Goal: Transaction & Acquisition: Purchase product/service

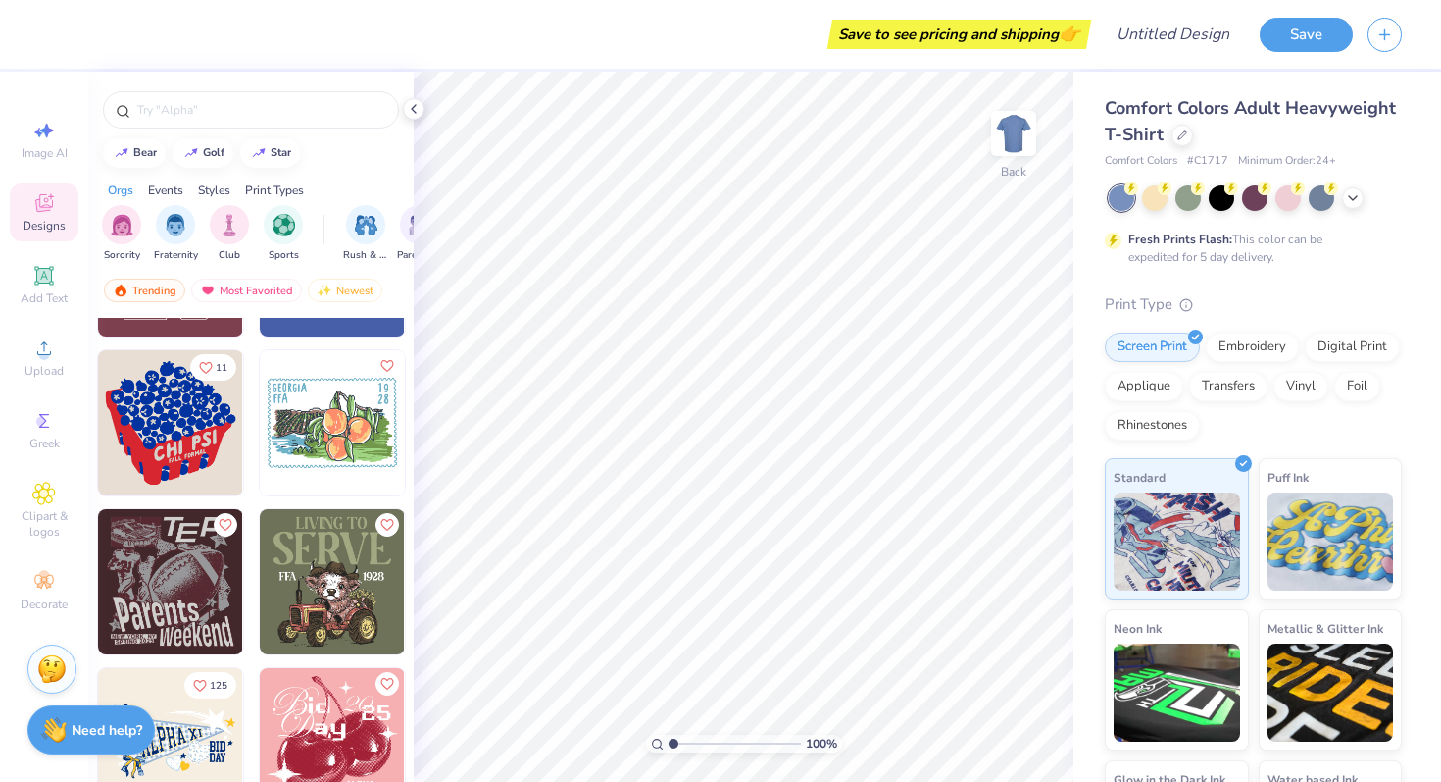
scroll to position [11744, 0]
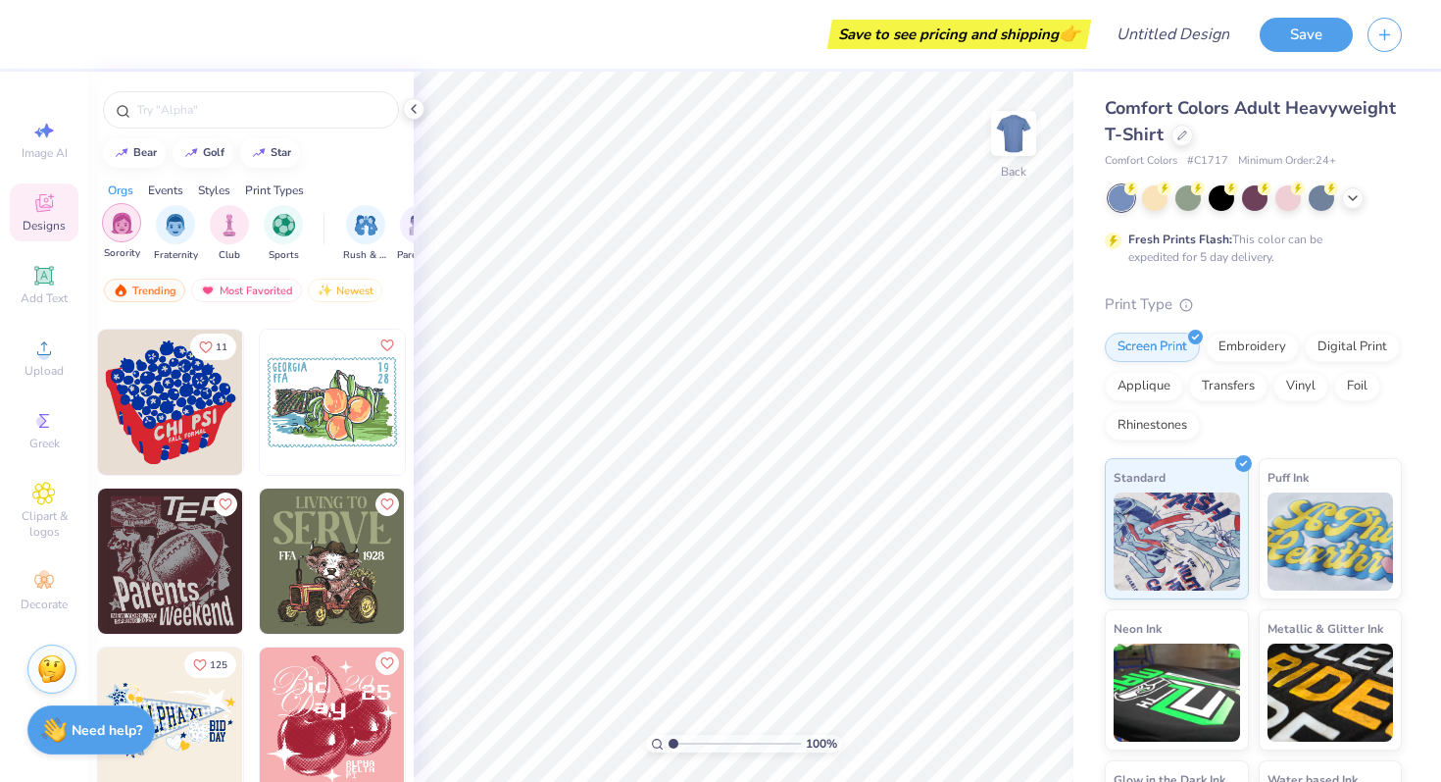
click at [123, 225] on img "filter for Sorority" at bounding box center [122, 223] width 23 height 23
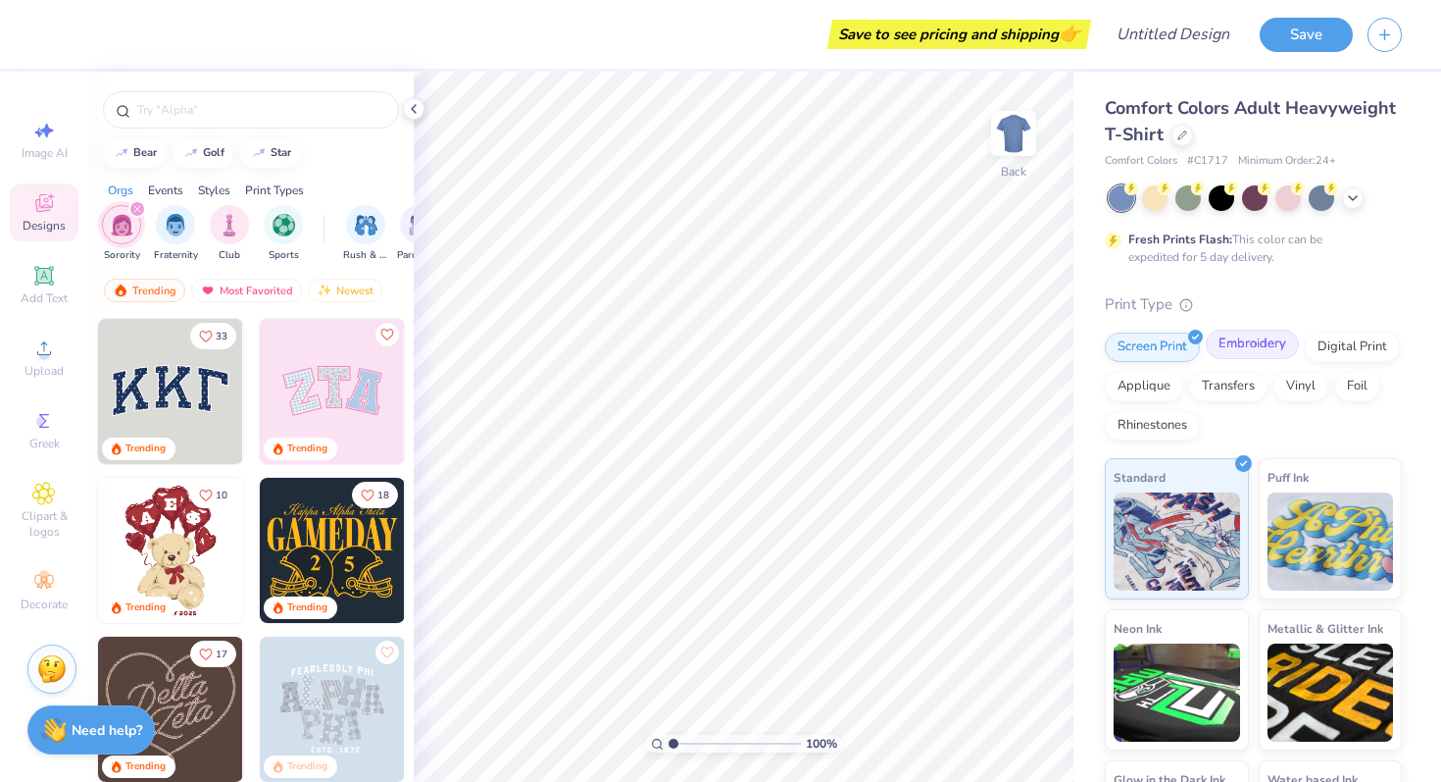
click at [1260, 355] on div "Embroidery" at bounding box center [1252, 343] width 93 height 29
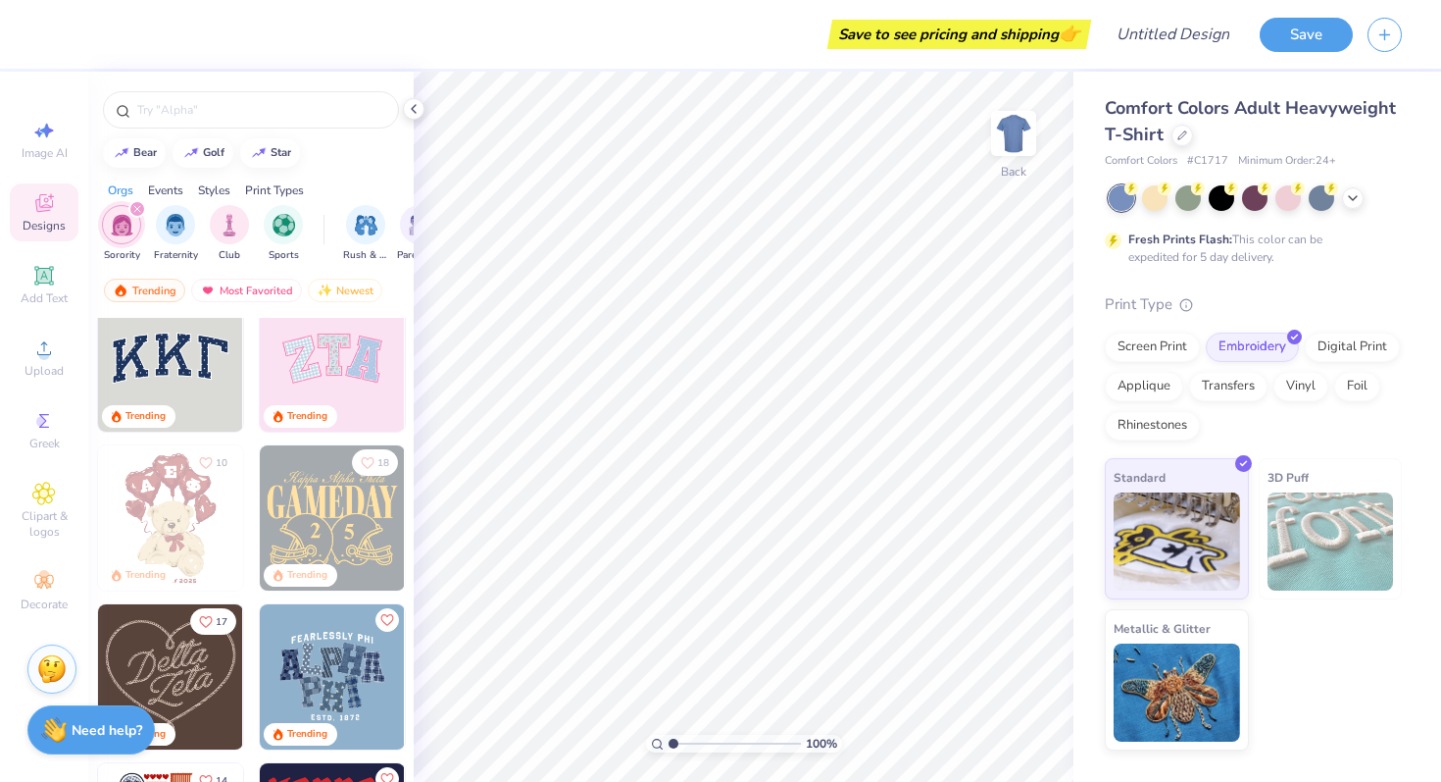
scroll to position [0, 0]
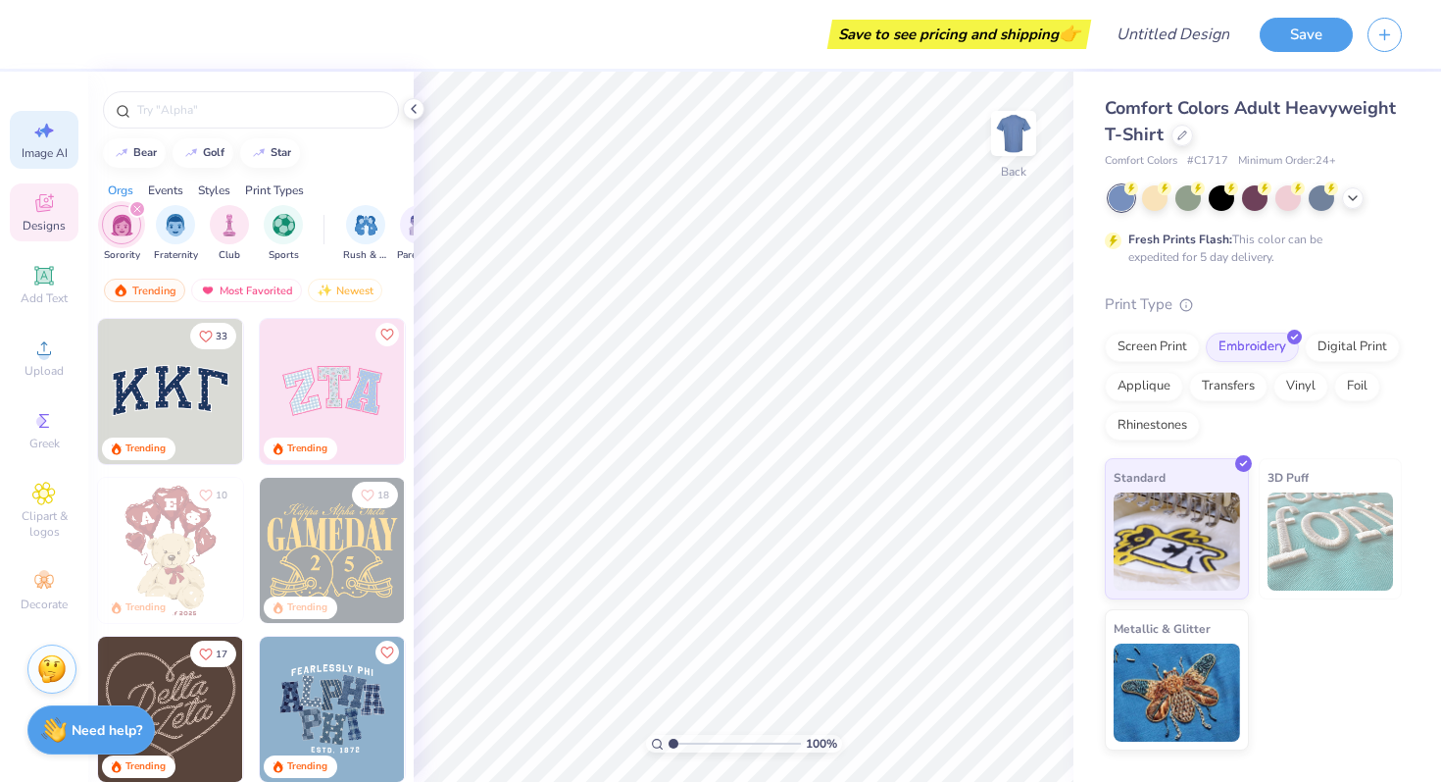
click at [37, 141] on icon at bounding box center [44, 131] width 24 height 24
select select "4"
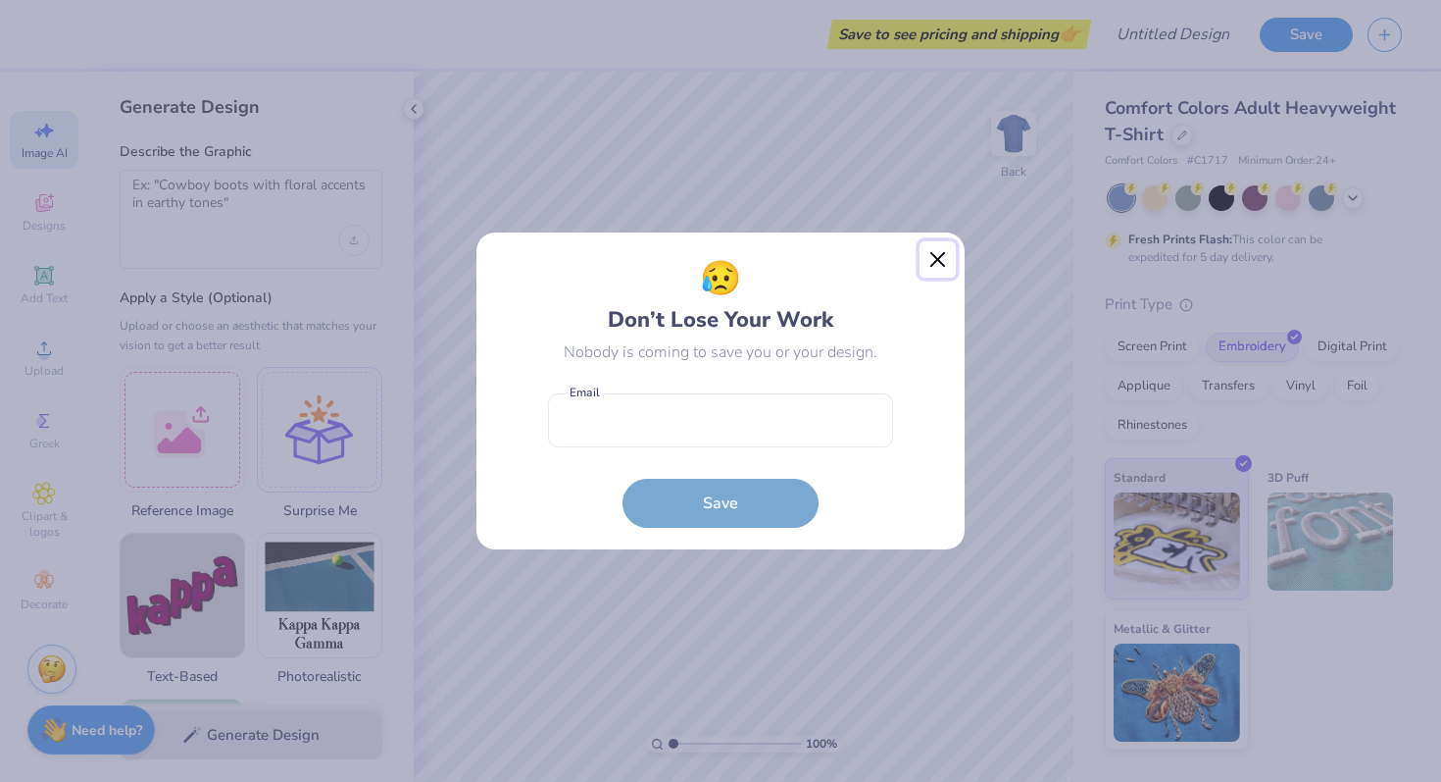
click at [942, 275] on button "Close" at bounding box center [938, 259] width 37 height 37
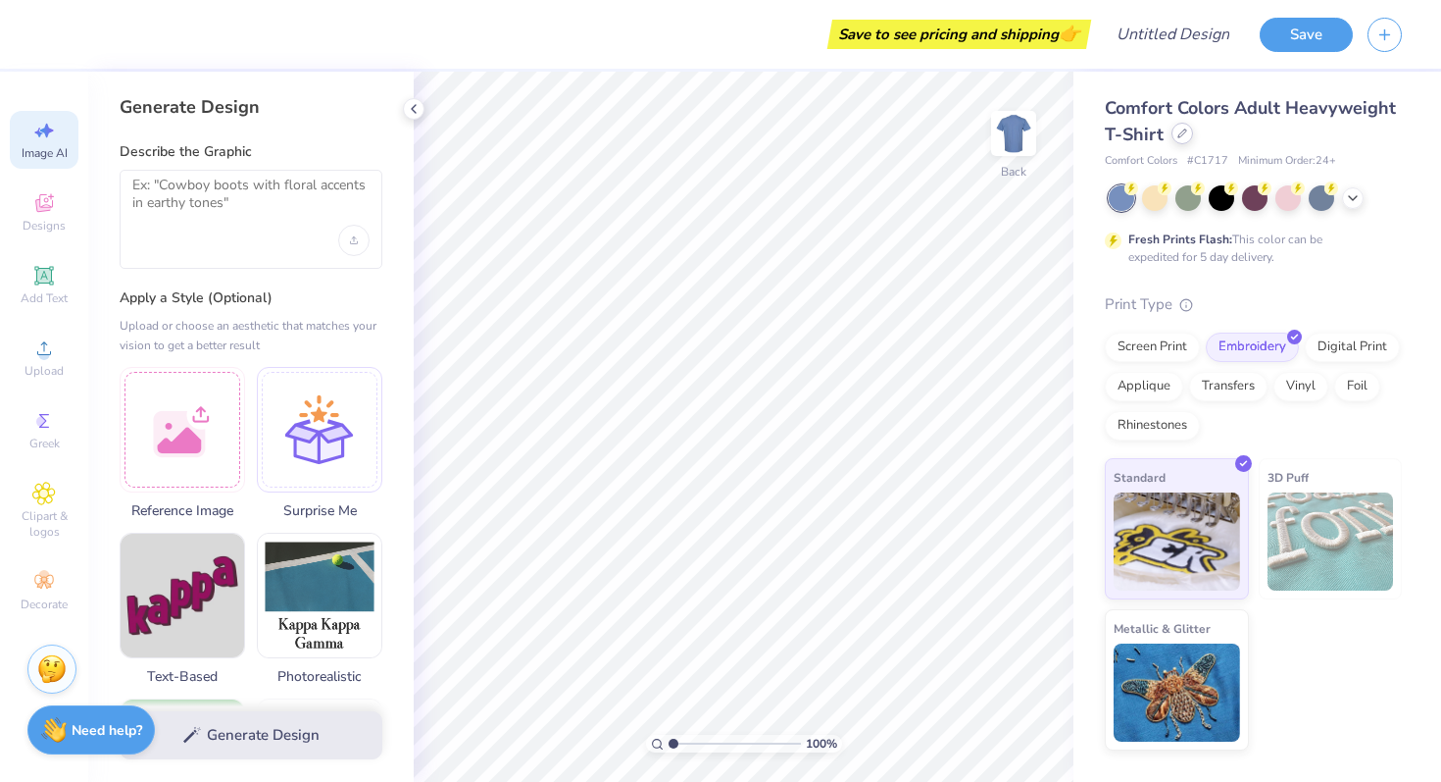
click at [1184, 130] on icon at bounding box center [1183, 133] width 10 height 10
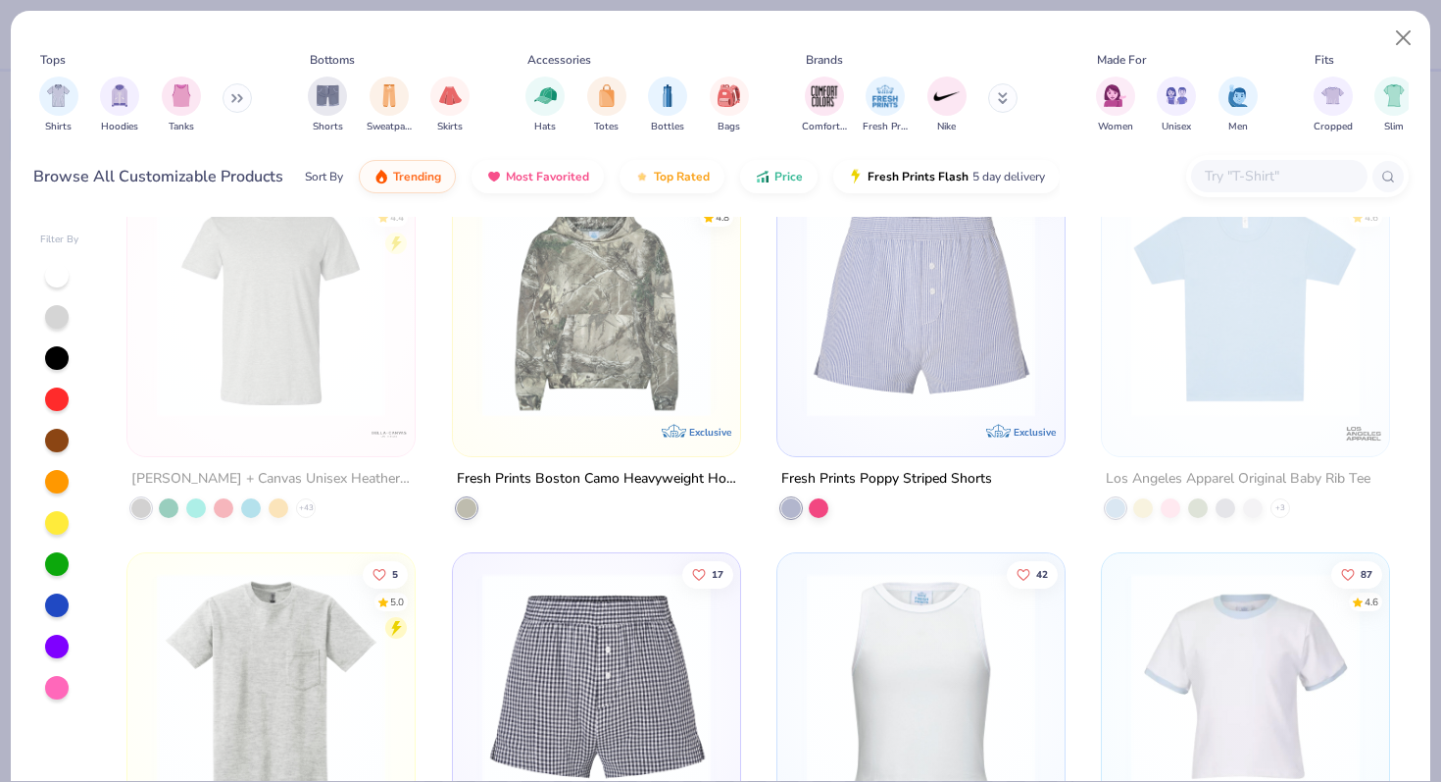
scroll to position [5783, 0]
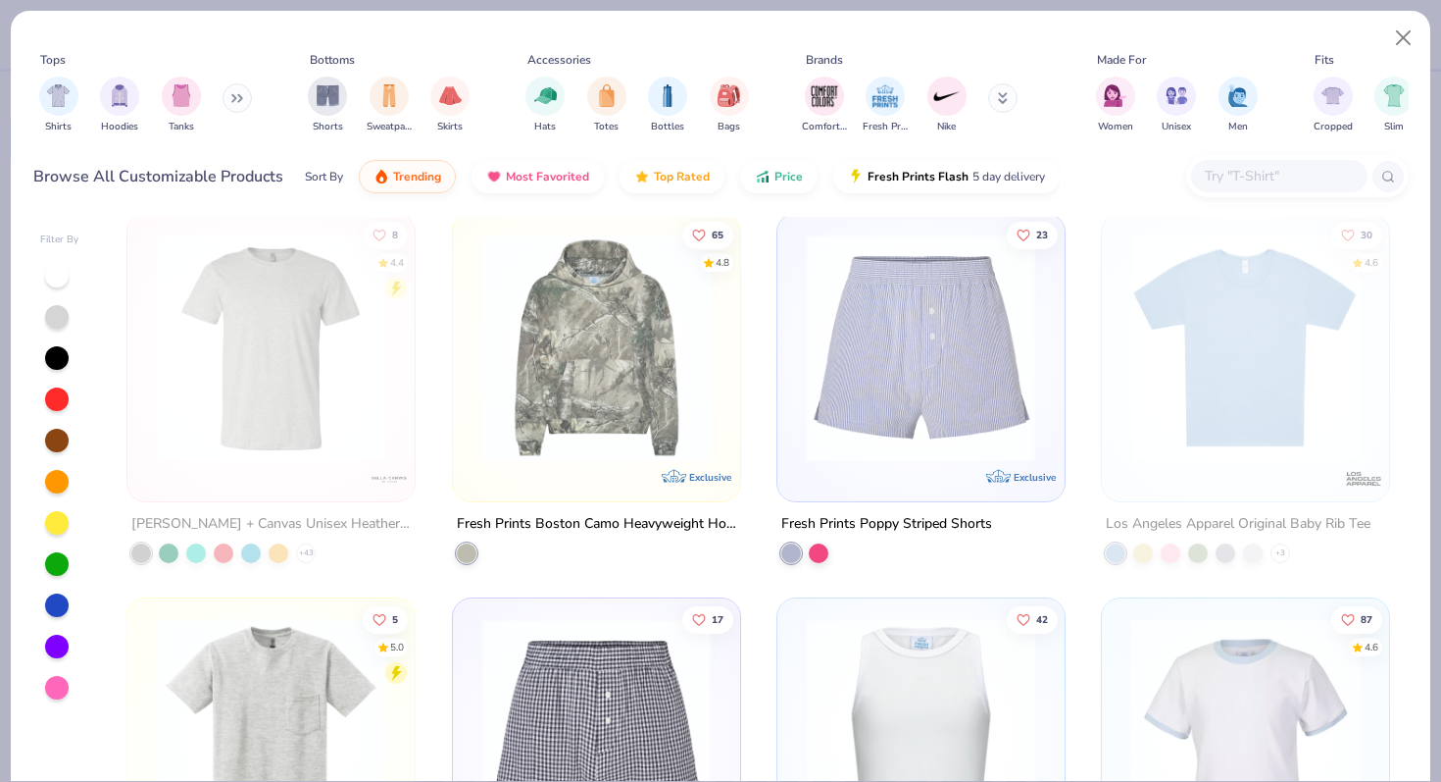
click at [876, 458] on img at bounding box center [921, 347] width 248 height 228
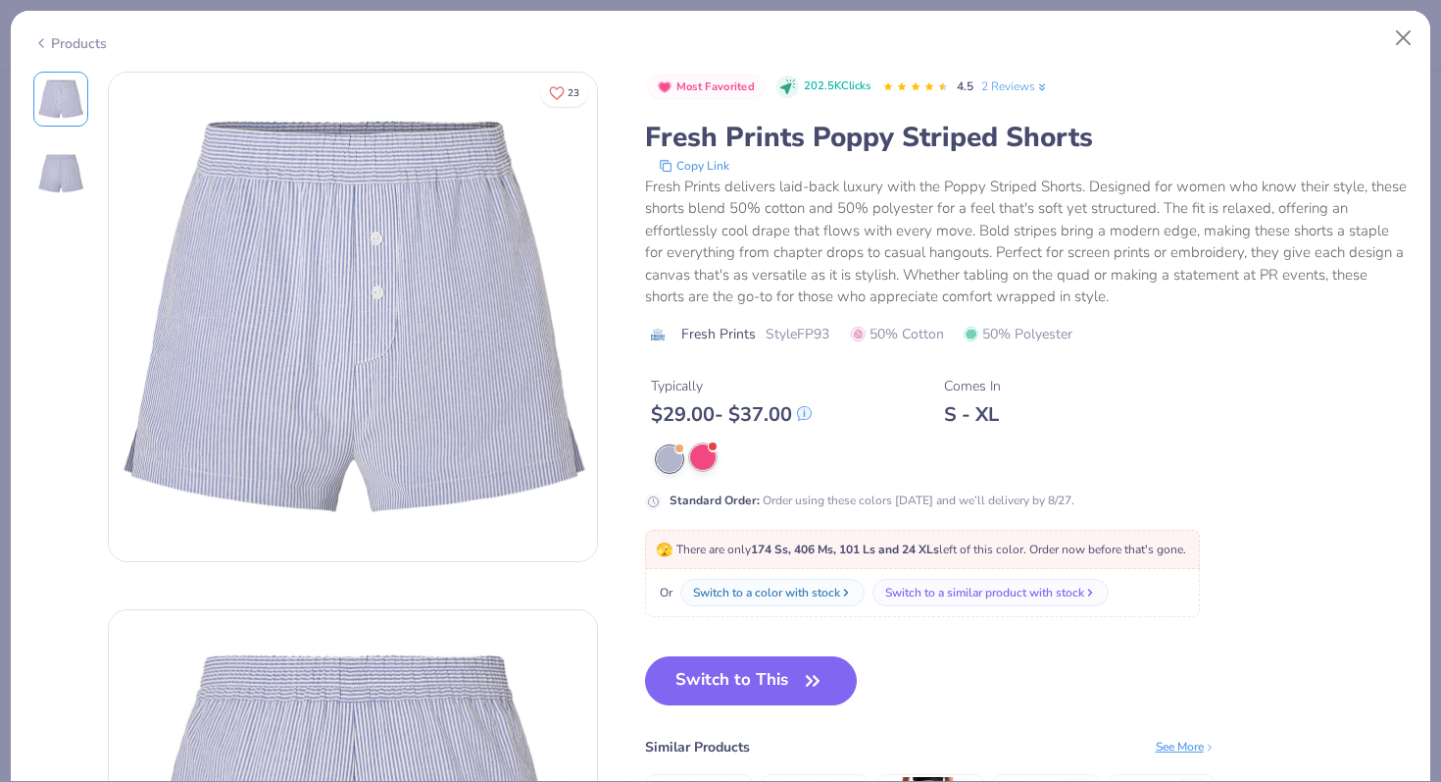
click at [702, 458] on div at bounding box center [702, 456] width 25 height 25
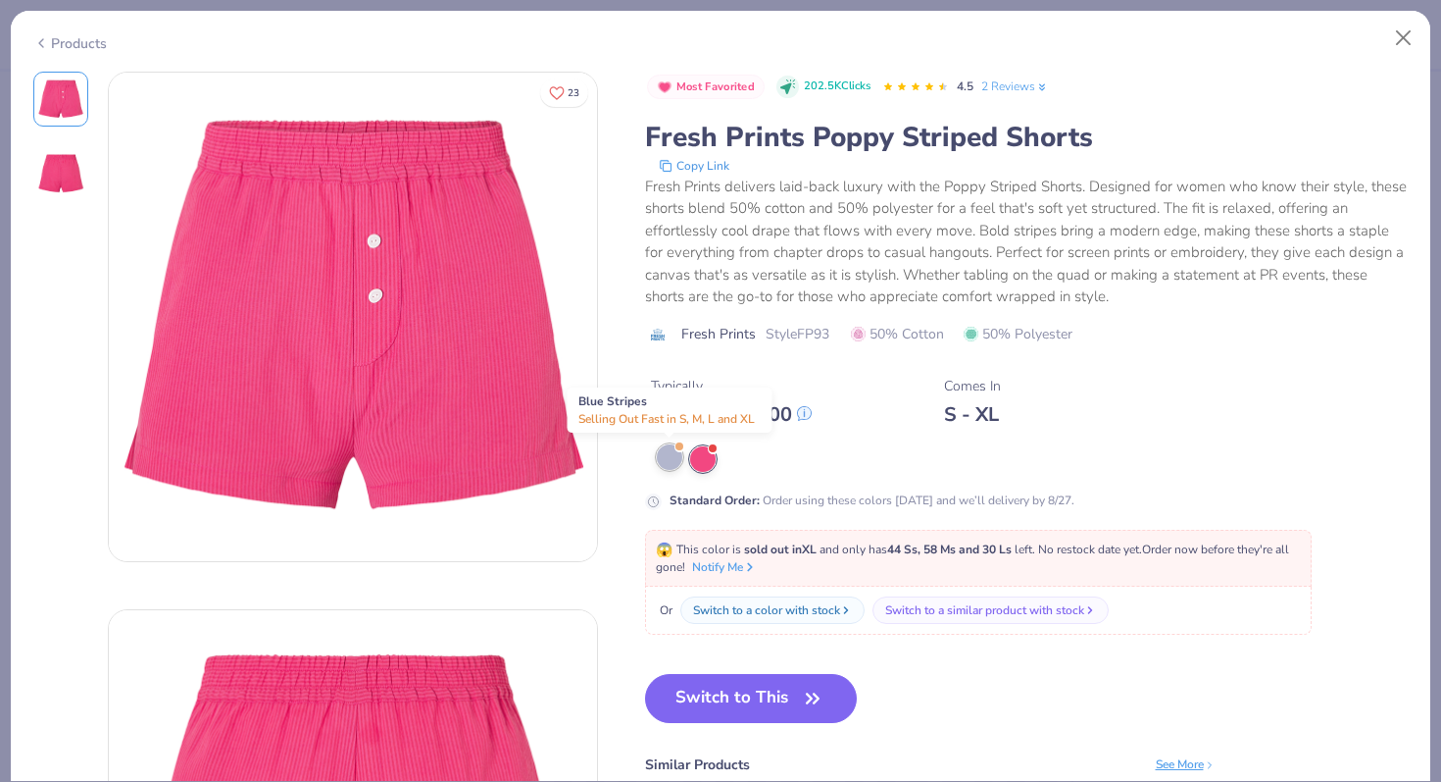
click at [677, 457] on div at bounding box center [669, 456] width 25 height 25
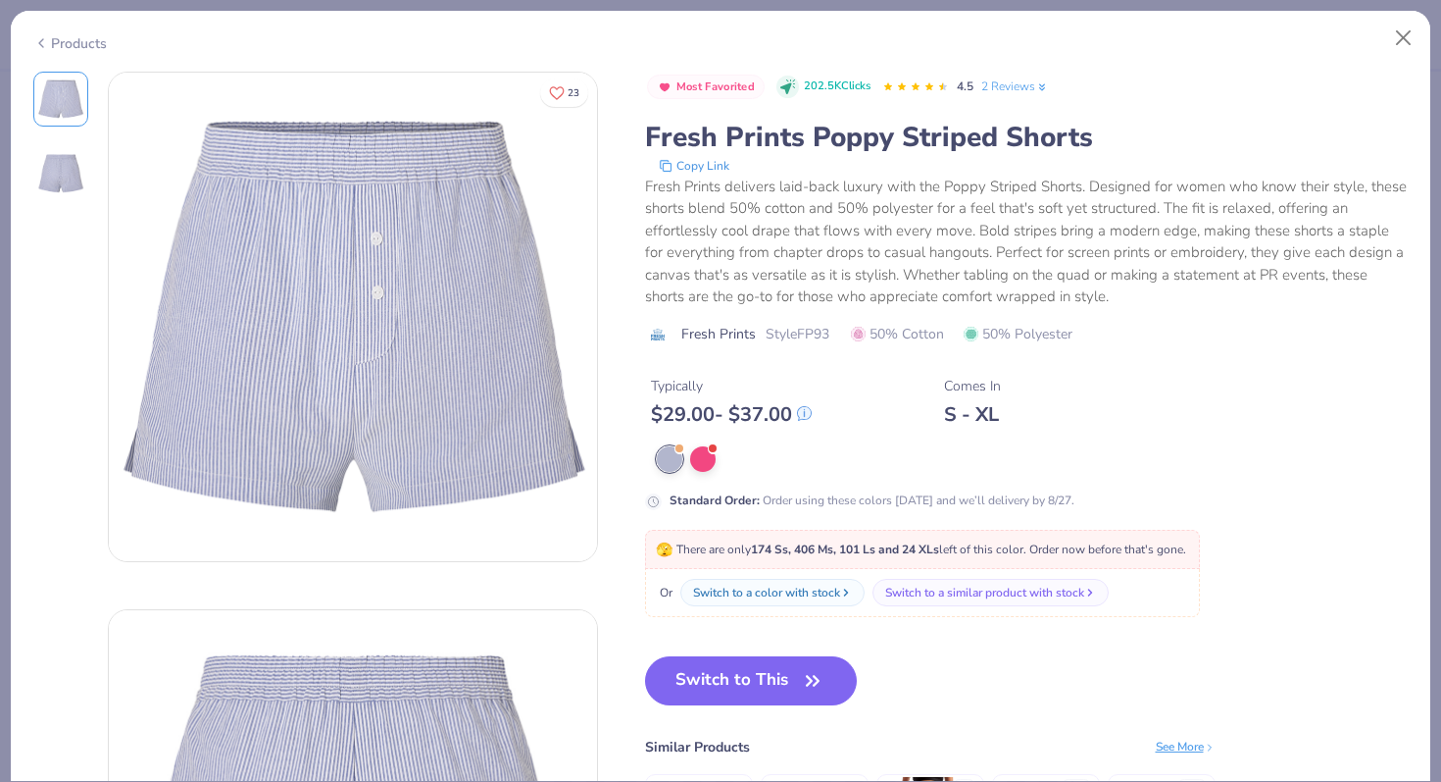
scroll to position [37, 0]
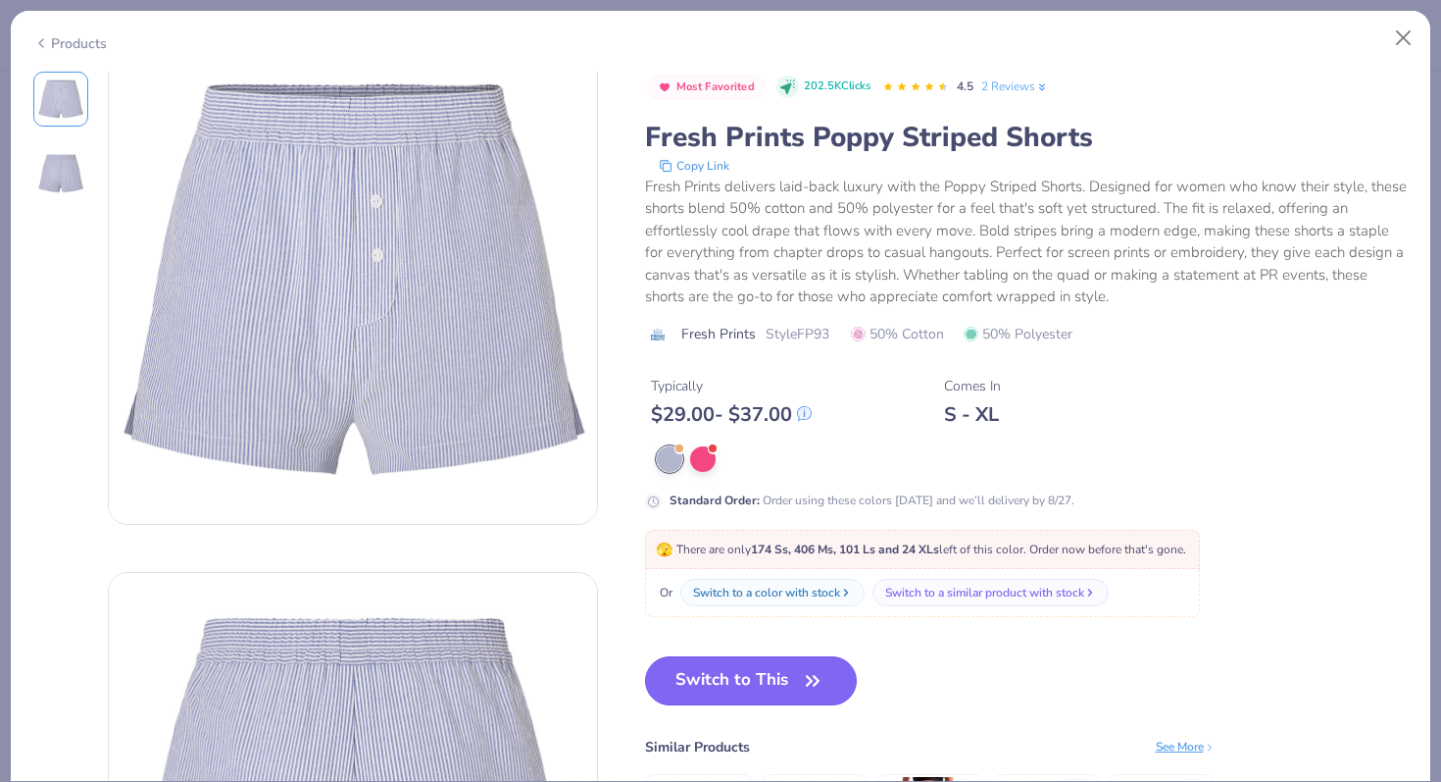
click at [774, 679] on button "Switch to This" at bounding box center [751, 680] width 213 height 49
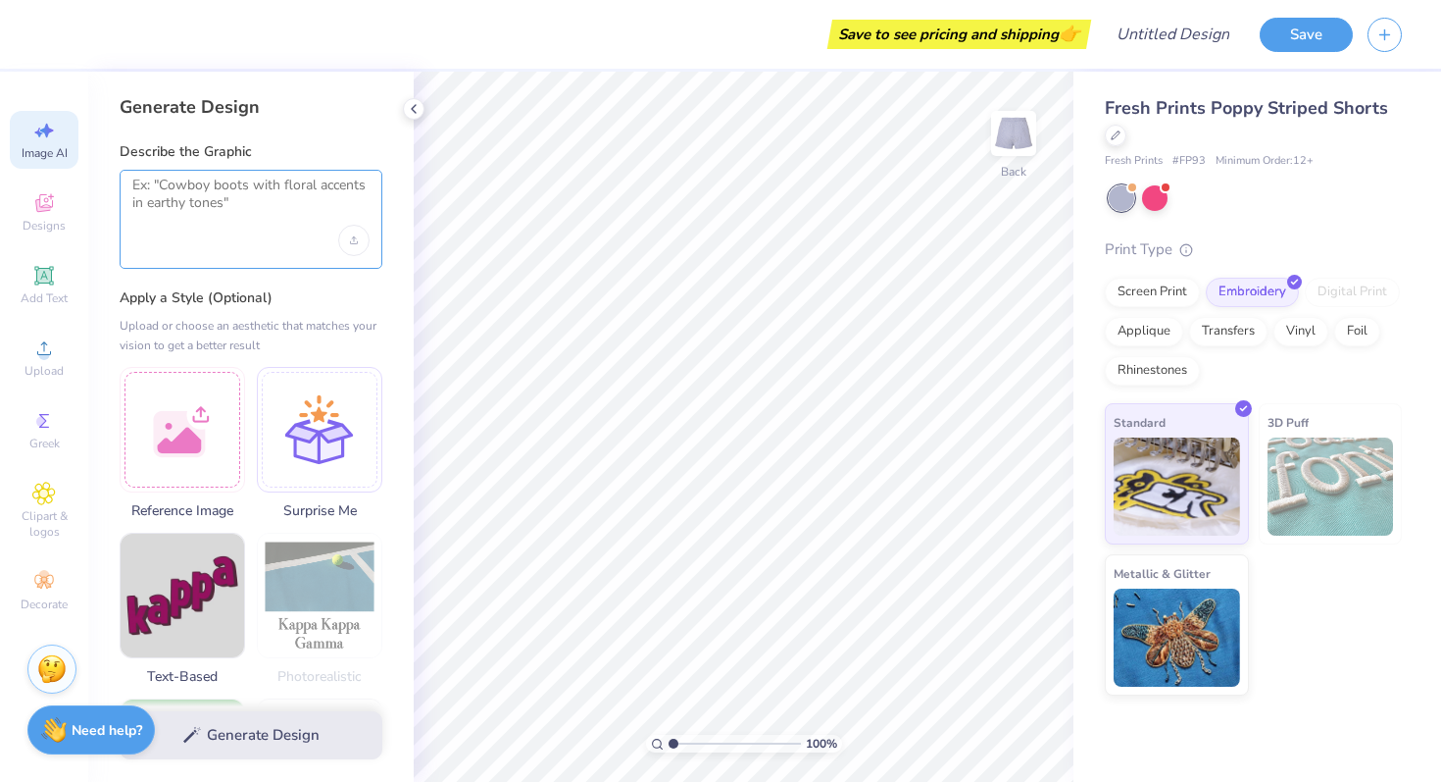
click at [182, 197] on textarea at bounding box center [250, 201] width 237 height 49
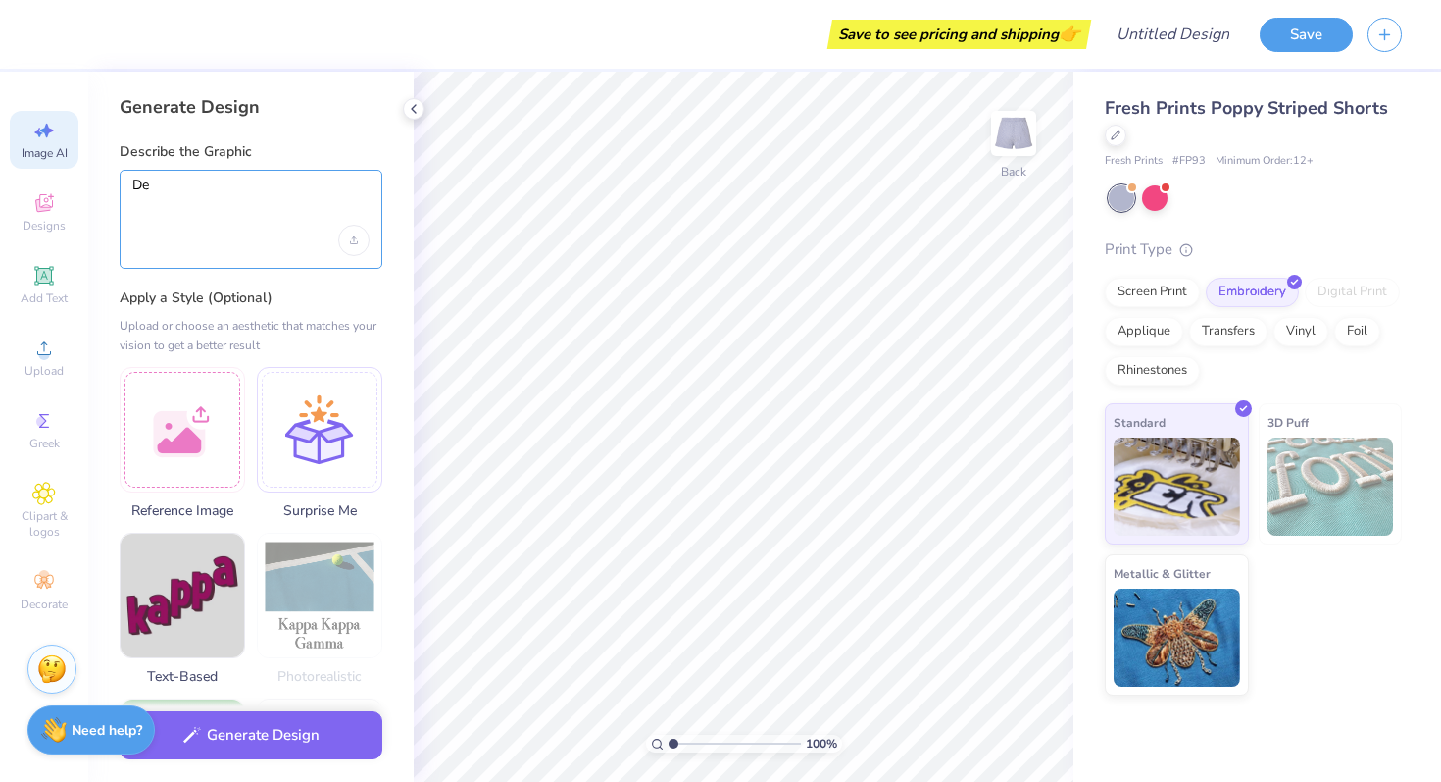
type textarea "D"
type textarea "square color block box with yearbook print inside"
click at [351, 241] on icon "Upload image" at bounding box center [354, 240] width 8 height 8
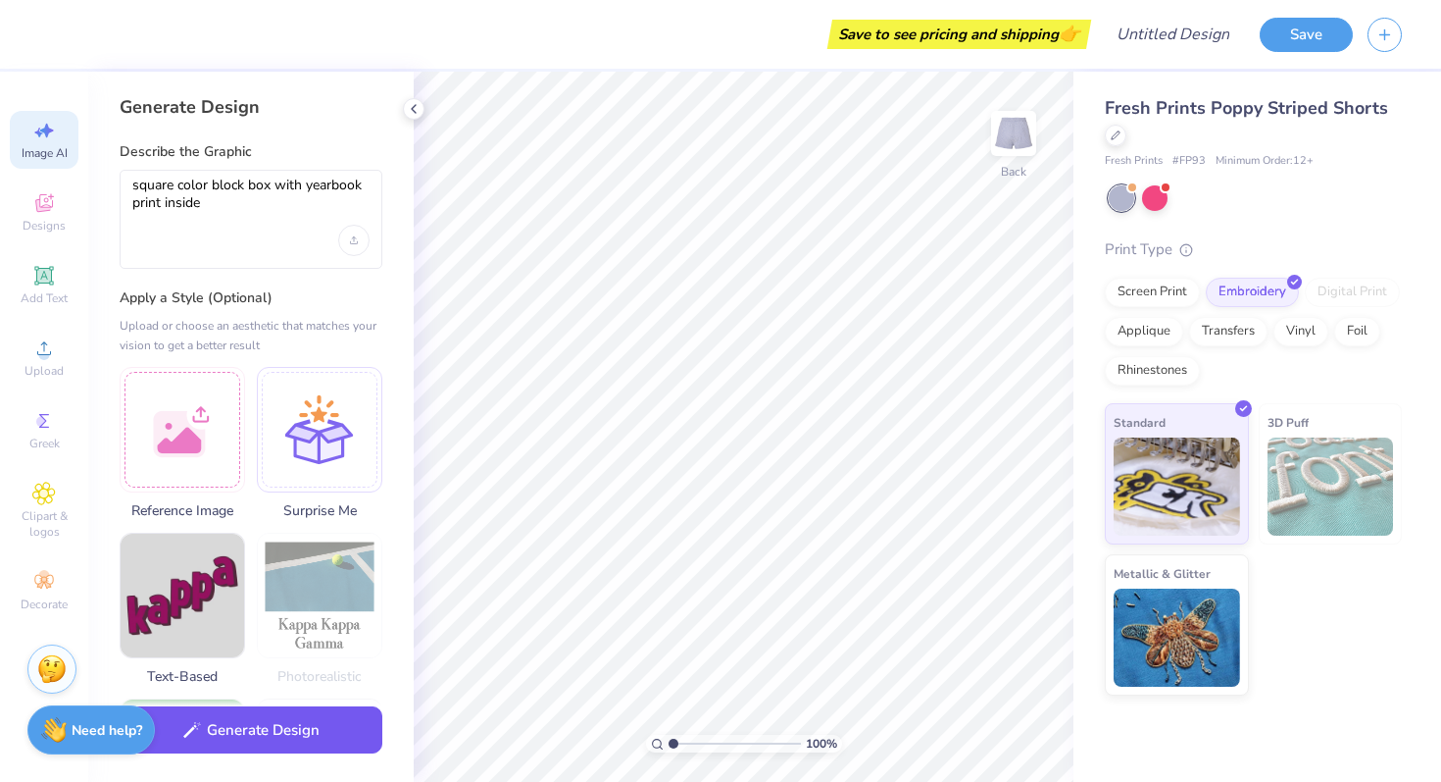
click at [314, 745] on button "Generate Design" at bounding box center [251, 730] width 263 height 48
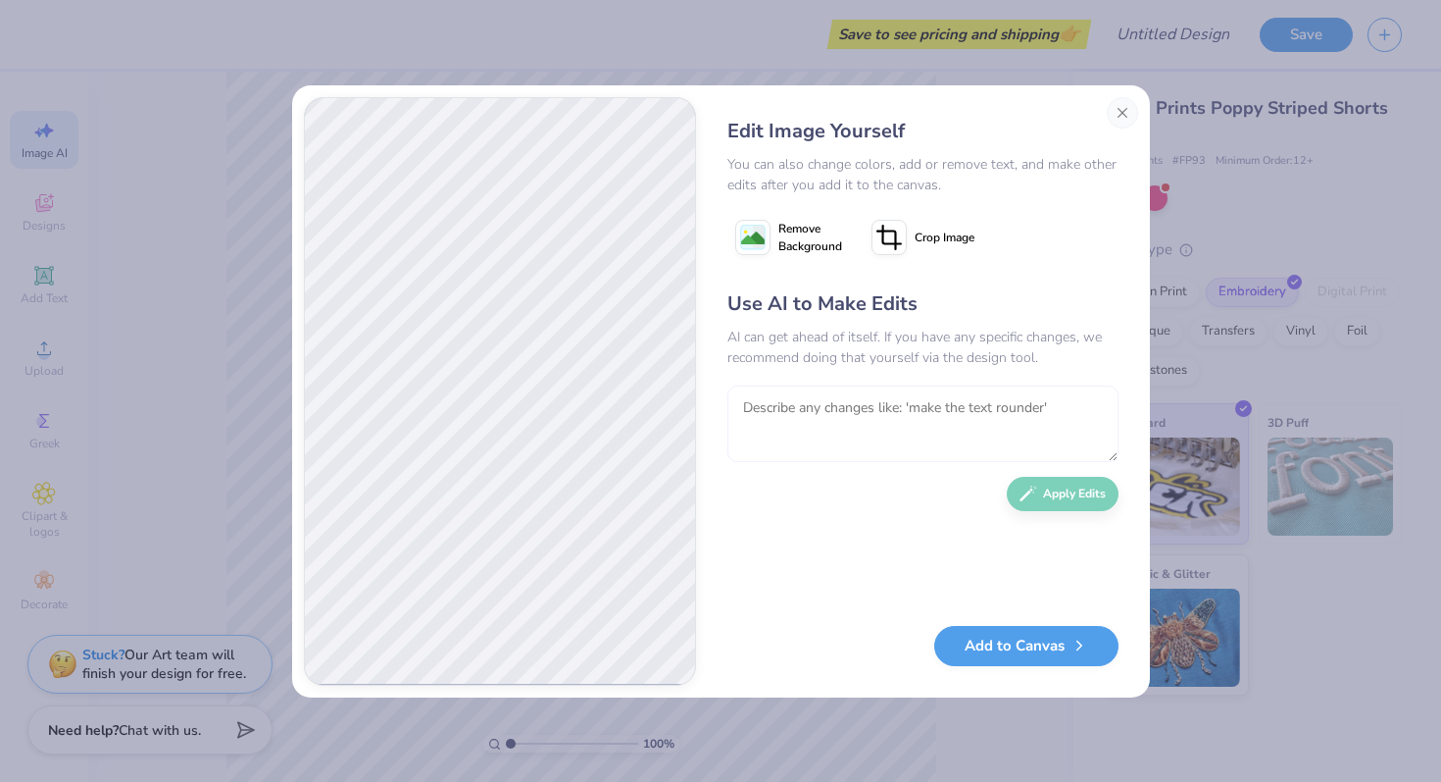
click at [843, 415] on textarea at bounding box center [923, 423] width 391 height 76
type textarea "bright pink rectangle with delta gamma text"
click at [1056, 487] on button "Apply Edits" at bounding box center [1063, 489] width 112 height 34
click at [980, 649] on button "Add to Canvas" at bounding box center [1026, 641] width 184 height 40
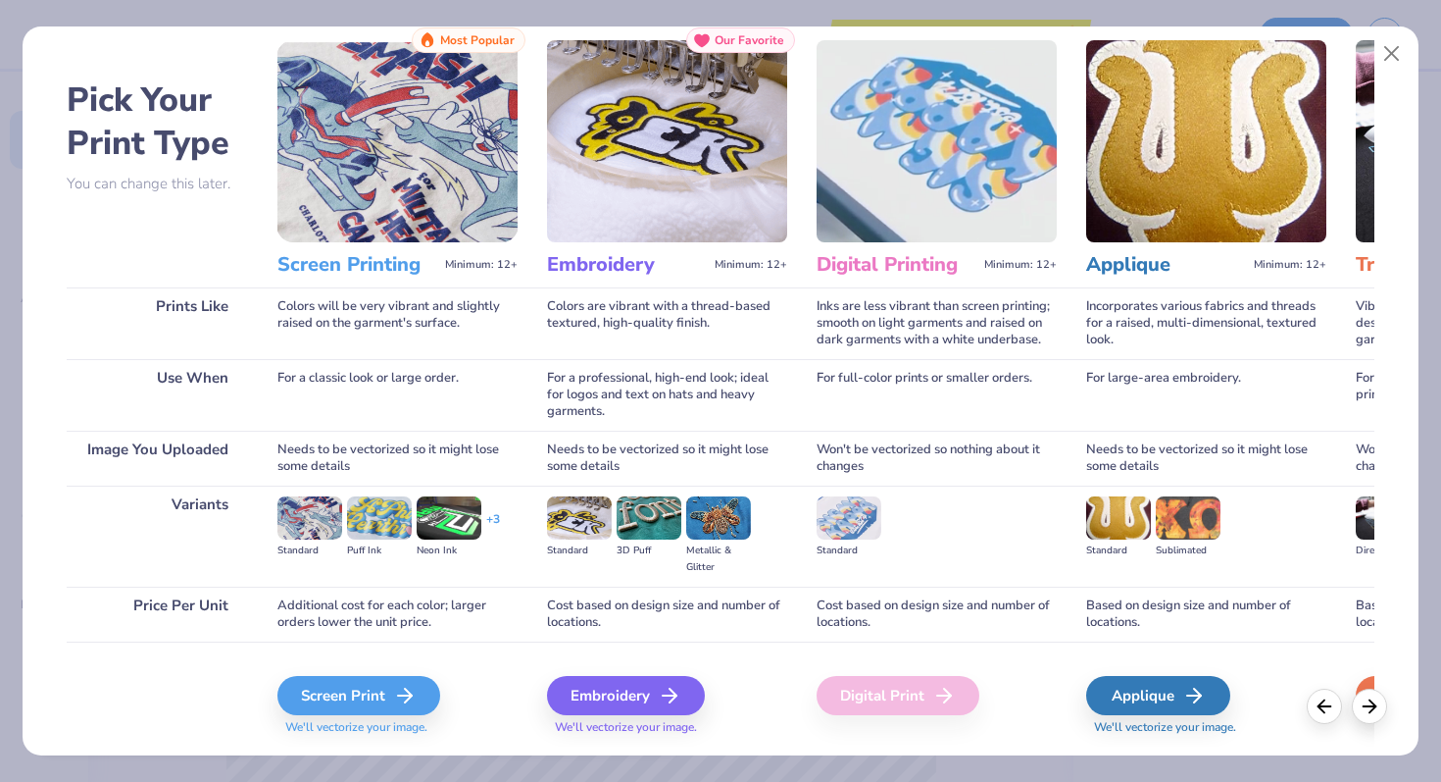
scroll to position [52, 0]
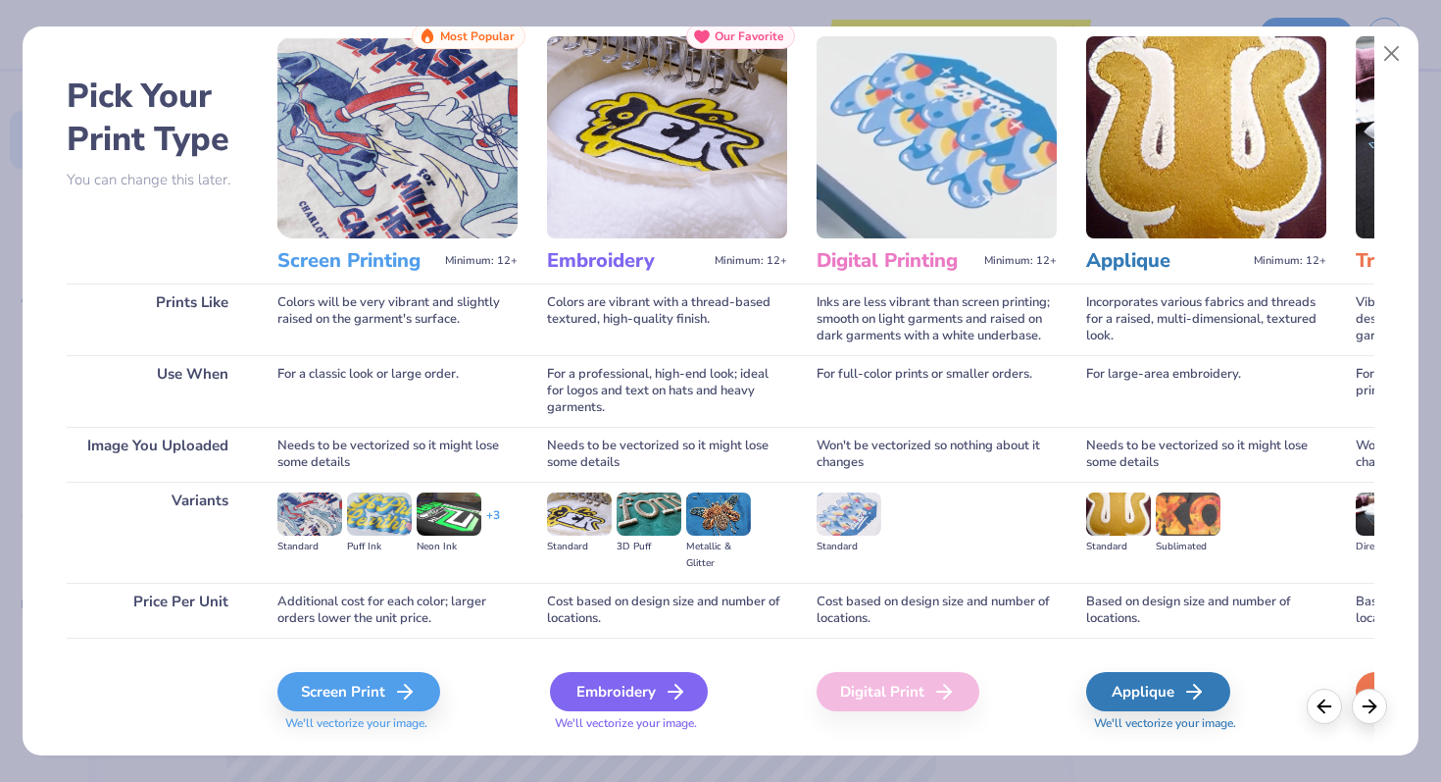
click at [628, 690] on div "Embroidery" at bounding box center [629, 691] width 158 height 39
click at [632, 690] on div "Embroidery" at bounding box center [629, 691] width 158 height 39
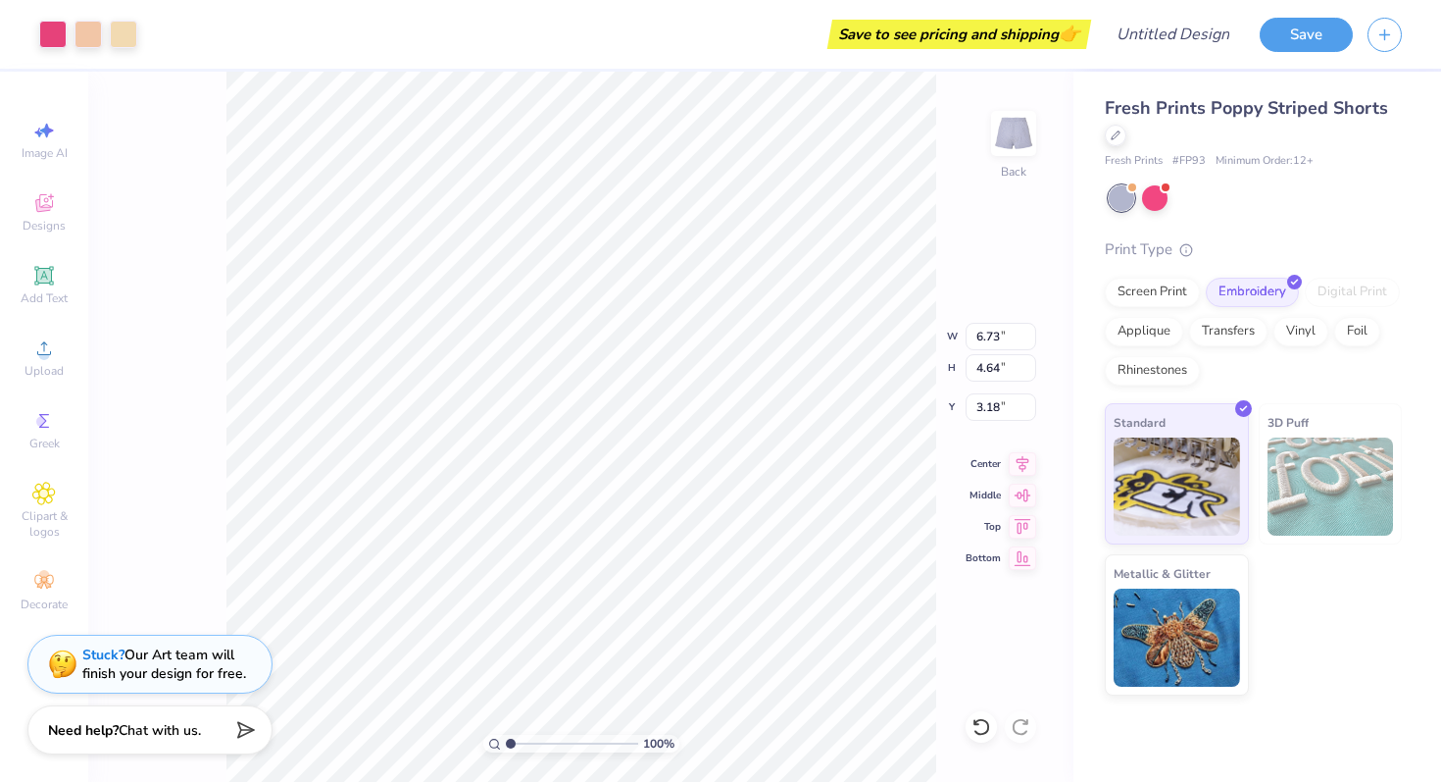
type input "2.26"
type input "1.56"
type input "7.67"
type input "3.37"
type input "2.32"
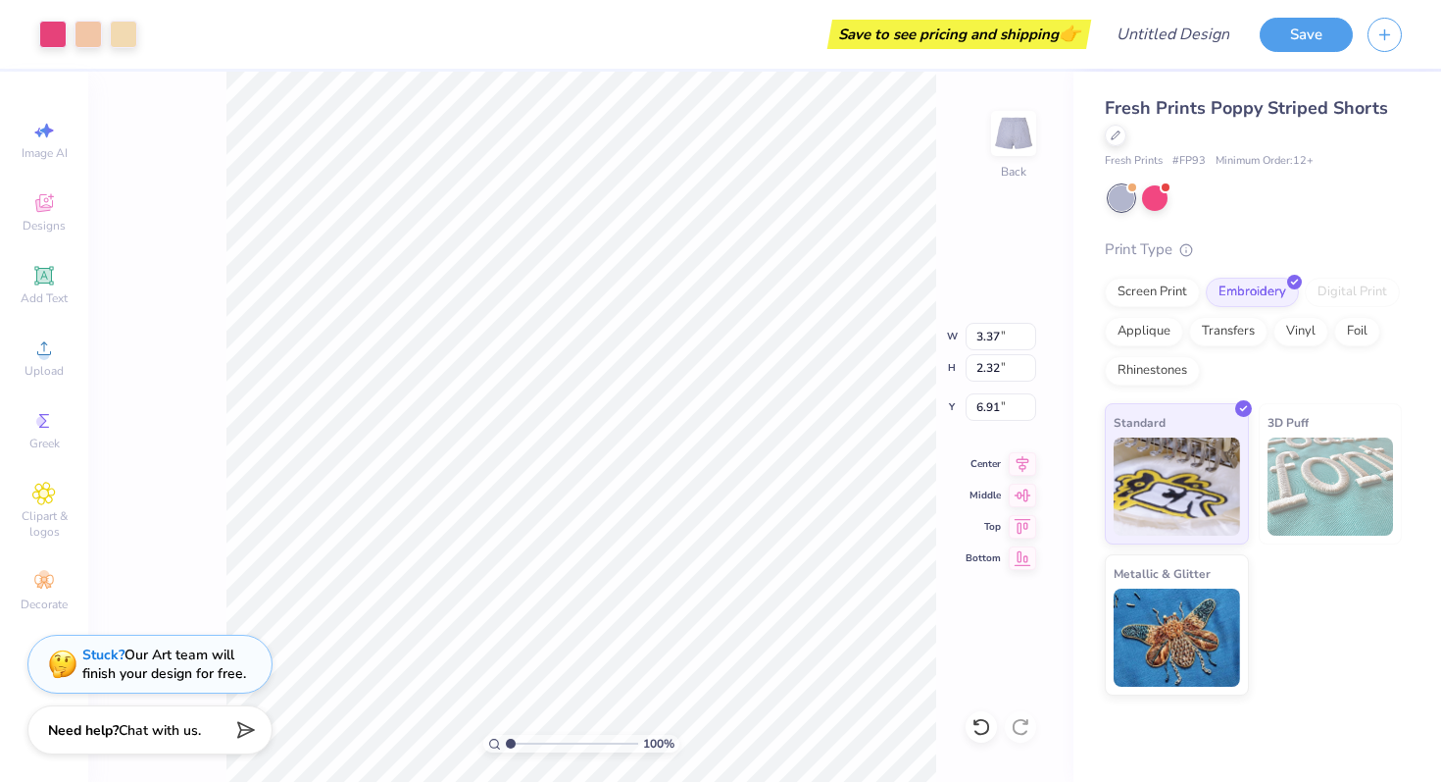
type input "7.14"
click at [1111, 140] on div at bounding box center [1116, 134] width 22 height 22
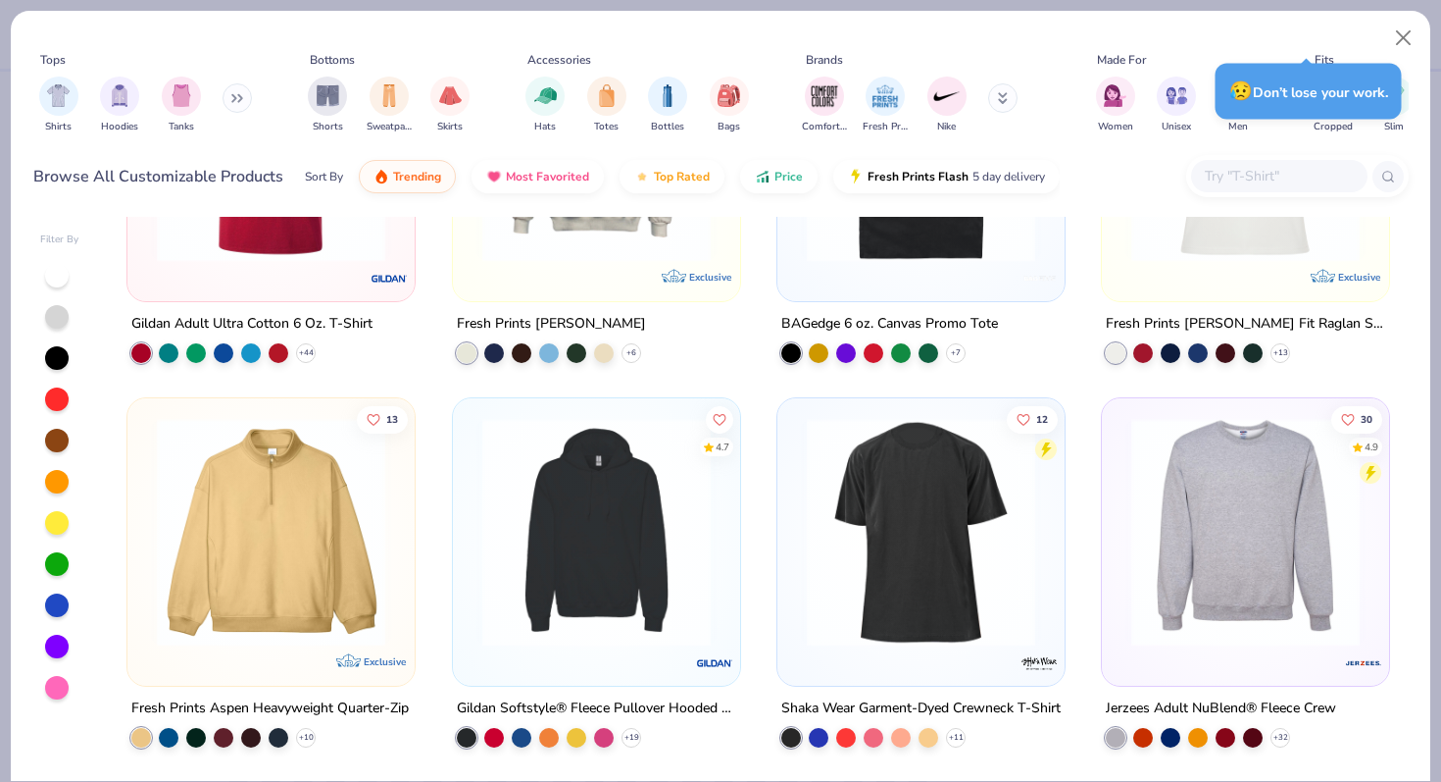
scroll to position [7526, 0]
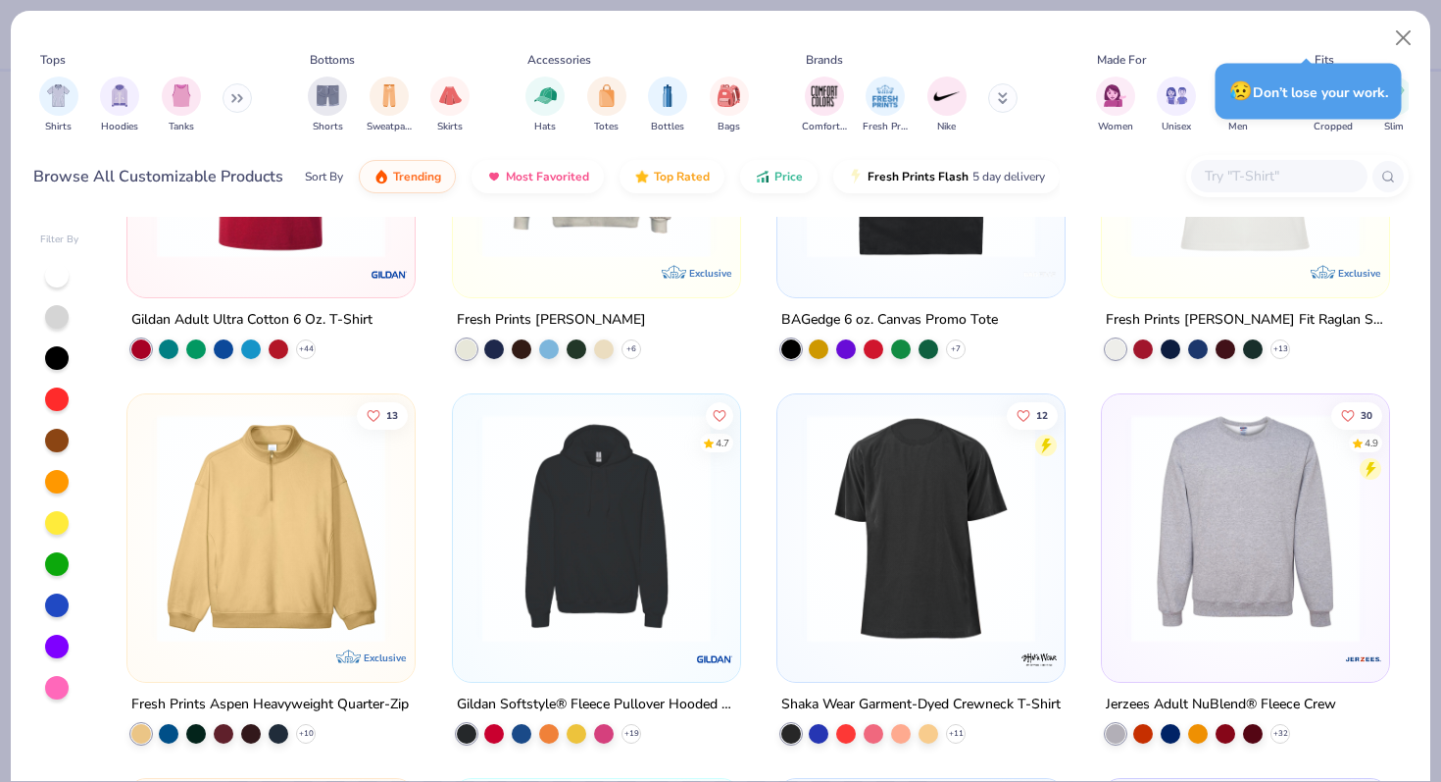
click at [282, 660] on div "36 4.8 Bella + Canvas Ladies' Slouchy T-Shirt + 11 47 Los Angeles Apparel Baby …" at bounding box center [759, 499] width 1300 height 564
click at [288, 566] on img at bounding box center [271, 528] width 248 height 228
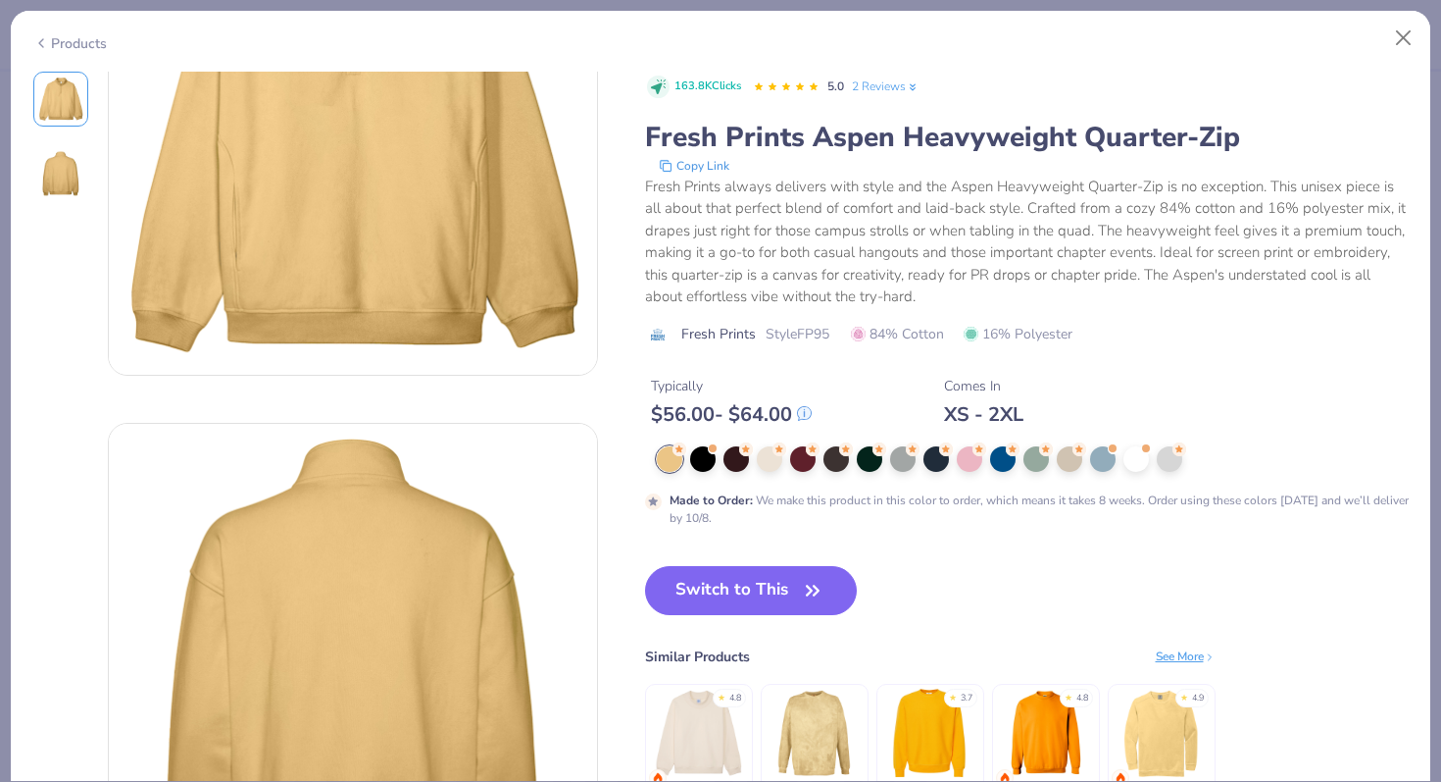
scroll to position [188, 0]
click at [739, 593] on button "Switch to This" at bounding box center [751, 590] width 213 height 49
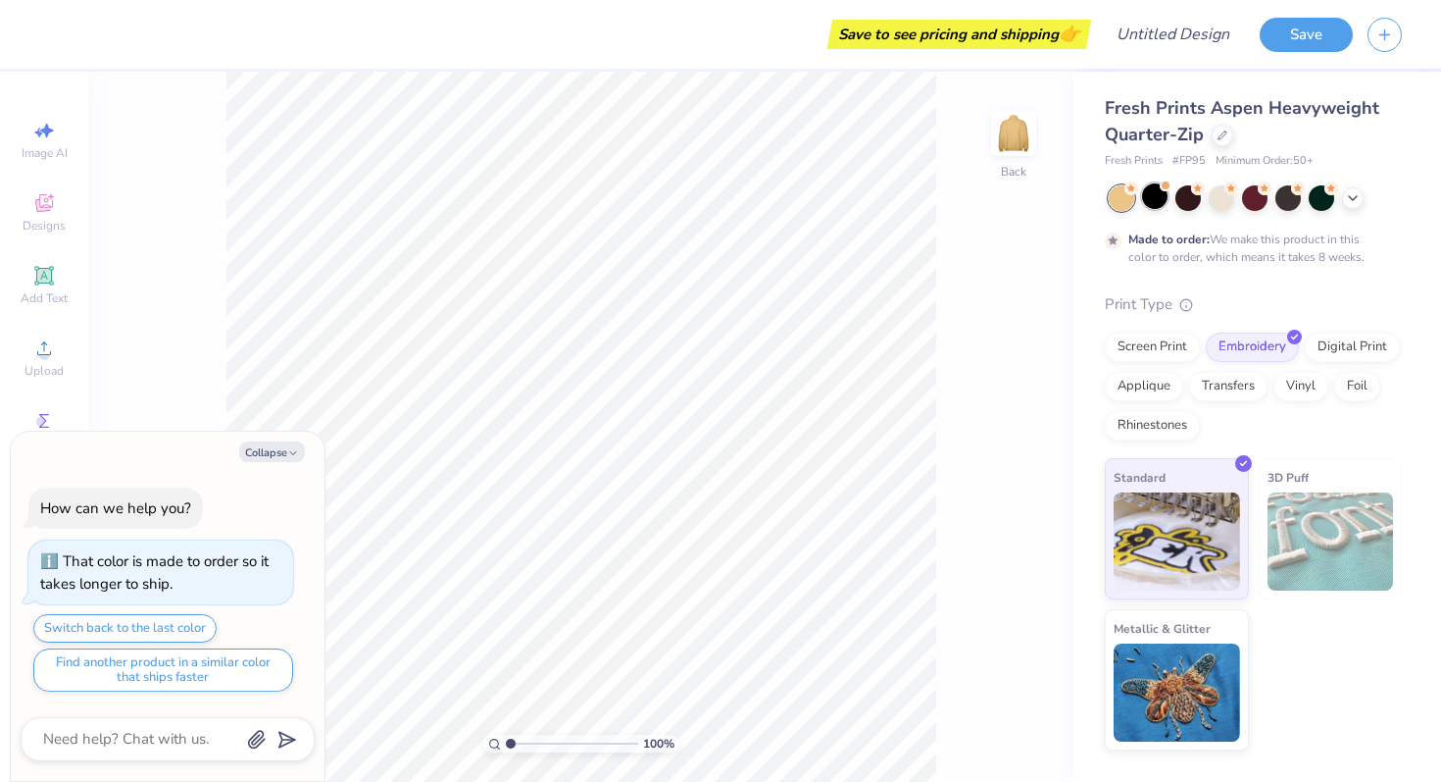
click at [1167, 199] on div at bounding box center [1154, 195] width 25 height 25
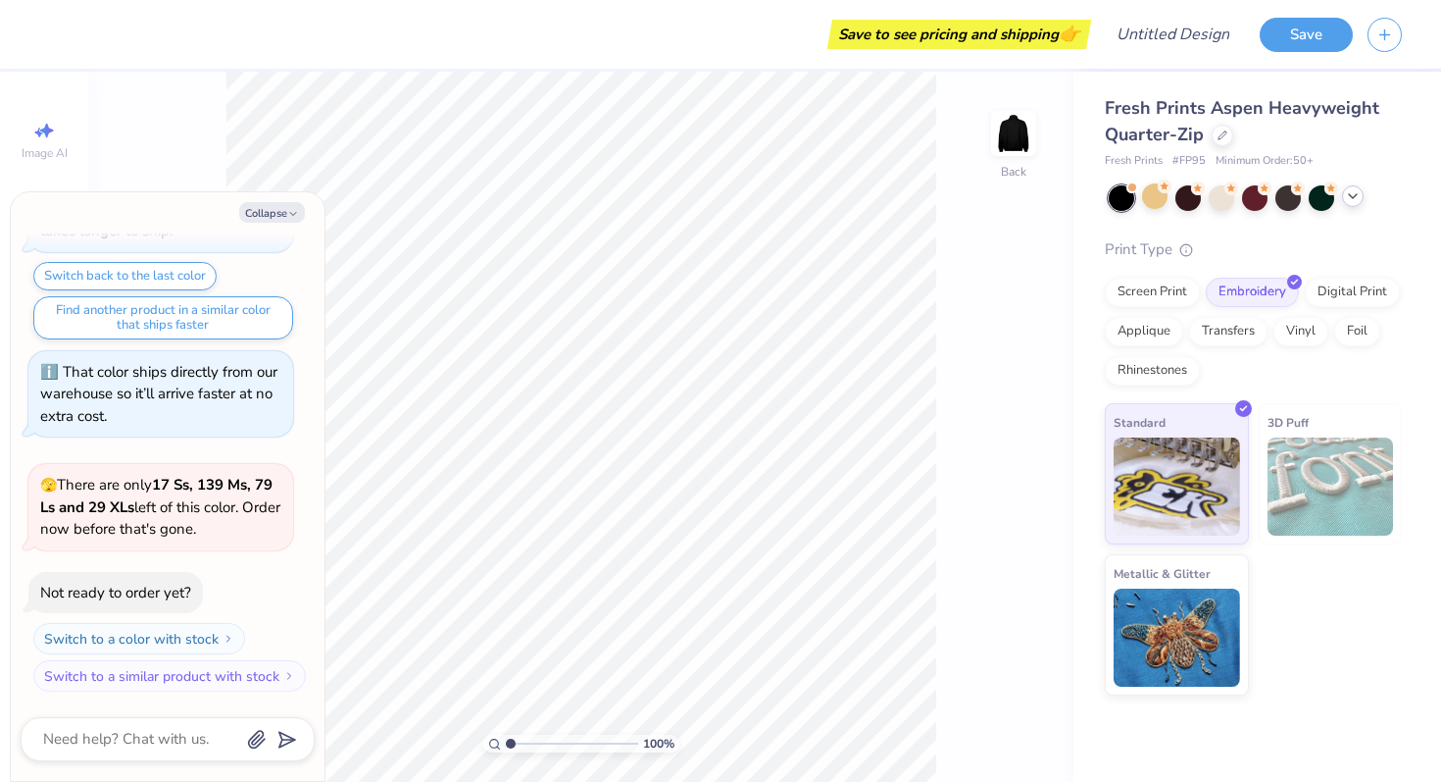
click at [1349, 201] on icon at bounding box center [1353, 196] width 16 height 16
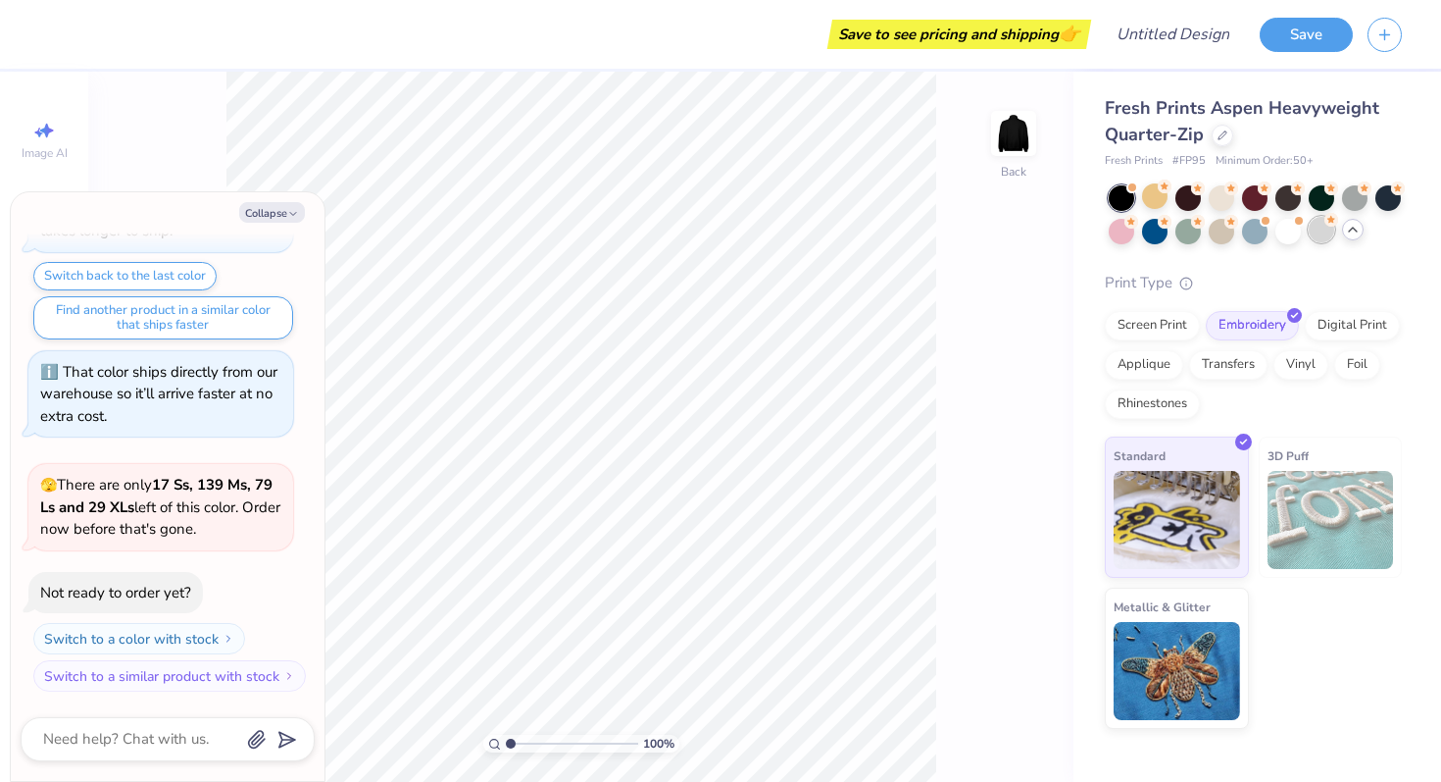
click at [1315, 235] on div at bounding box center [1321, 229] width 25 height 25
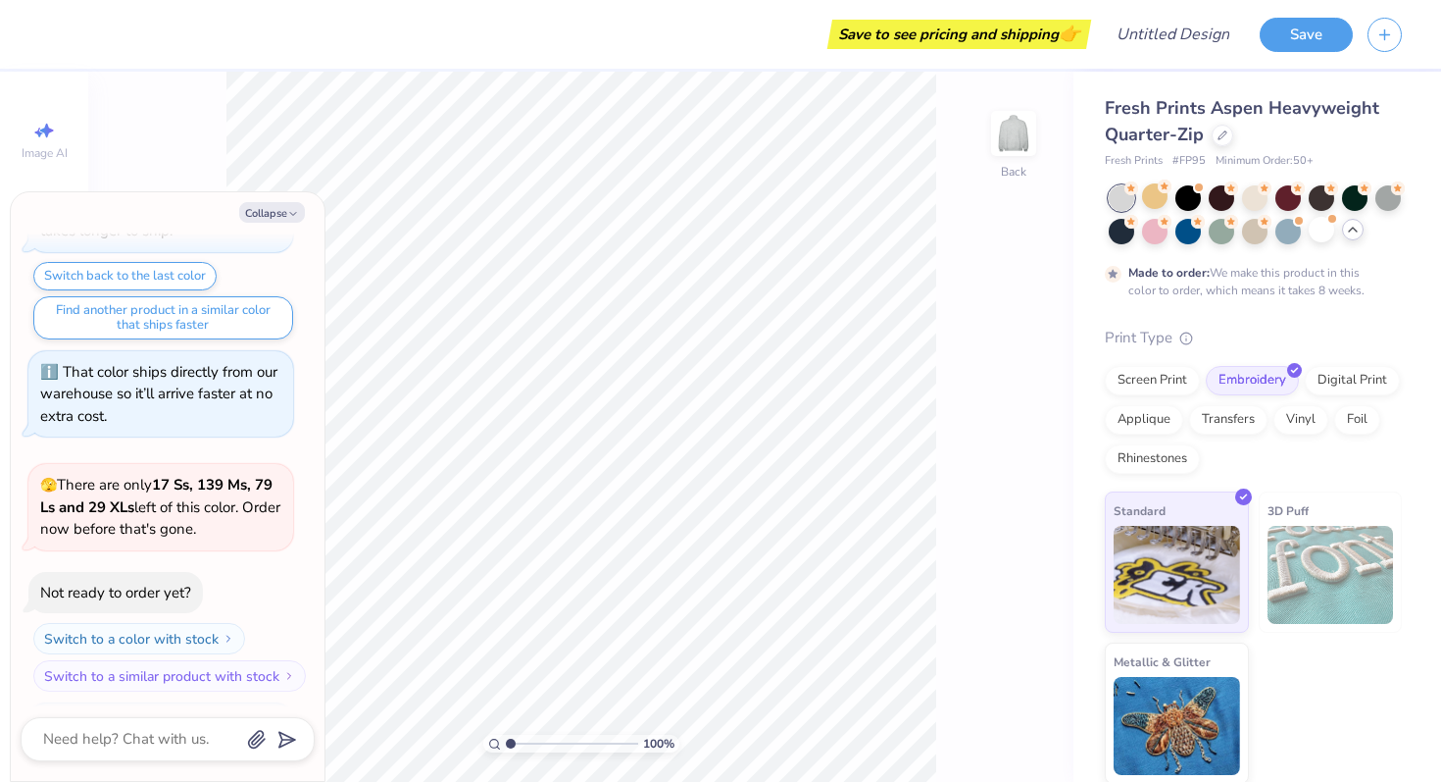
scroll to position [277, 0]
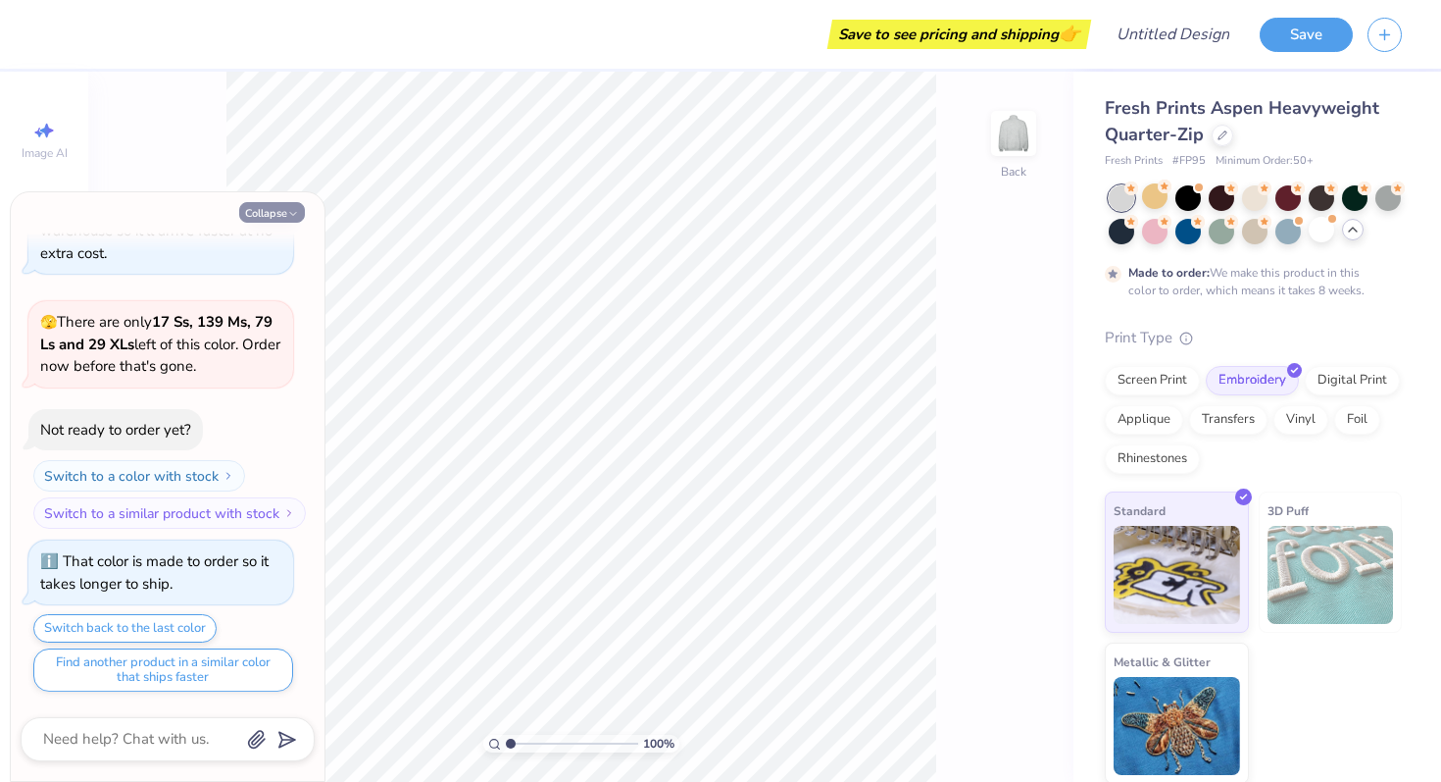
click at [295, 202] on button "Collapse" at bounding box center [272, 212] width 66 height 21
type textarea "x"
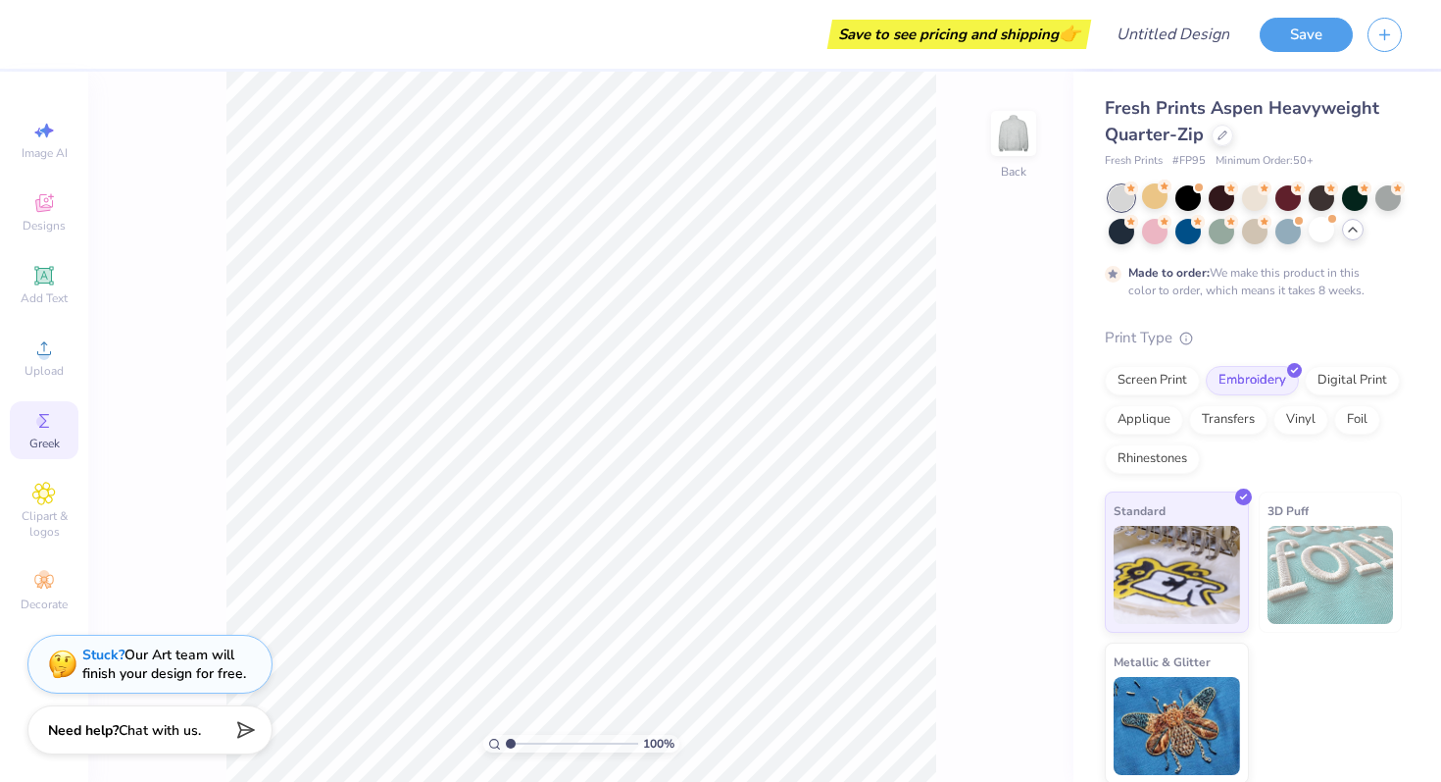
click at [59, 407] on div "Greek" at bounding box center [44, 430] width 69 height 58
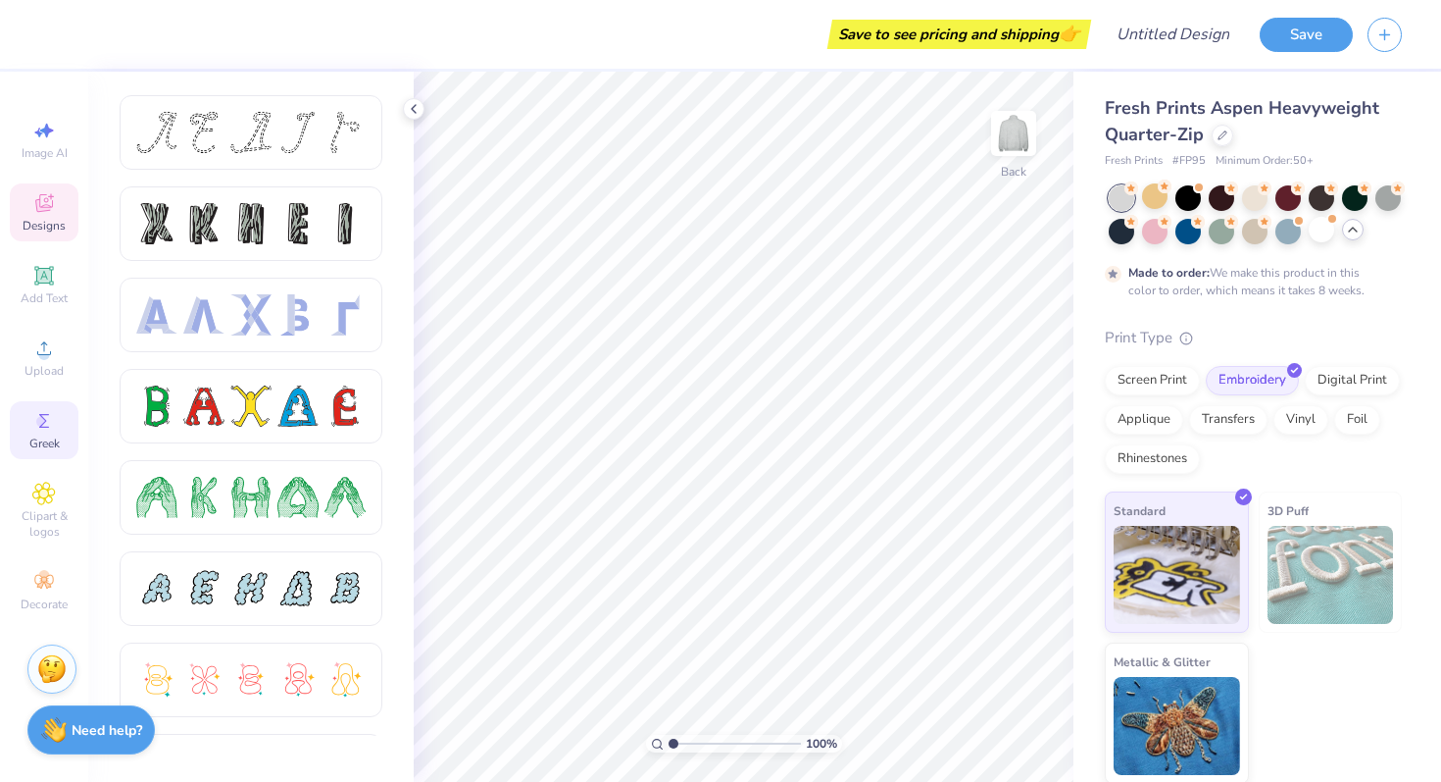
click at [57, 208] on div "Designs" at bounding box center [44, 212] width 69 height 58
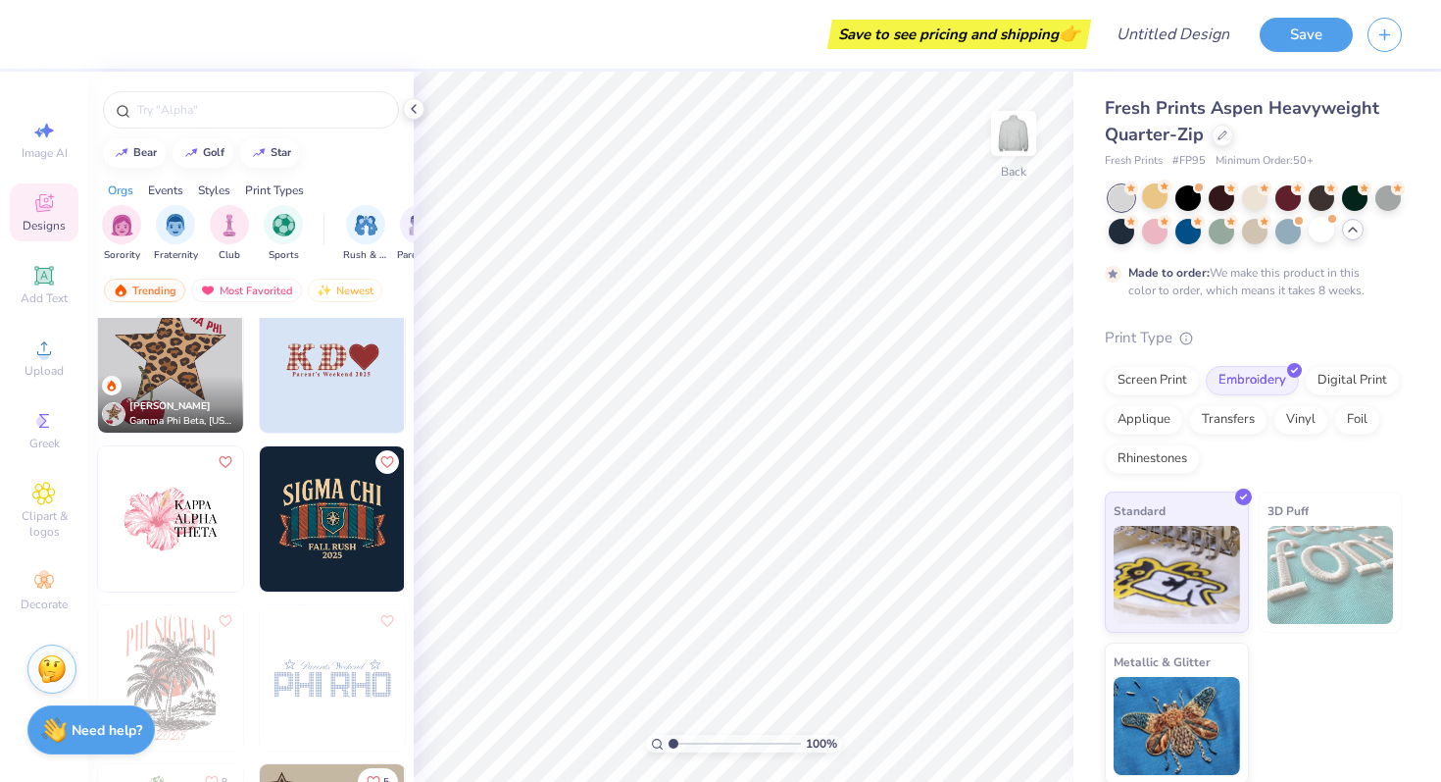
scroll to position [4021, 0]
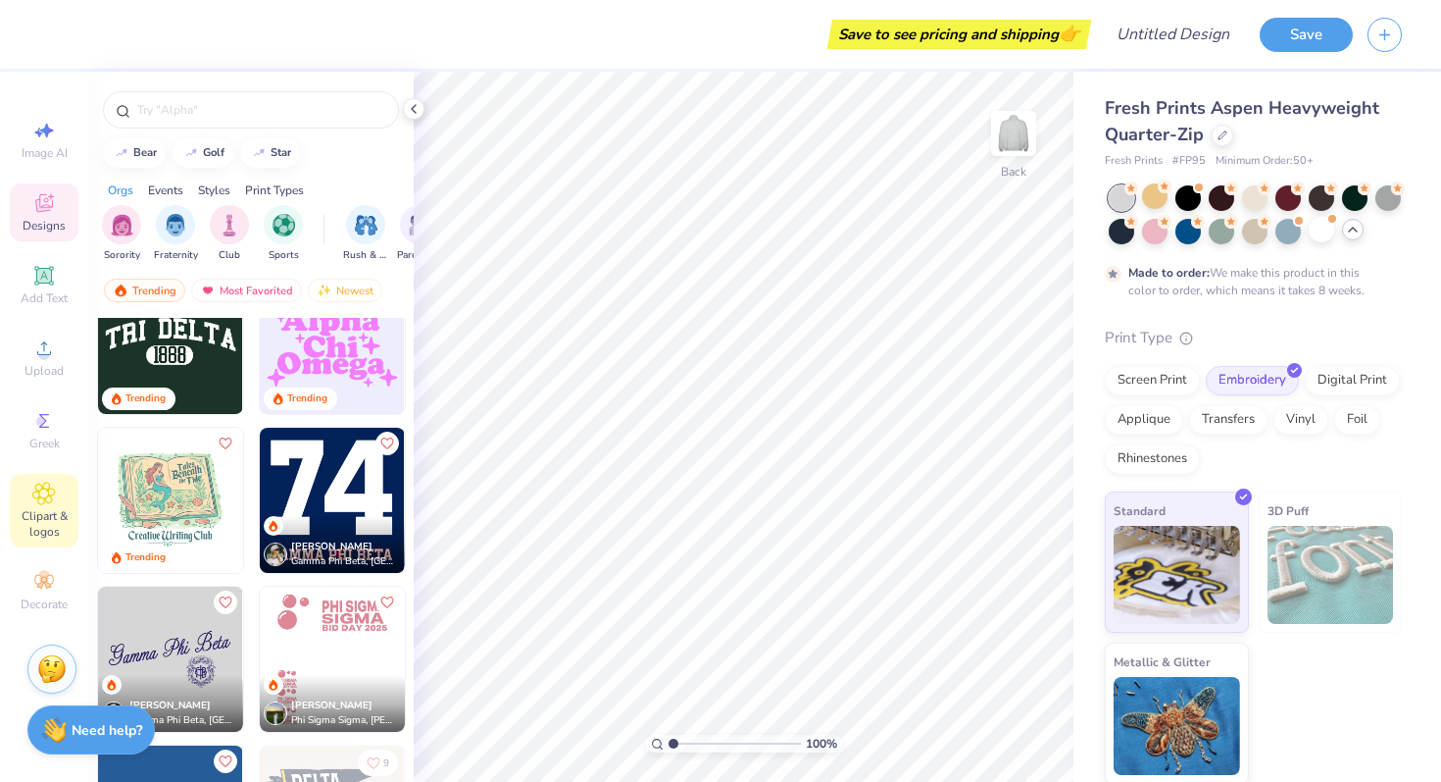
click at [46, 506] on div "Clipart & logos" at bounding box center [44, 511] width 69 height 74
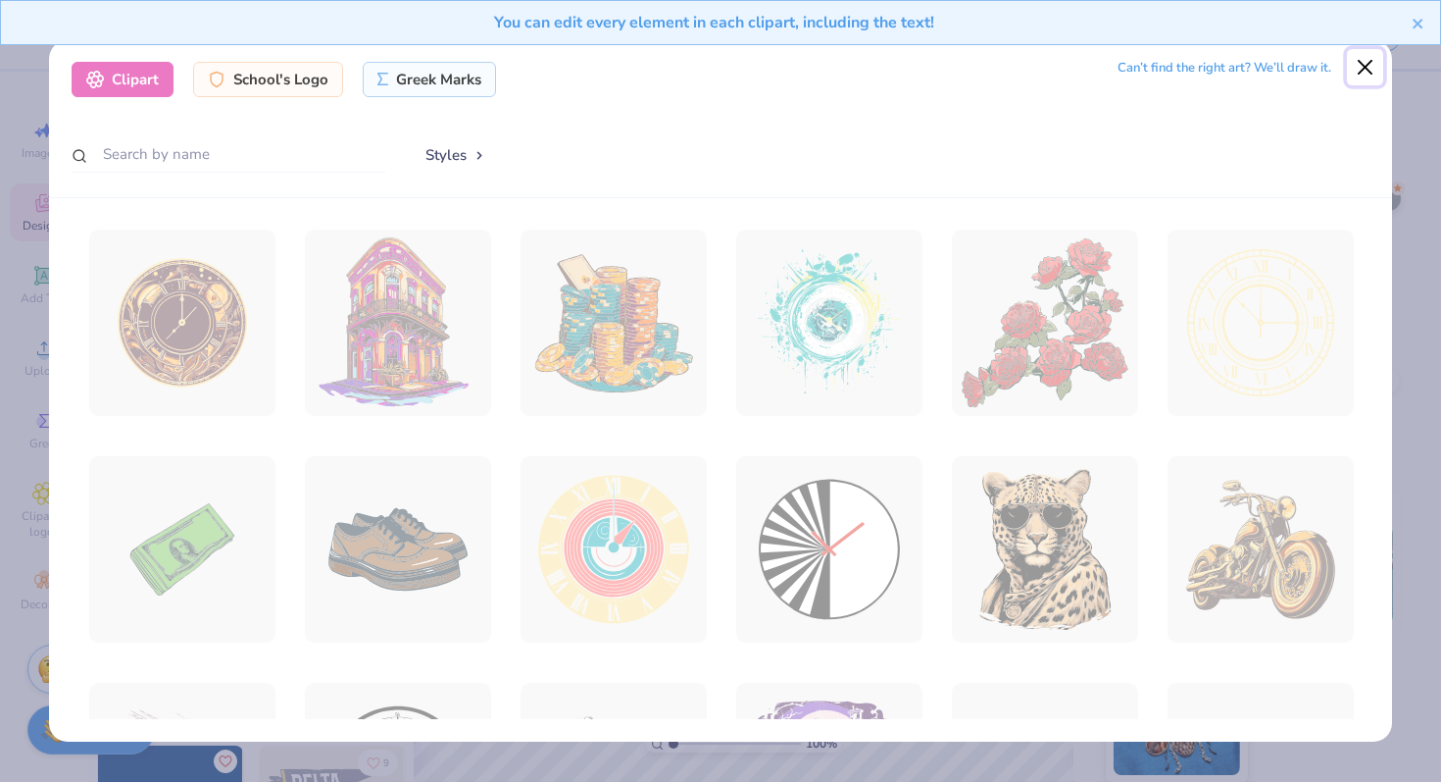
click at [1360, 77] on button "Close" at bounding box center [1365, 67] width 37 height 37
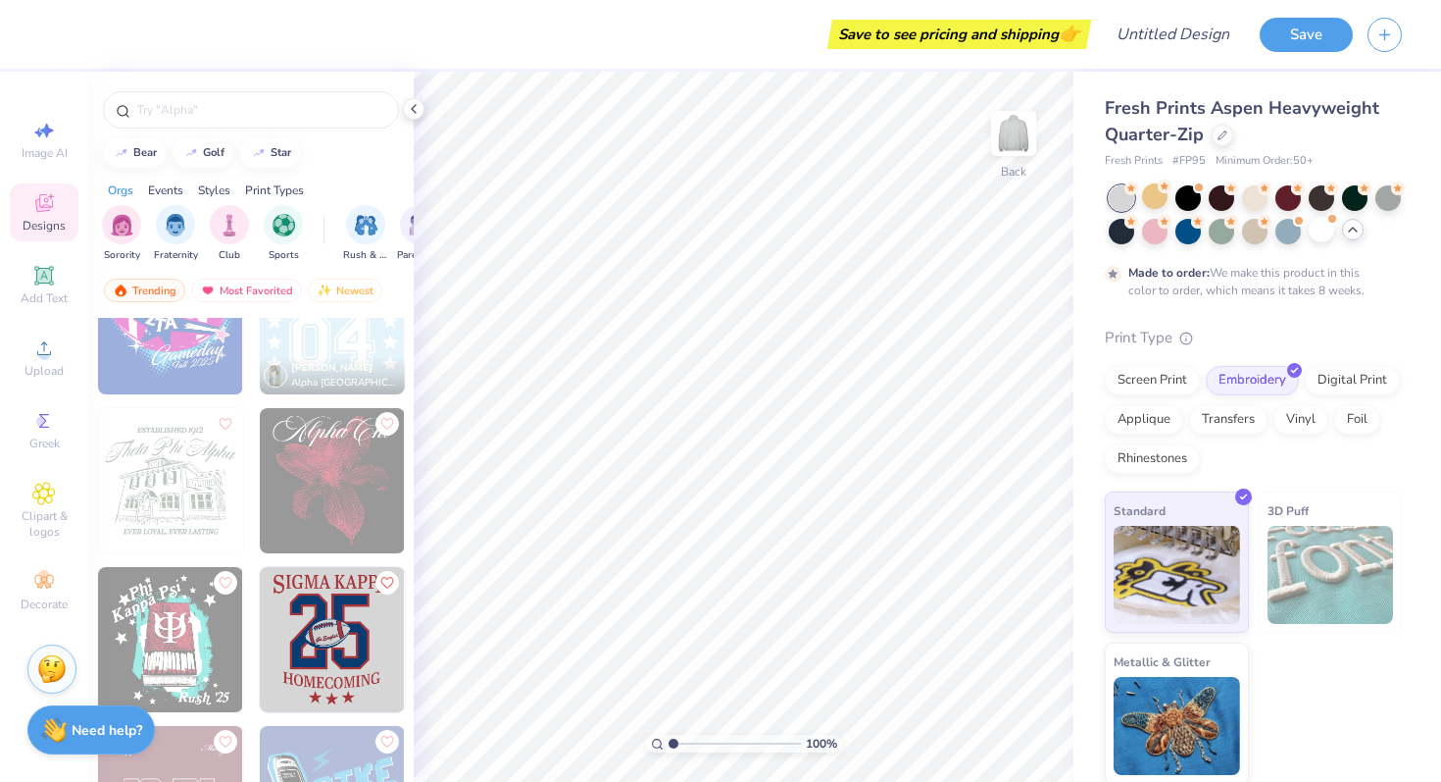
scroll to position [10710, 0]
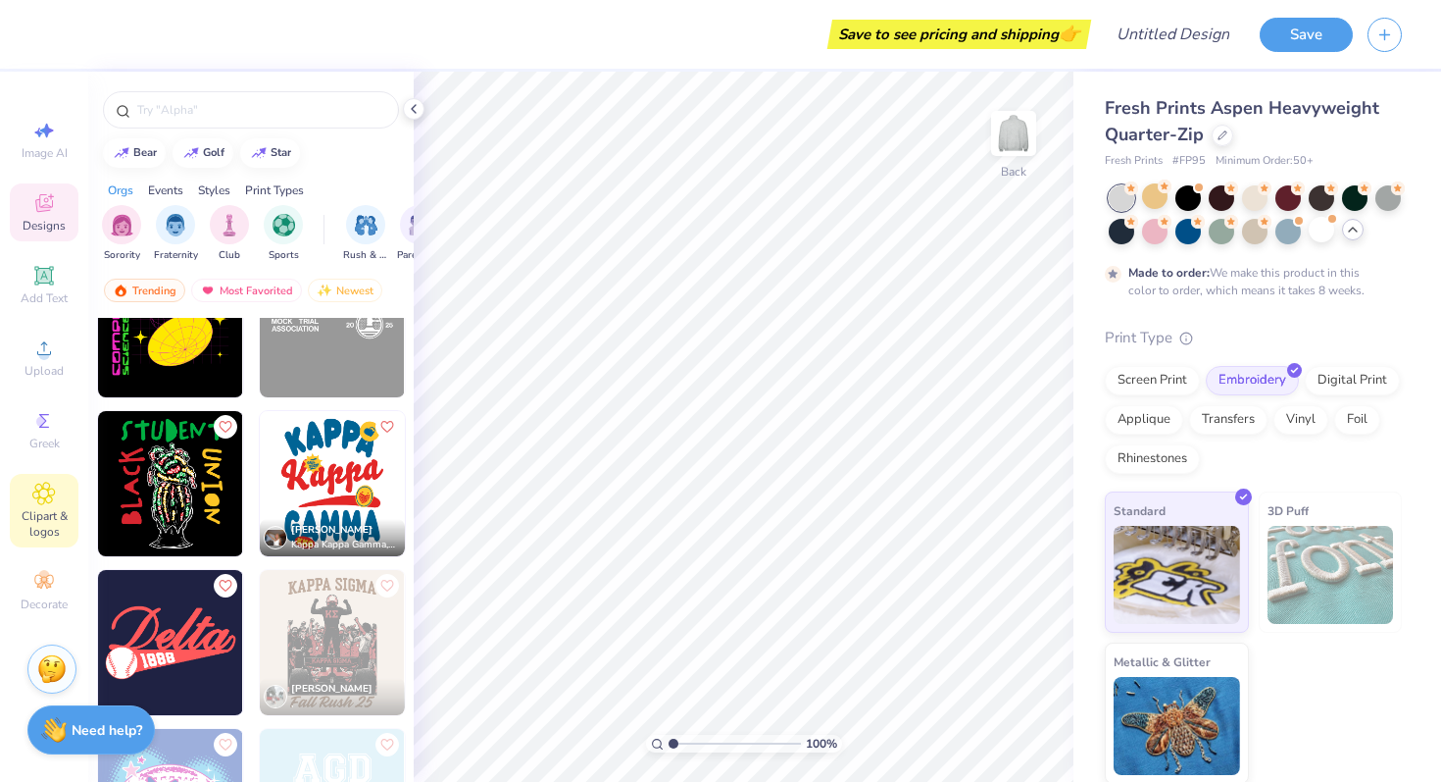
click at [33, 517] on span "Clipart & logos" at bounding box center [44, 523] width 69 height 31
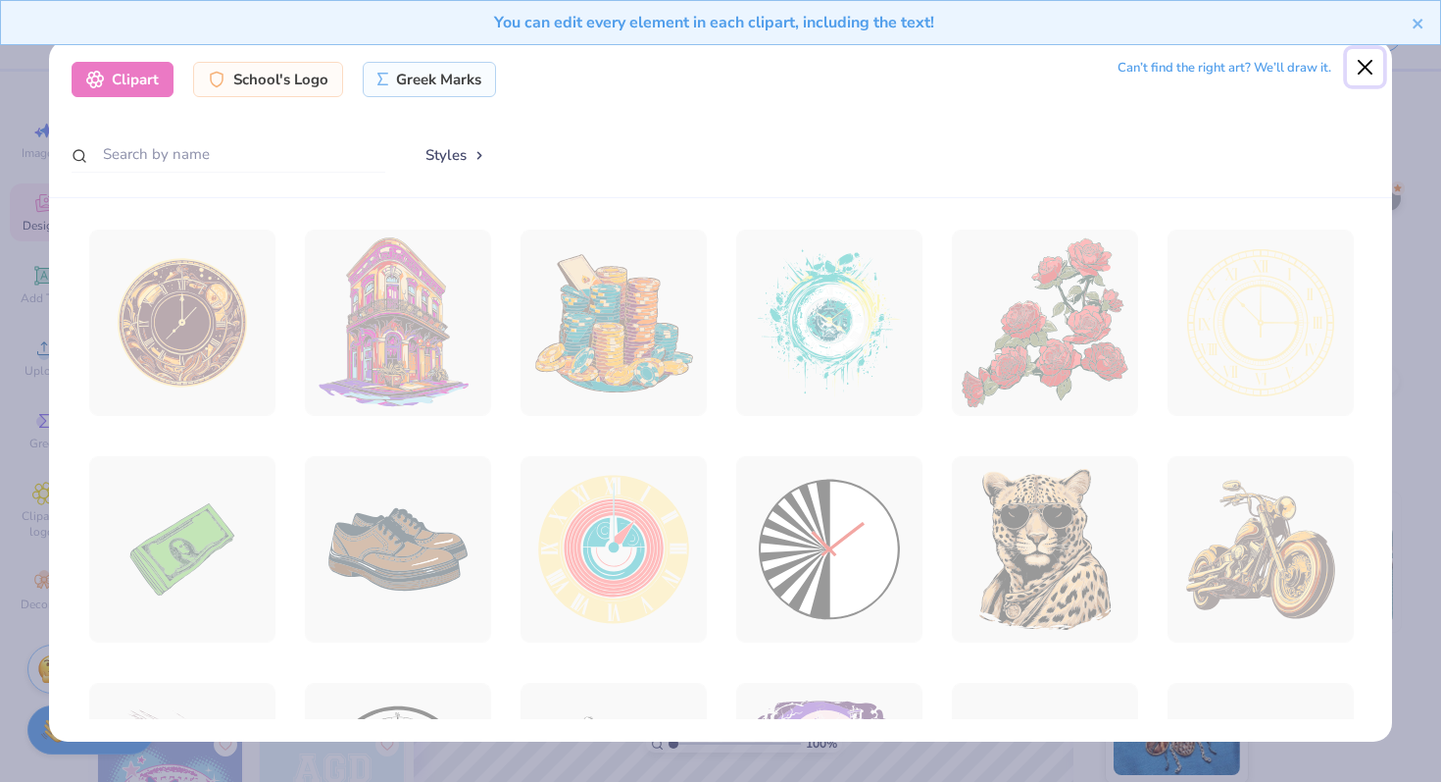
click at [1360, 69] on button "Close" at bounding box center [1365, 67] width 37 height 37
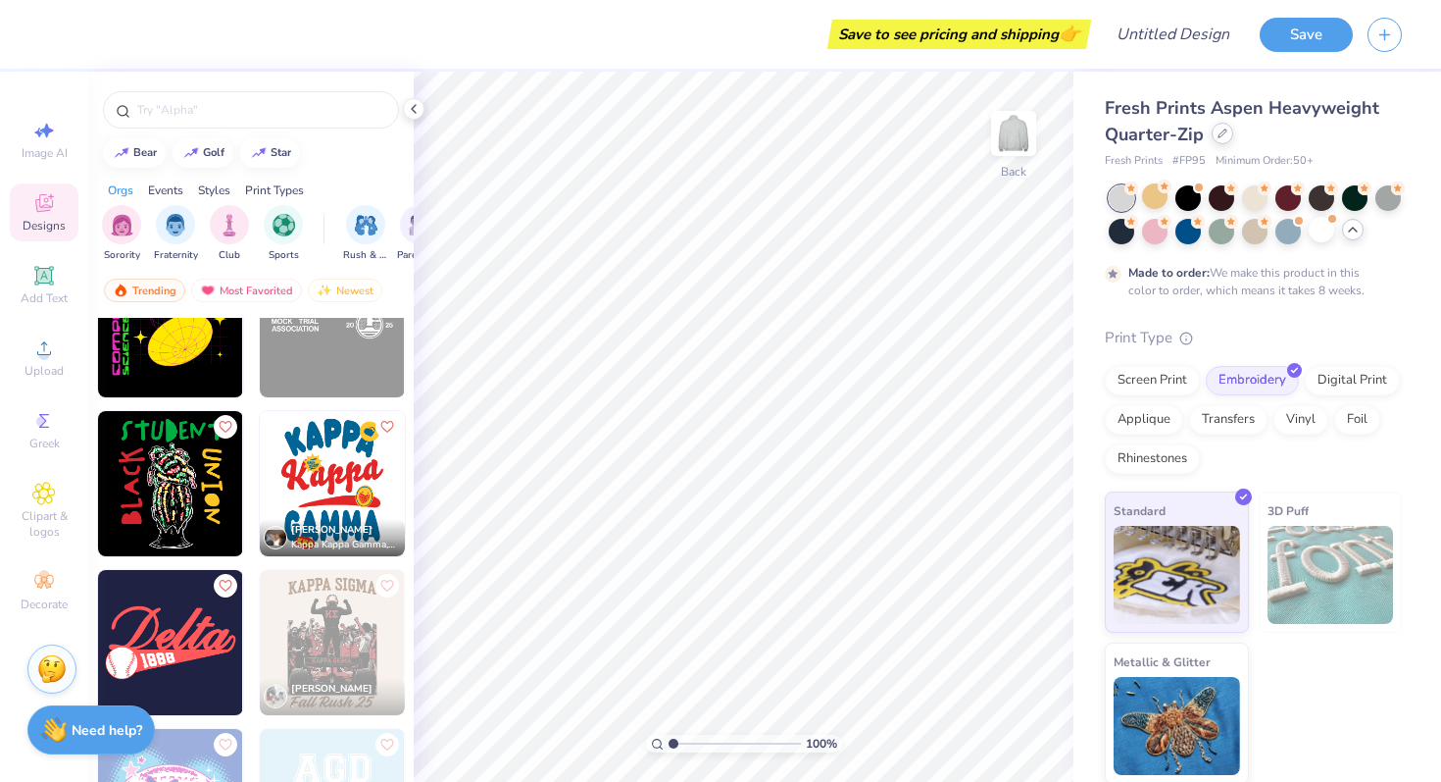
click at [1227, 132] on div at bounding box center [1223, 134] width 22 height 22
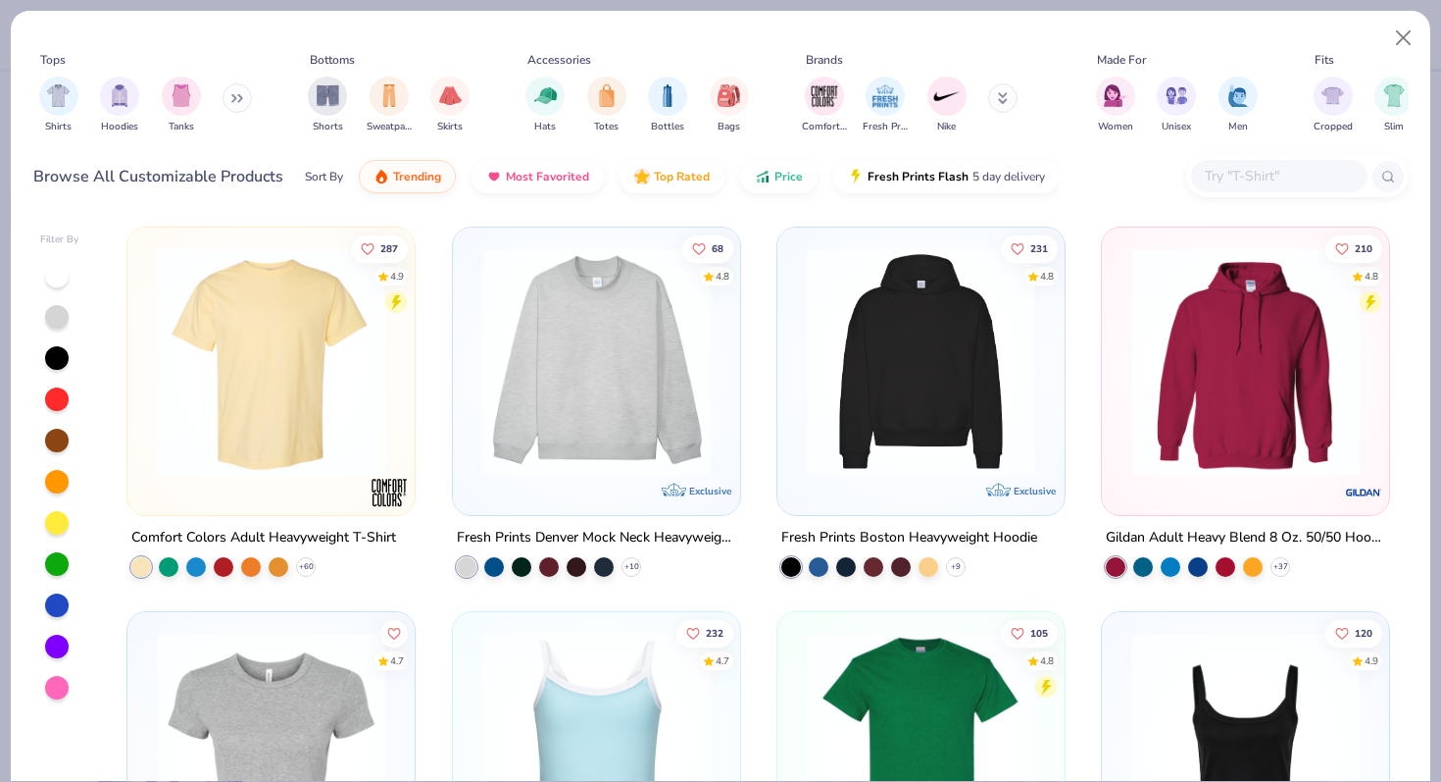
click at [1231, 174] on input "text" at bounding box center [1278, 176] width 151 height 23
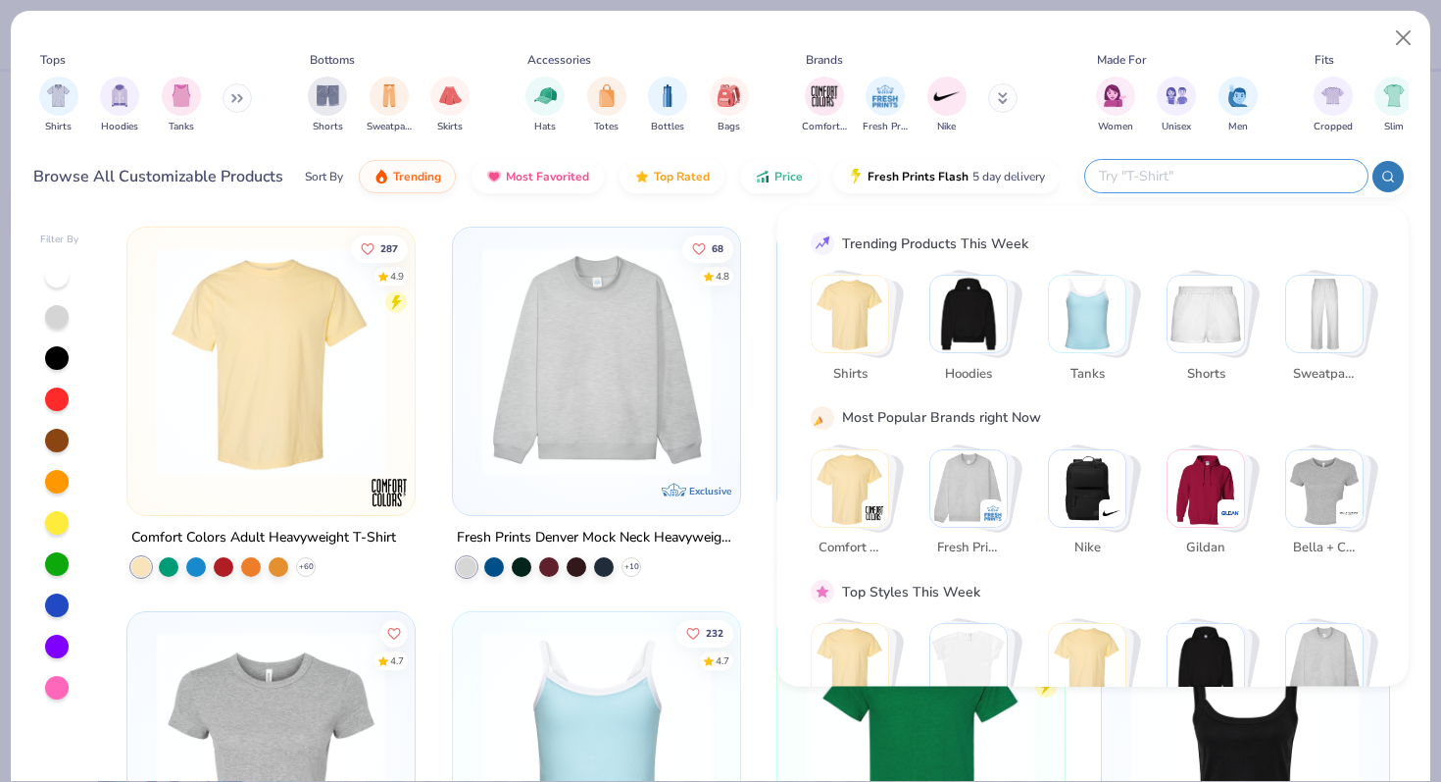
click at [989, 326] on img "Stack Card Button Hoodies" at bounding box center [969, 314] width 76 height 76
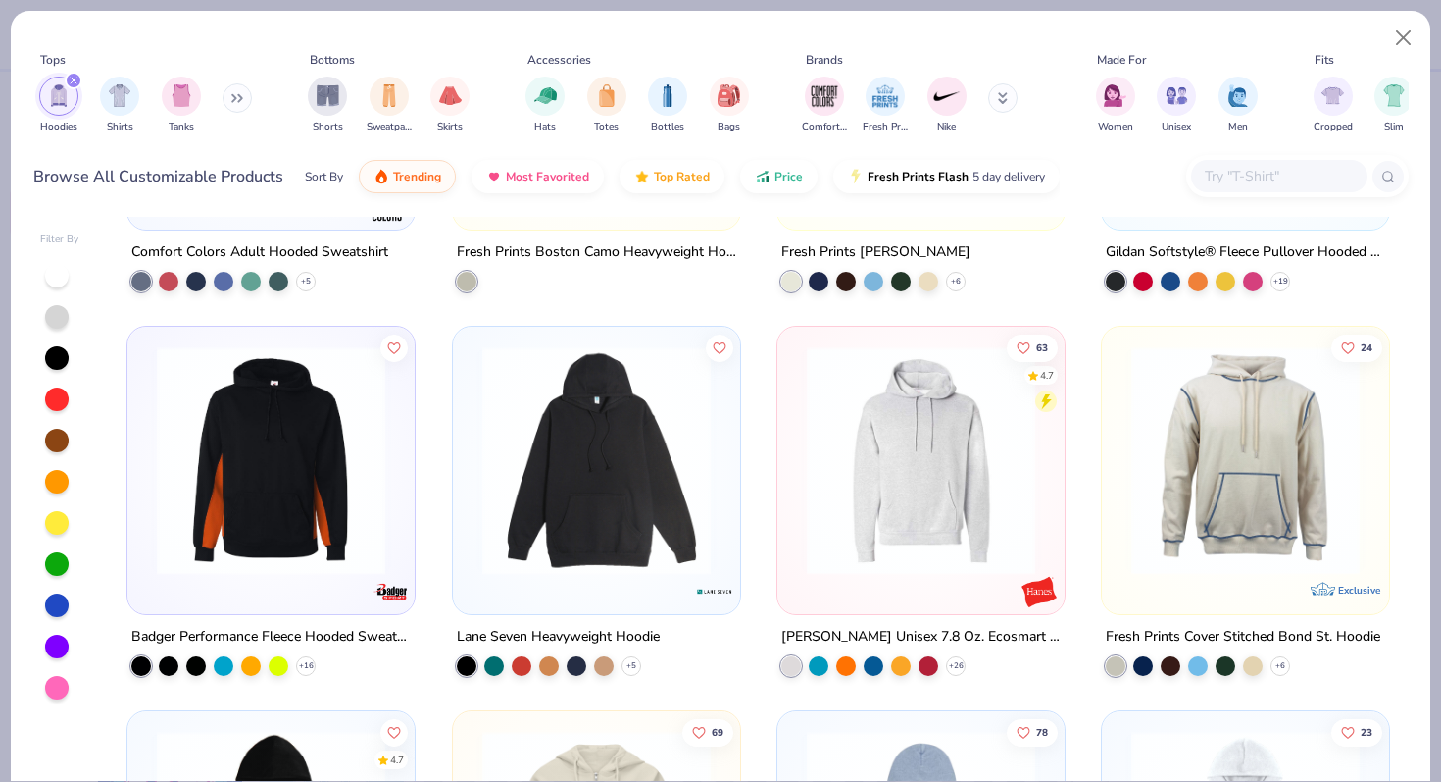
scroll to position [1058, 0]
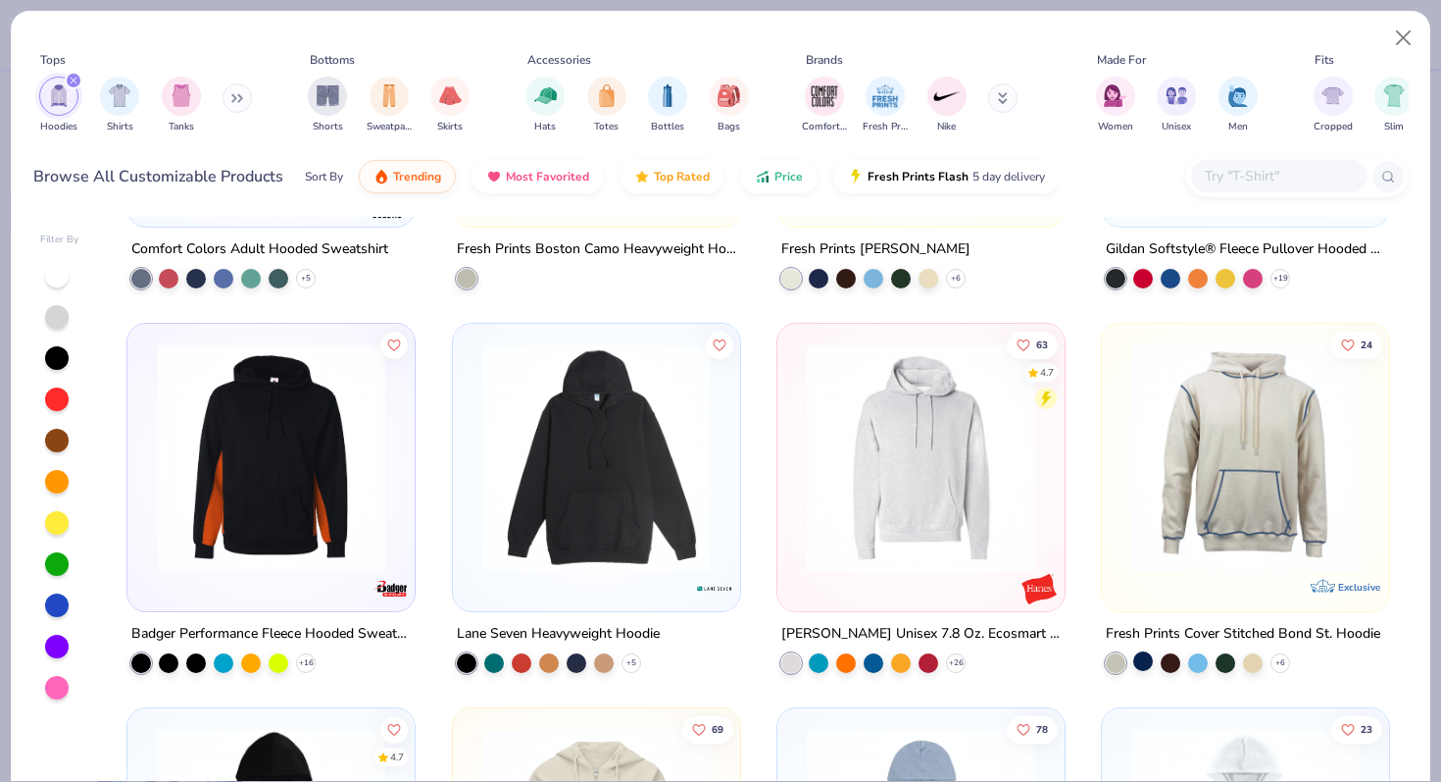
click at [1143, 660] on div at bounding box center [1144, 661] width 20 height 20
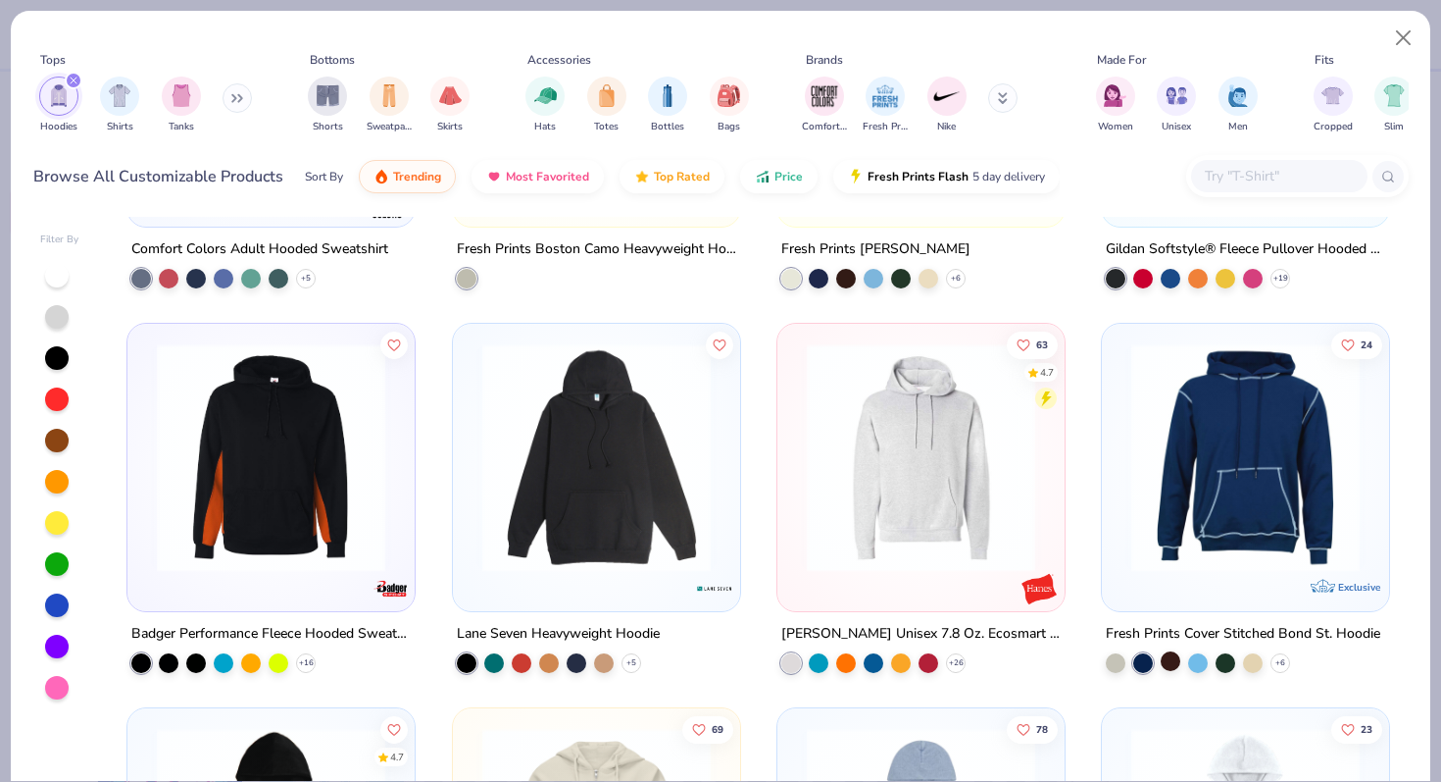
click at [1177, 654] on div at bounding box center [1171, 661] width 20 height 20
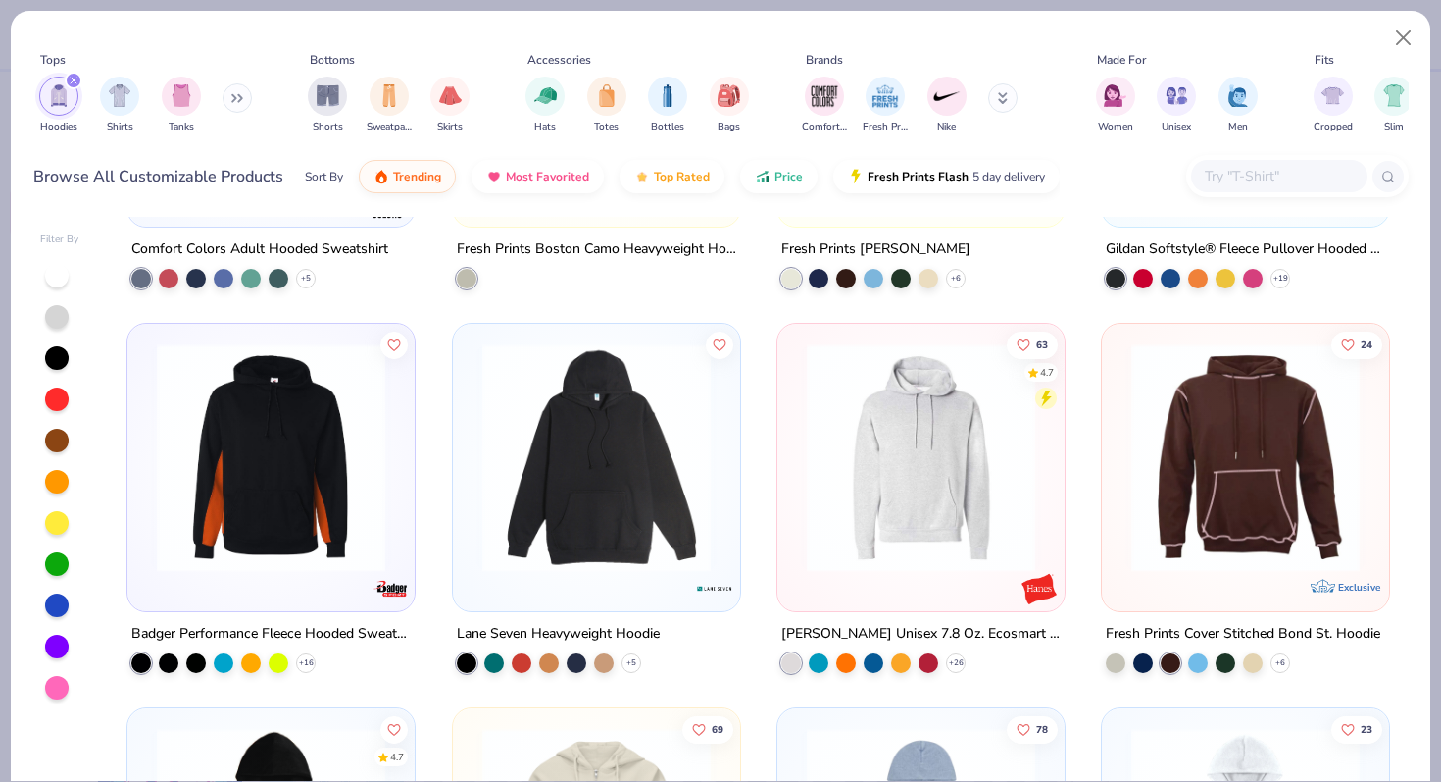
scroll to position [1195, 0]
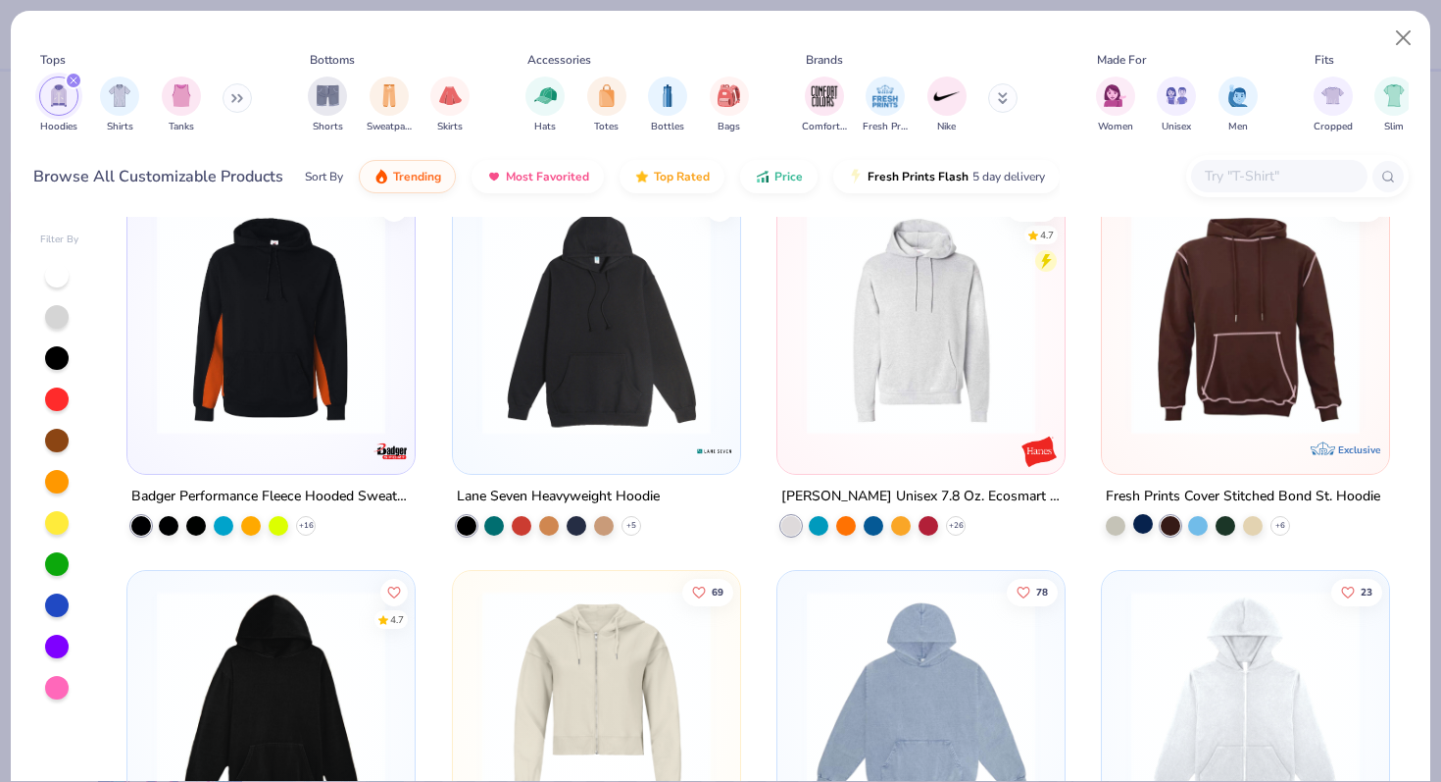
click at [1145, 528] on div at bounding box center [1144, 524] width 20 height 20
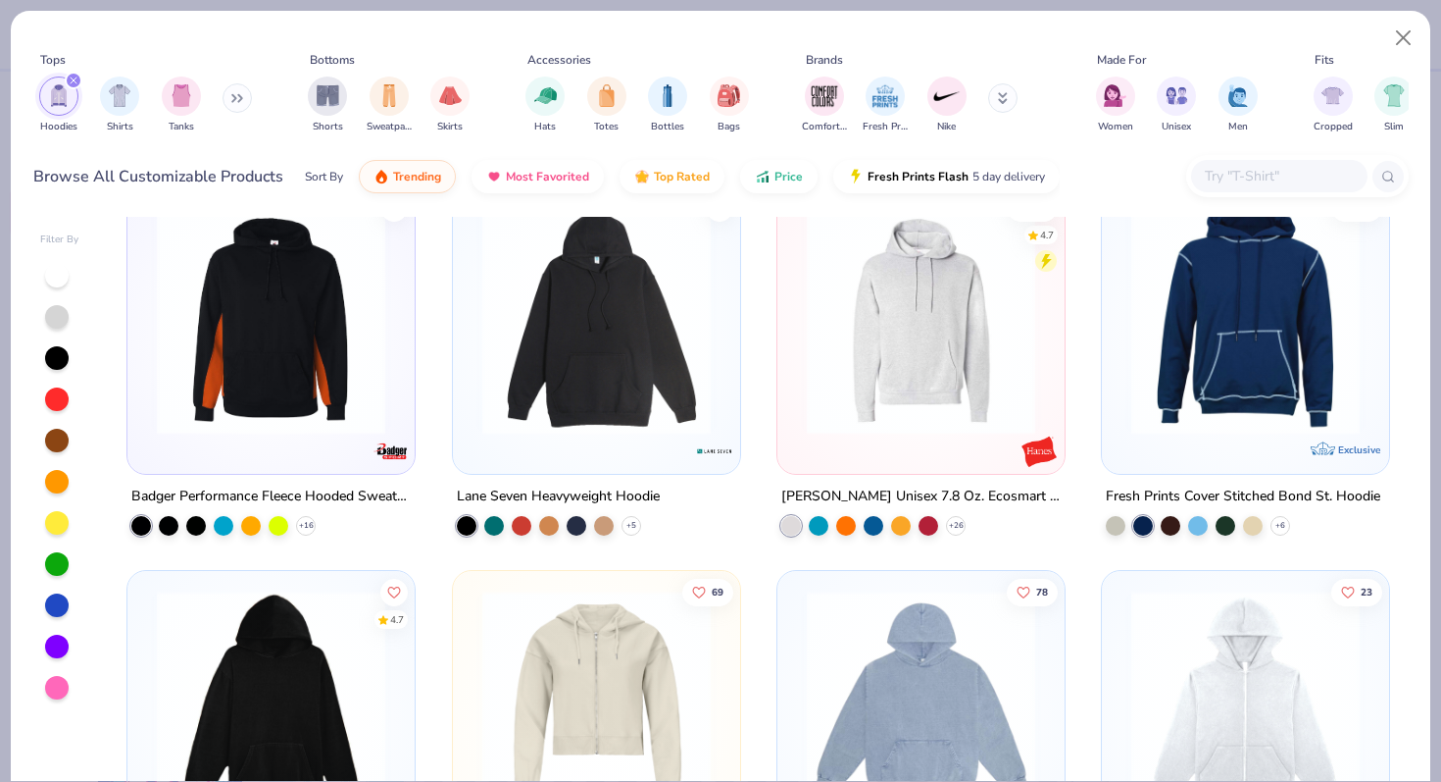
click at [1206, 352] on img at bounding box center [1246, 320] width 248 height 228
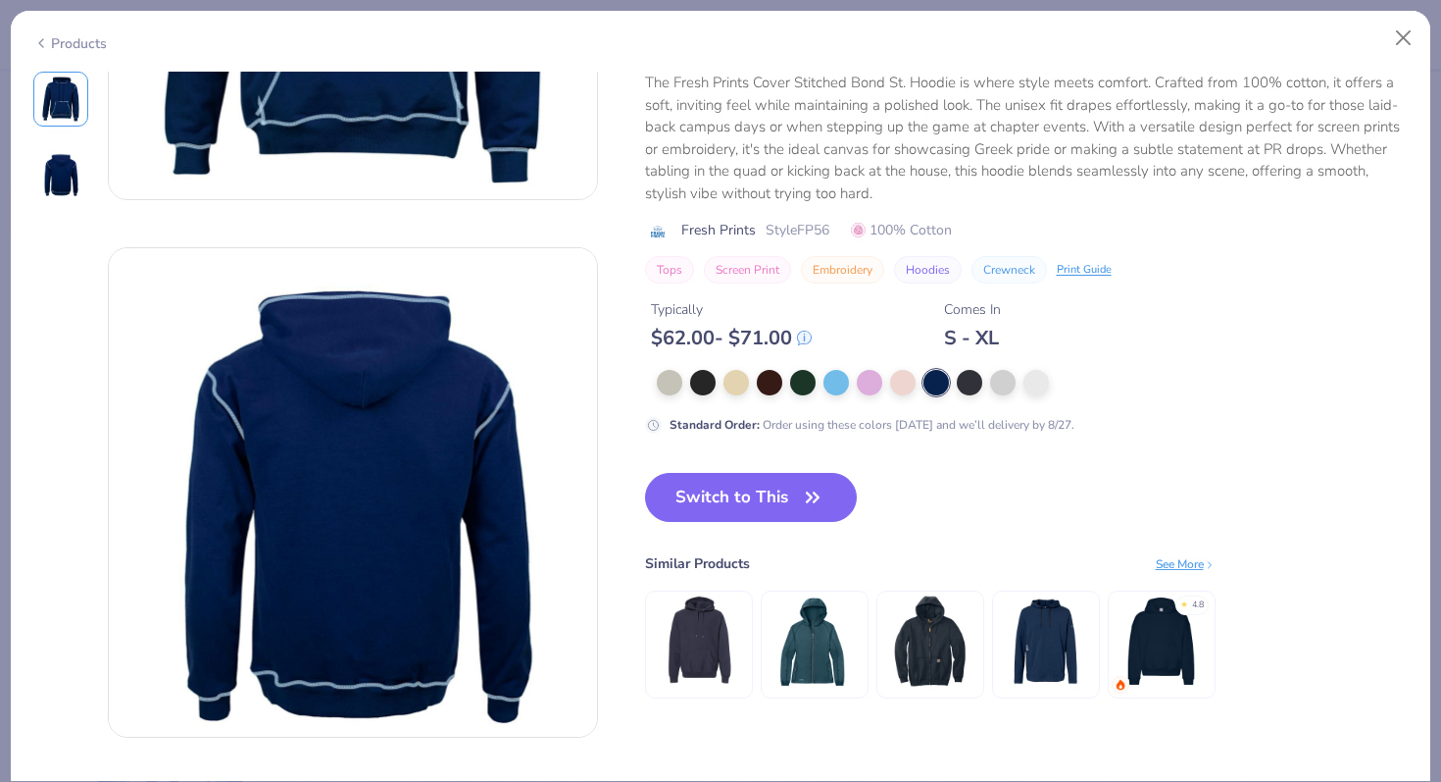
scroll to position [365, 0]
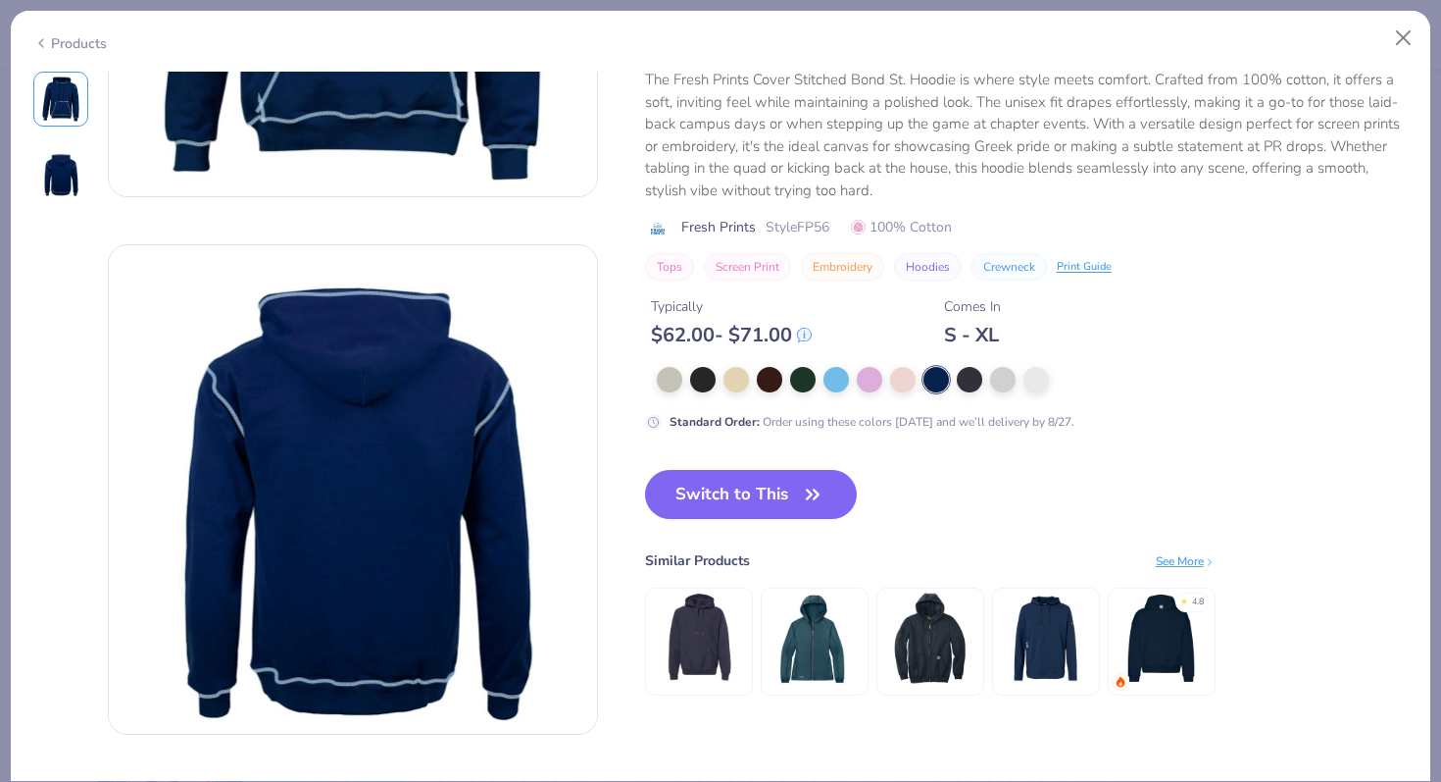
click at [1169, 562] on div "See More" at bounding box center [1186, 560] width 60 height 18
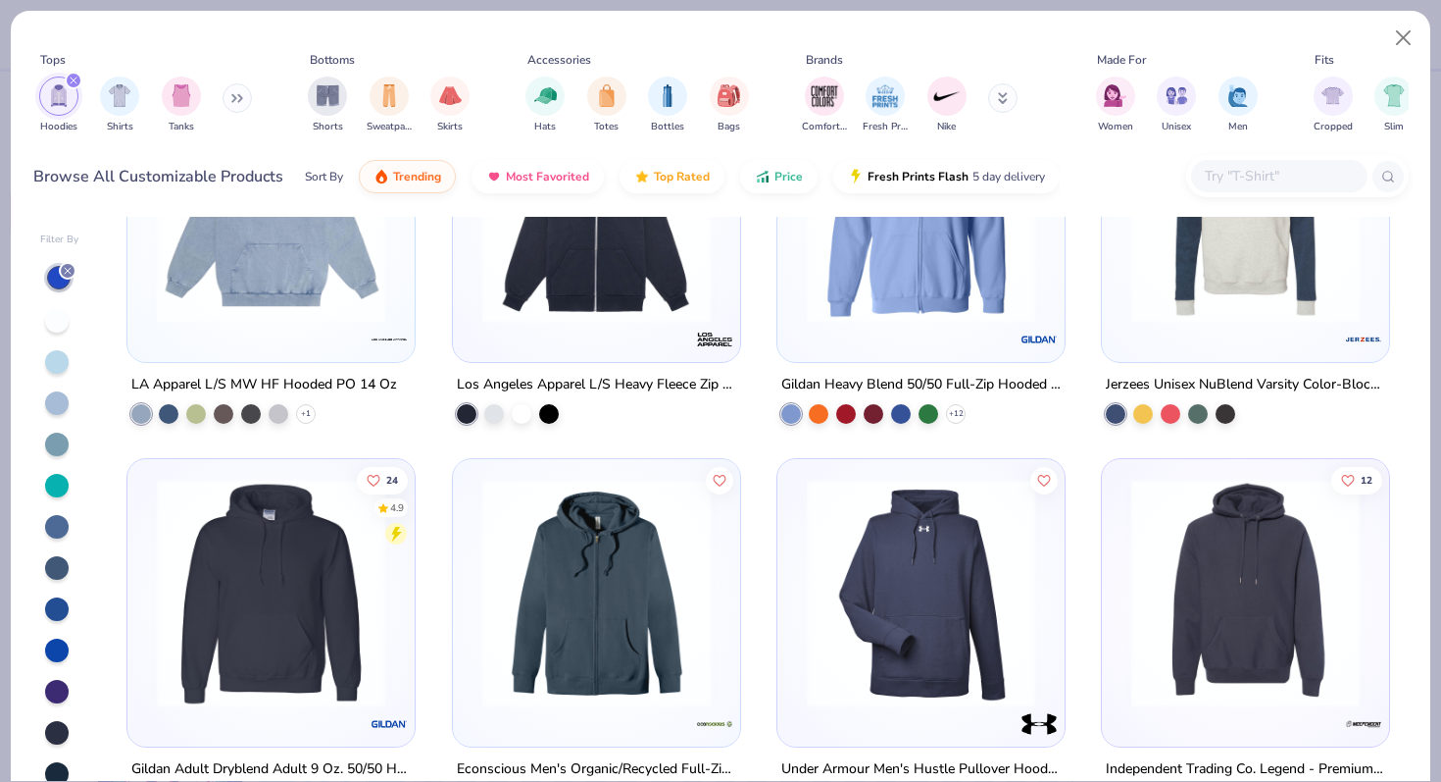
scroll to position [708, 0]
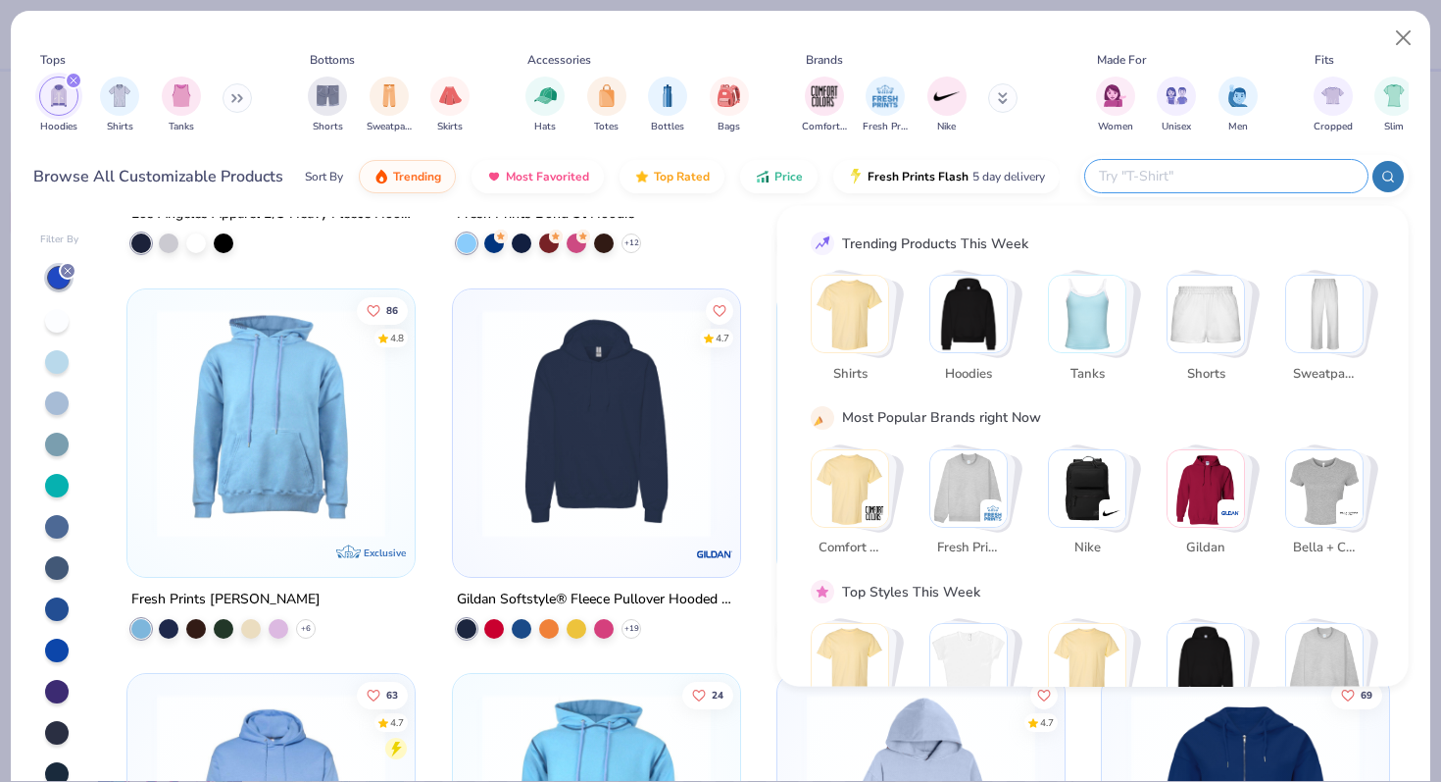
click at [1229, 176] on input "text" at bounding box center [1225, 176] width 257 height 23
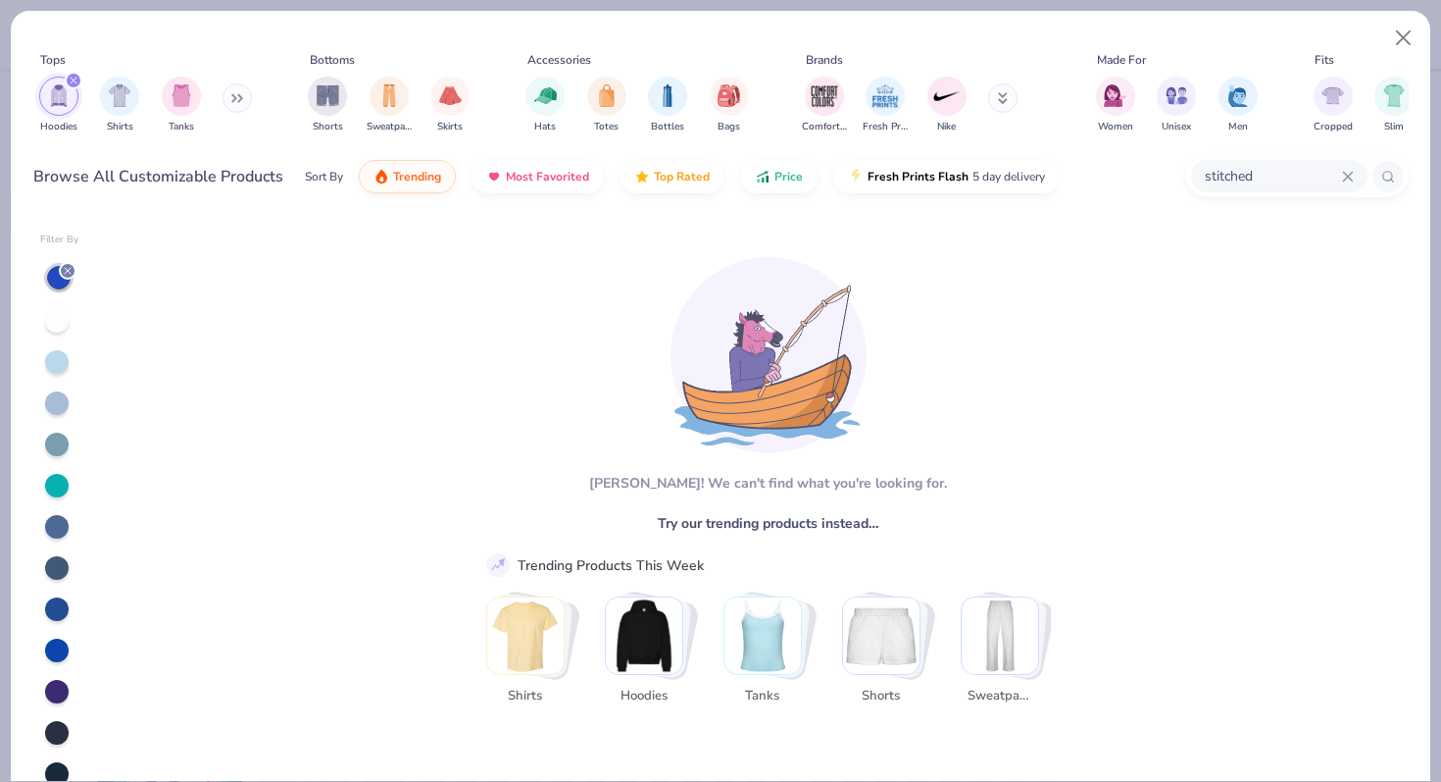
type input "stitched"
click at [67, 263] on div at bounding box center [68, 271] width 18 height 18
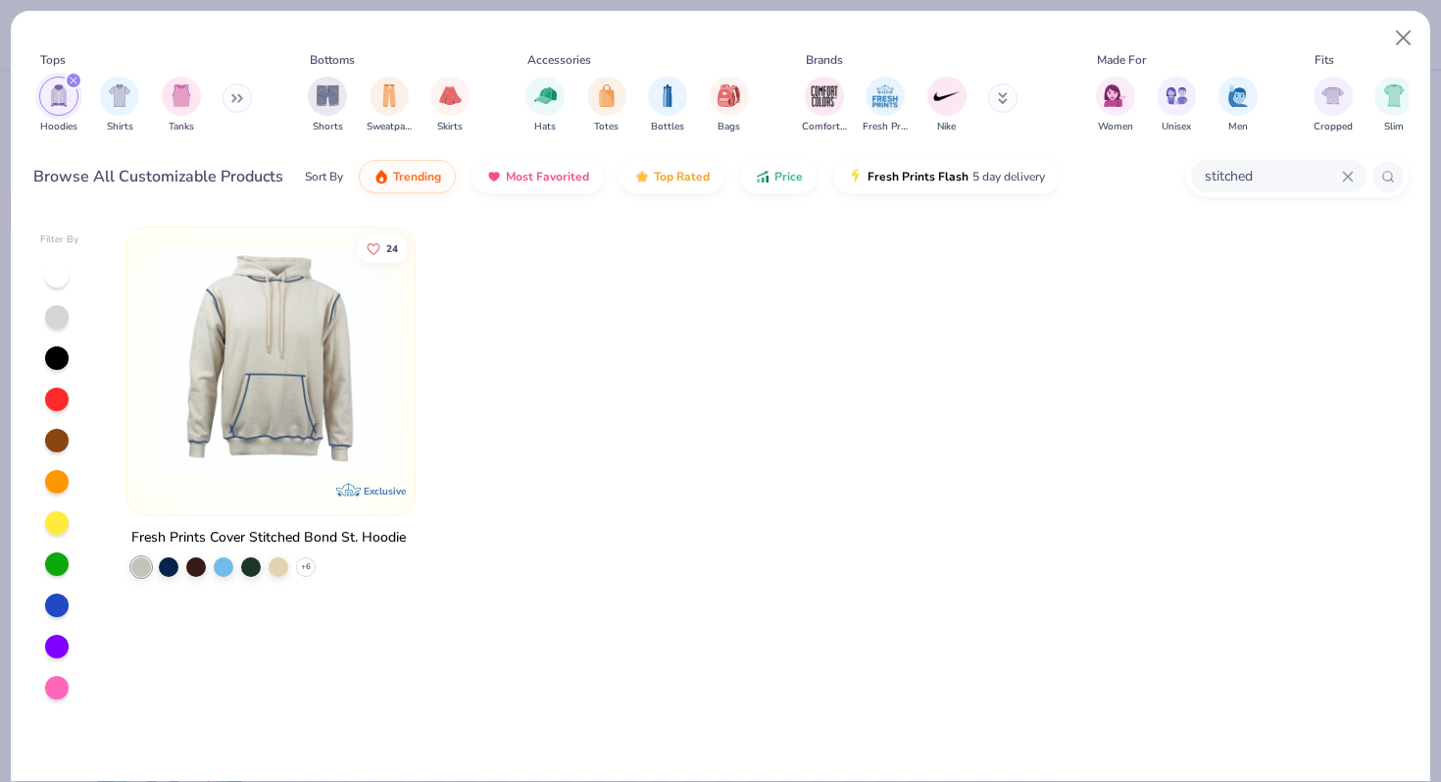
click at [295, 394] on img at bounding box center [271, 361] width 248 height 228
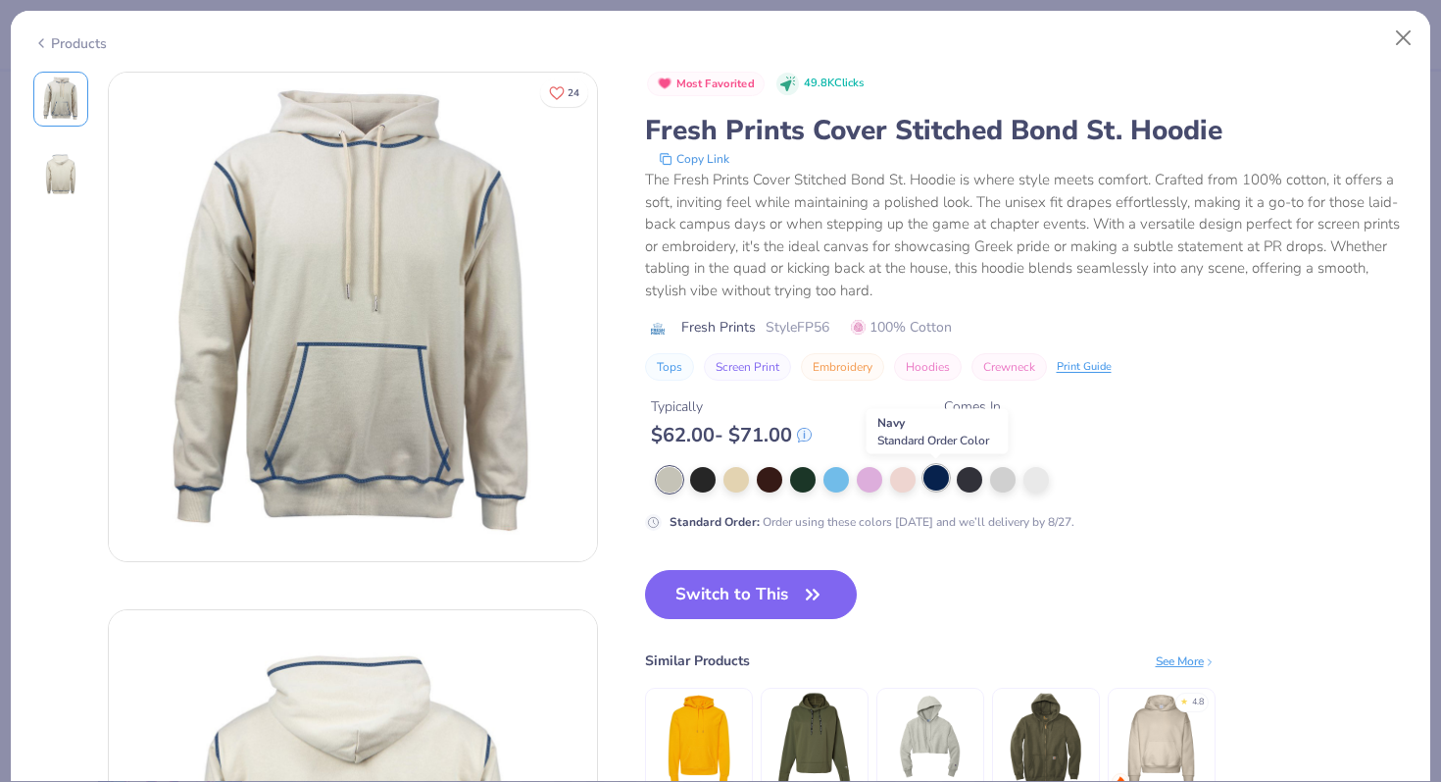
click at [942, 487] on div at bounding box center [936, 477] width 25 height 25
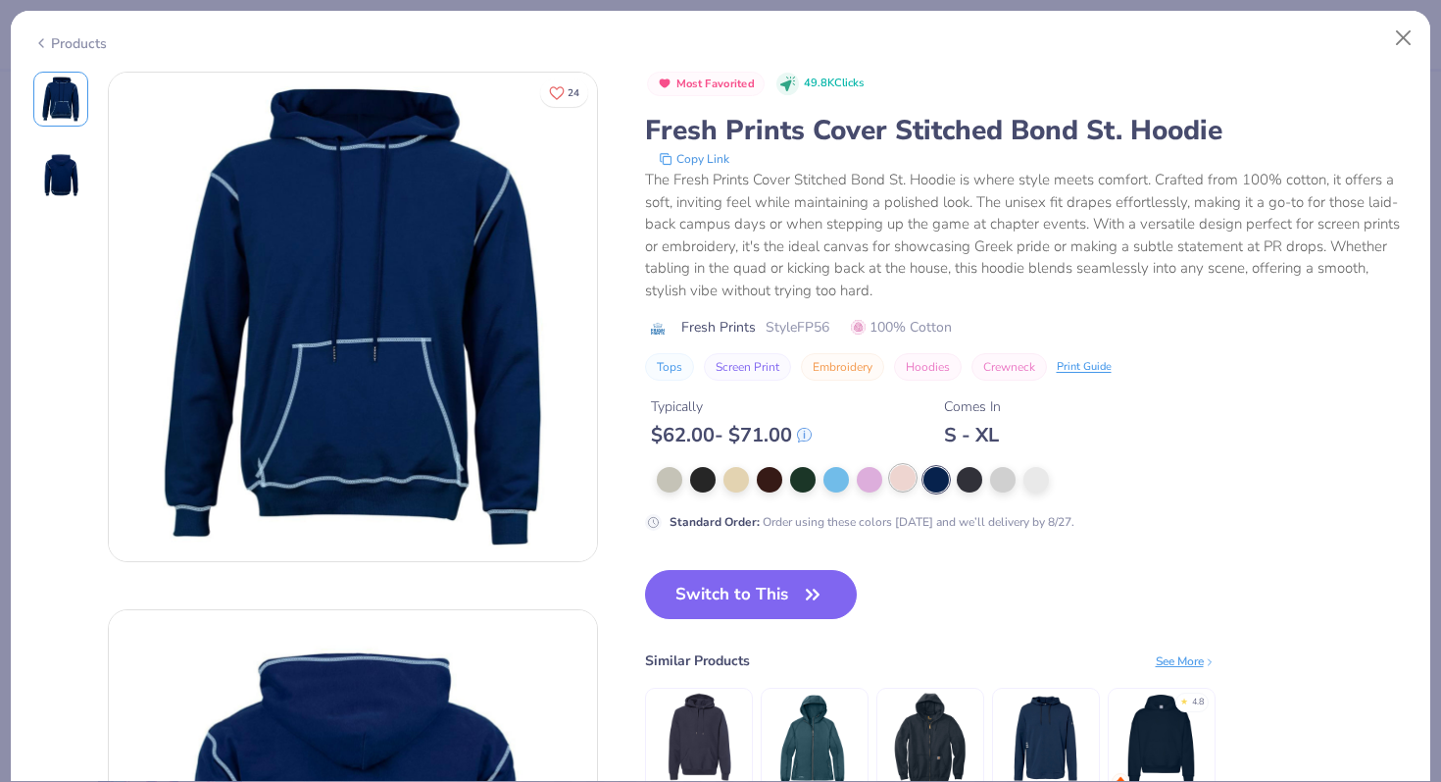
click at [909, 480] on div at bounding box center [902, 477] width 25 height 25
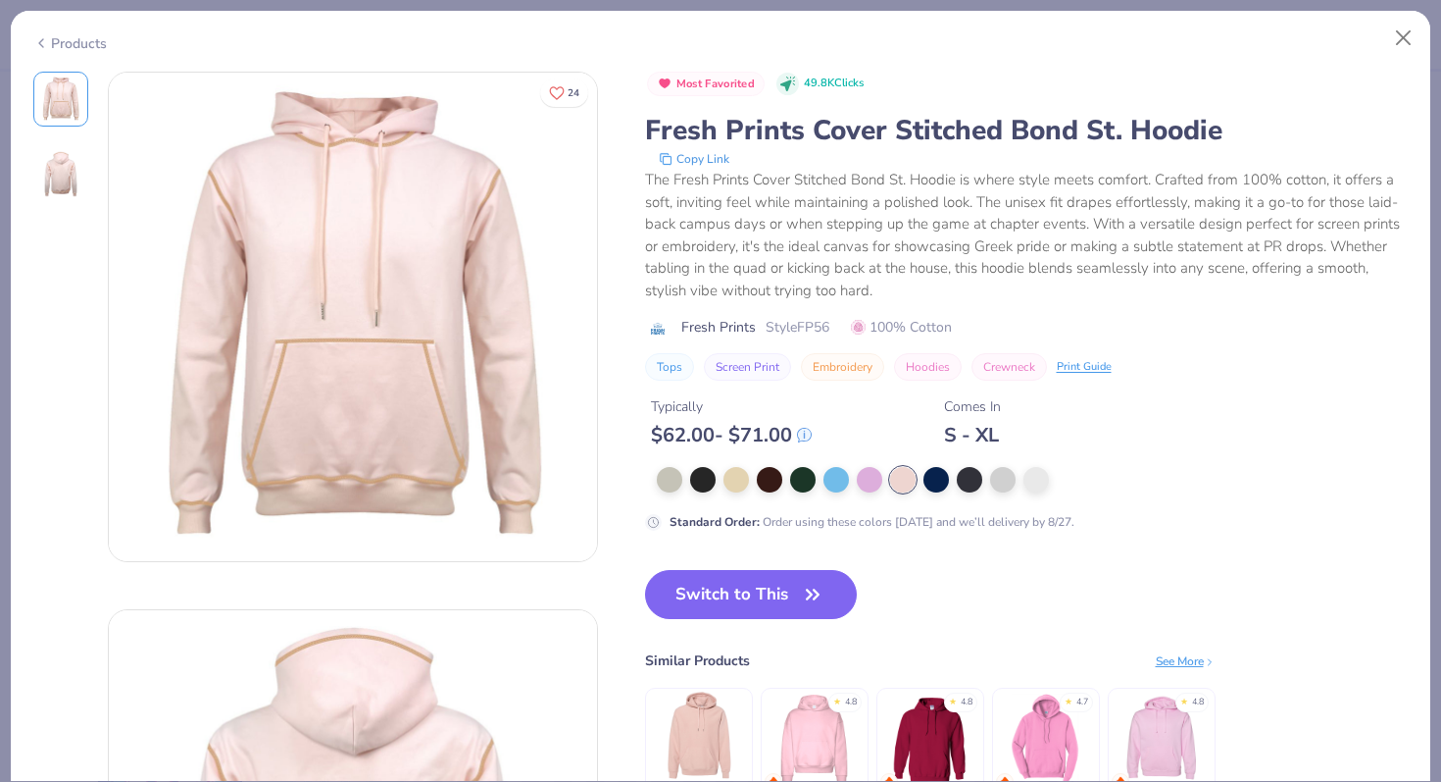
click at [1045, 503] on div "Standard Order : Order using these colors today and we’ll delivery by 8/27." at bounding box center [1027, 499] width 764 height 64
click at [1035, 484] on div at bounding box center [1036, 477] width 25 height 25
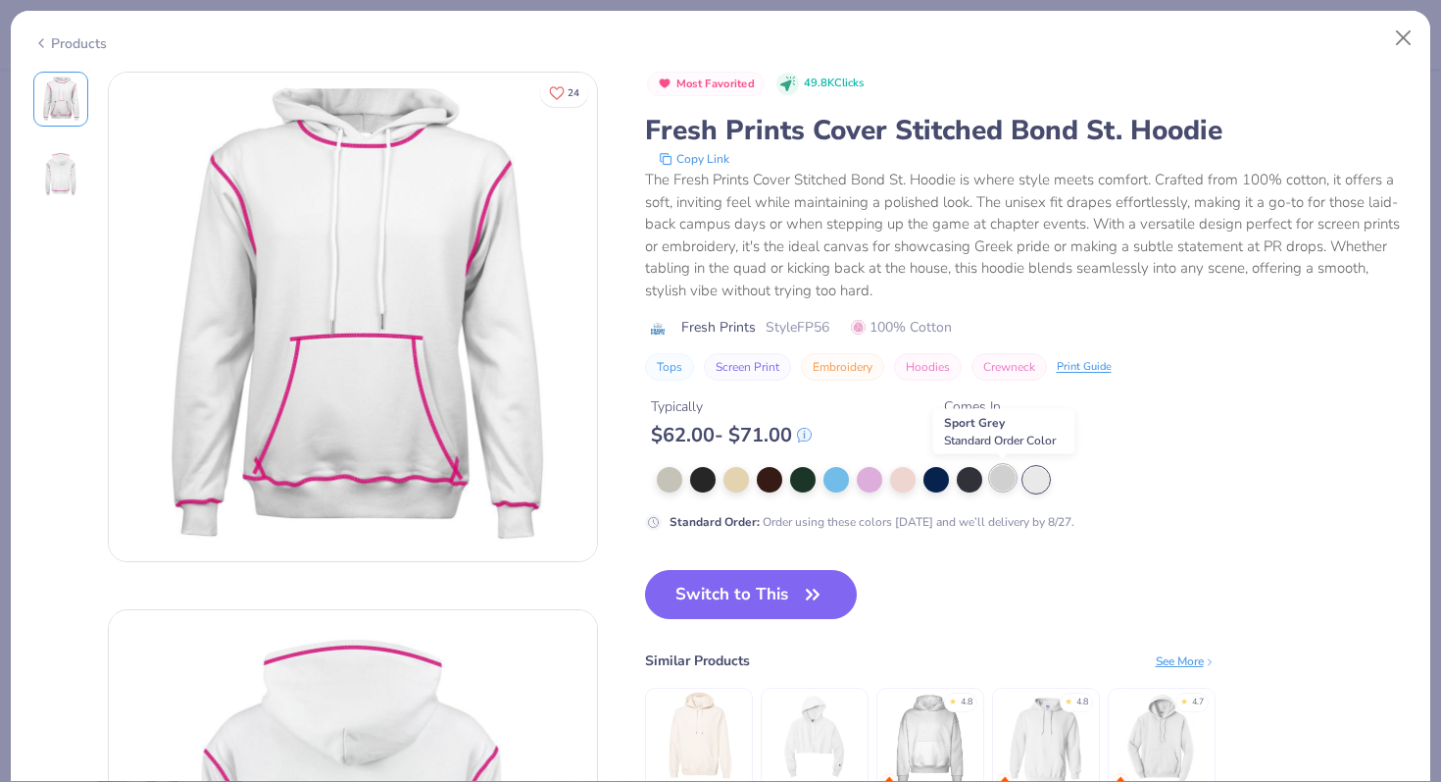
click at [1009, 486] on div at bounding box center [1002, 477] width 25 height 25
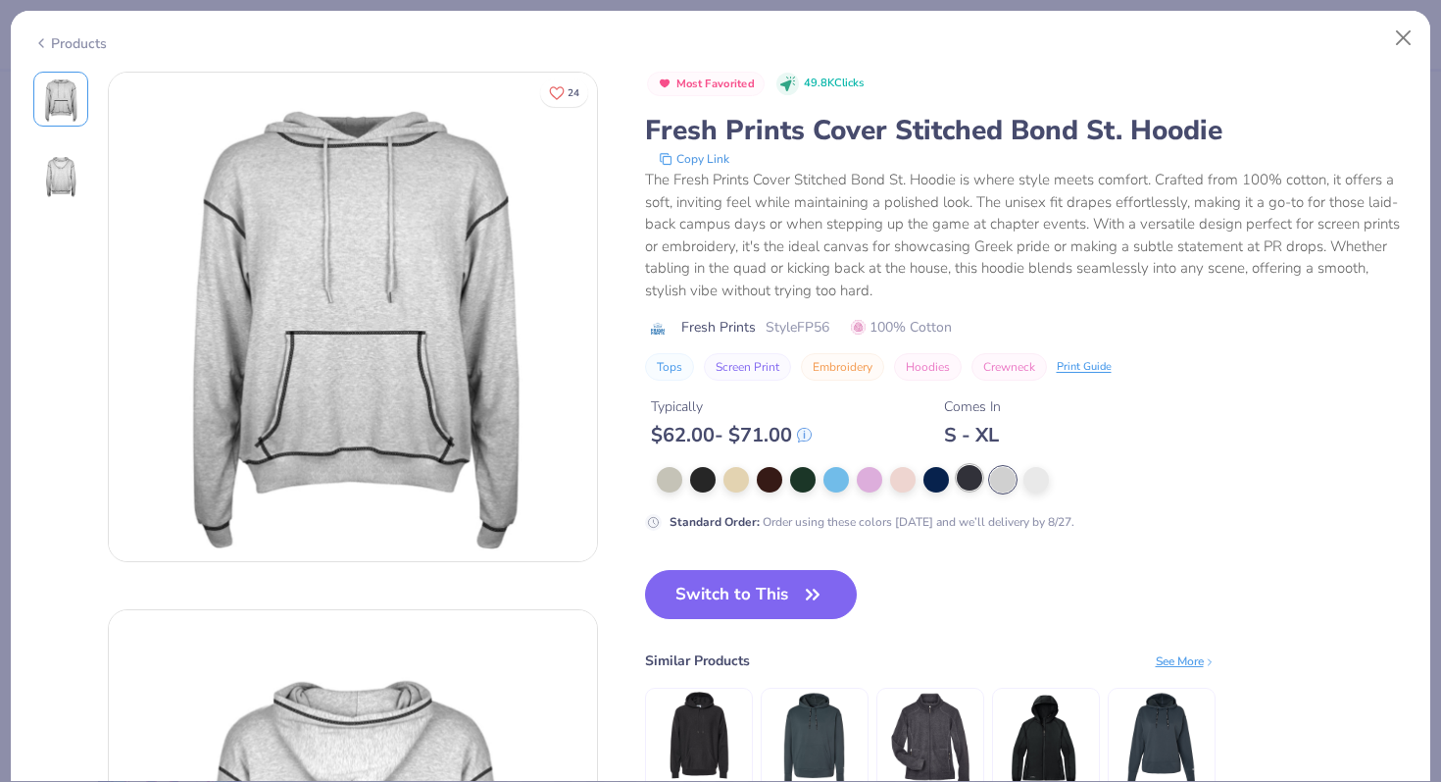
click at [978, 484] on div at bounding box center [969, 477] width 25 height 25
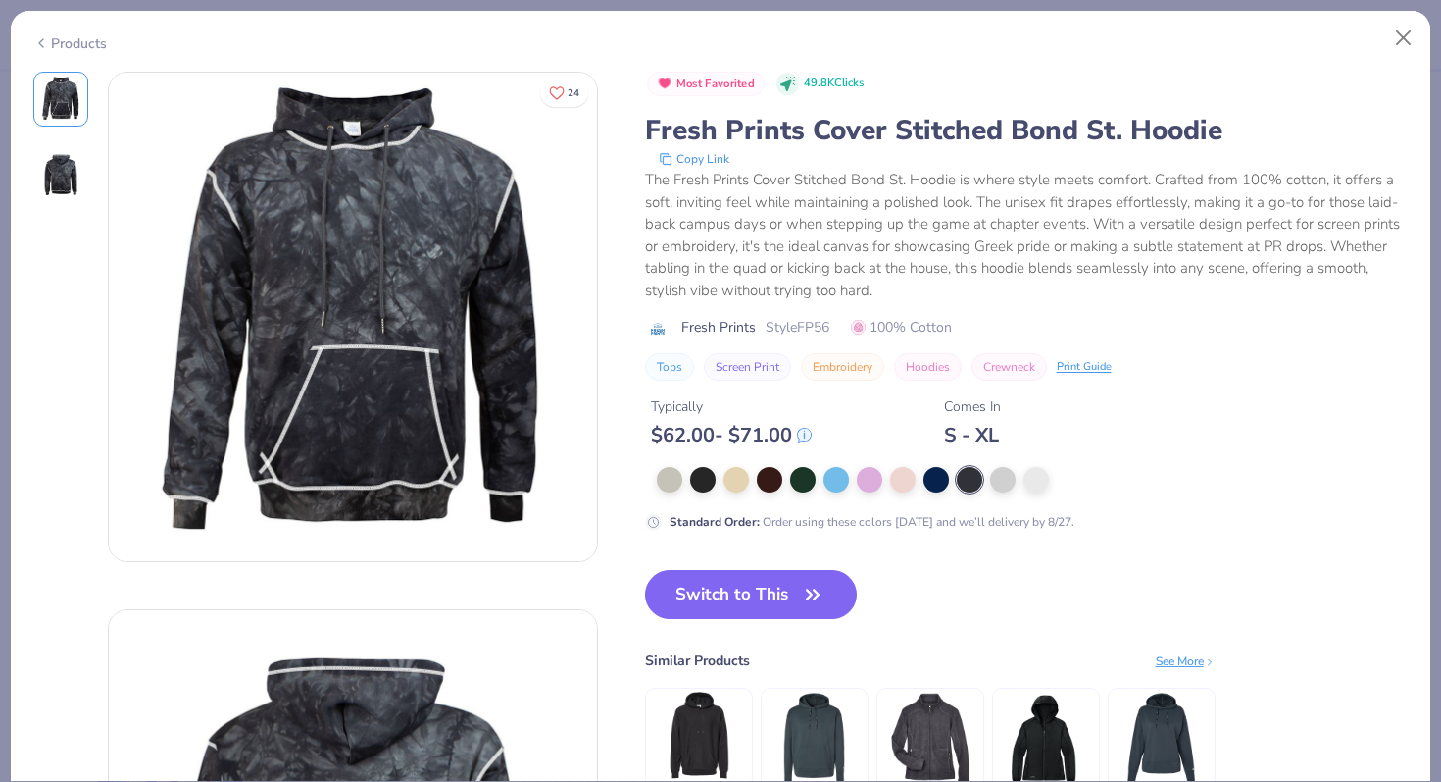
click at [688, 487] on div at bounding box center [1033, 479] width 752 height 25
click at [696, 482] on div at bounding box center [702, 477] width 25 height 25
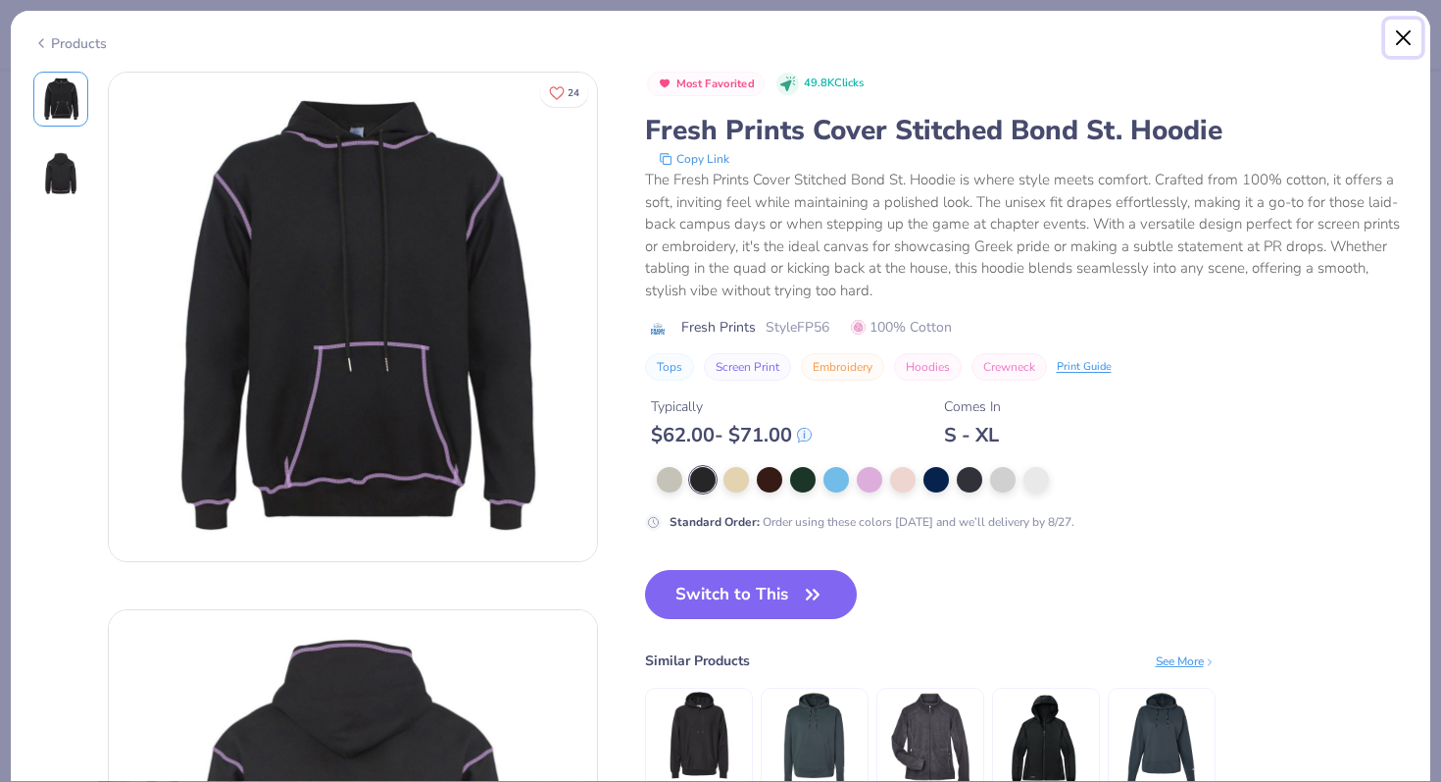
click at [1400, 31] on button "Close" at bounding box center [1404, 38] width 37 height 37
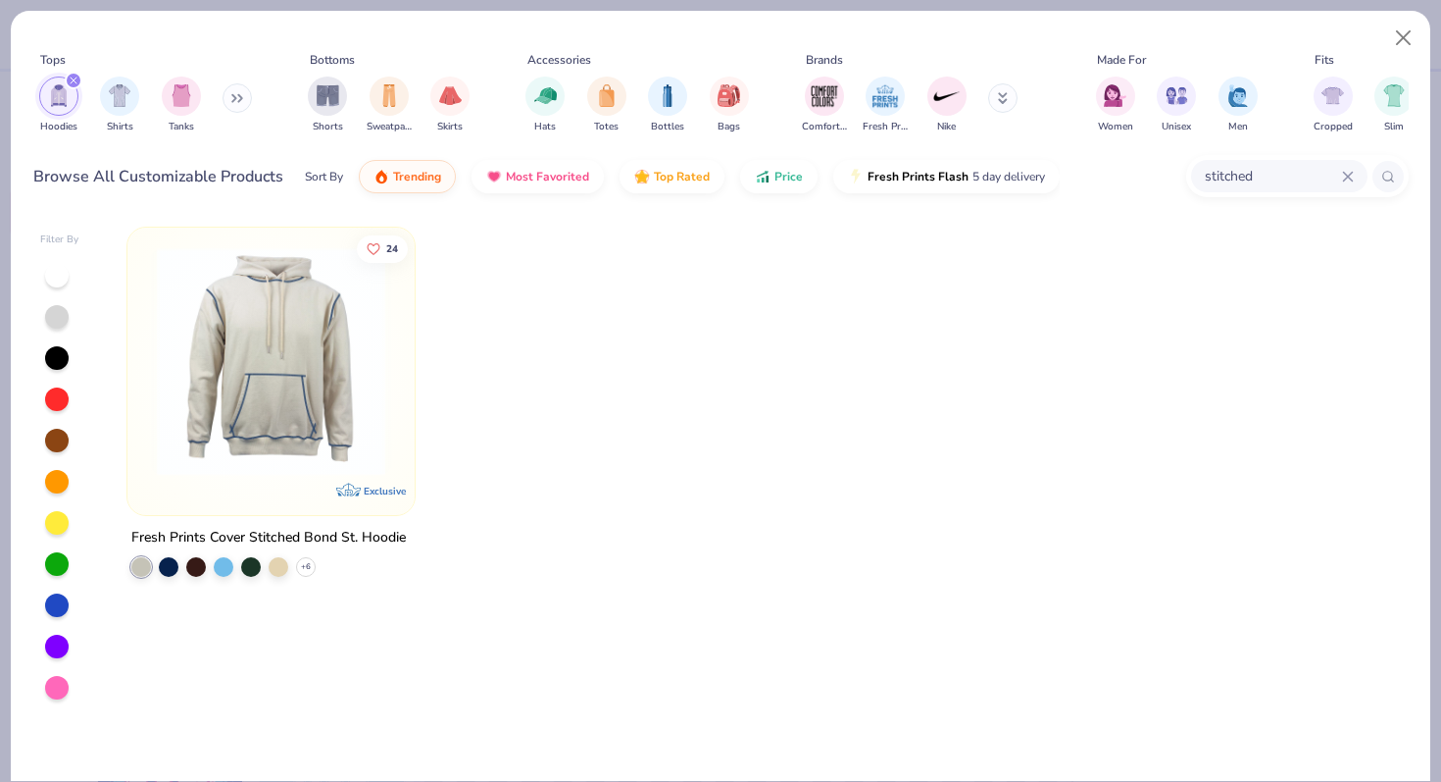
click at [71, 79] on icon "filter for Hoodies" at bounding box center [74, 80] width 8 height 8
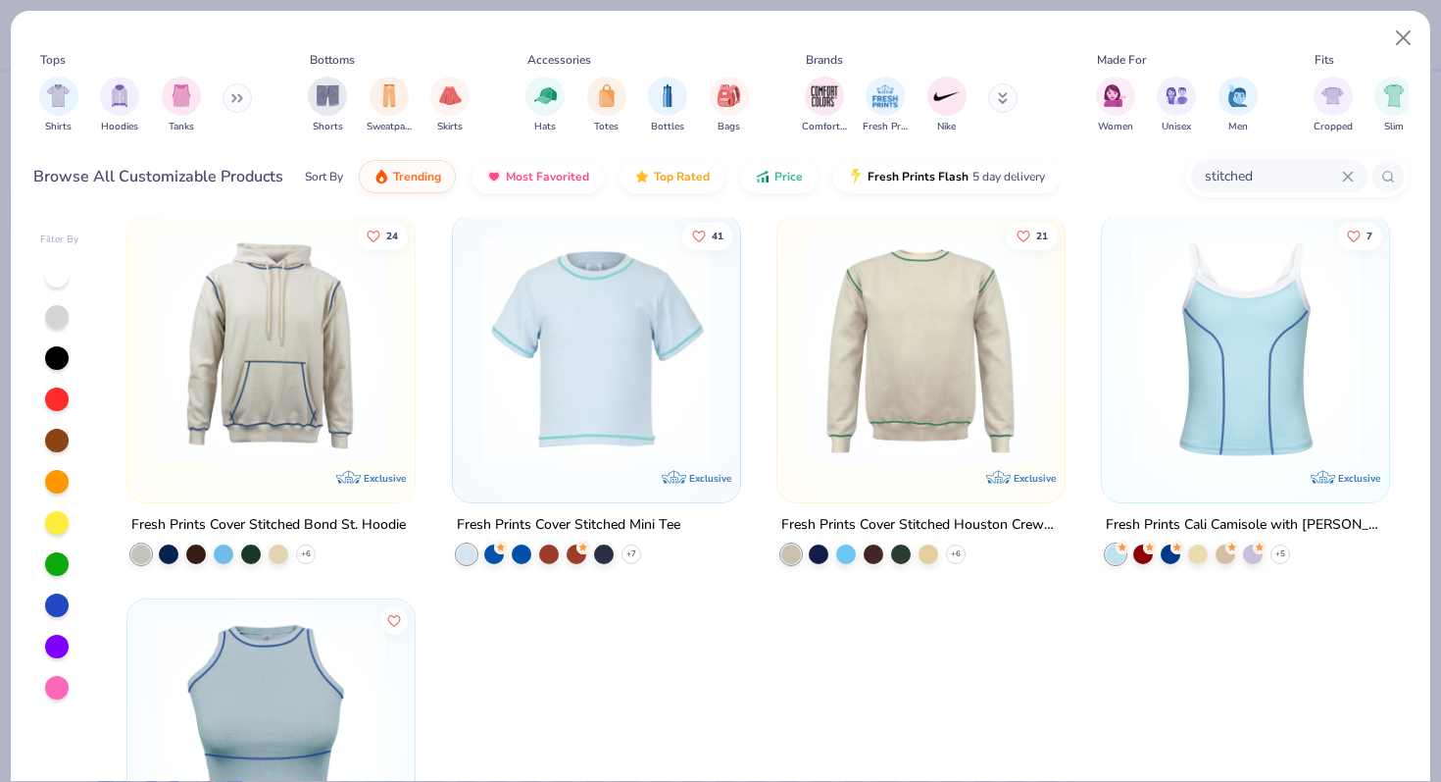
scroll to position [10, 0]
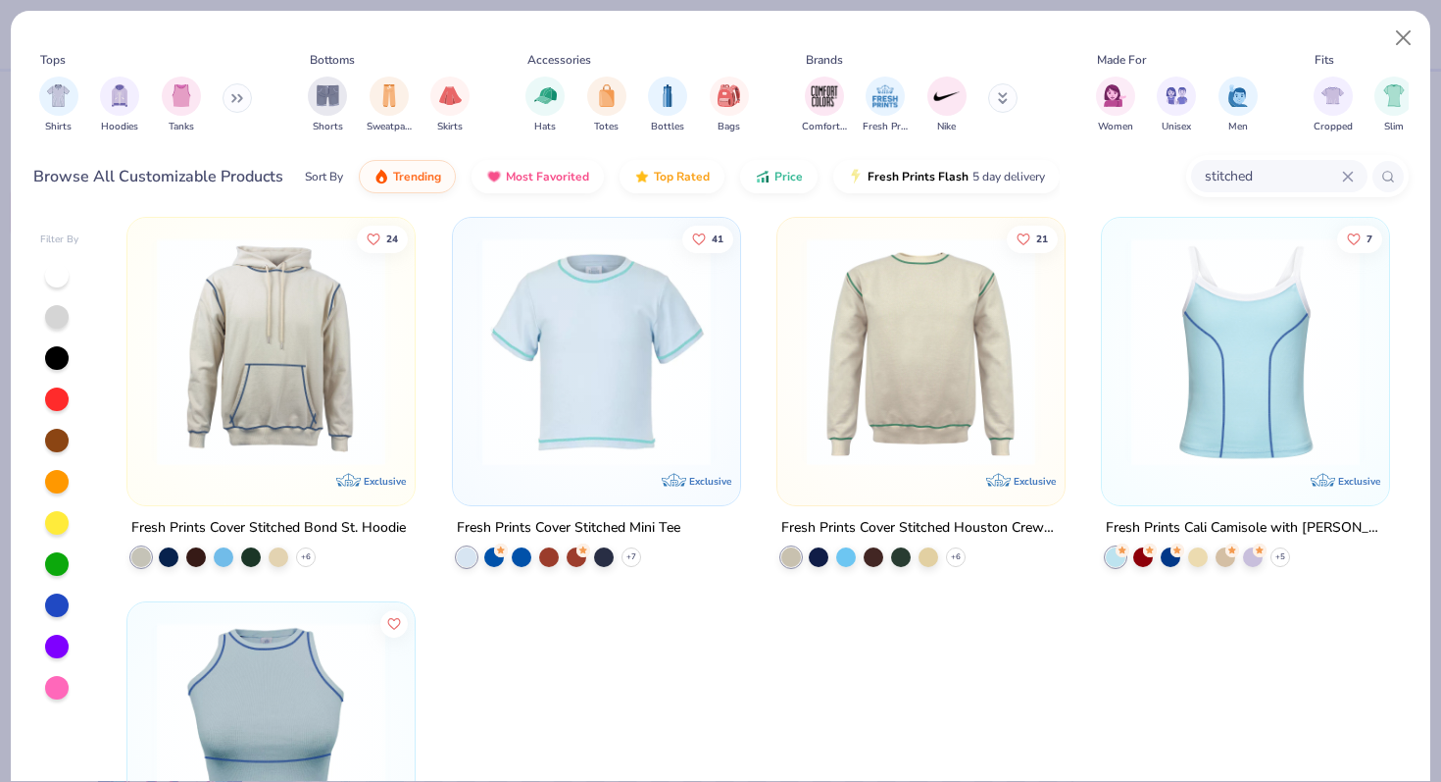
click at [1344, 176] on icon at bounding box center [1348, 177] width 12 height 12
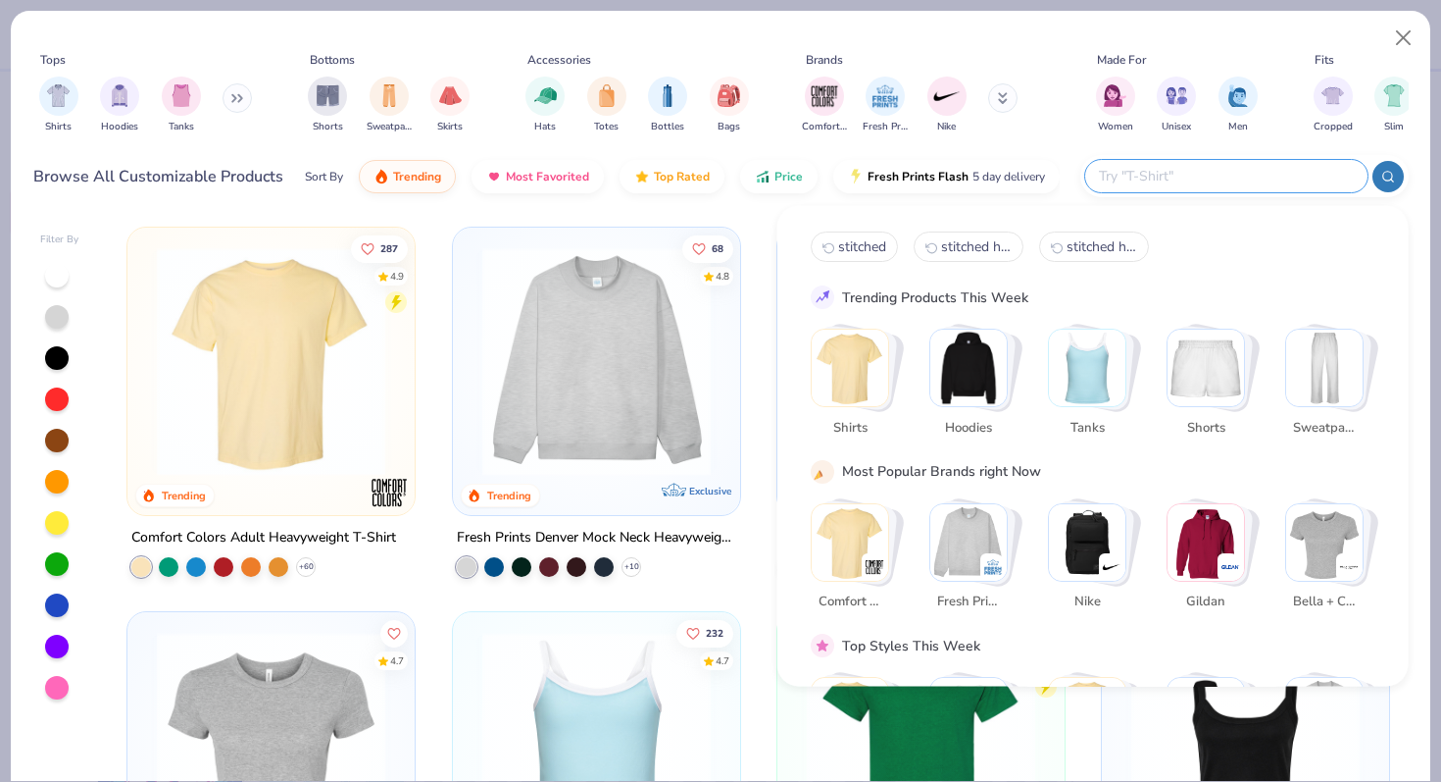
click at [981, 383] on img "Stack Card Button Hoodies" at bounding box center [969, 367] width 76 height 76
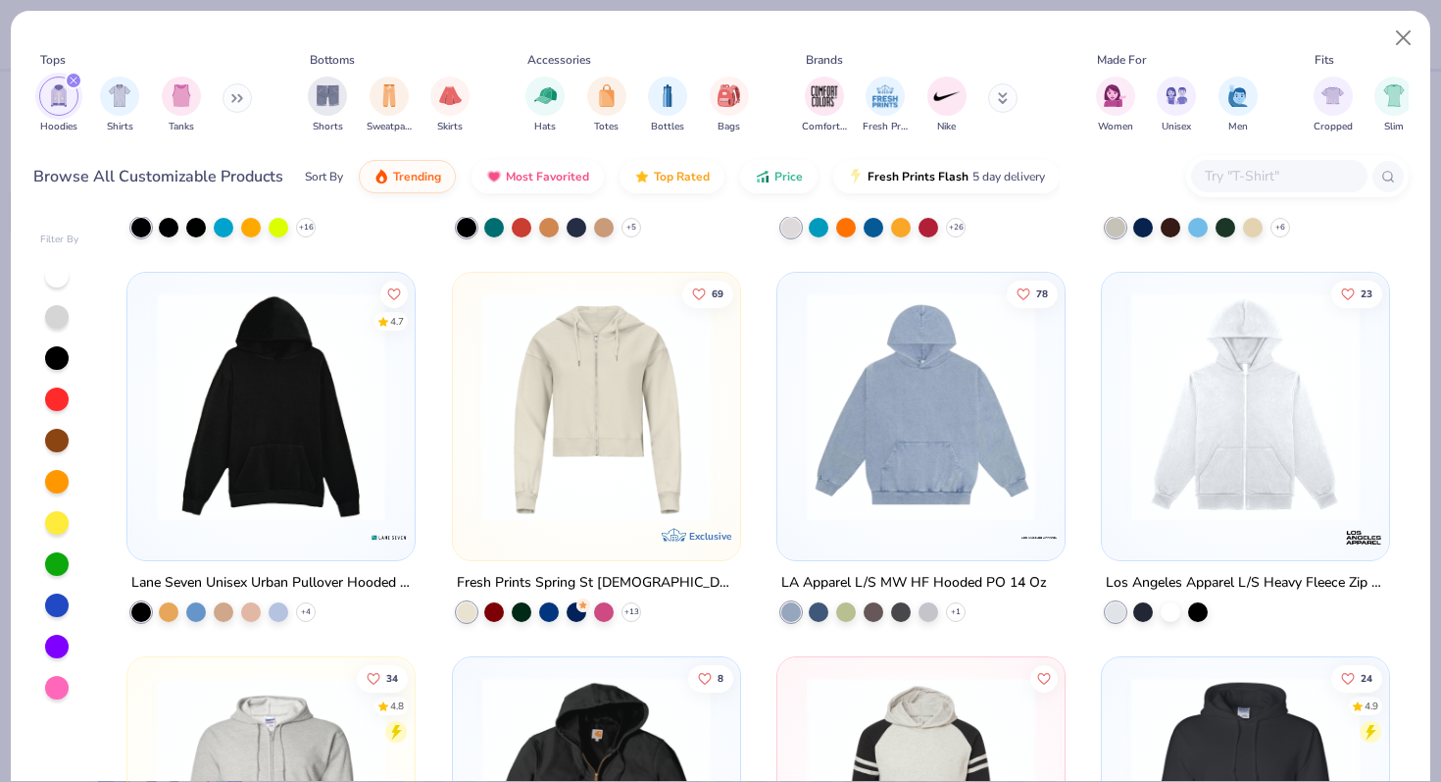
scroll to position [1498, 0]
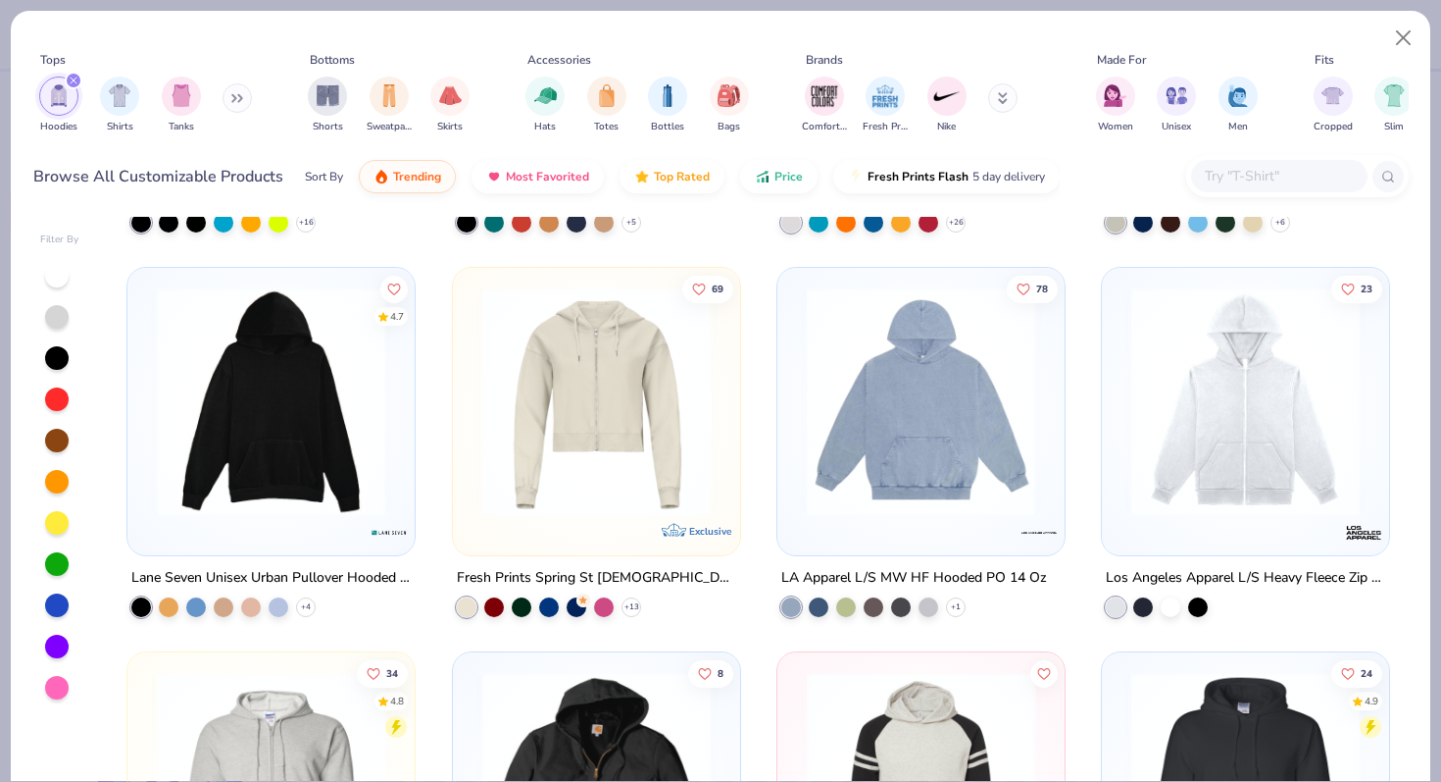
click at [962, 469] on img at bounding box center [921, 401] width 248 height 228
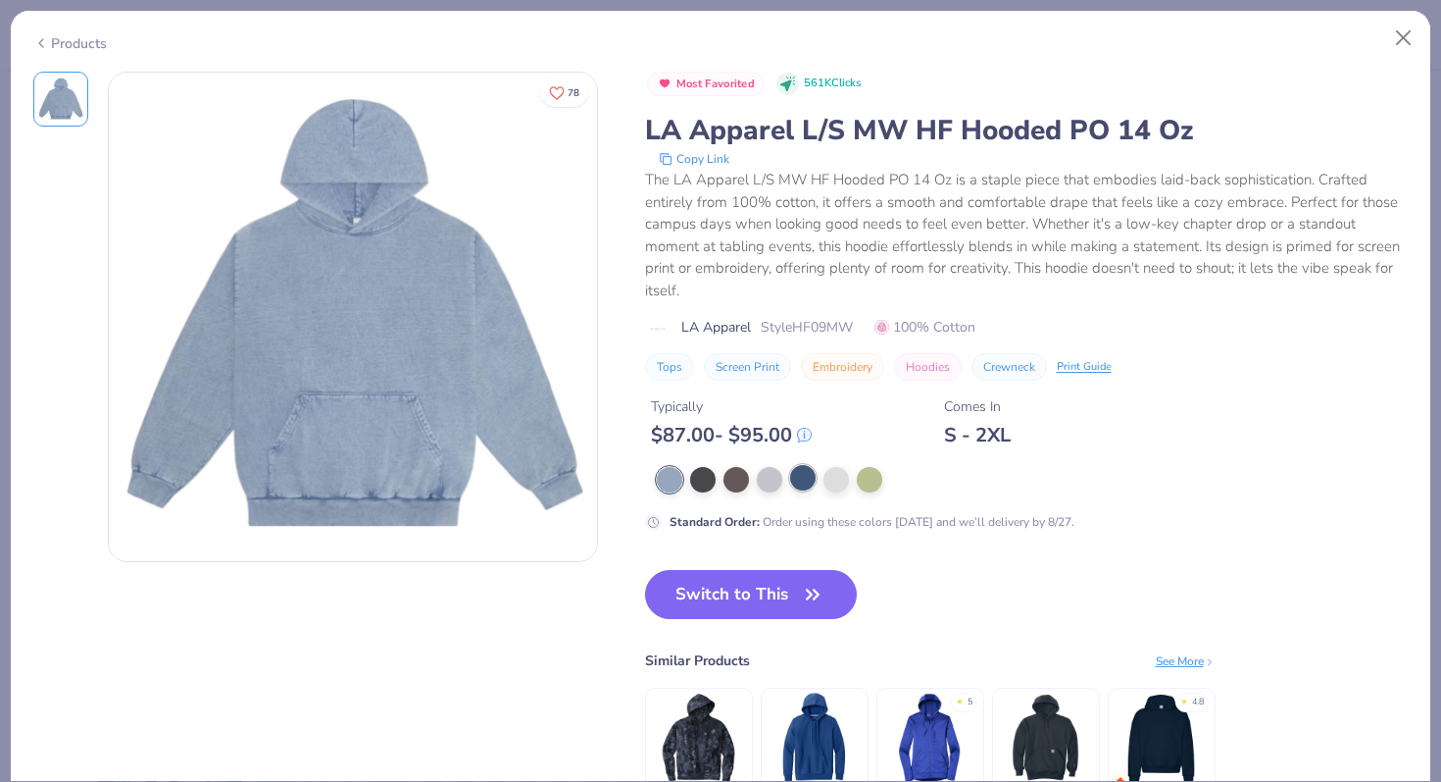
click at [800, 479] on div at bounding box center [802, 477] width 25 height 25
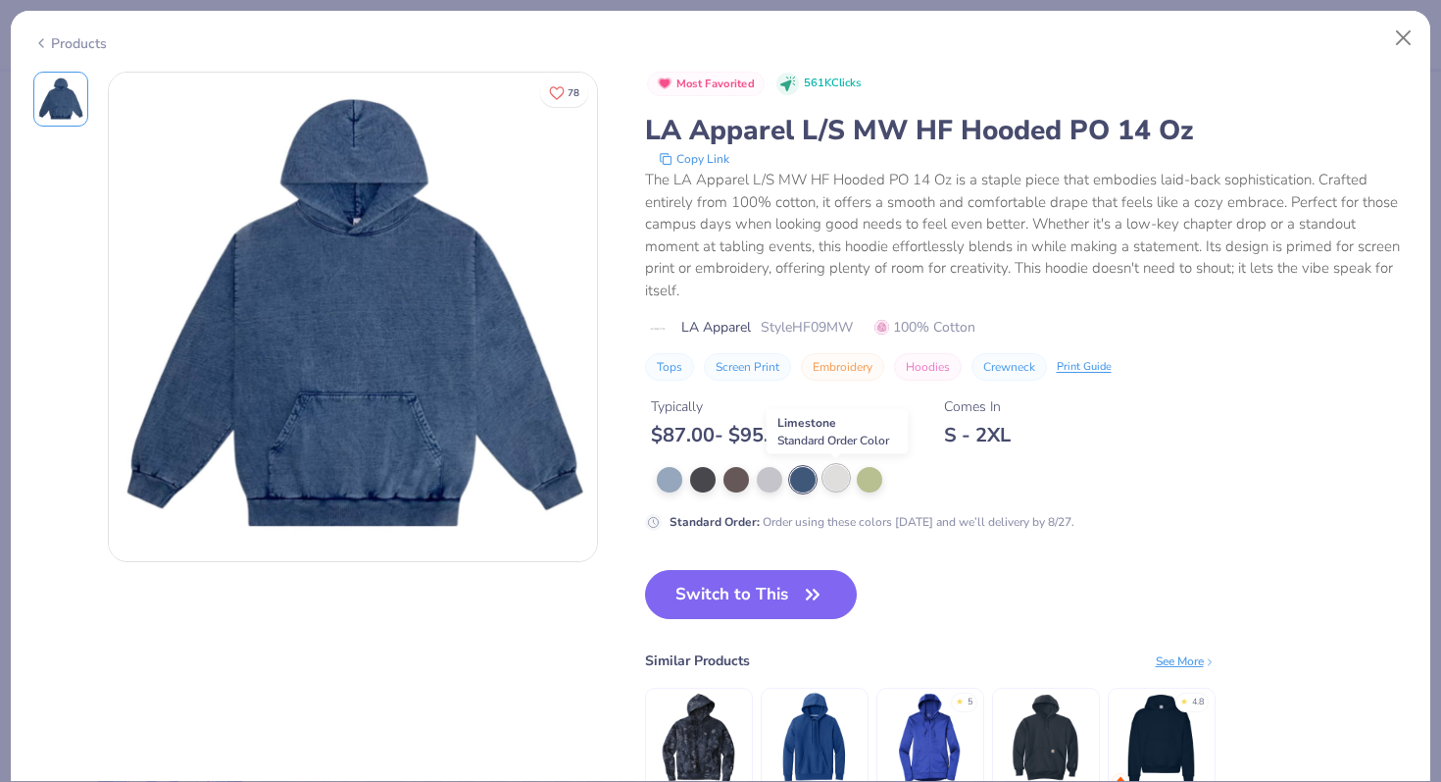
click at [837, 485] on div at bounding box center [836, 477] width 25 height 25
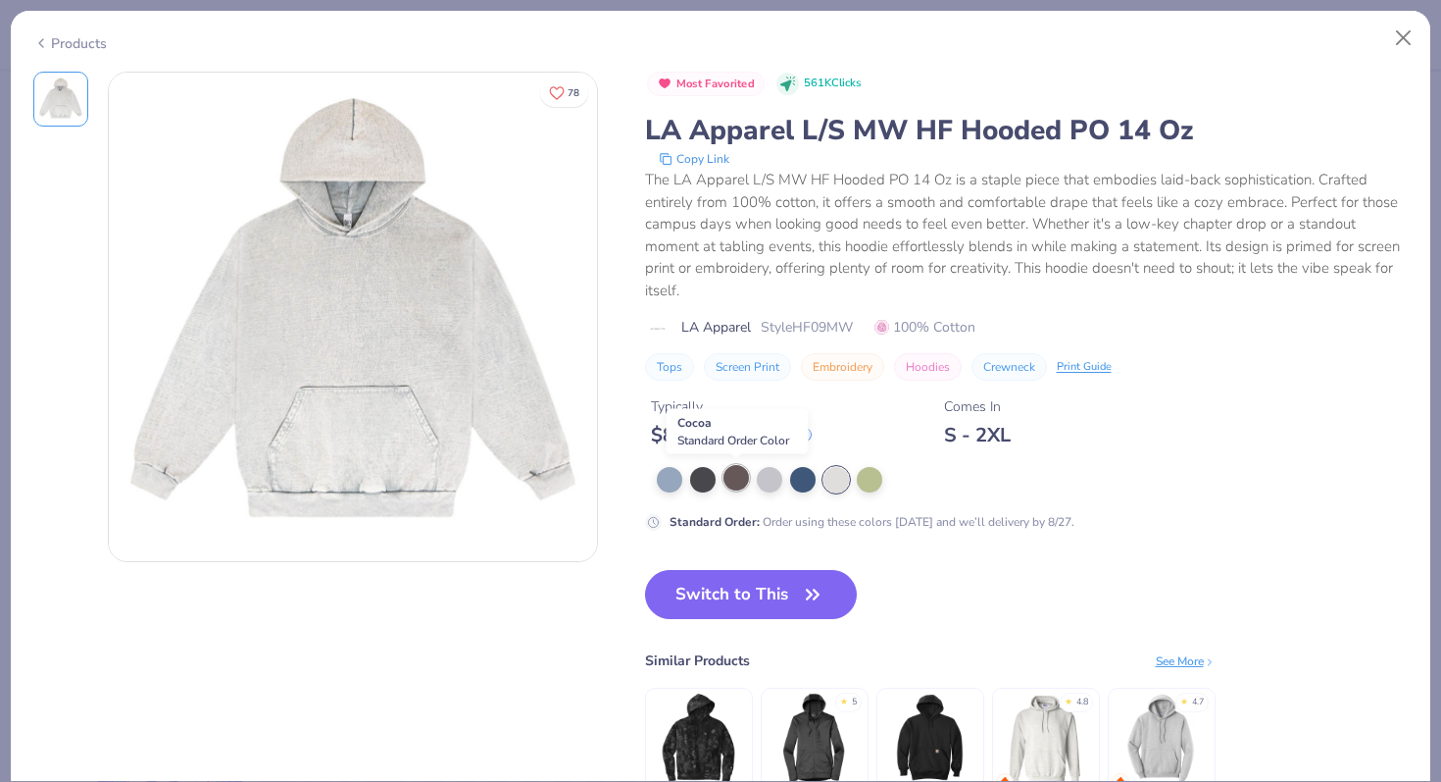
click at [738, 482] on div at bounding box center [736, 477] width 25 height 25
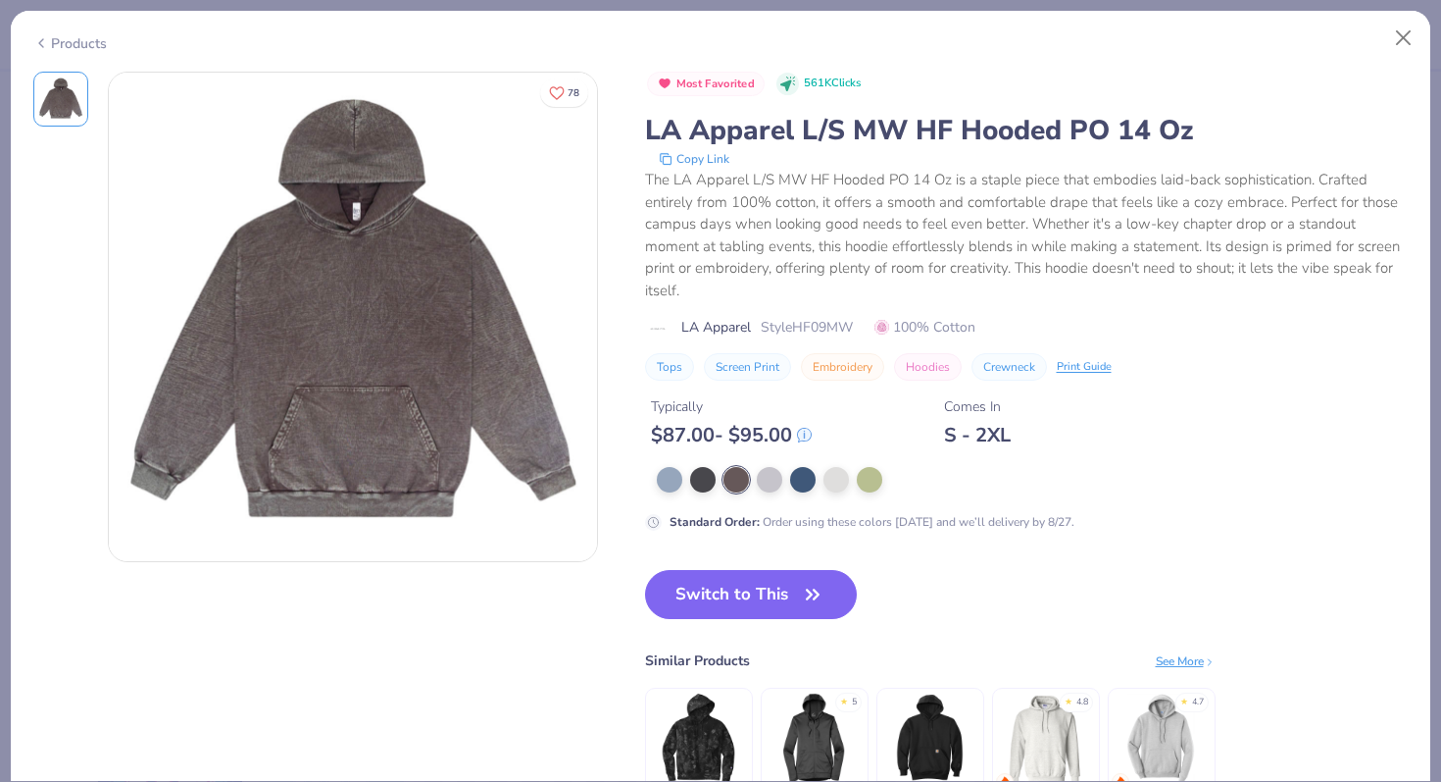
click at [785, 483] on div at bounding box center [1033, 479] width 752 height 25
click at [774, 483] on div at bounding box center [769, 477] width 25 height 25
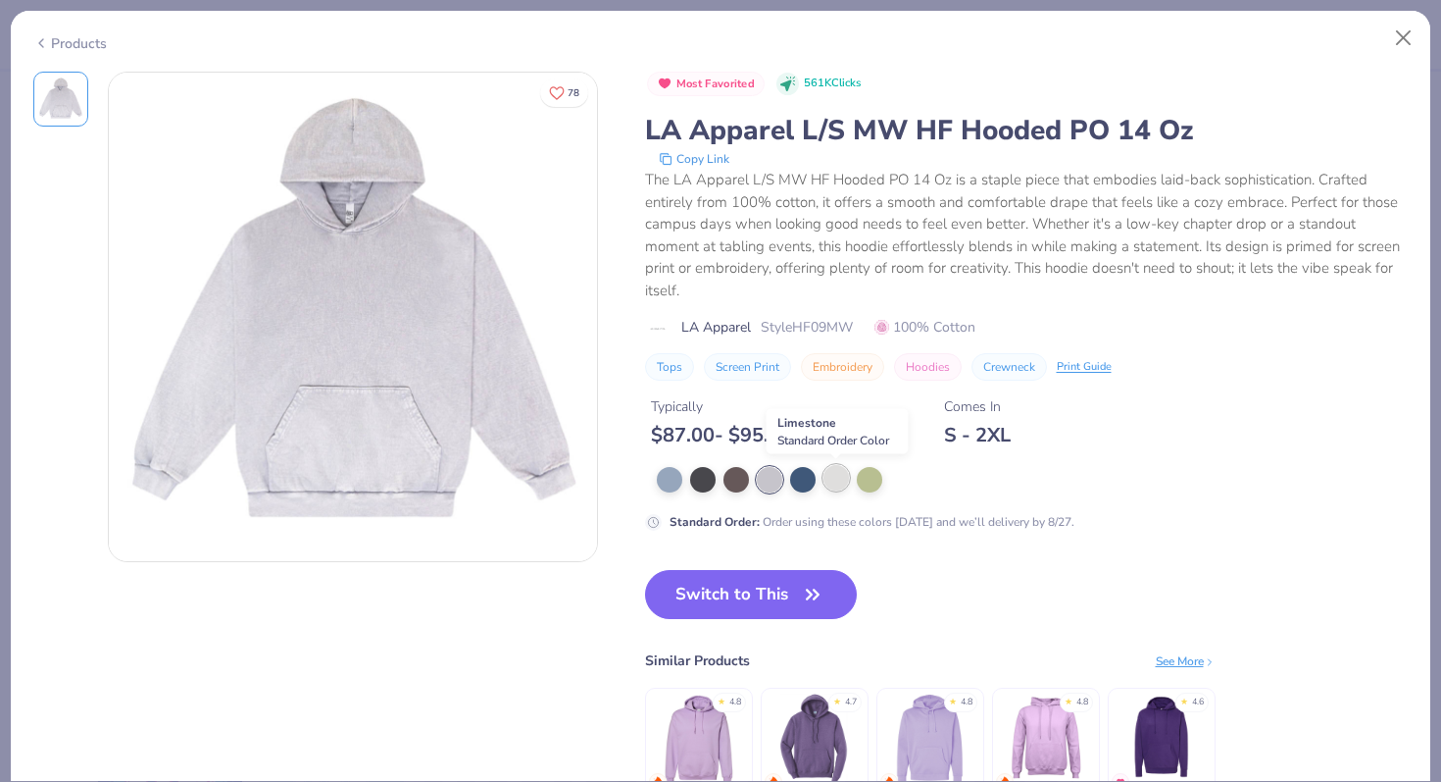
click at [830, 486] on div at bounding box center [836, 477] width 25 height 25
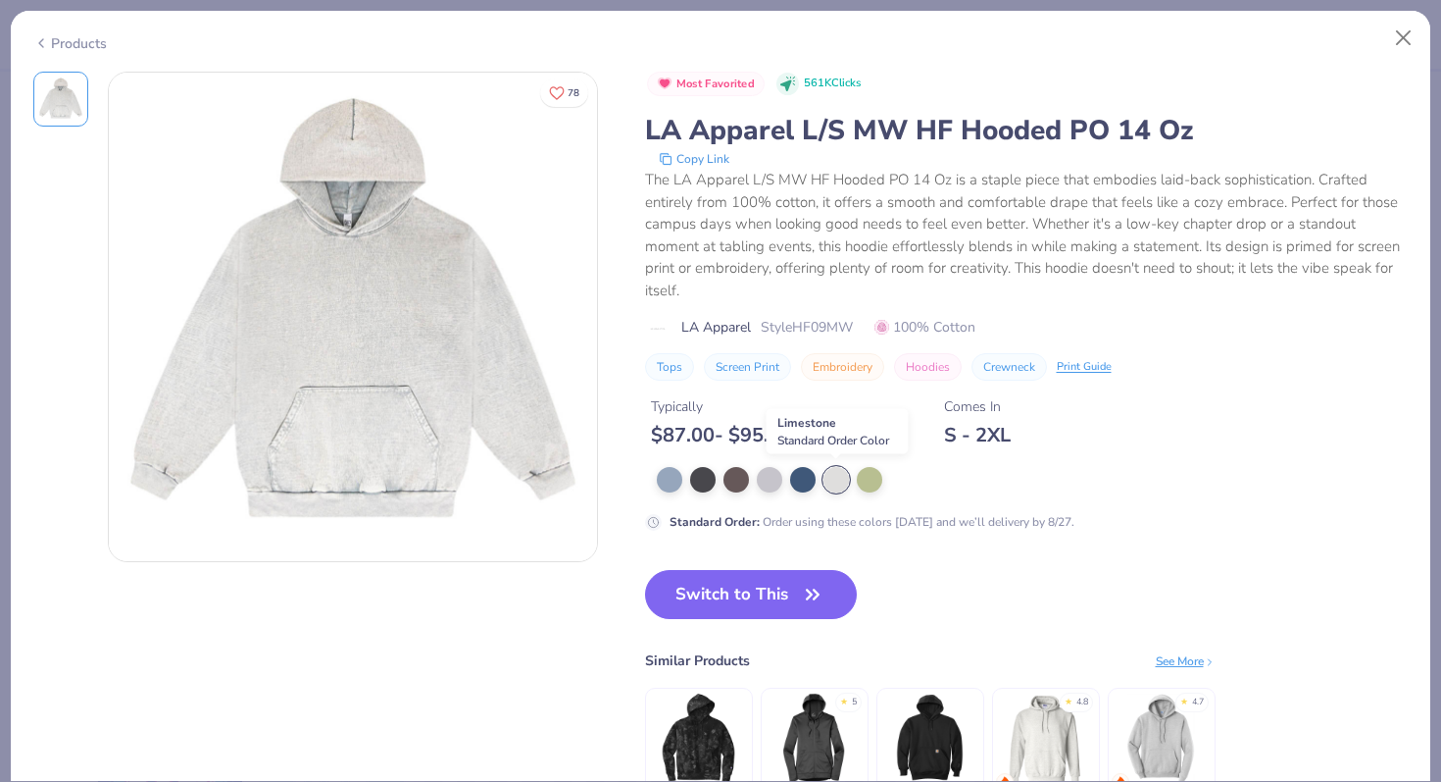
click at [838, 480] on div at bounding box center [836, 479] width 25 height 25
click at [773, 481] on div at bounding box center [769, 477] width 25 height 25
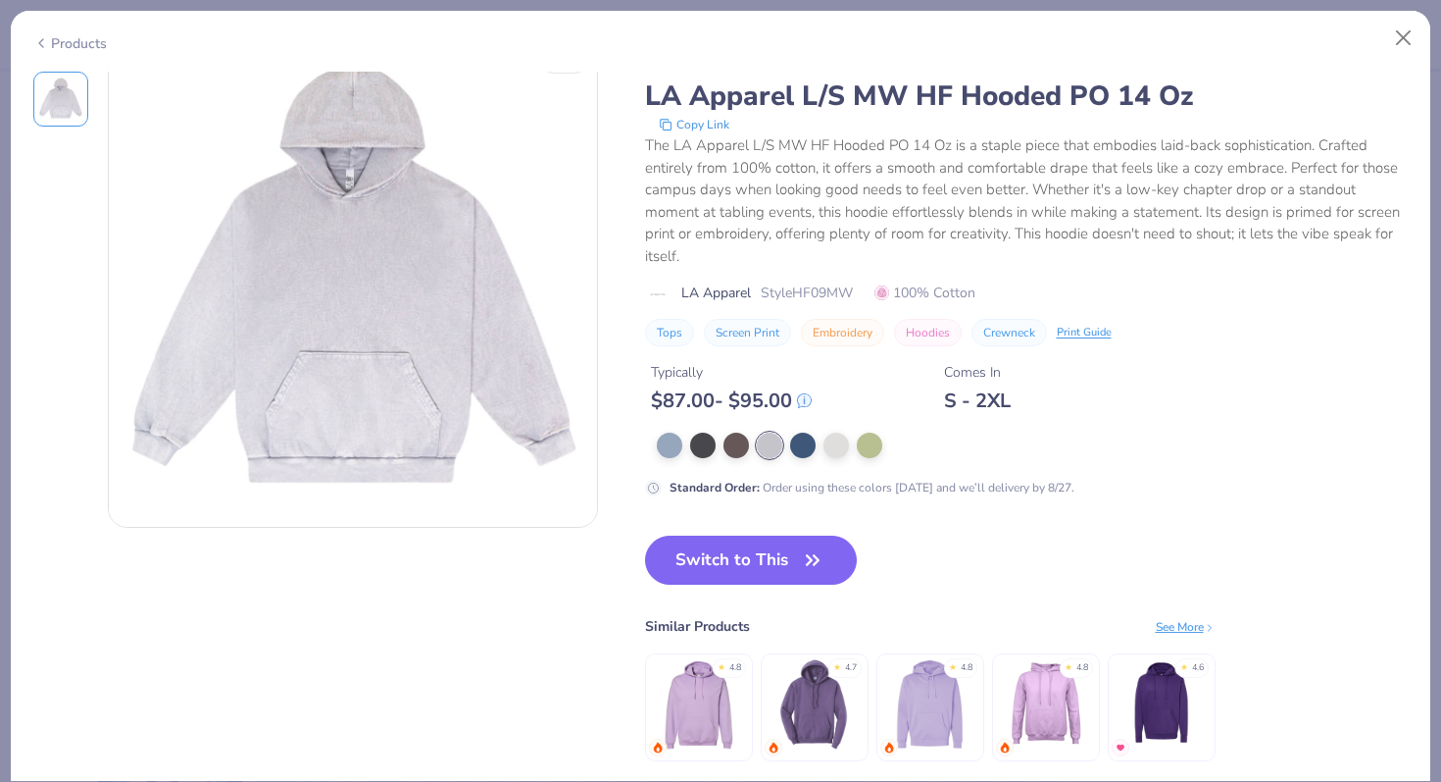
scroll to position [28, 0]
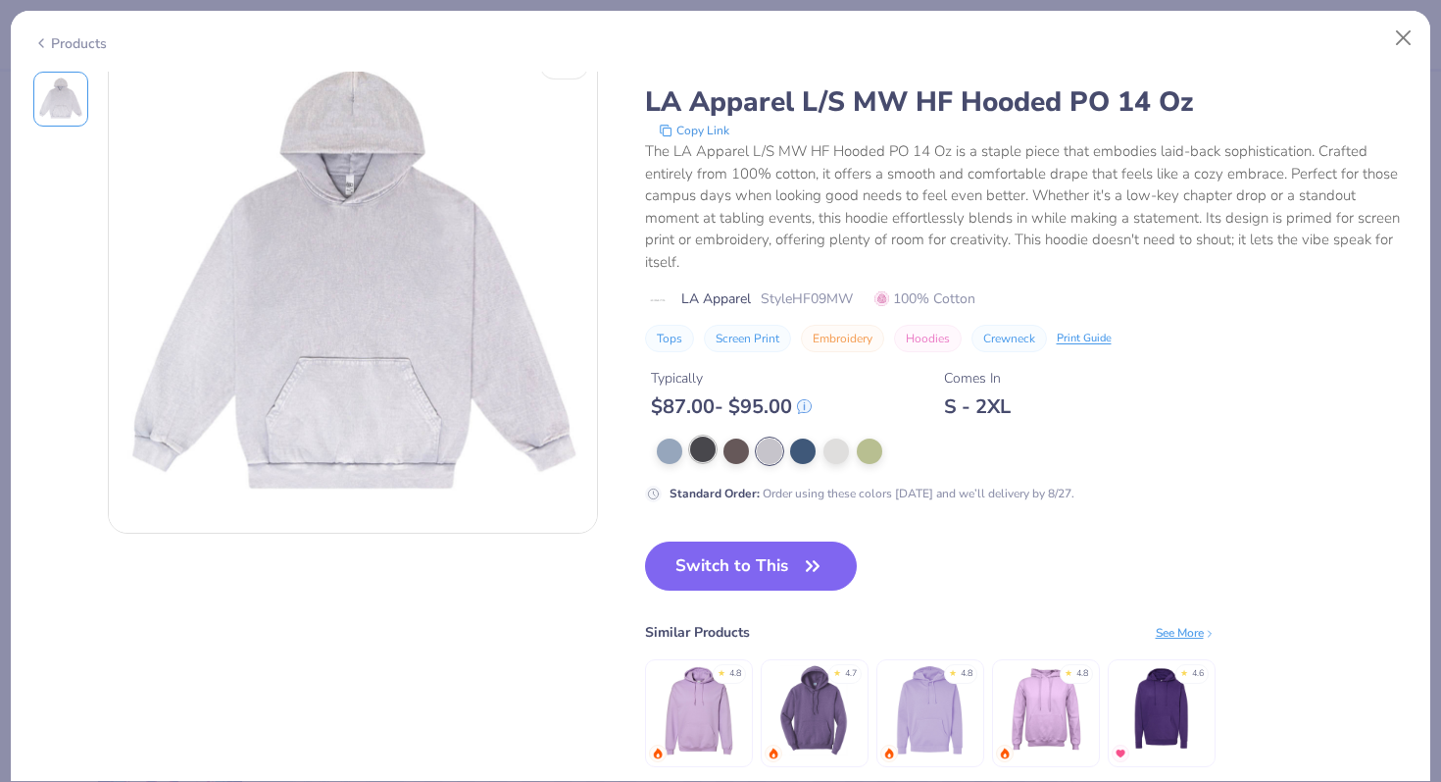
click at [701, 450] on div at bounding box center [702, 448] width 25 height 25
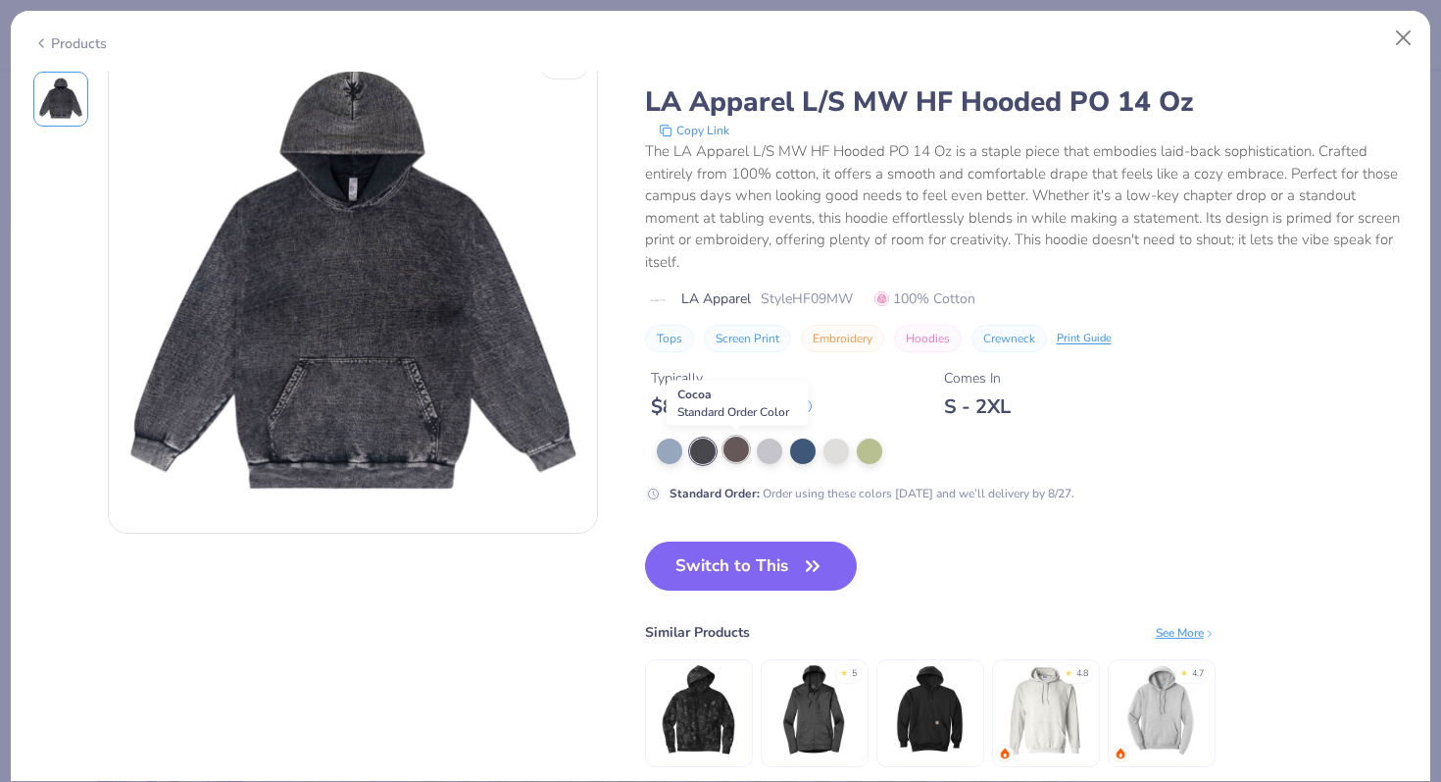
click at [732, 454] on div at bounding box center [736, 448] width 25 height 25
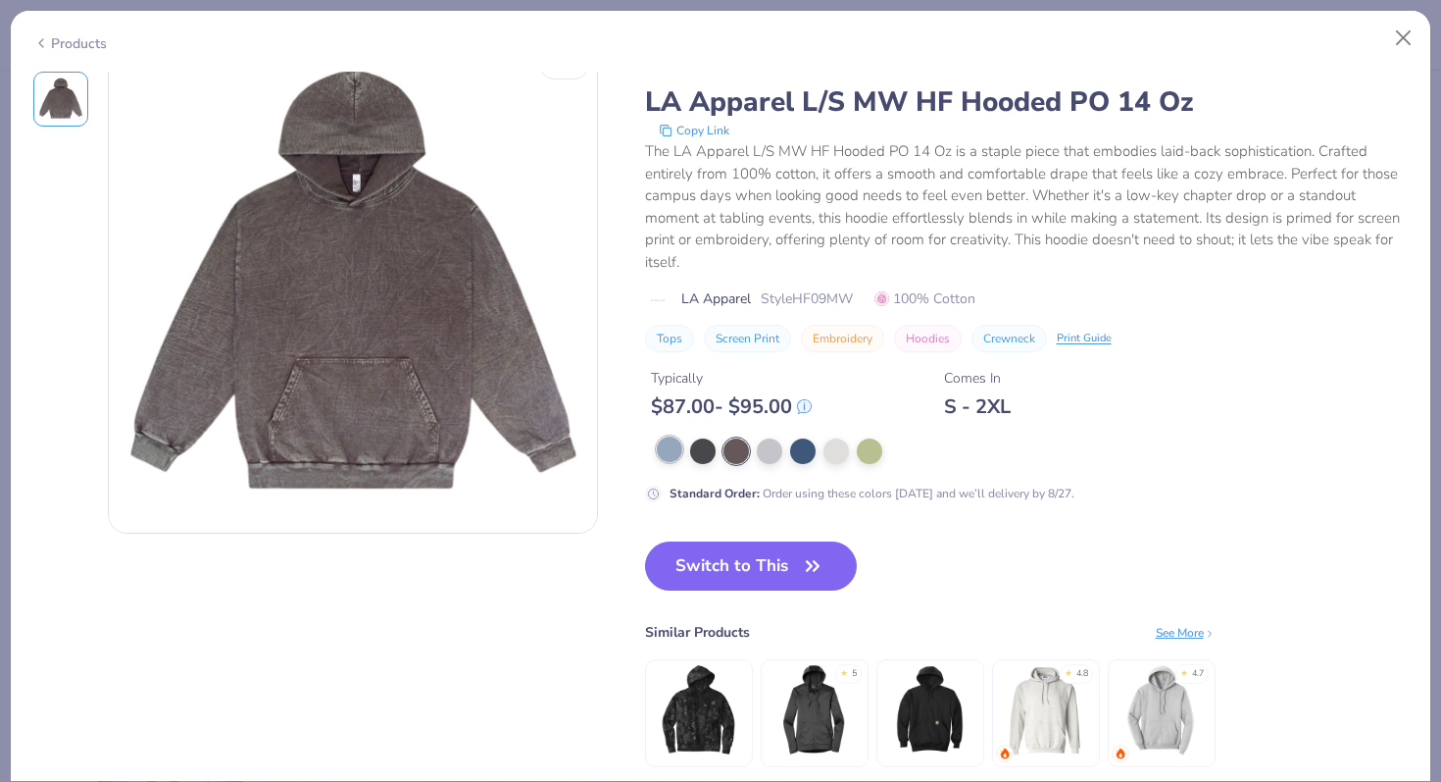
click at [657, 451] on div at bounding box center [669, 448] width 25 height 25
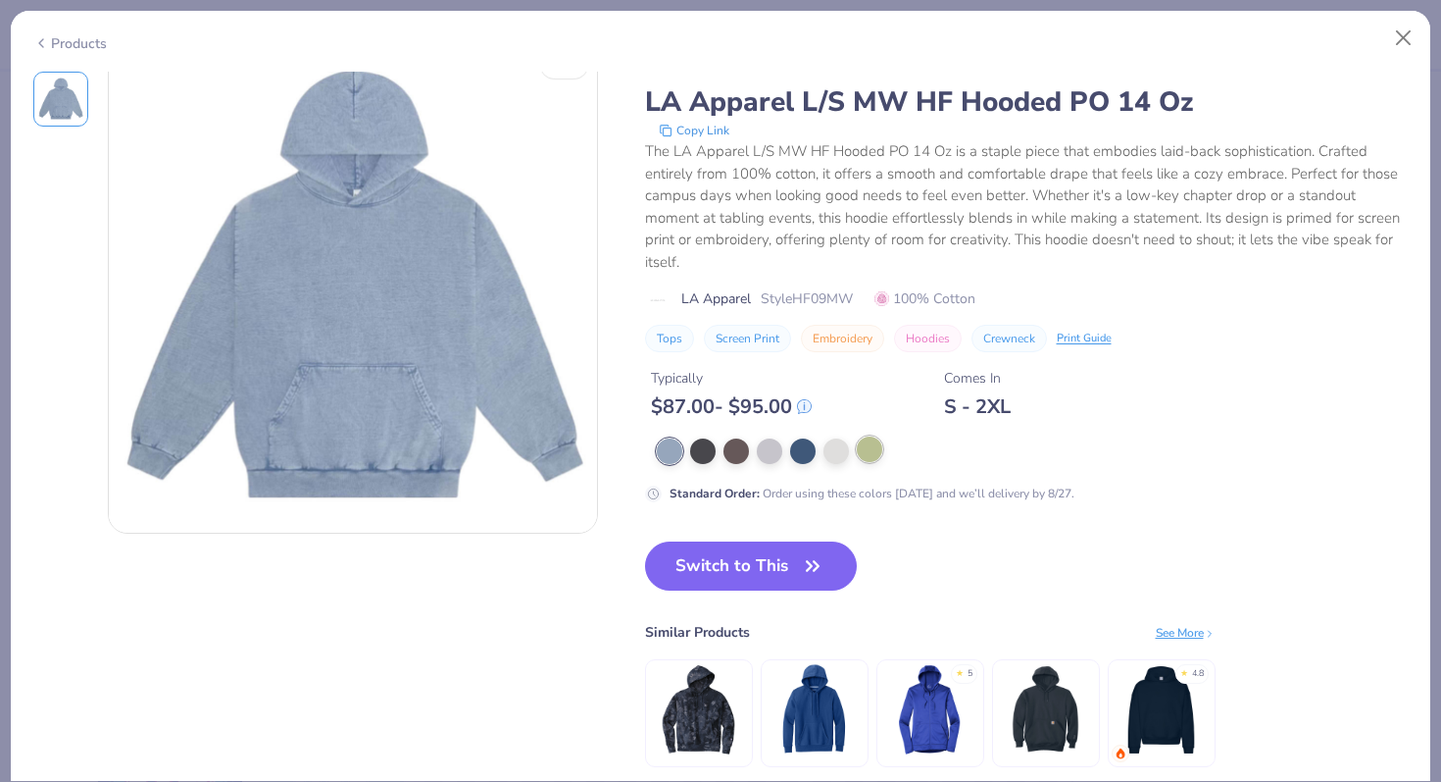
click at [873, 448] on div at bounding box center [869, 448] width 25 height 25
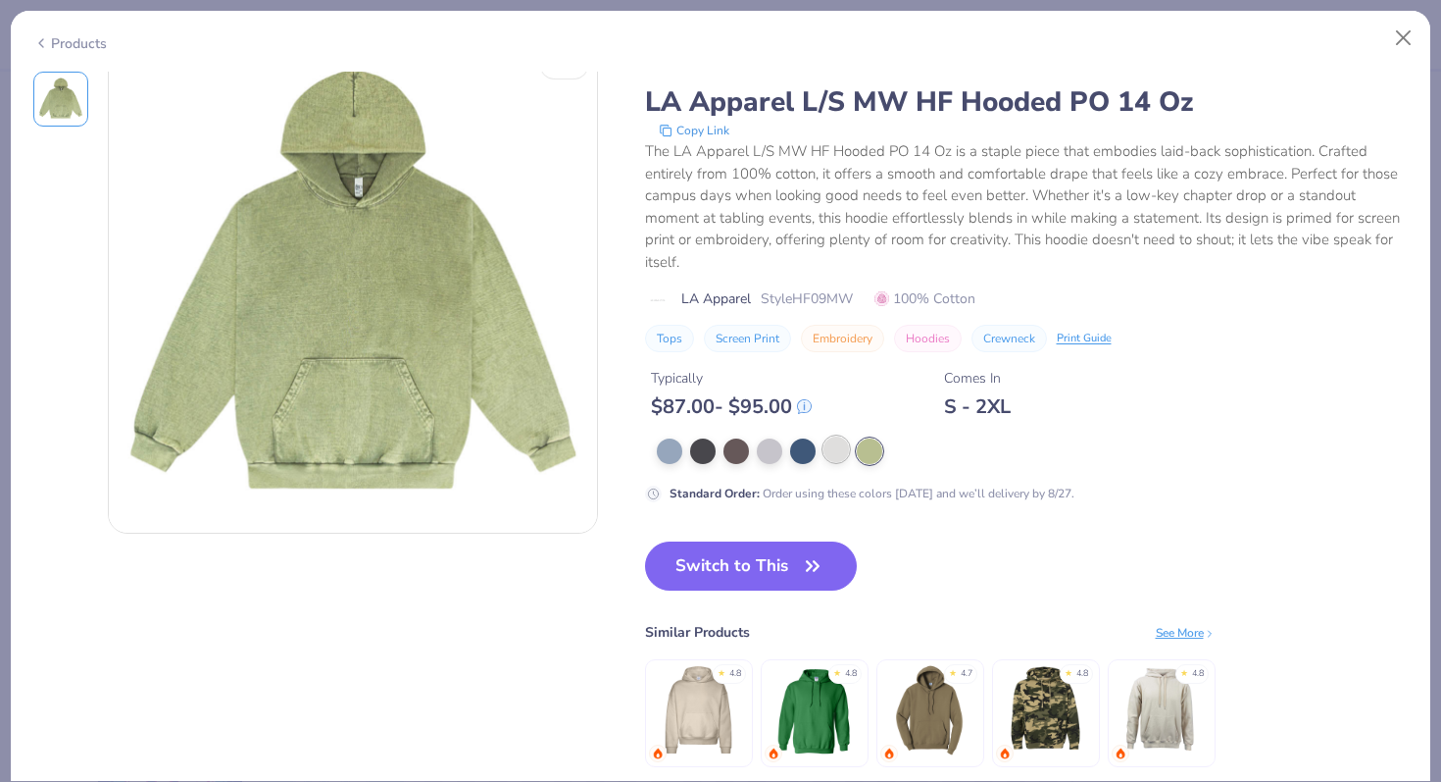
click at [837, 454] on div at bounding box center [836, 448] width 25 height 25
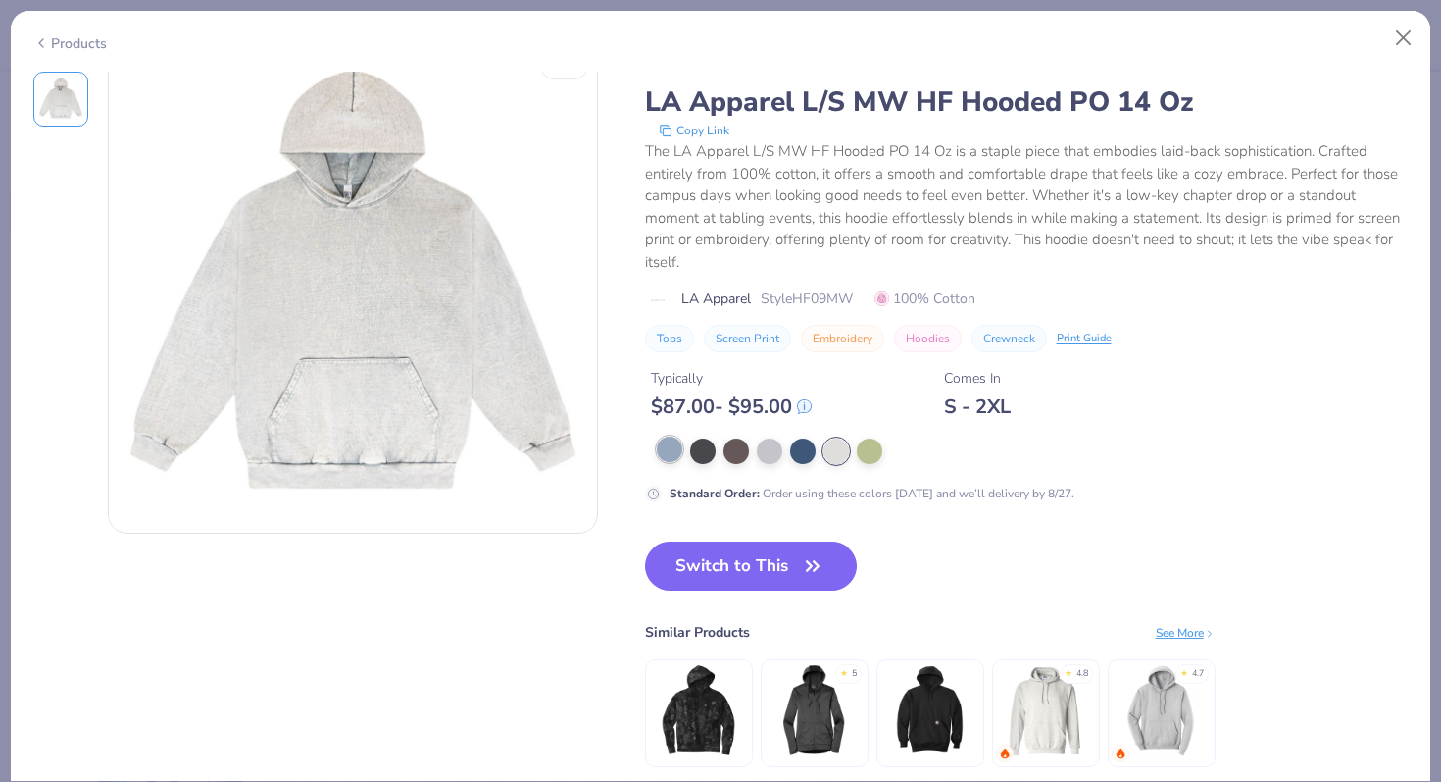
click at [662, 447] on div at bounding box center [669, 448] width 25 height 25
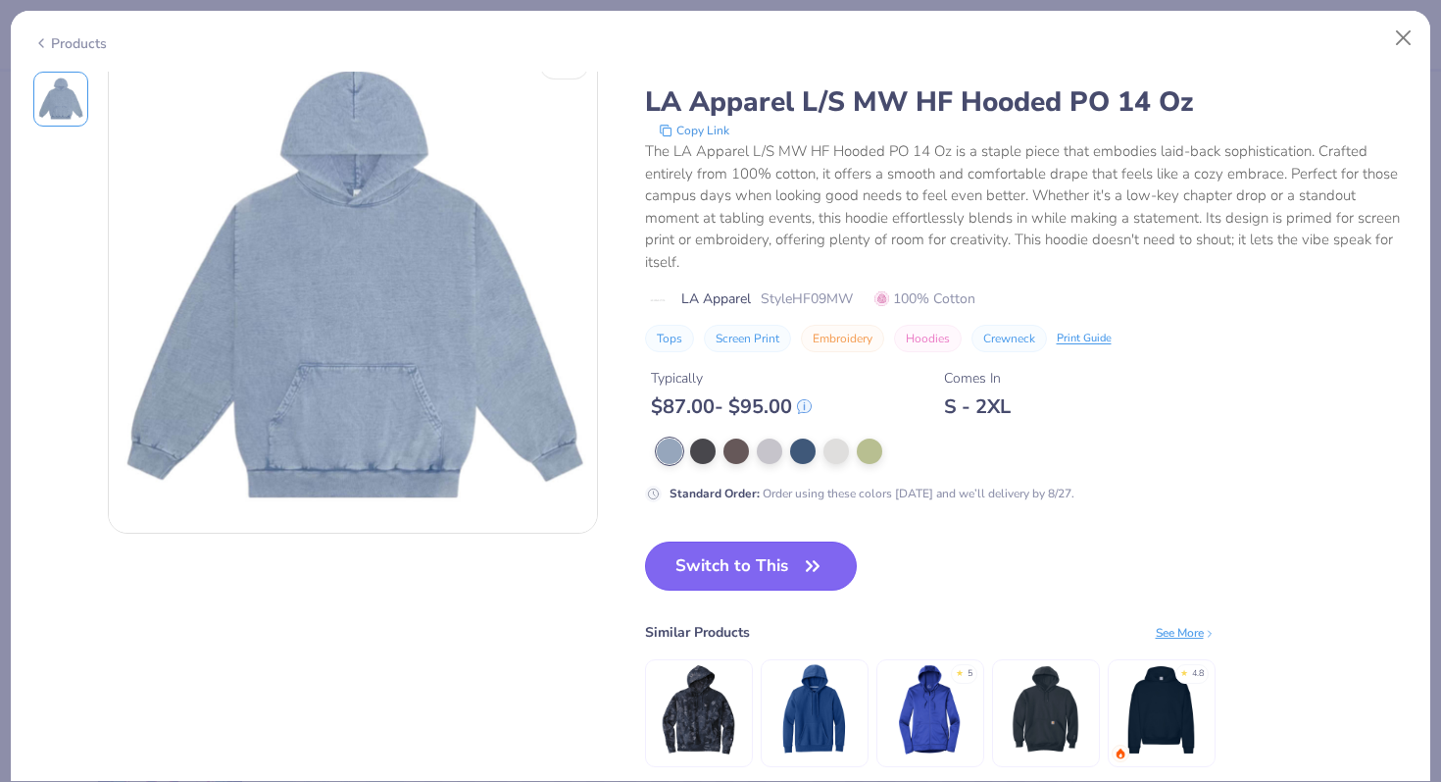
click at [769, 584] on button "Switch to This" at bounding box center [751, 565] width 213 height 49
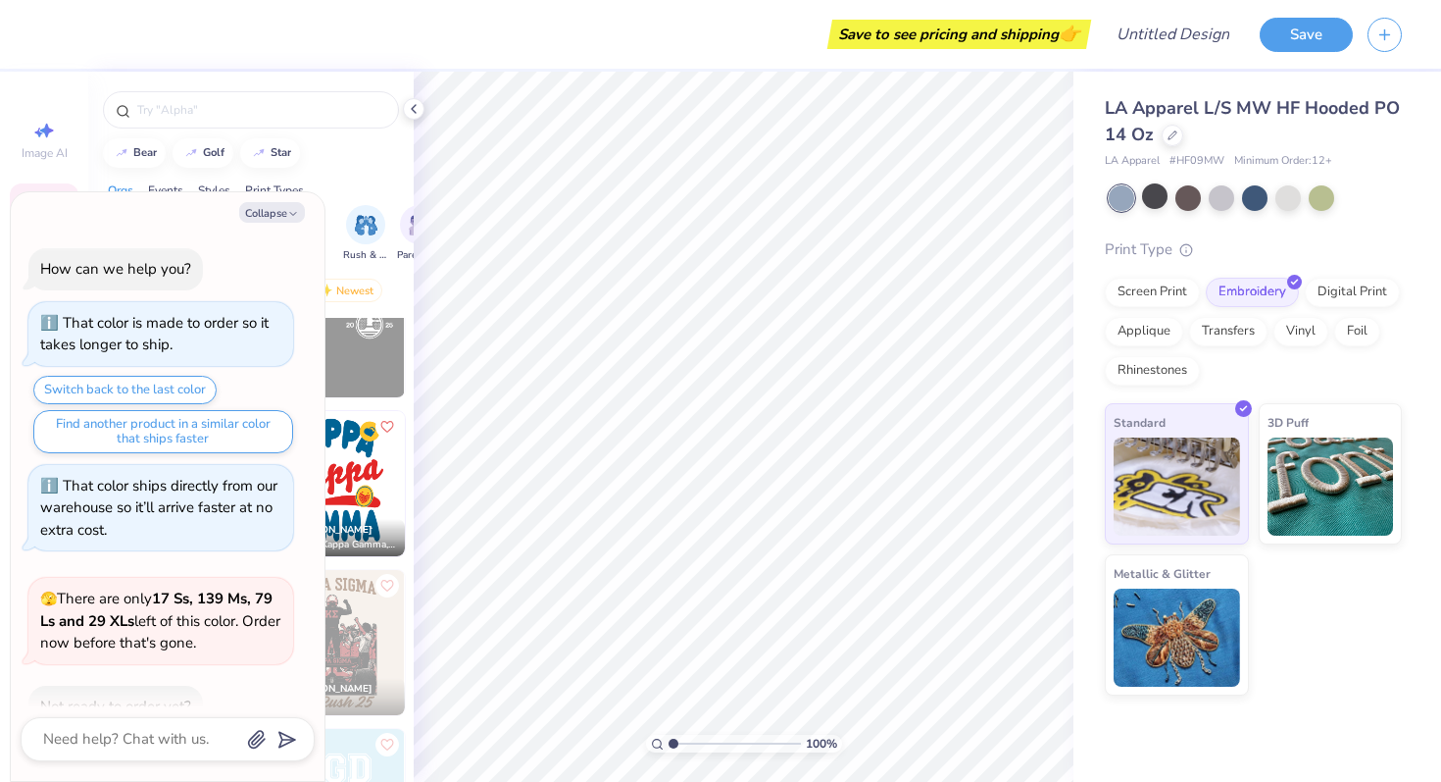
scroll to position [374, 0]
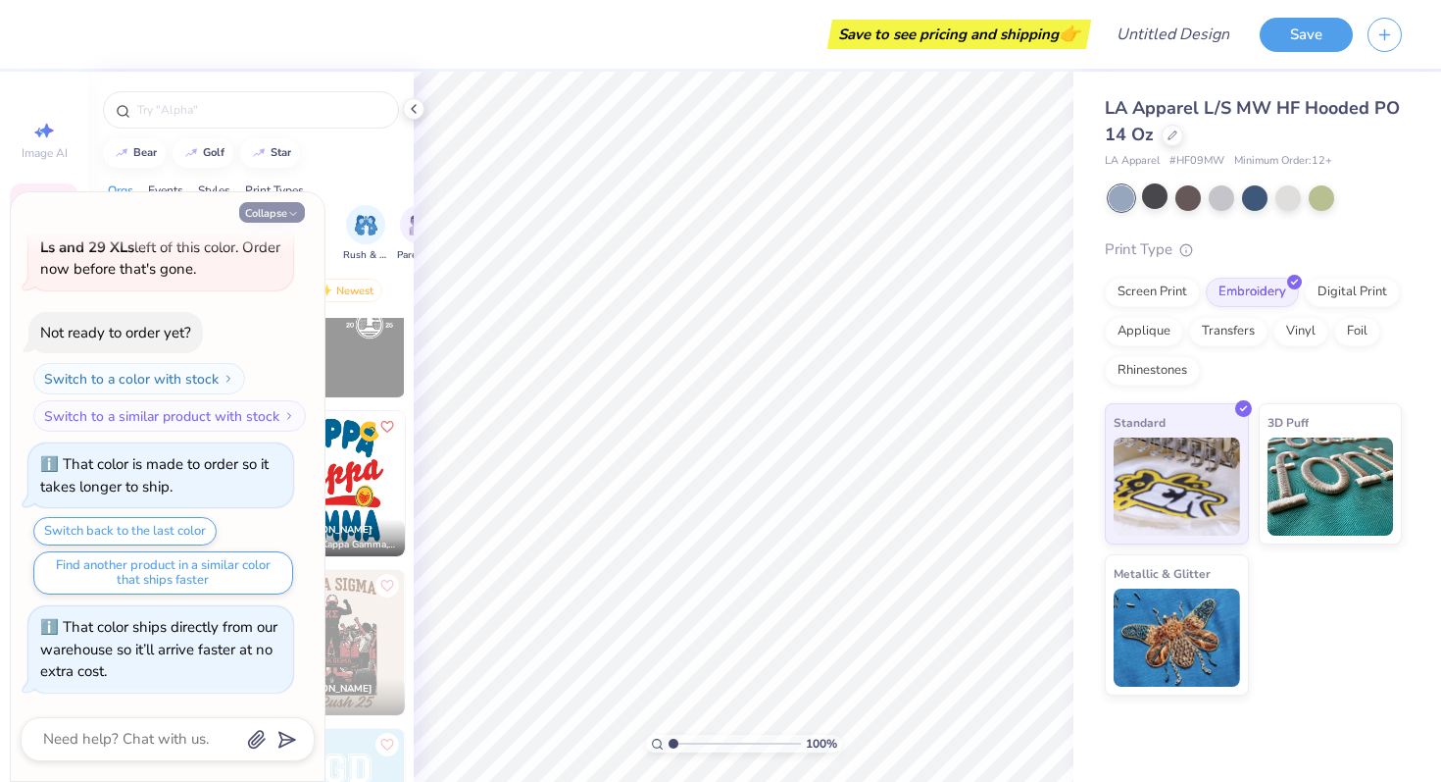
click at [287, 220] on icon "button" at bounding box center [293, 214] width 12 height 12
type textarea "x"
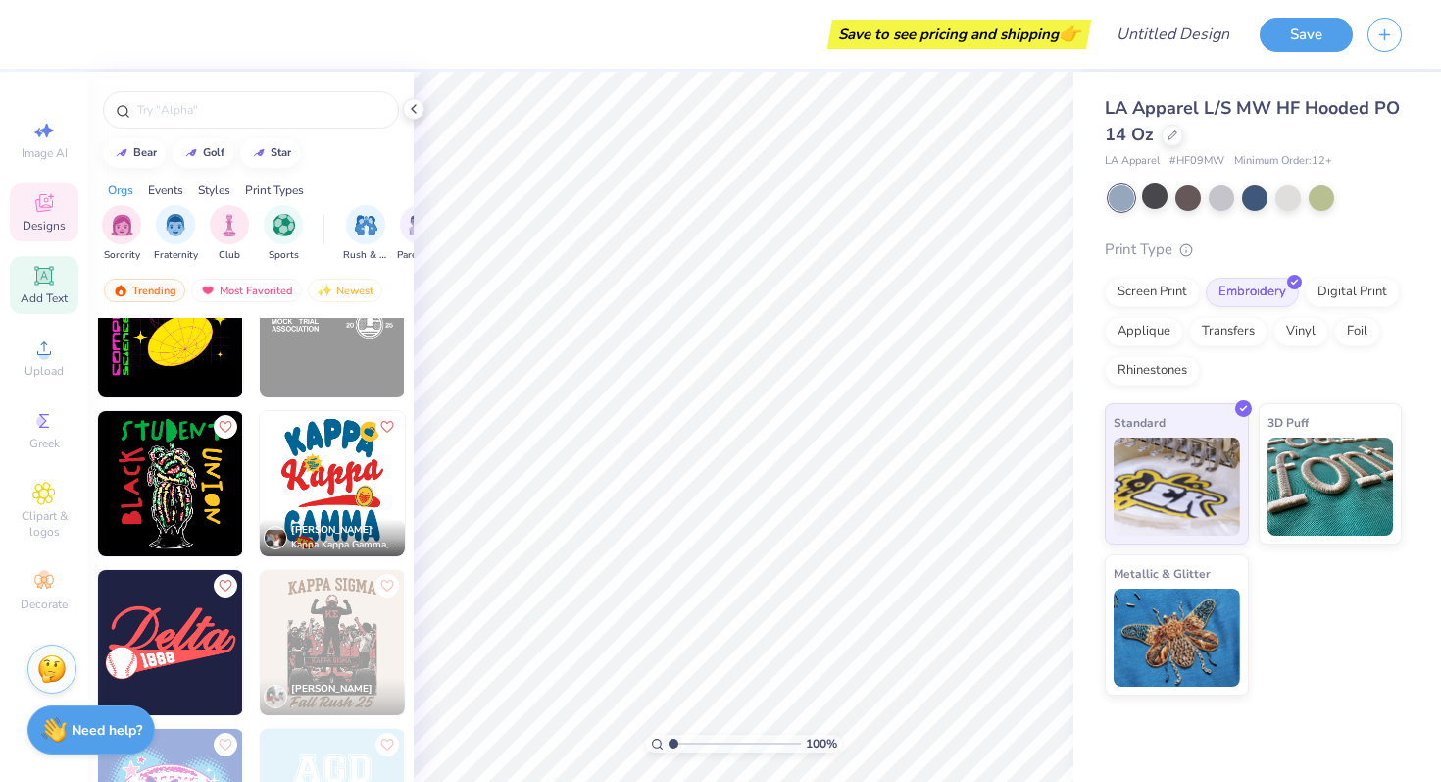
click at [43, 306] on div "Add Text" at bounding box center [44, 285] width 69 height 58
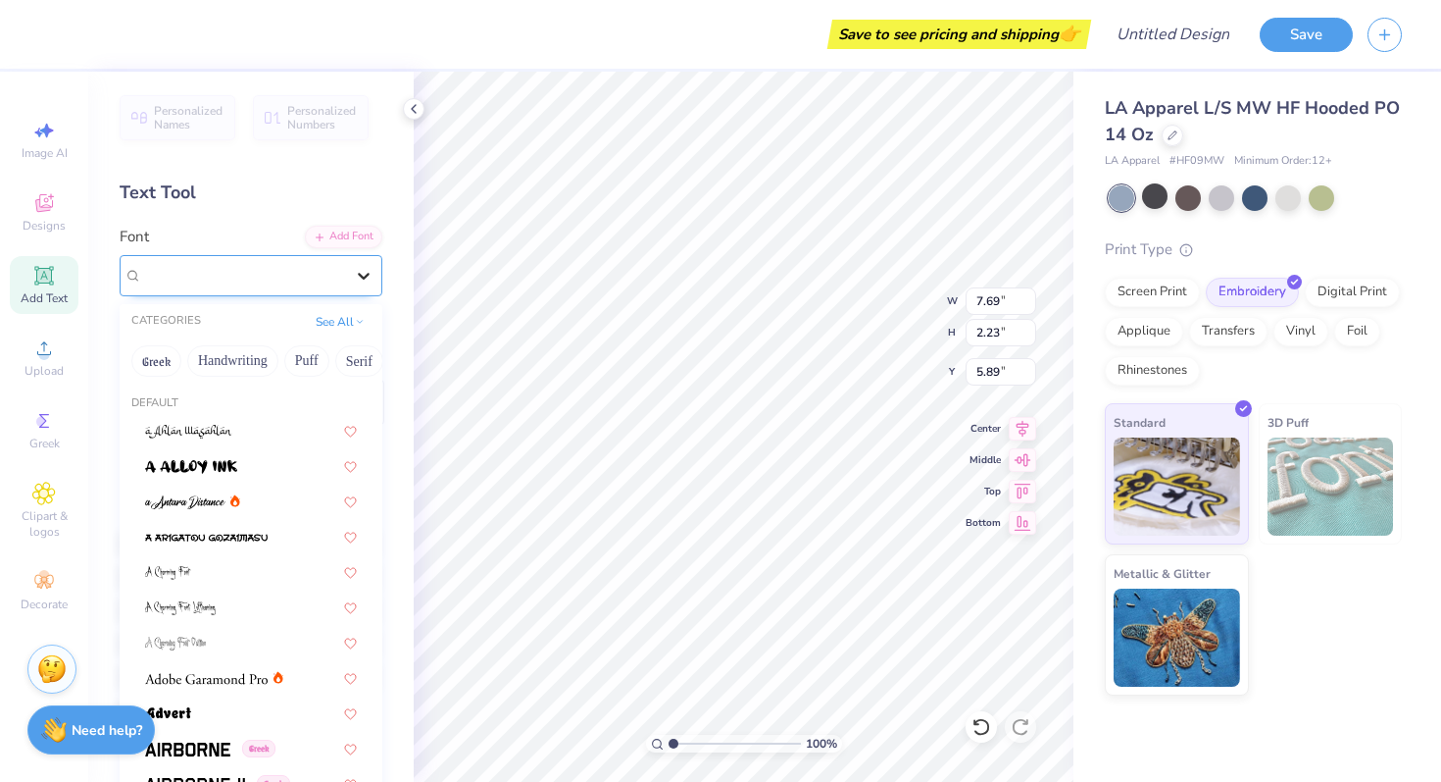
click at [359, 278] on icon at bounding box center [364, 276] width 20 height 20
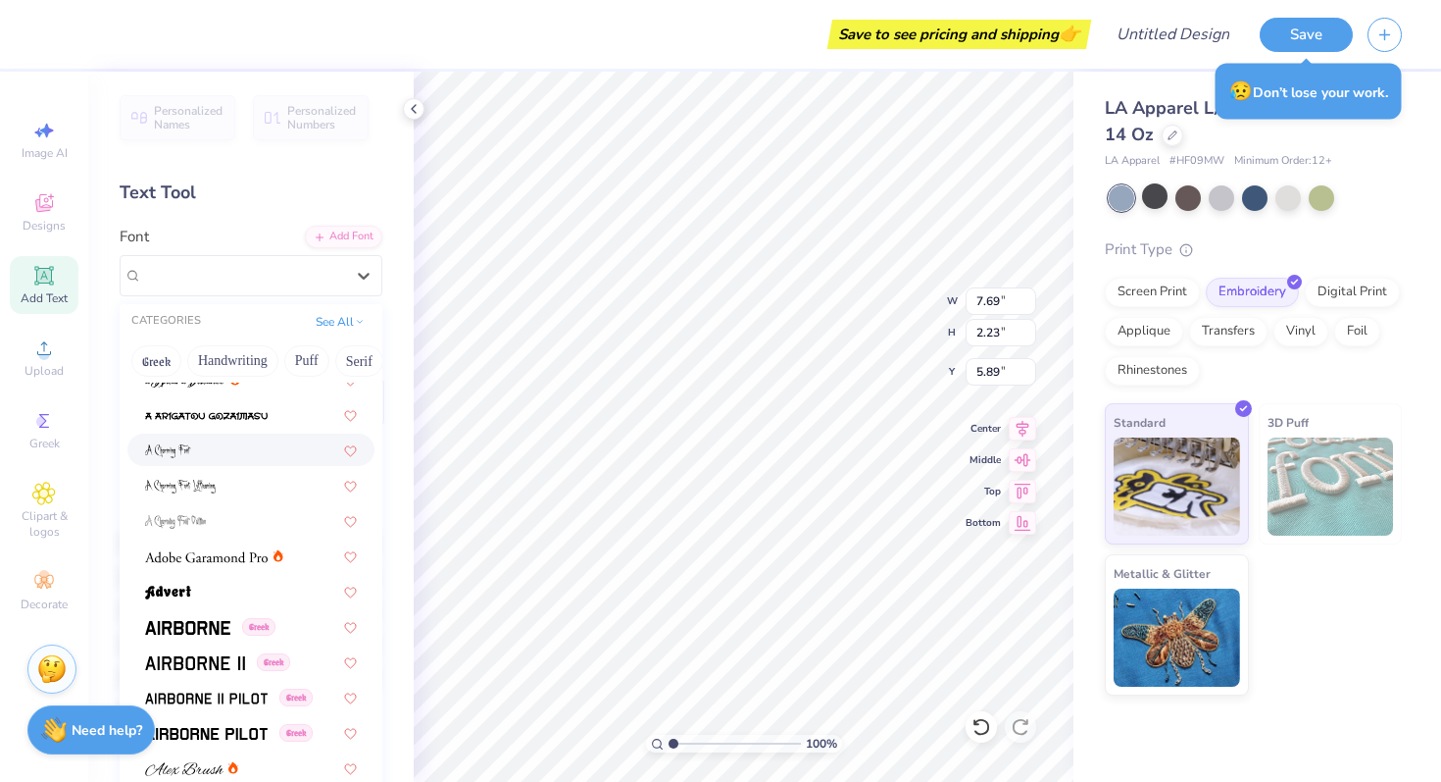
scroll to position [182, 0]
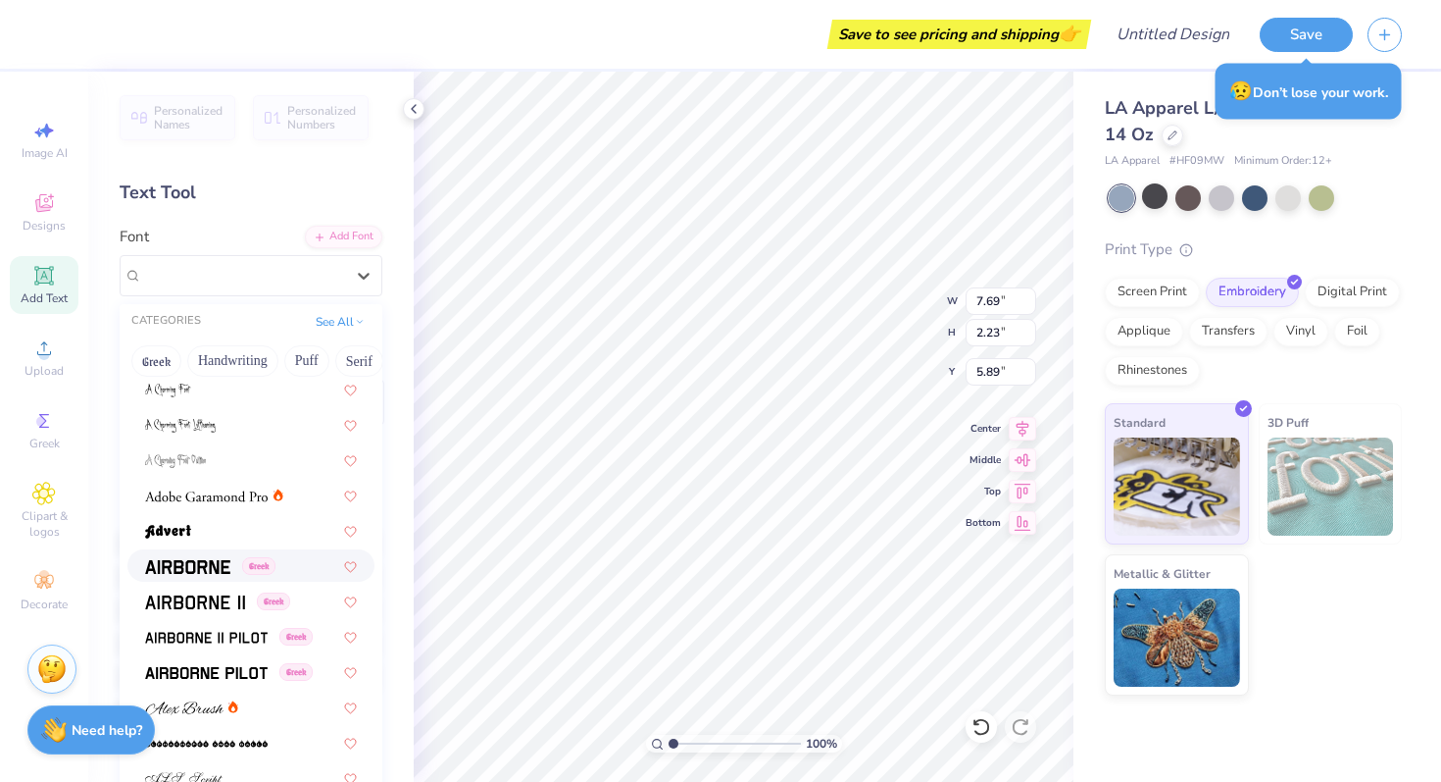
click at [176, 570] on img at bounding box center [187, 567] width 85 height 14
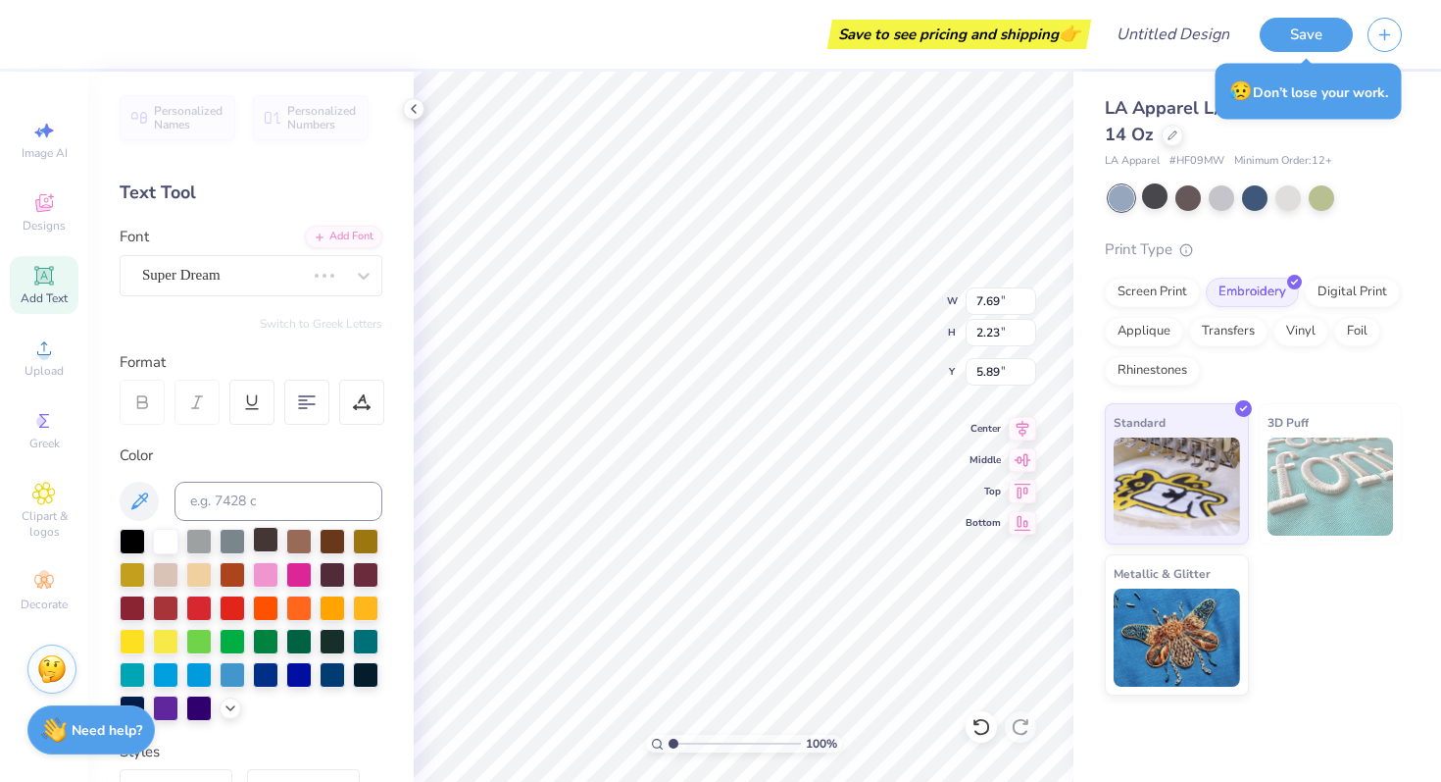
type input "7.35"
type input "2.33"
type input "5.84"
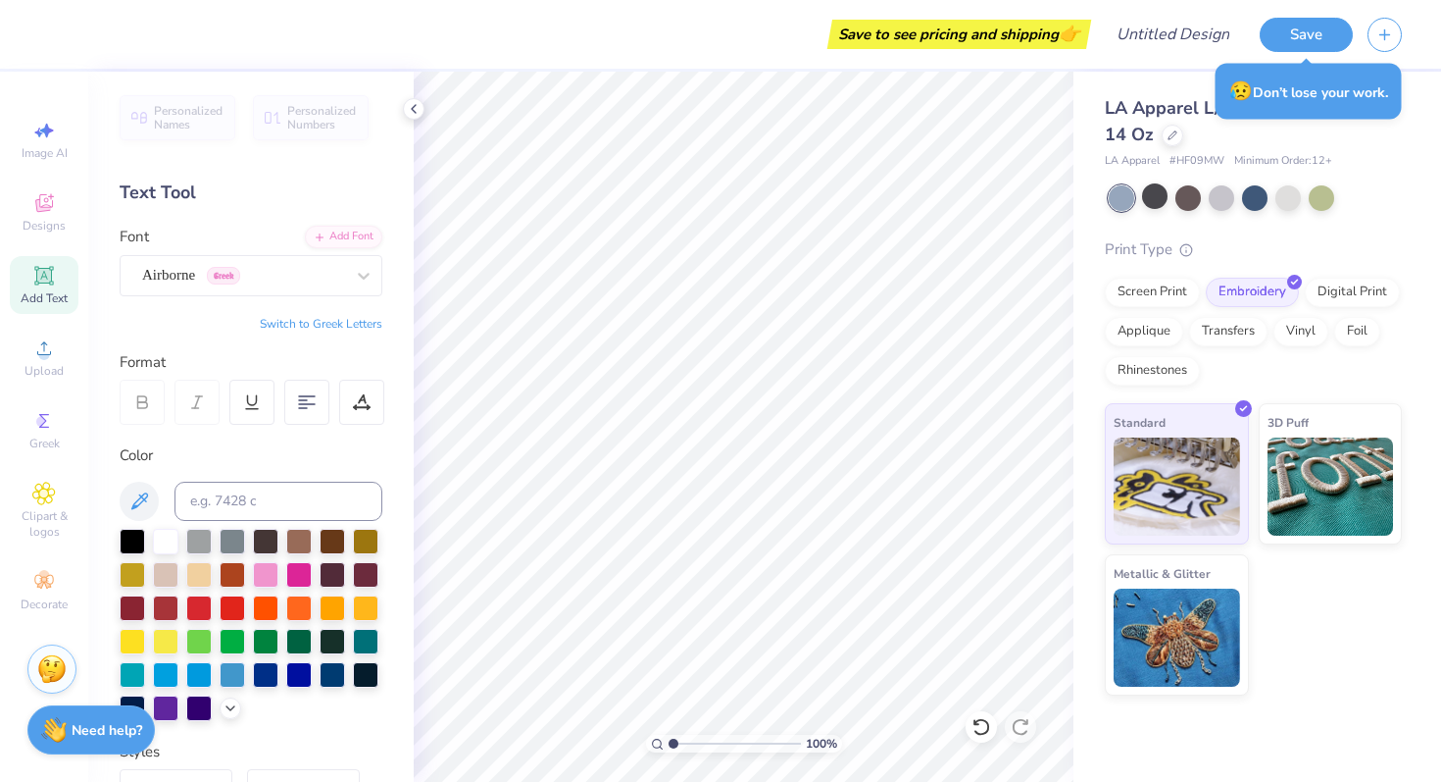
click at [345, 325] on button "Switch to Greek Letters" at bounding box center [321, 324] width 123 height 16
click at [337, 270] on div "Airborne Greek" at bounding box center [243, 275] width 206 height 30
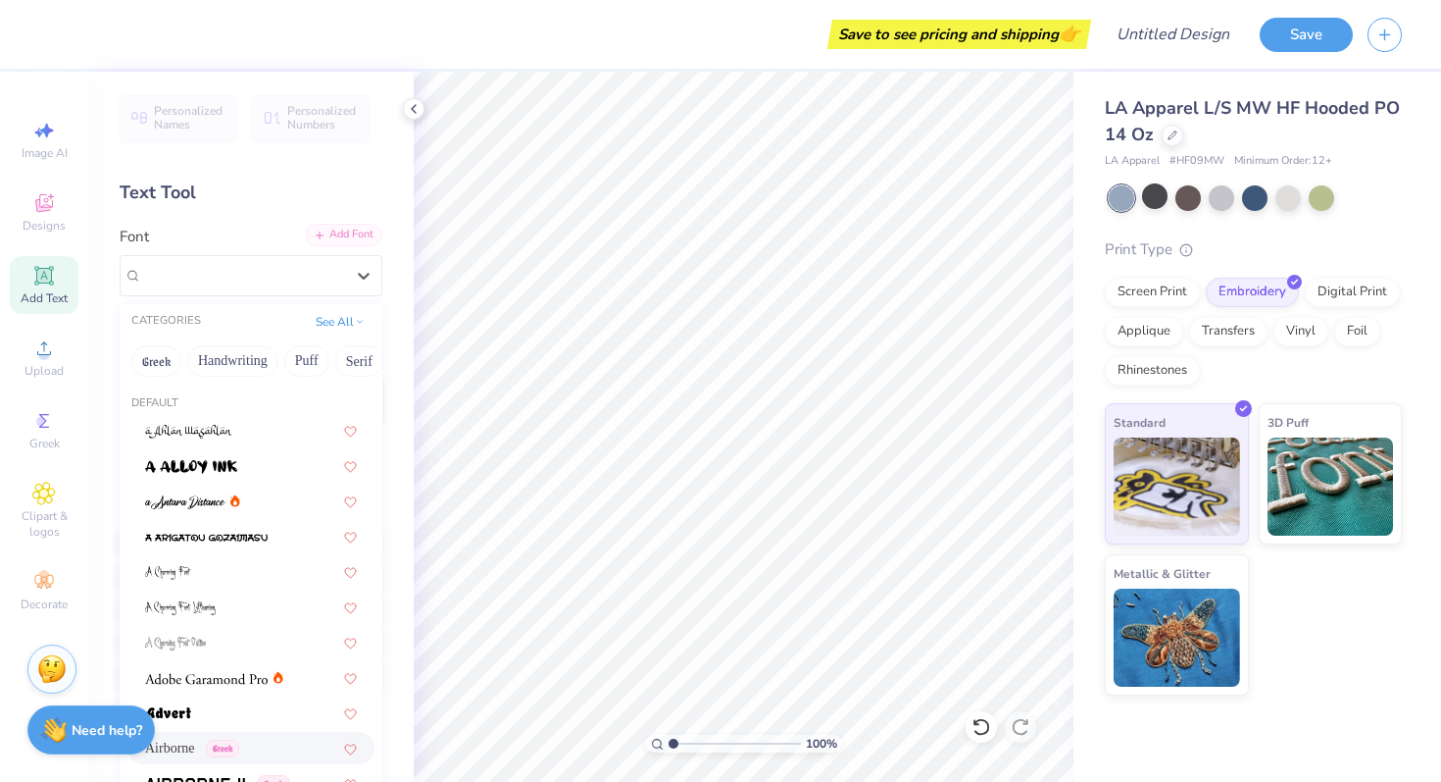
click at [340, 235] on div "Add Font" at bounding box center [343, 235] width 77 height 23
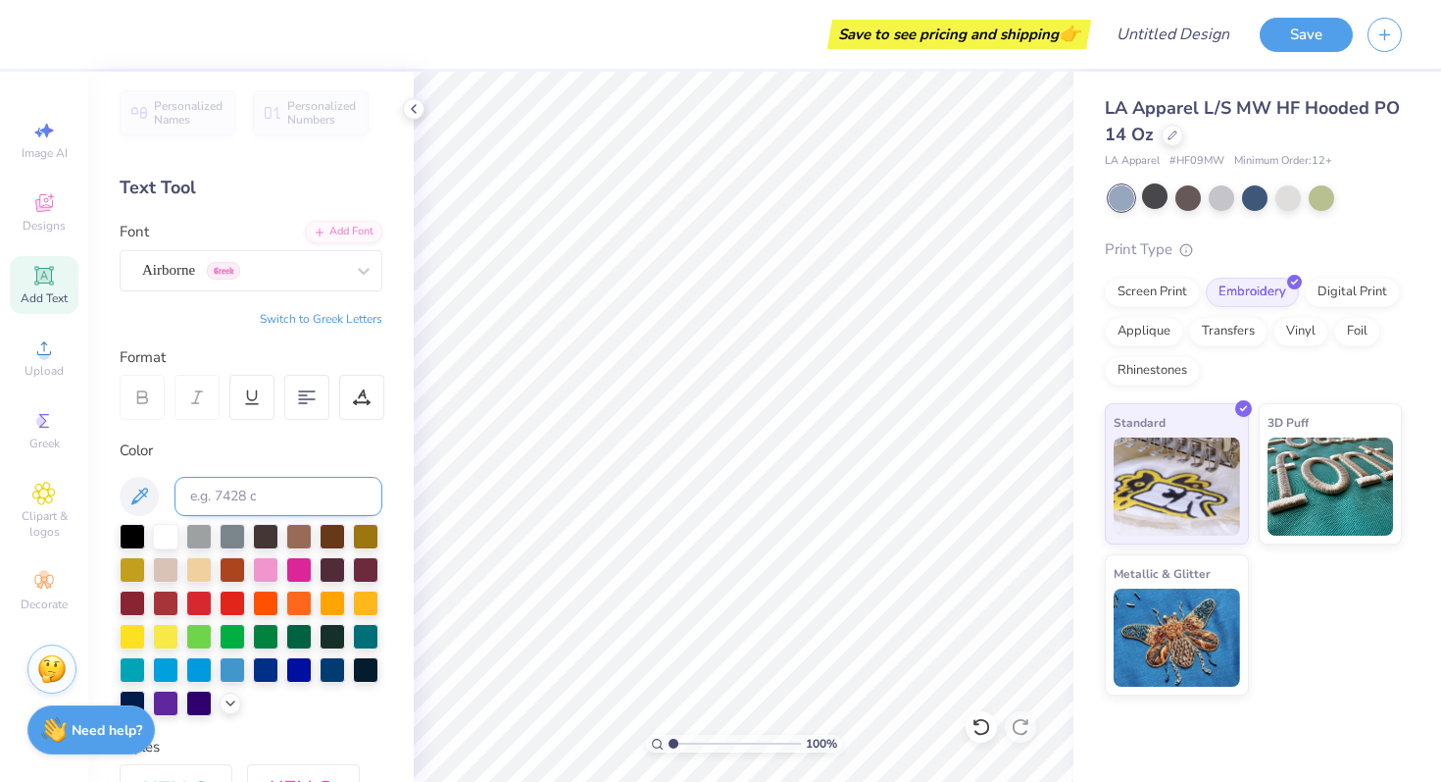
scroll to position [3, 0]
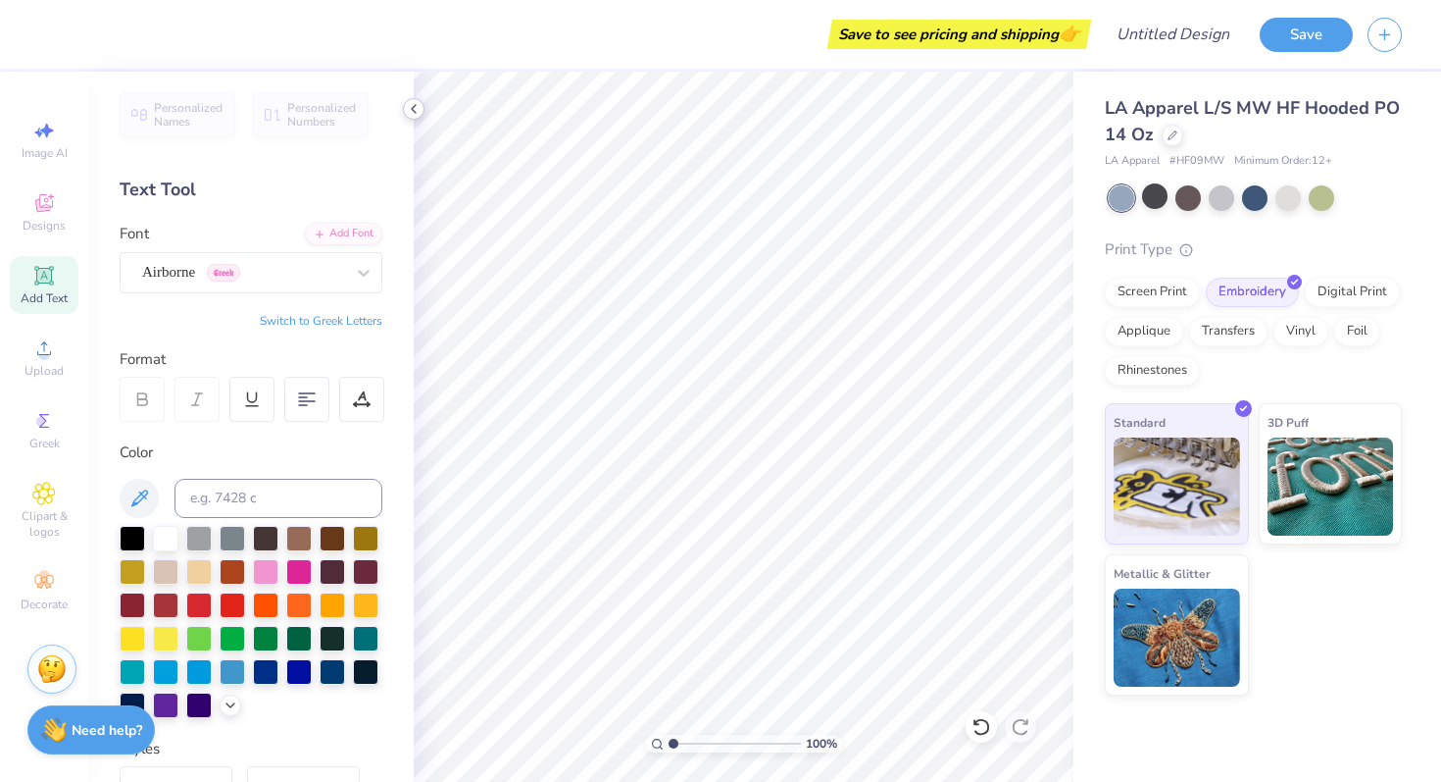
click at [415, 108] on icon at bounding box center [414, 109] width 16 height 16
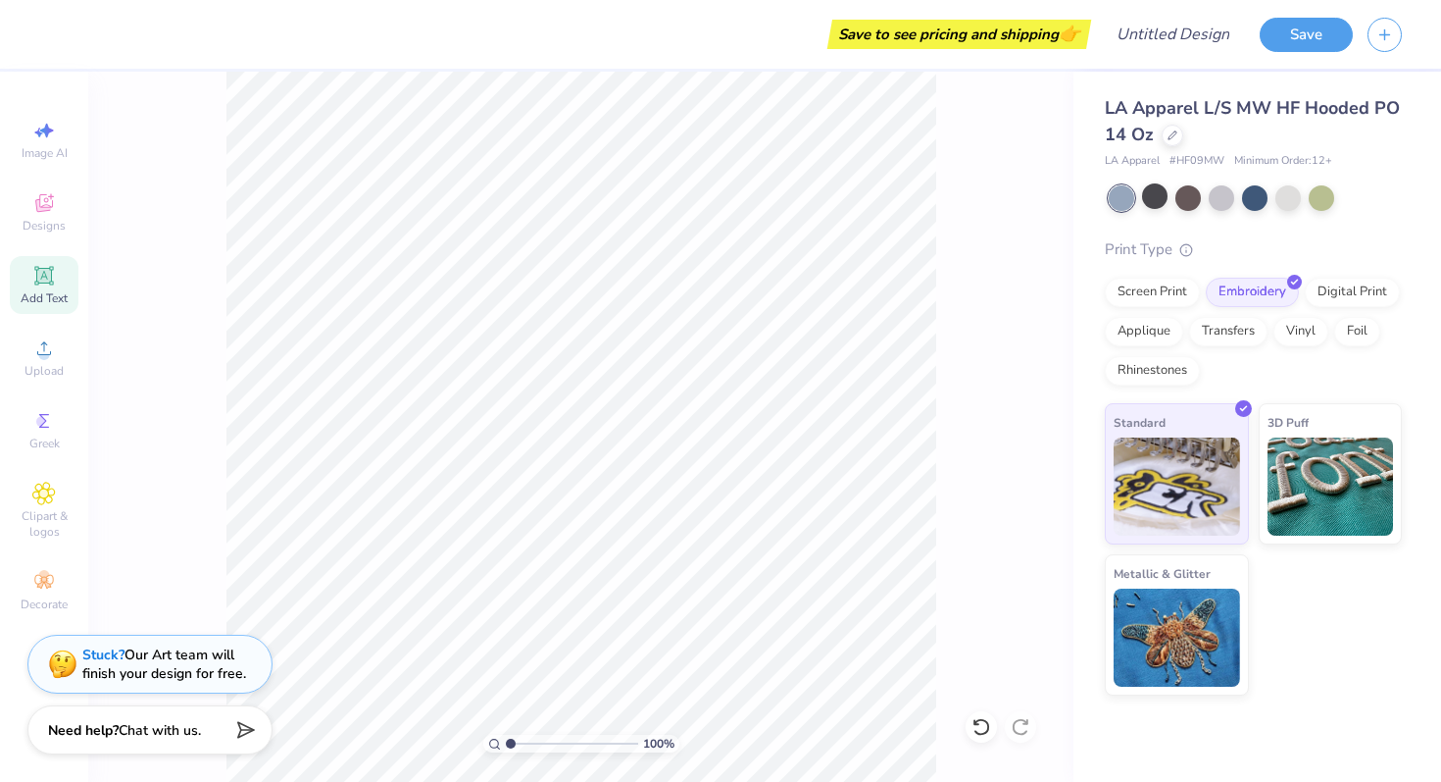
click at [59, 285] on div "Add Text" at bounding box center [44, 285] width 69 height 58
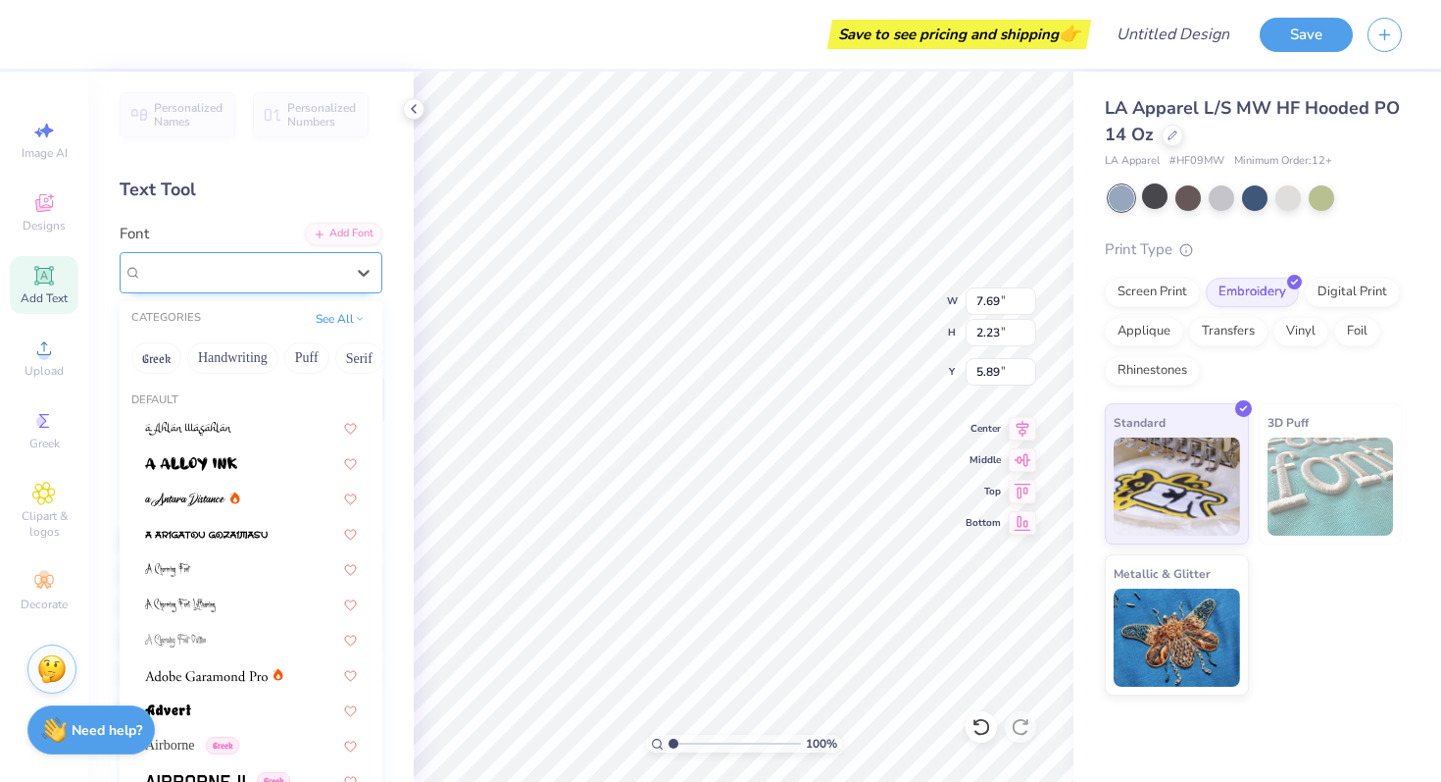
click at [296, 279] on div "Super Dream" at bounding box center [243, 272] width 206 height 30
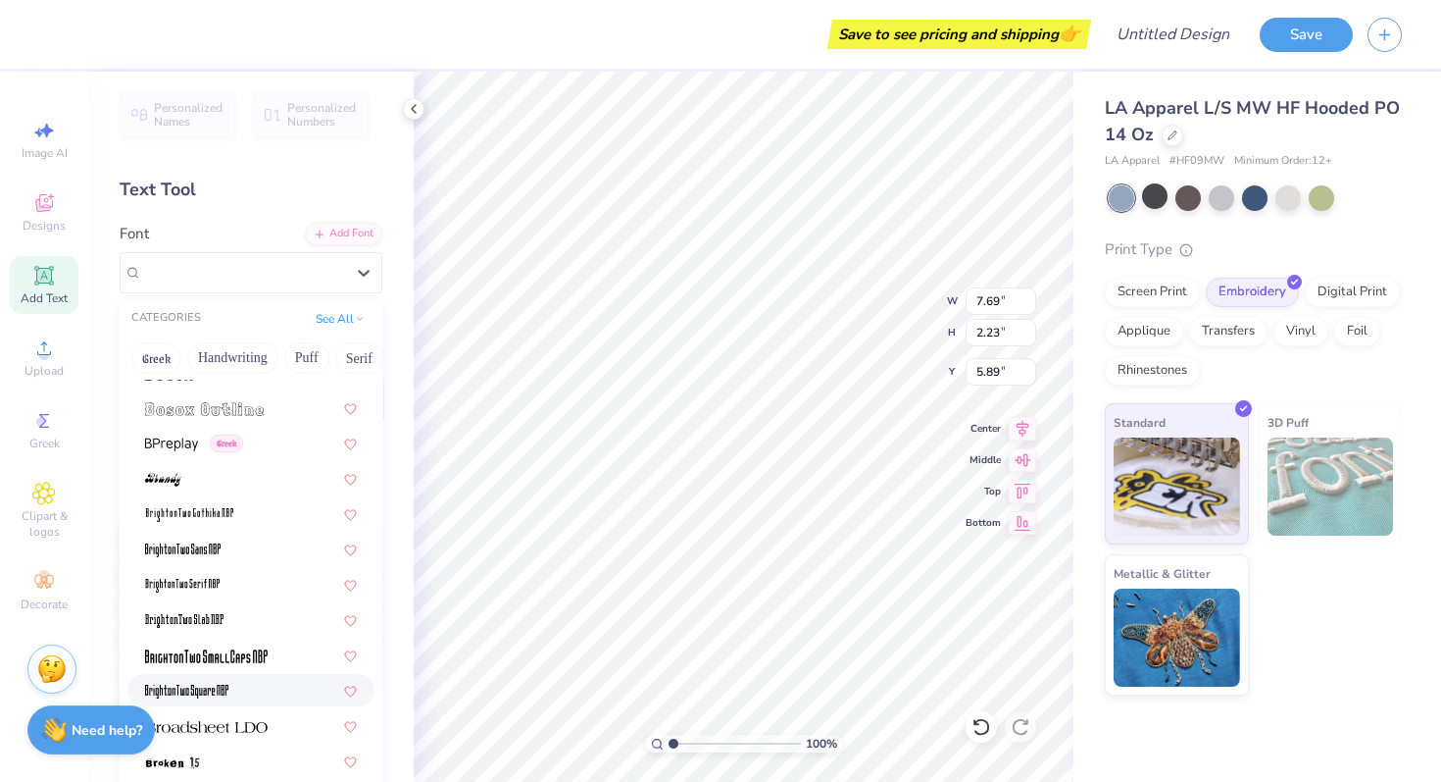
scroll to position [1368, 0]
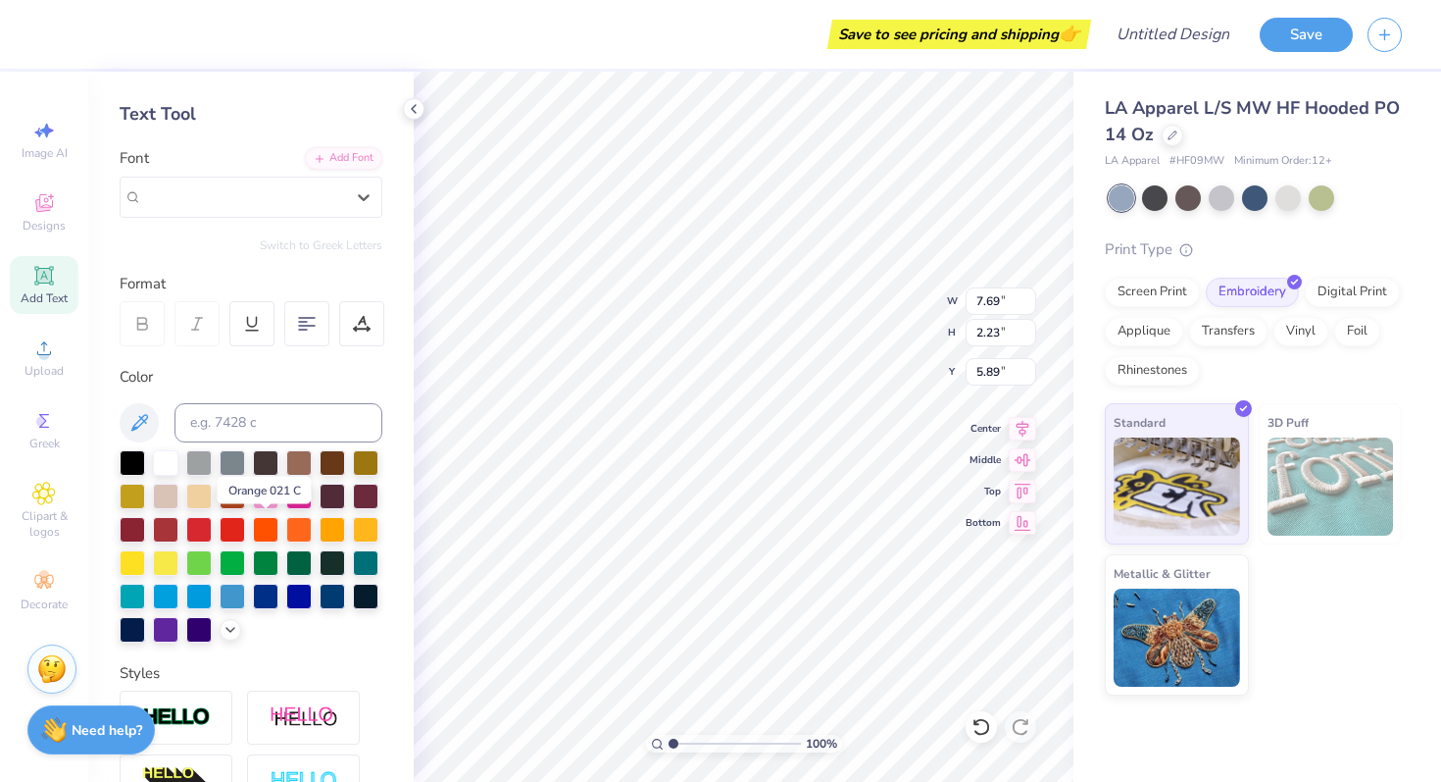
scroll to position [77, 0]
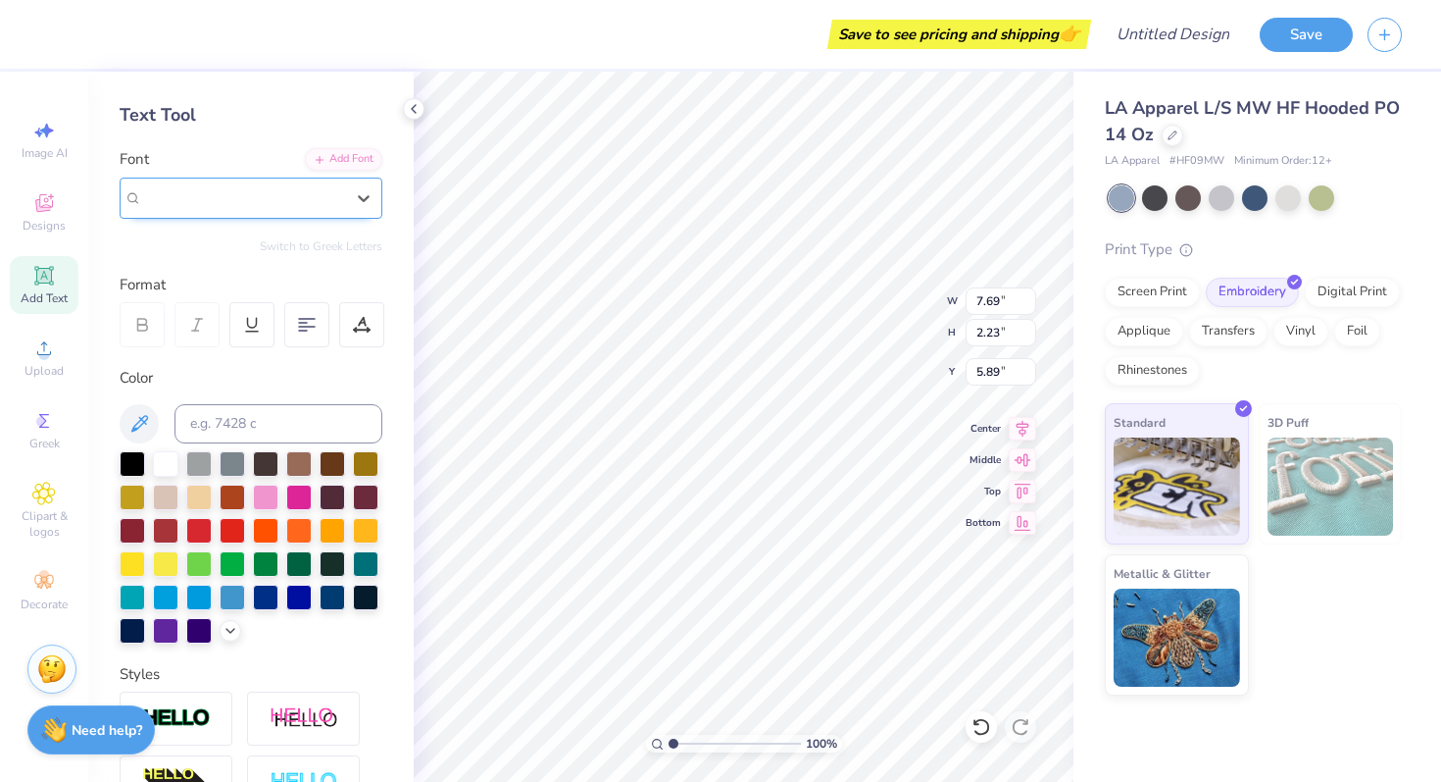
click at [233, 207] on div "Super Dream" at bounding box center [243, 197] width 202 height 23
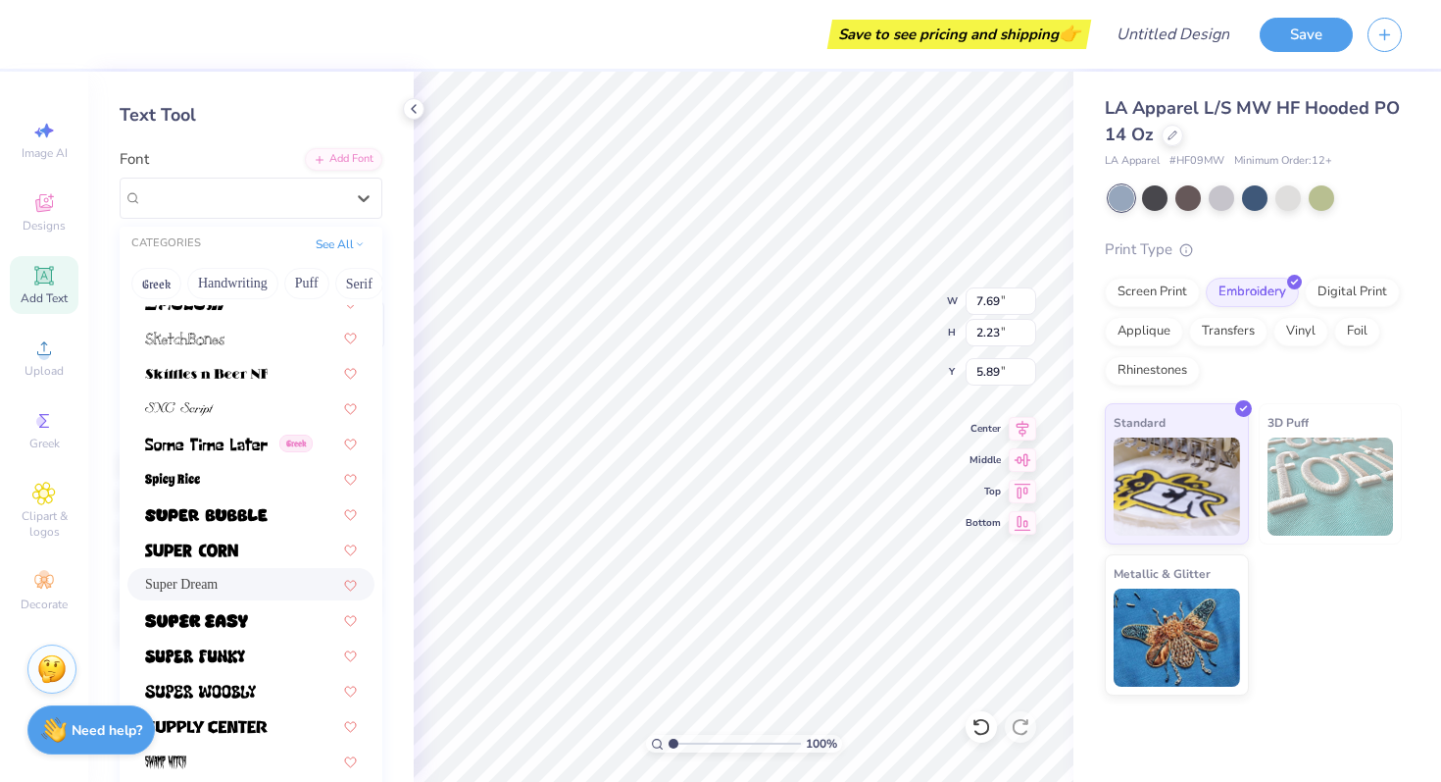
scroll to position [9369, 0]
click at [230, 557] on img at bounding box center [191, 551] width 93 height 14
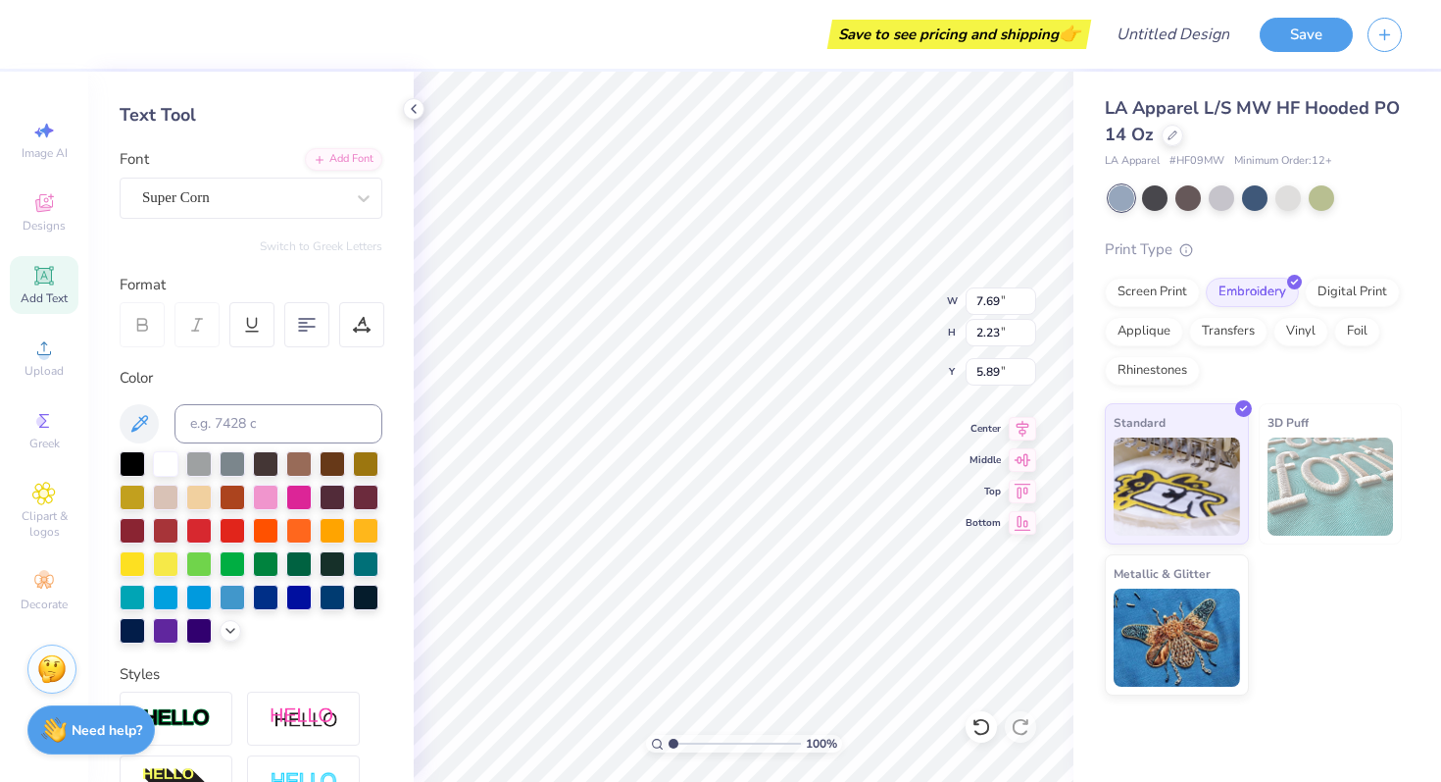
type input "5.60"
type input "2.03"
type input "5.98"
type textarea "T"
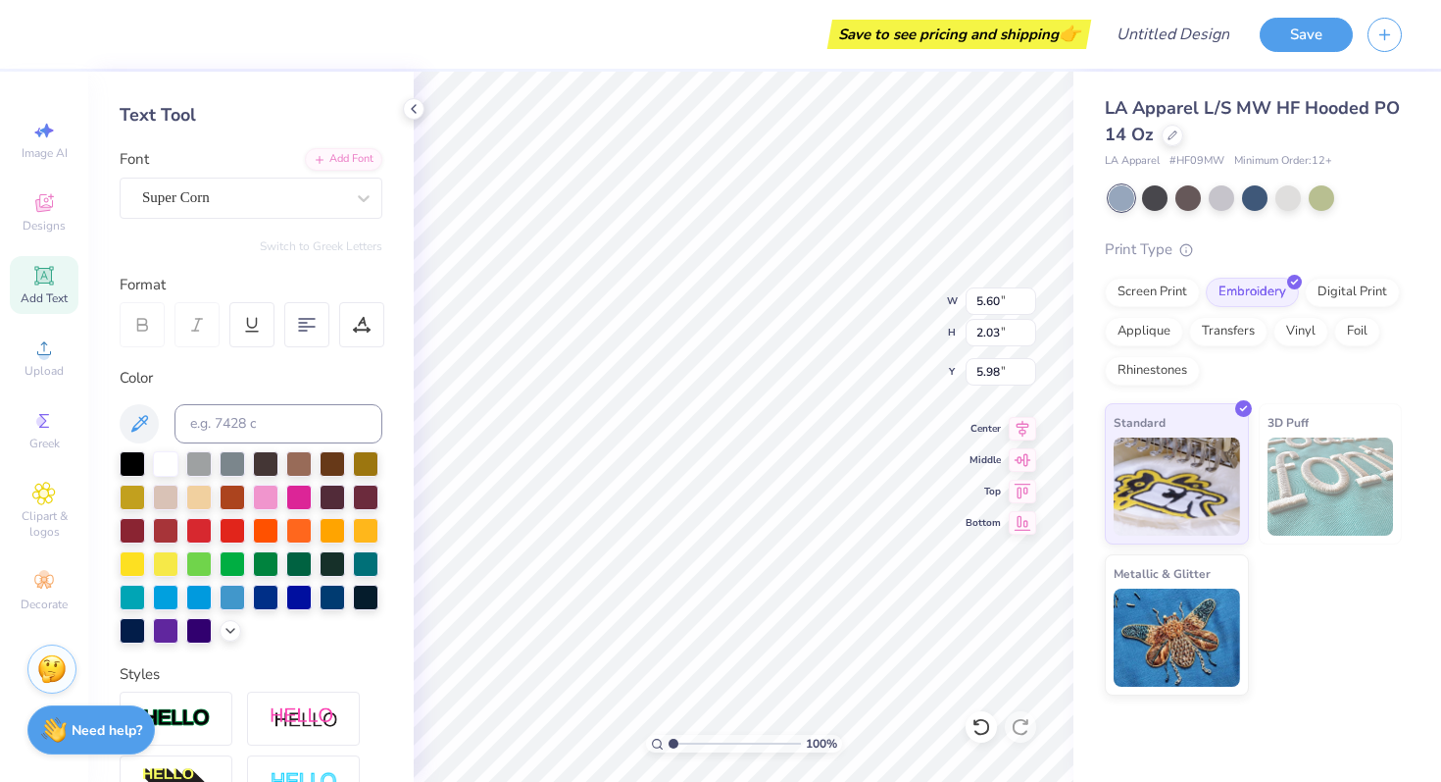
type textarea "AlPha Chi oMega"
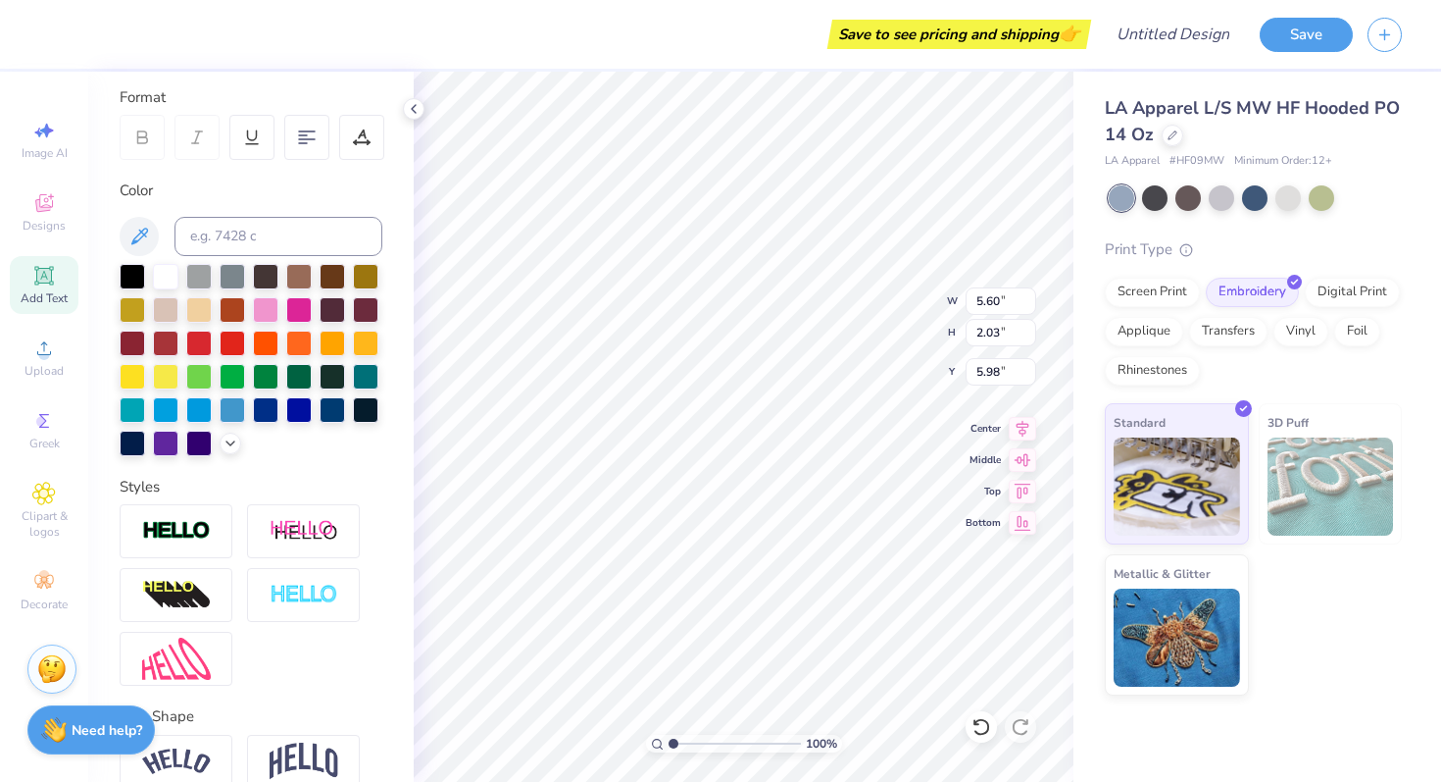
scroll to position [358, 0]
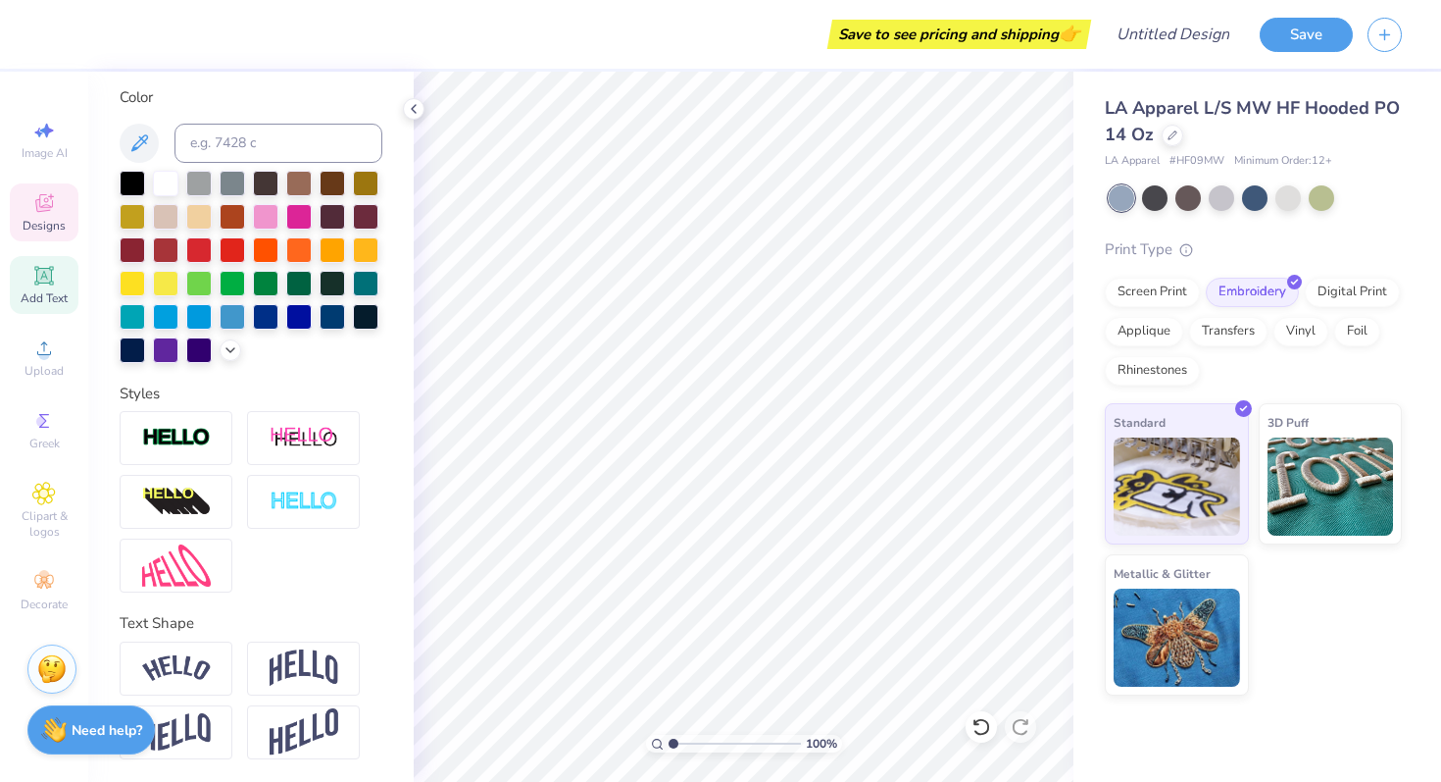
click at [46, 210] on icon at bounding box center [44, 203] width 18 height 18
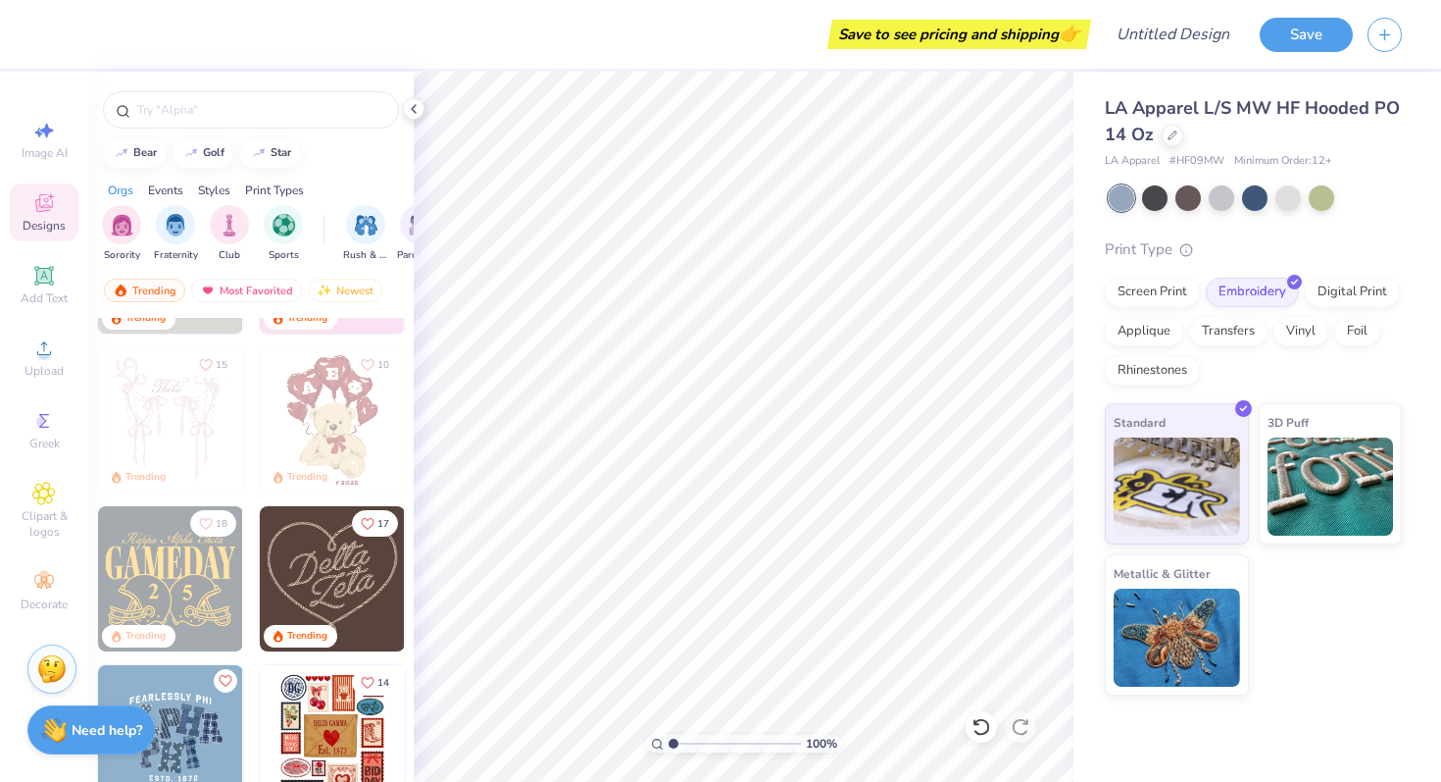
scroll to position [0, 0]
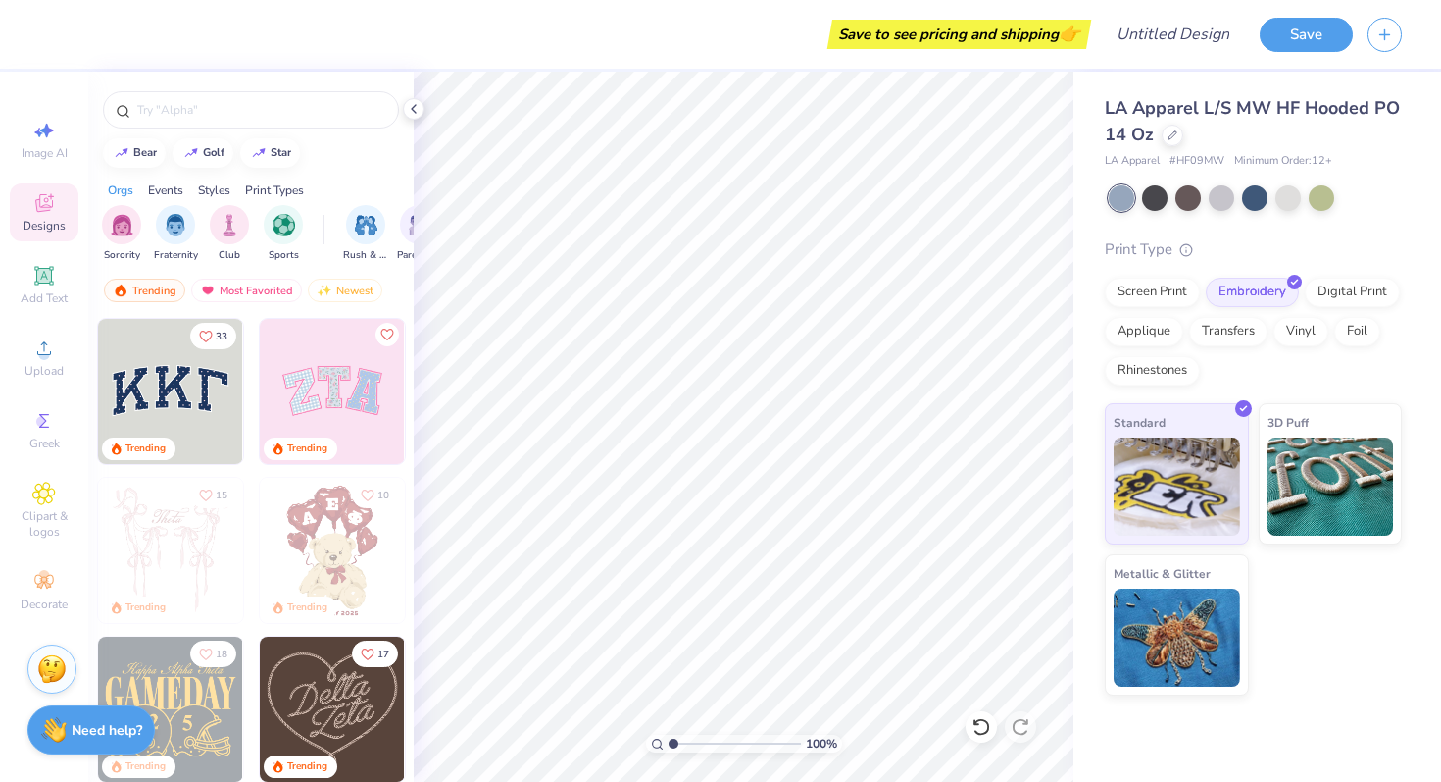
click at [194, 419] on img at bounding box center [170, 391] width 145 height 145
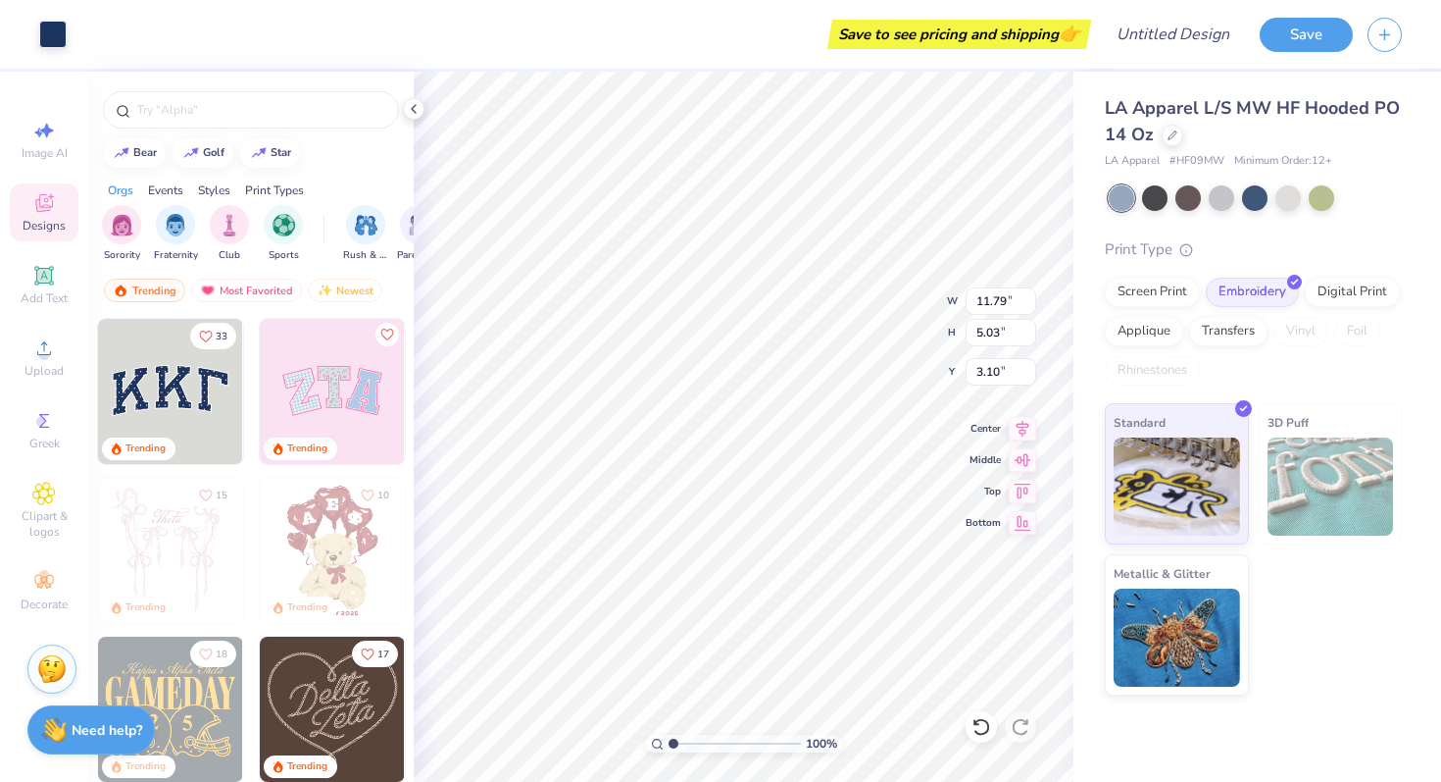
type input "3.00"
type input "12.00"
type input "5.27"
type input "11.79"
type input "5.03"
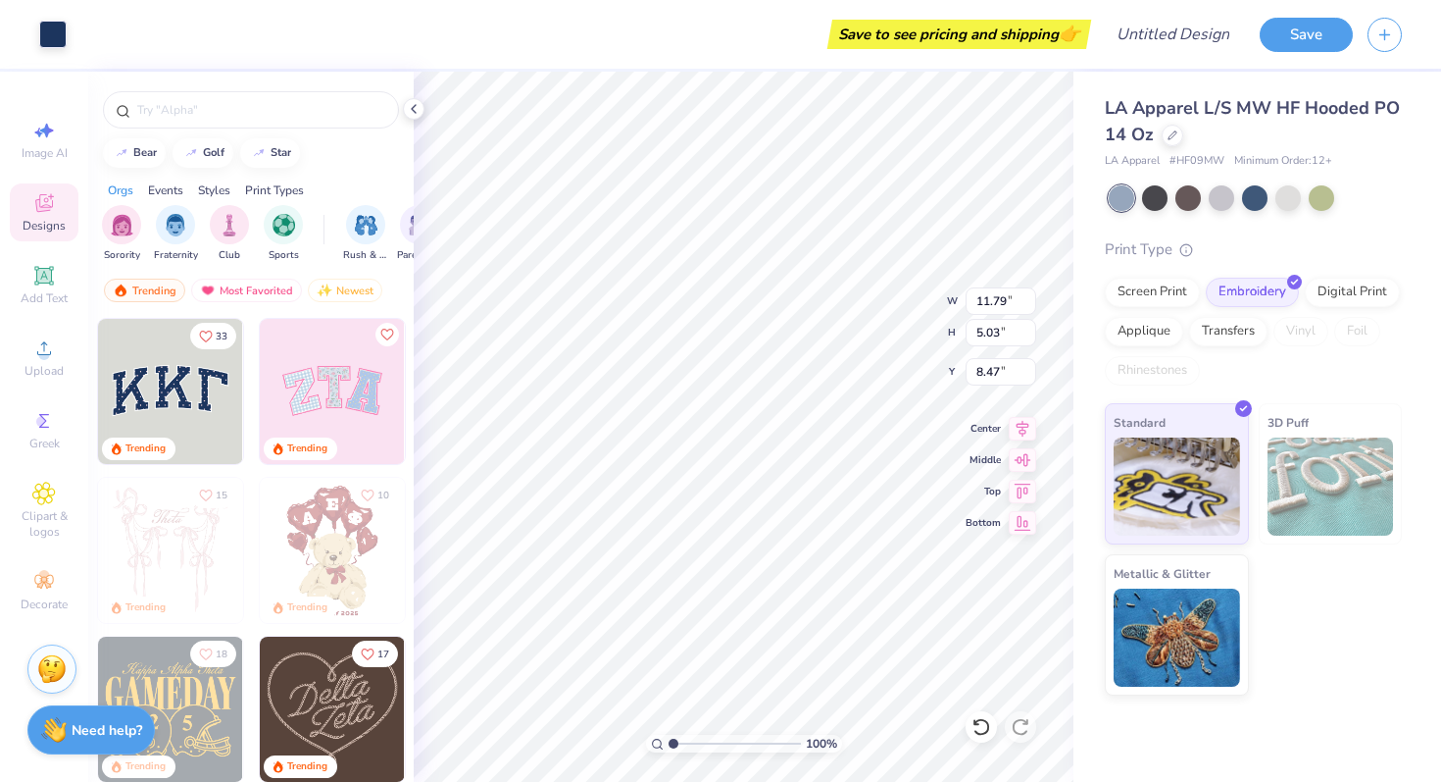
type input "8.47"
type input "12.00"
type input "5.27"
type input "3.00"
type input "11.69"
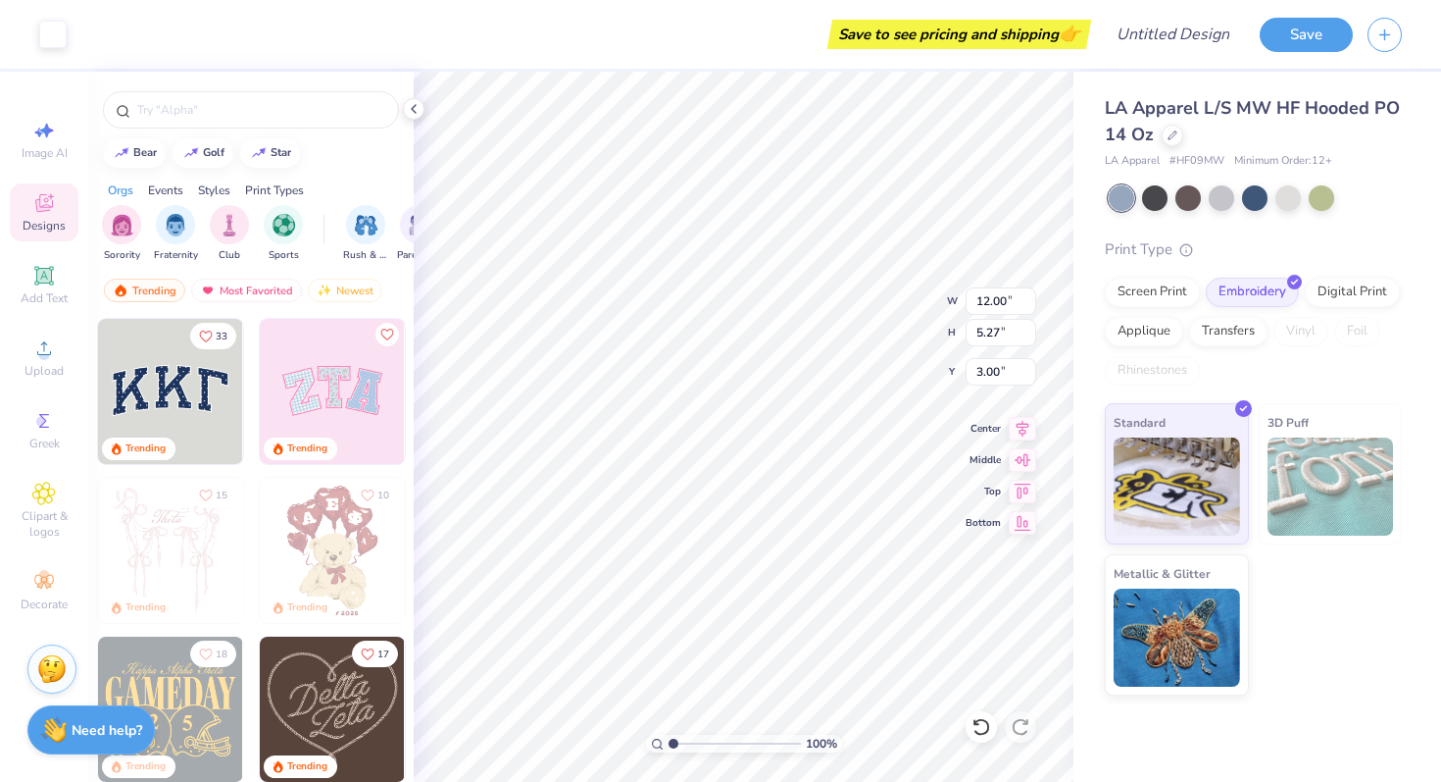
type input "4.89"
type input "3.13"
type input "1.75"
type input "1.97"
click at [184, 400] on img at bounding box center [170, 391] width 145 height 145
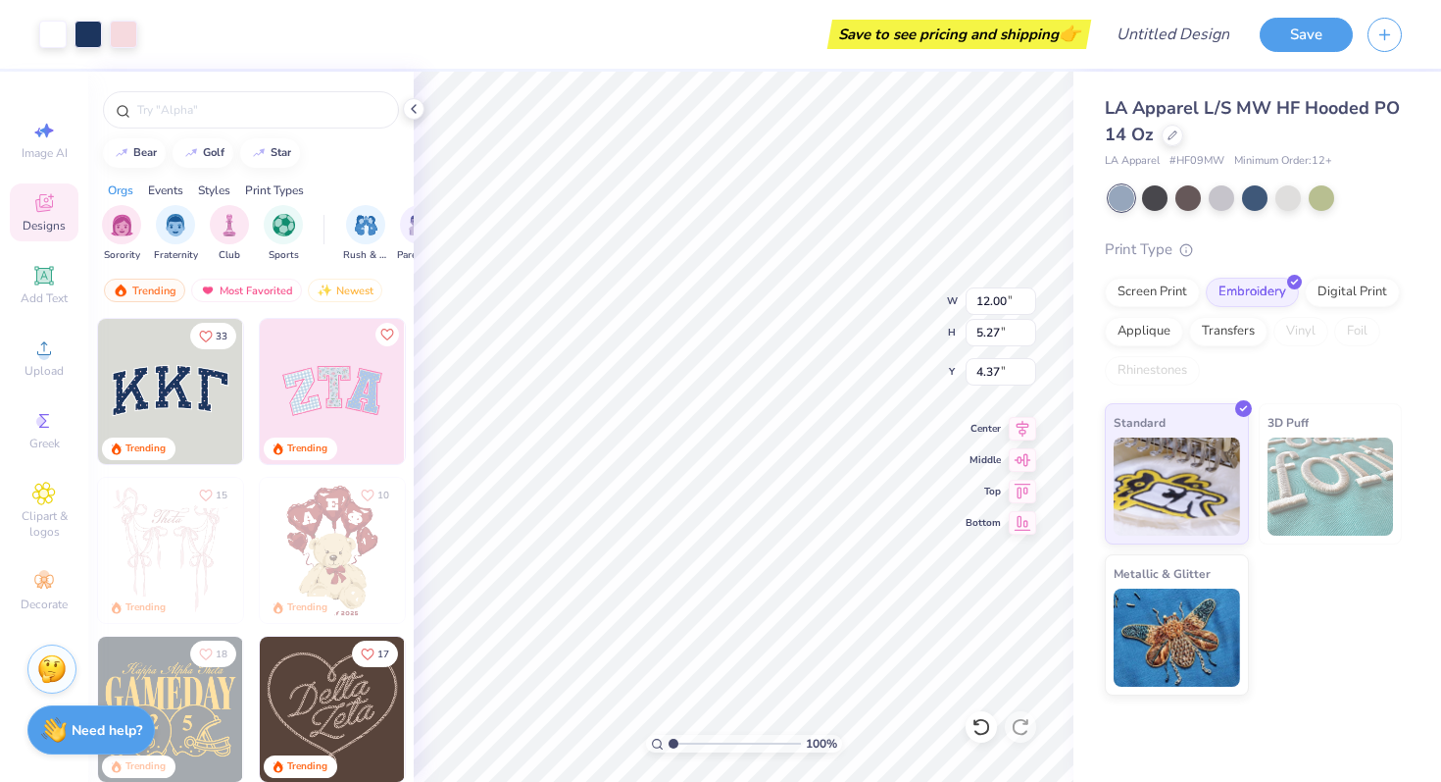
type input "4.37"
click at [820, 340] on li "Copy" at bounding box center [831, 337] width 154 height 38
click at [54, 143] on div "Image AI" at bounding box center [44, 140] width 69 height 58
select select "4"
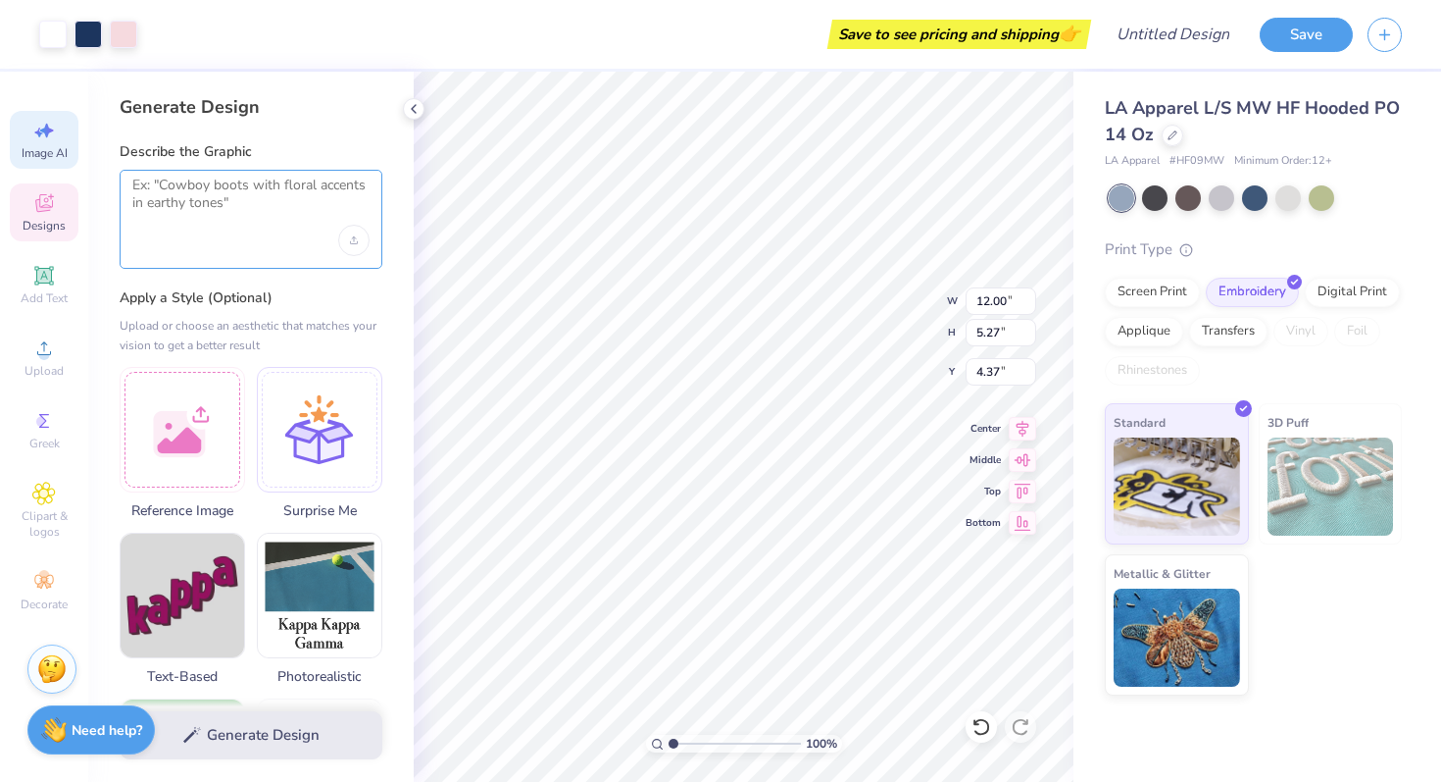
click at [197, 204] on textarea at bounding box center [250, 201] width 237 height 49
click at [202, 424] on div at bounding box center [183, 427] width 126 height 126
click at [151, 416] on div at bounding box center [183, 427] width 126 height 126
click at [176, 418] on div at bounding box center [183, 427] width 126 height 126
click at [276, 220] on textarea at bounding box center [250, 201] width 237 height 49
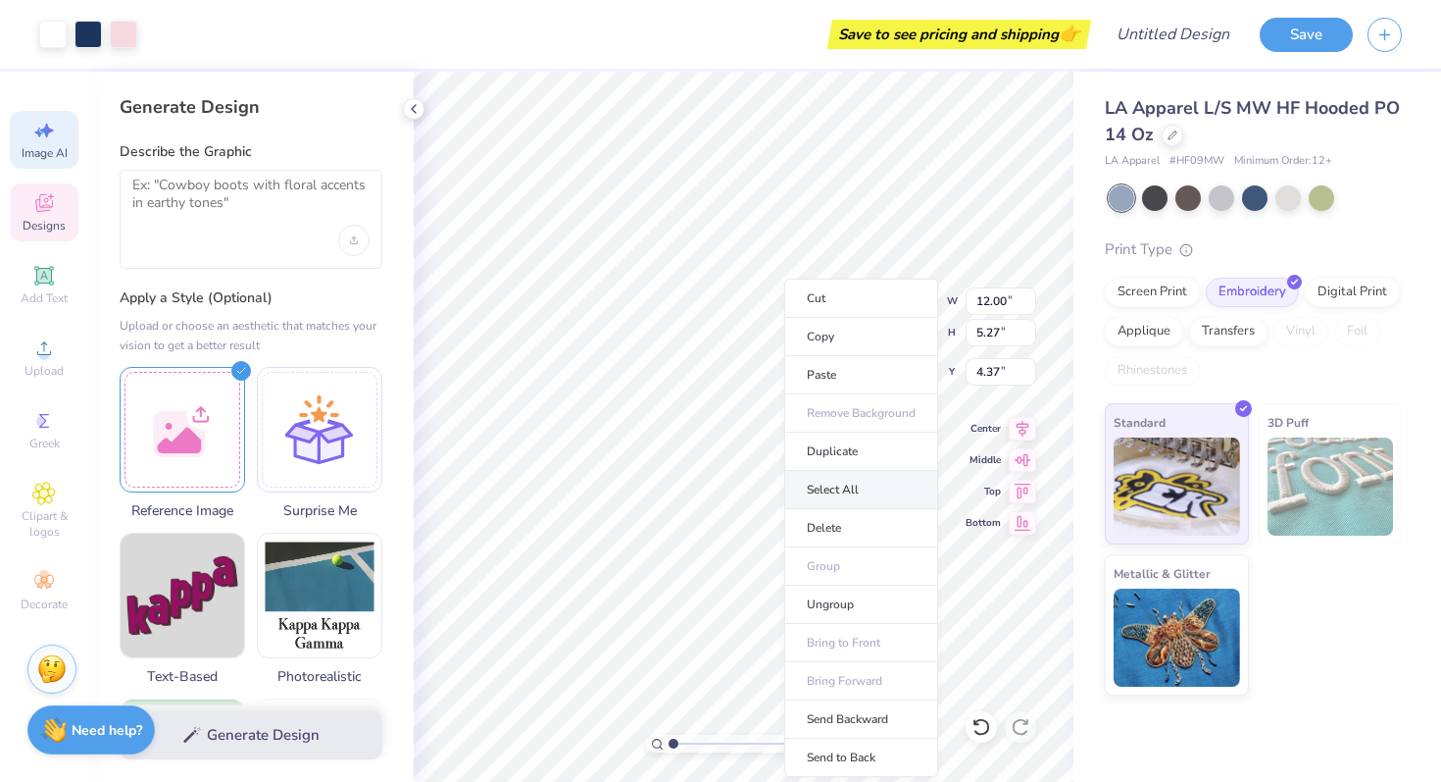
click at [841, 486] on li "Select All" at bounding box center [861, 490] width 154 height 38
type input "12.23"
type input "7.76"
type input "1.88"
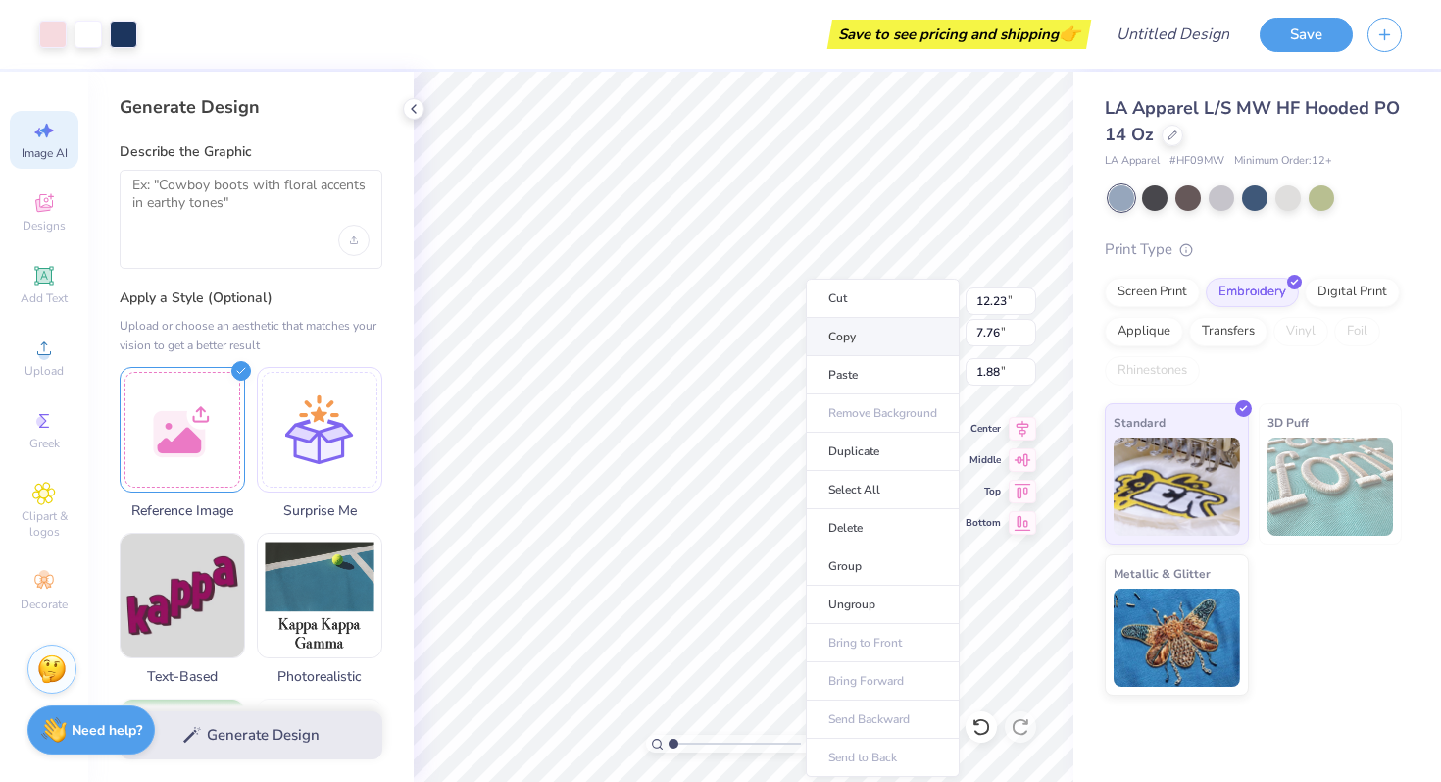
click at [844, 344] on li "Copy" at bounding box center [883, 337] width 154 height 38
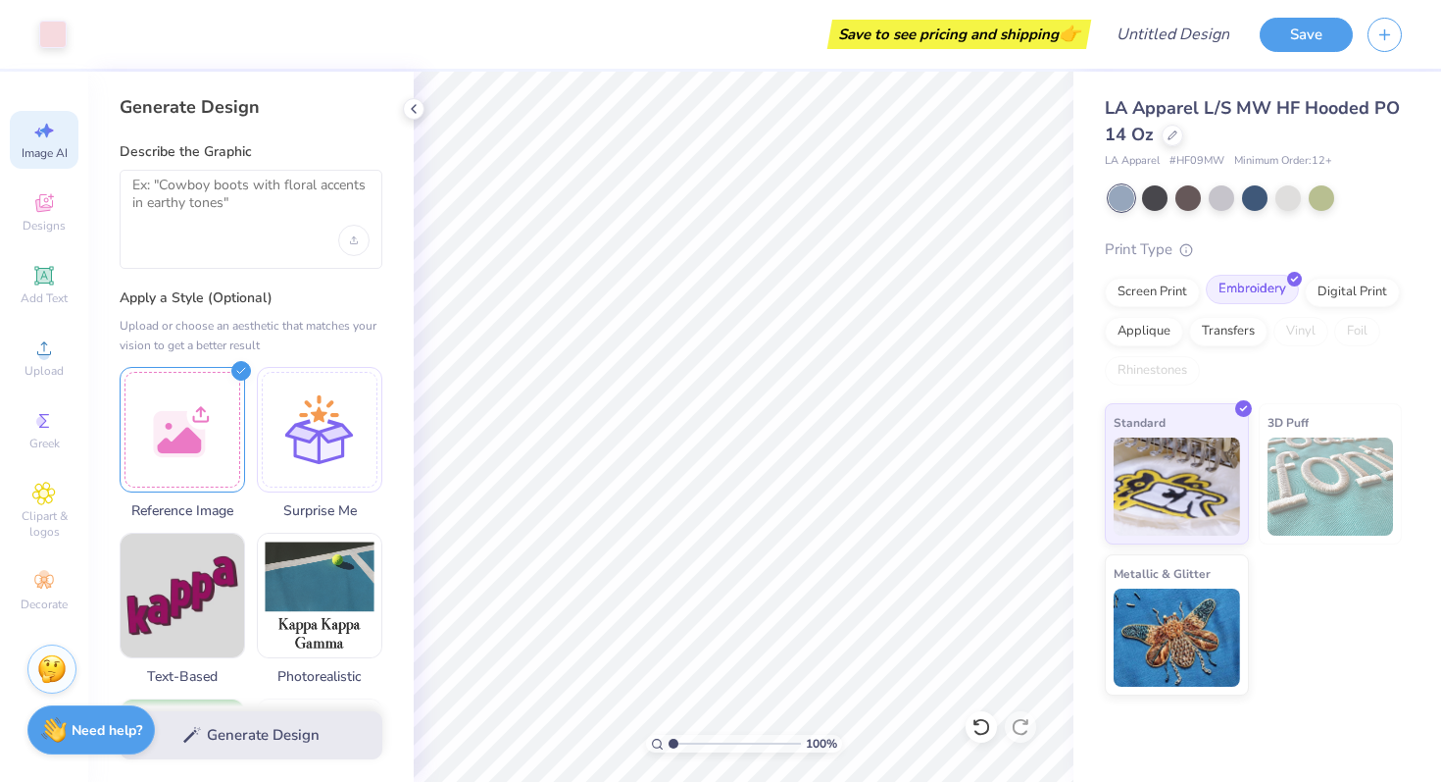
click at [1235, 290] on div "Embroidery" at bounding box center [1252, 289] width 93 height 29
click at [1173, 286] on div "Screen Print" at bounding box center [1152, 289] width 95 height 29
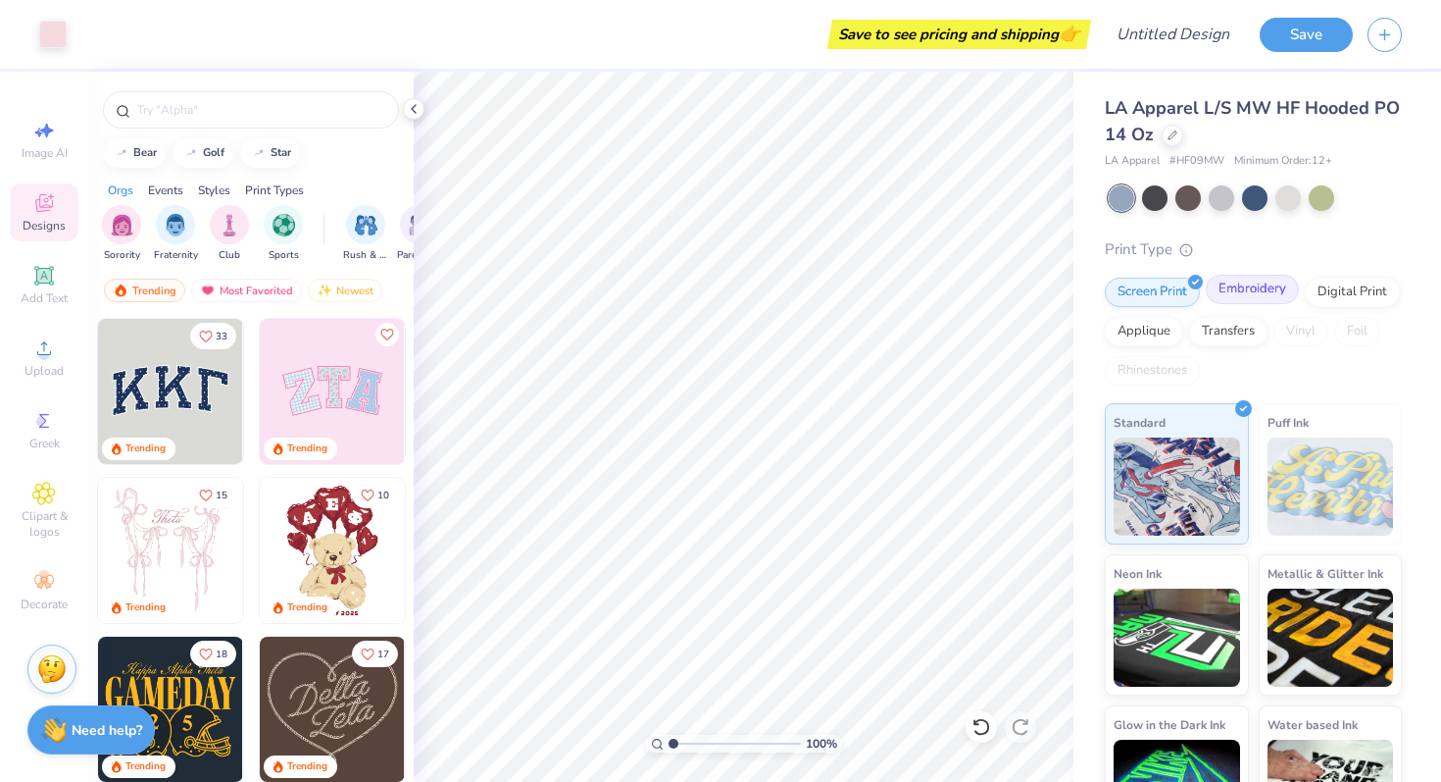
click at [1232, 279] on div "Embroidery" at bounding box center [1252, 289] width 93 height 29
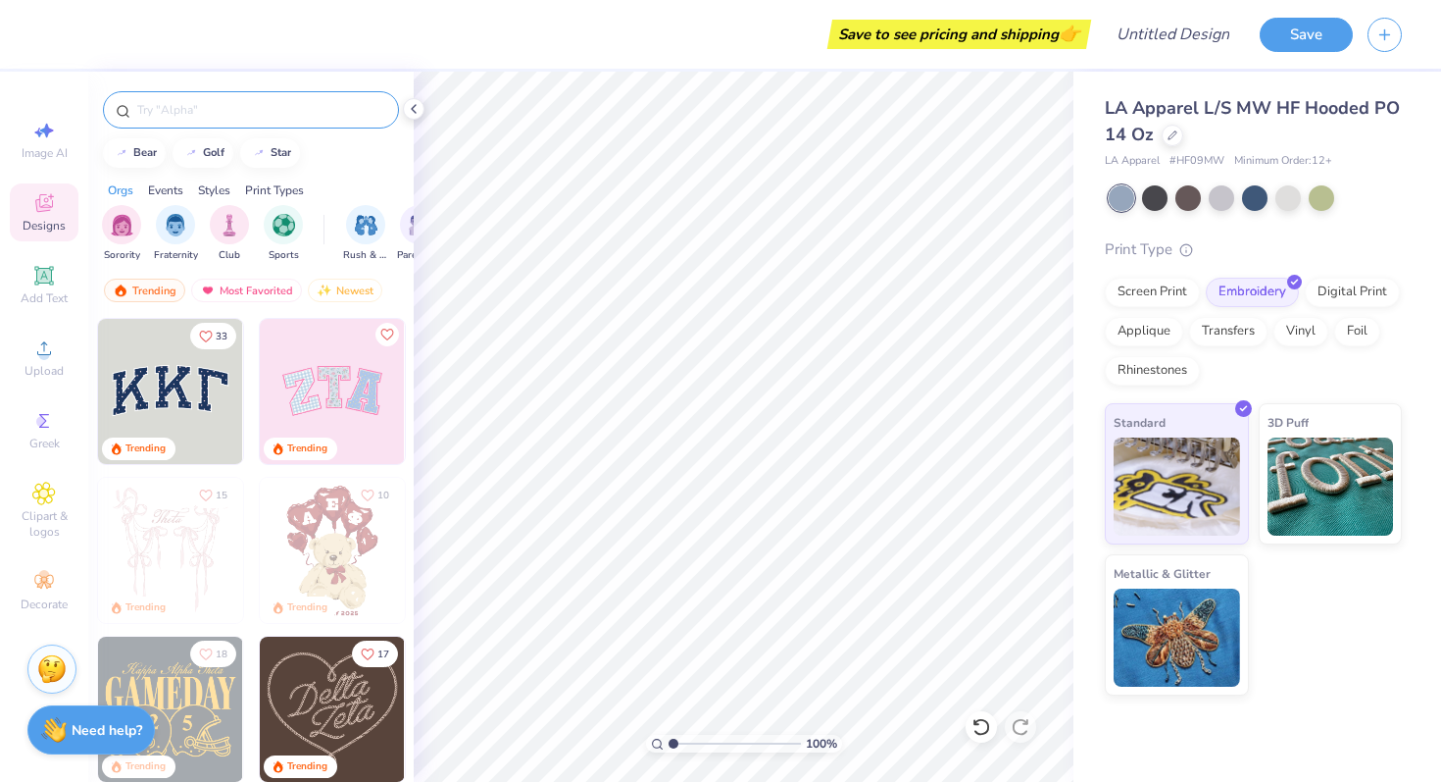
click at [179, 101] on input "text" at bounding box center [260, 110] width 251 height 20
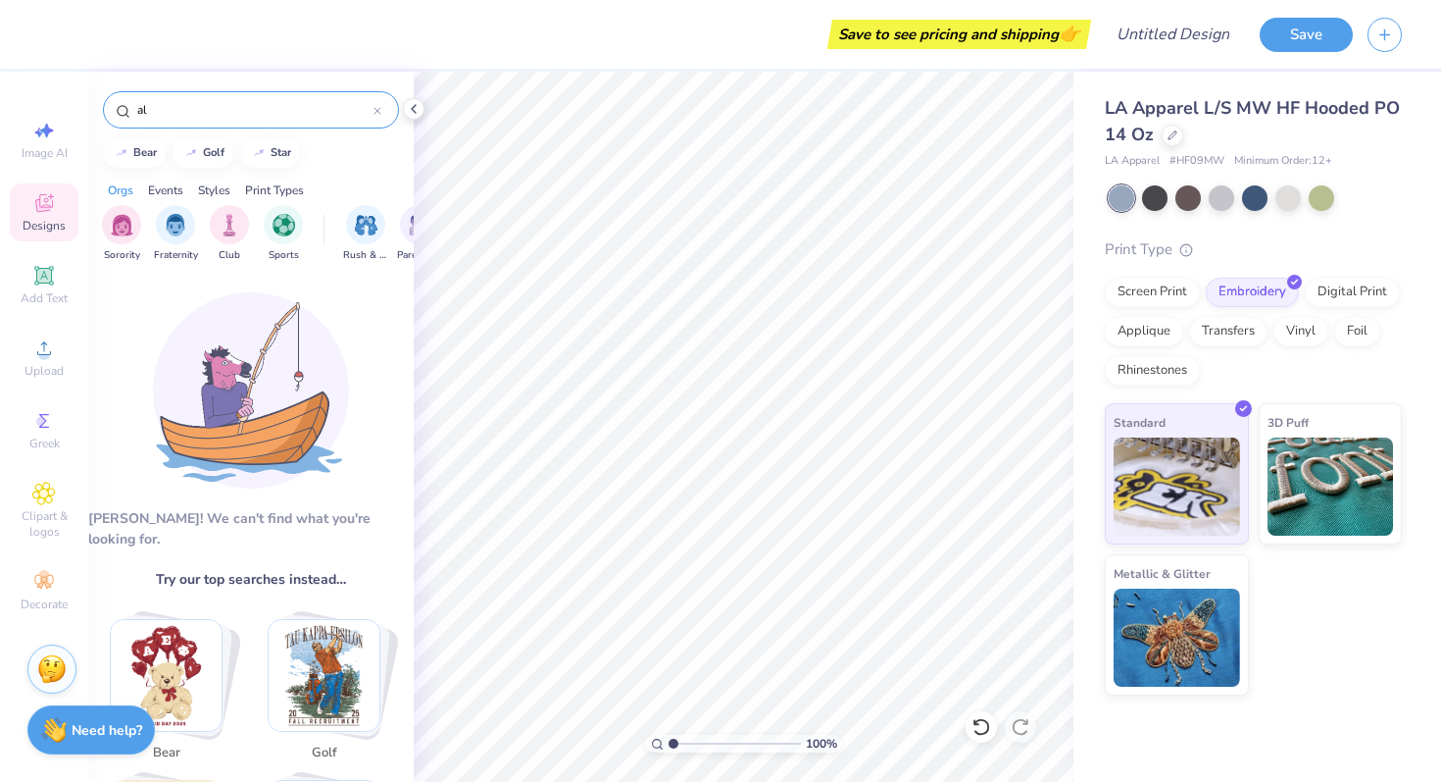
type input "a"
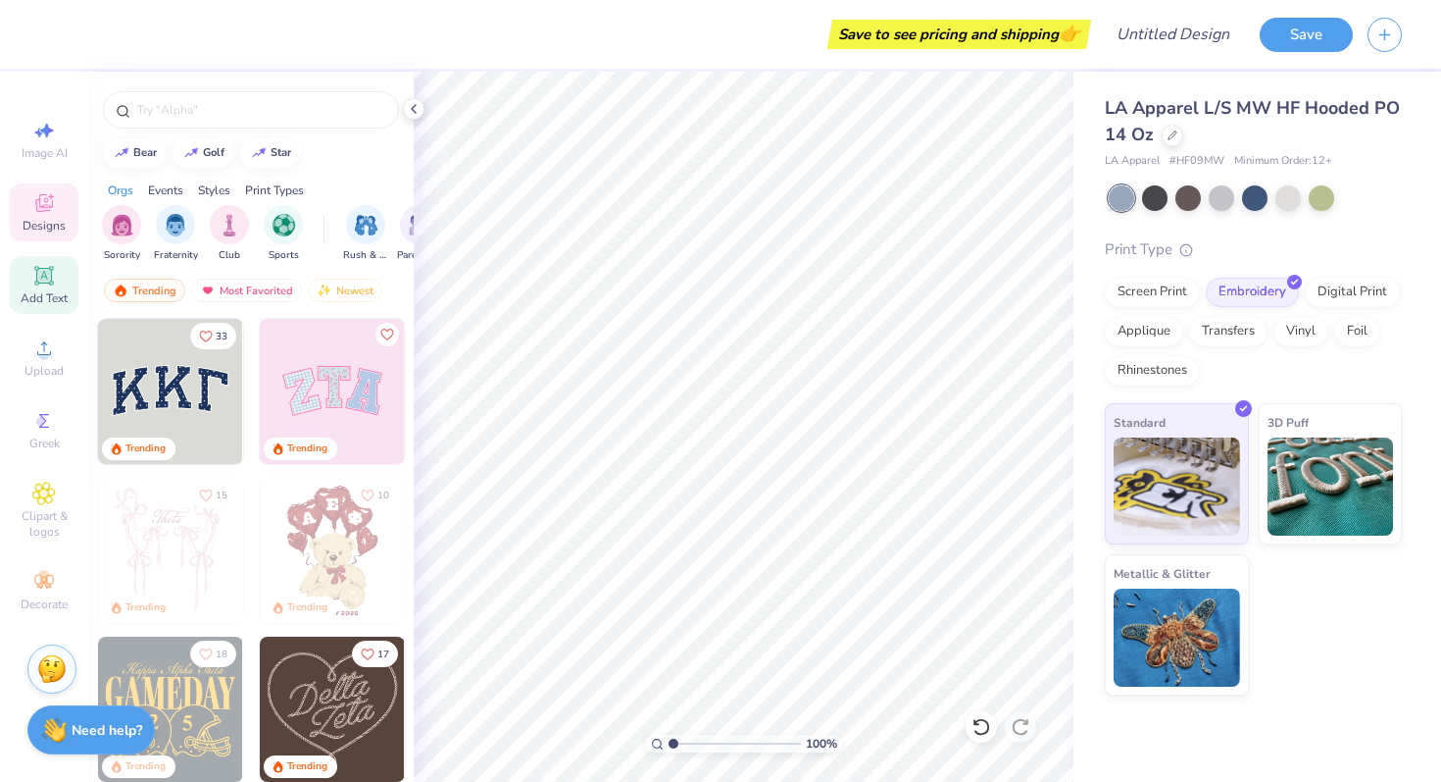
click at [56, 295] on span "Add Text" at bounding box center [44, 298] width 47 height 16
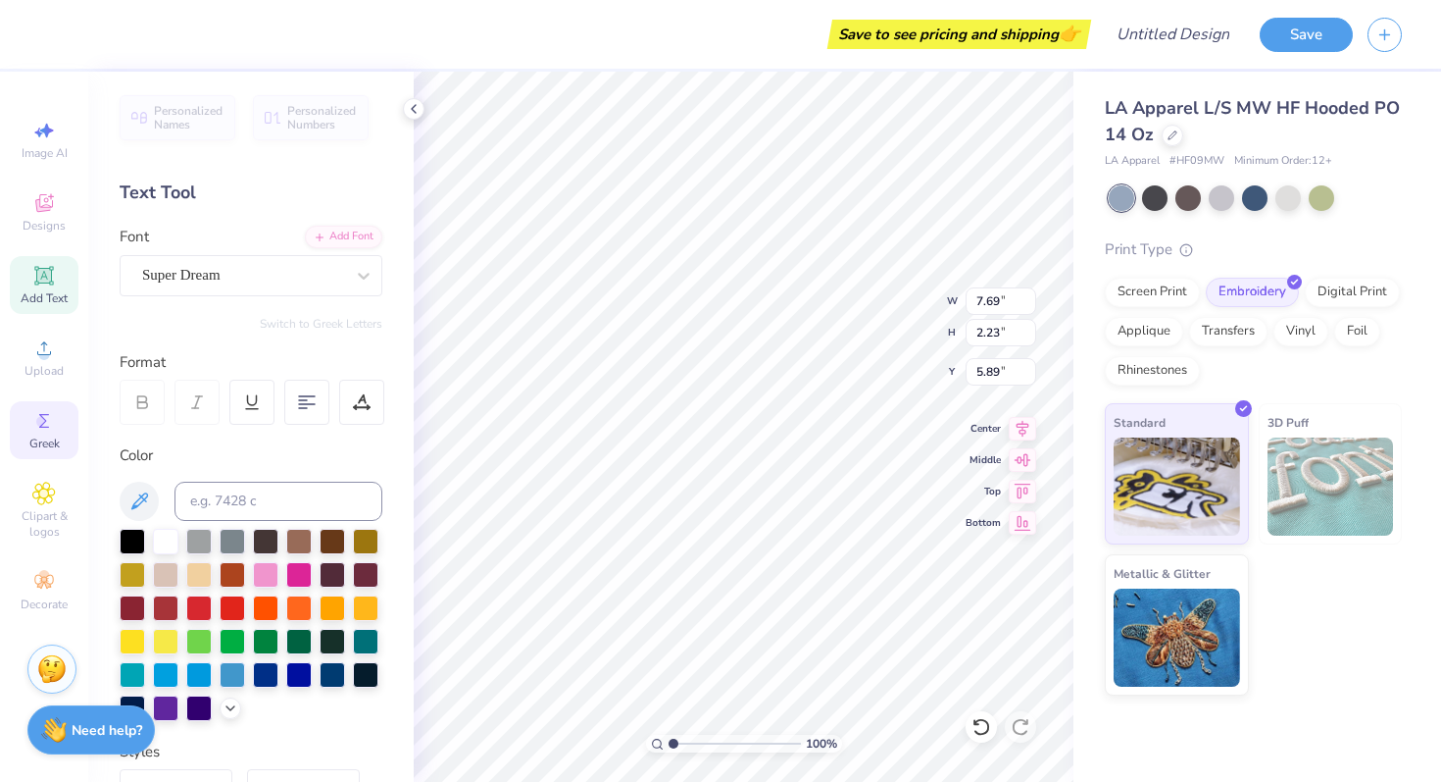
click at [72, 441] on div "Greek" at bounding box center [44, 430] width 69 height 58
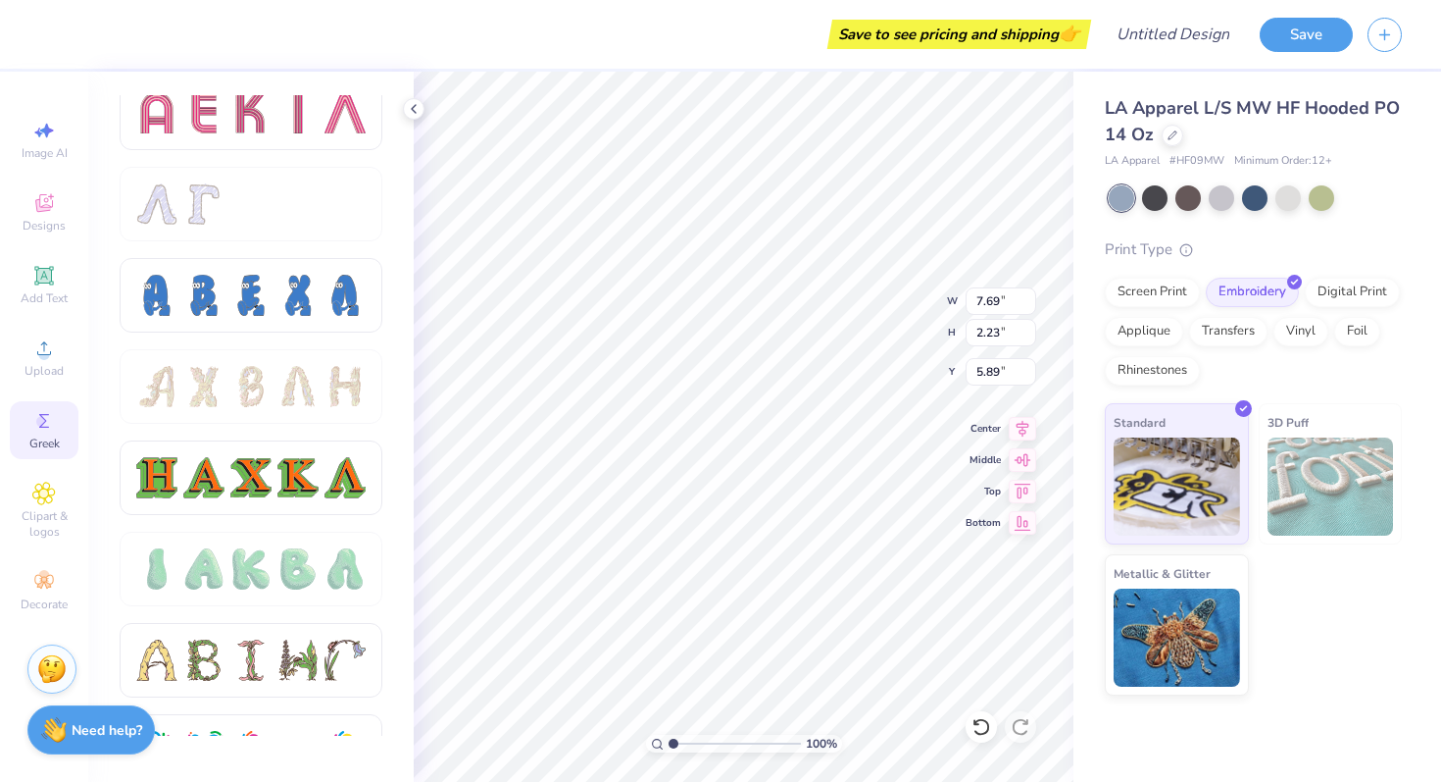
scroll to position [1844, 0]
click at [48, 362] on div "Upload" at bounding box center [44, 357] width 69 height 58
click at [55, 263] on div "Add Text" at bounding box center [44, 285] width 69 height 58
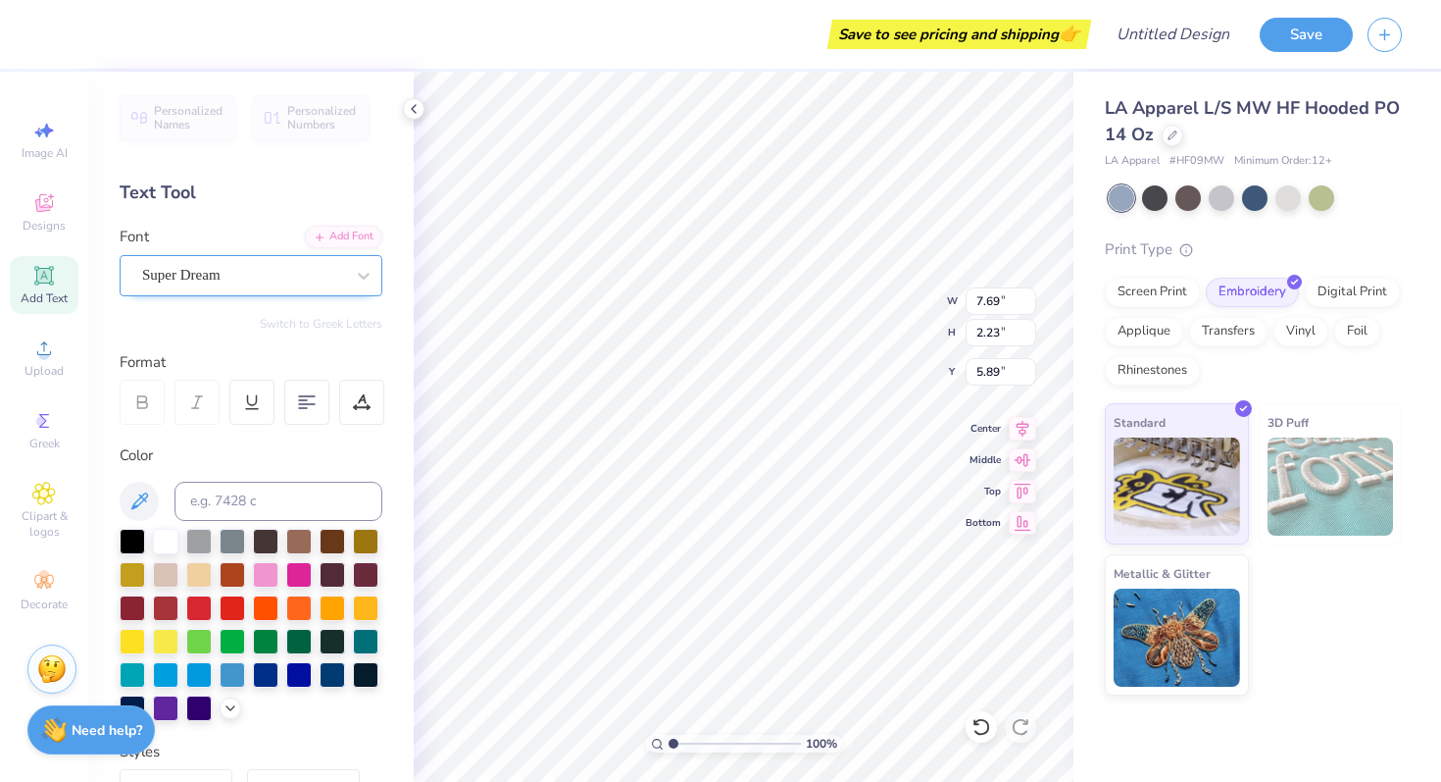
click at [245, 277] on div "Super Dream" at bounding box center [243, 275] width 206 height 30
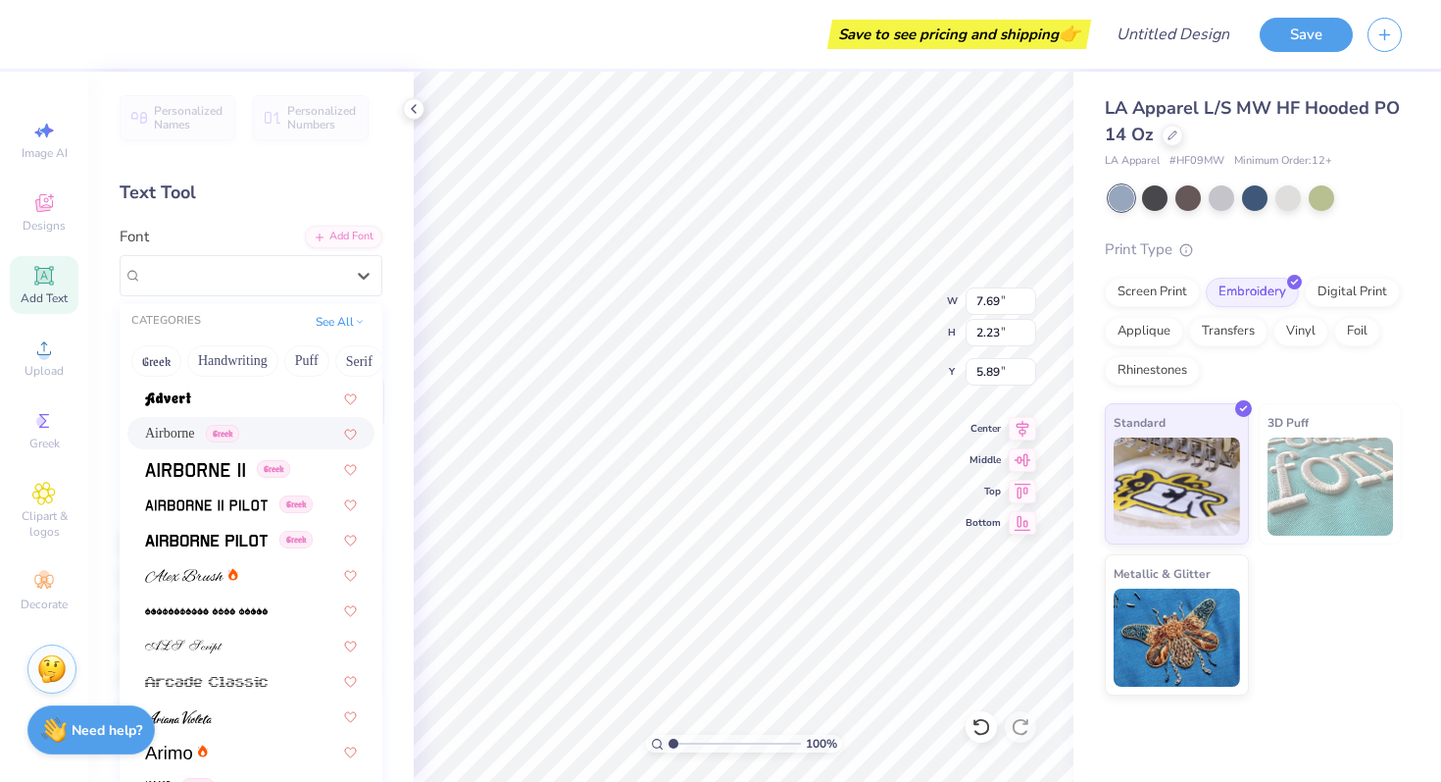
scroll to position [318, 0]
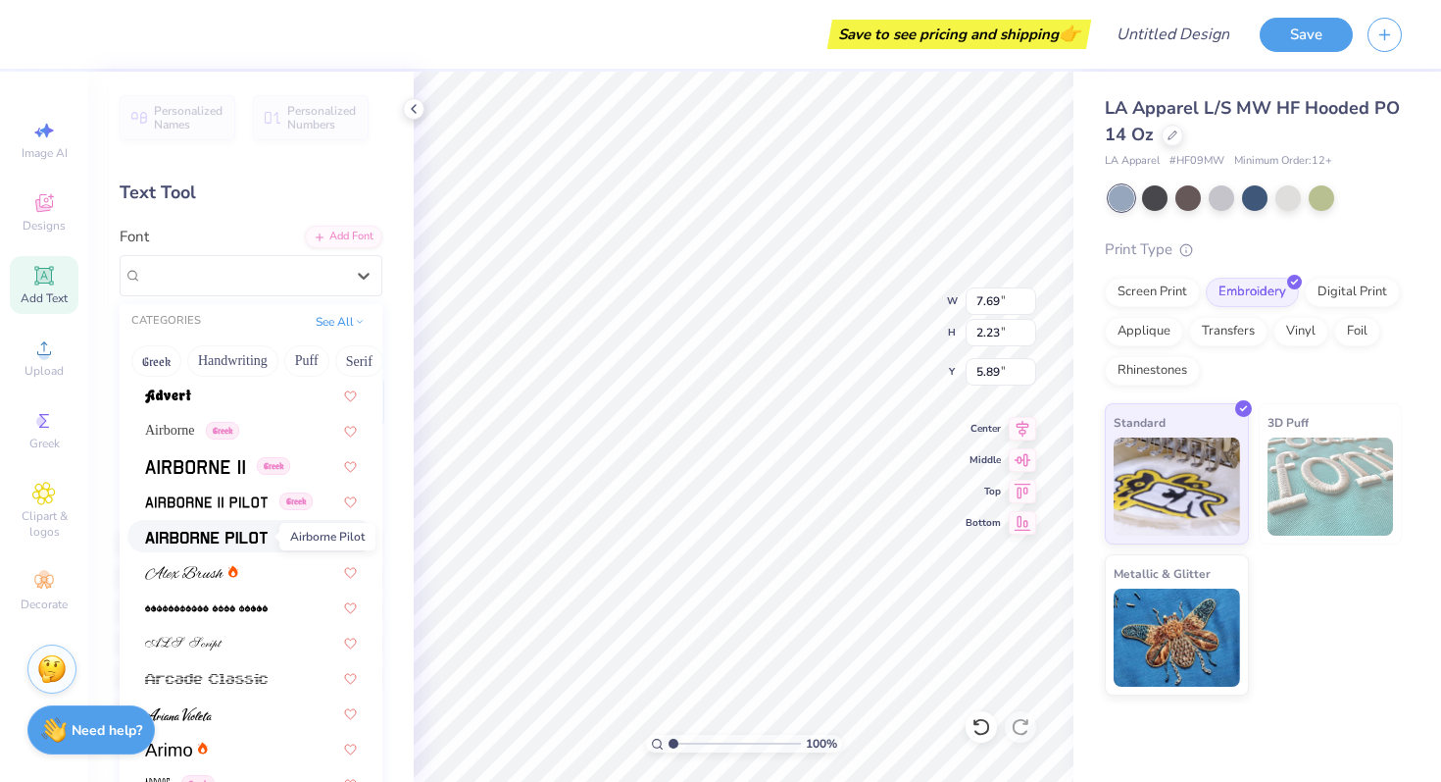
click at [228, 540] on img at bounding box center [206, 537] width 123 height 14
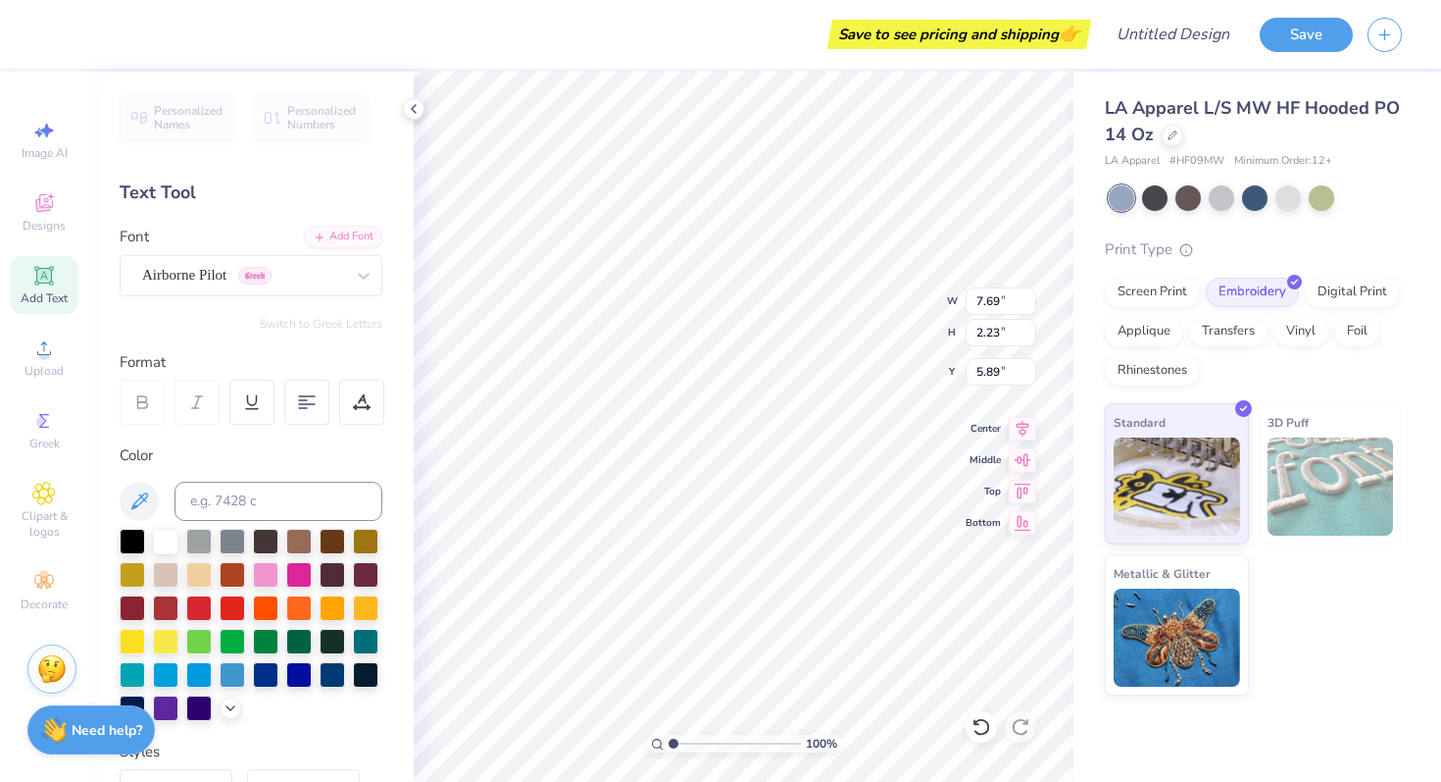
type input "7.35"
type input "2.33"
type input "5.84"
click at [294, 325] on button "Switch to Greek Letters" at bounding box center [321, 324] width 123 height 16
type input "7.33"
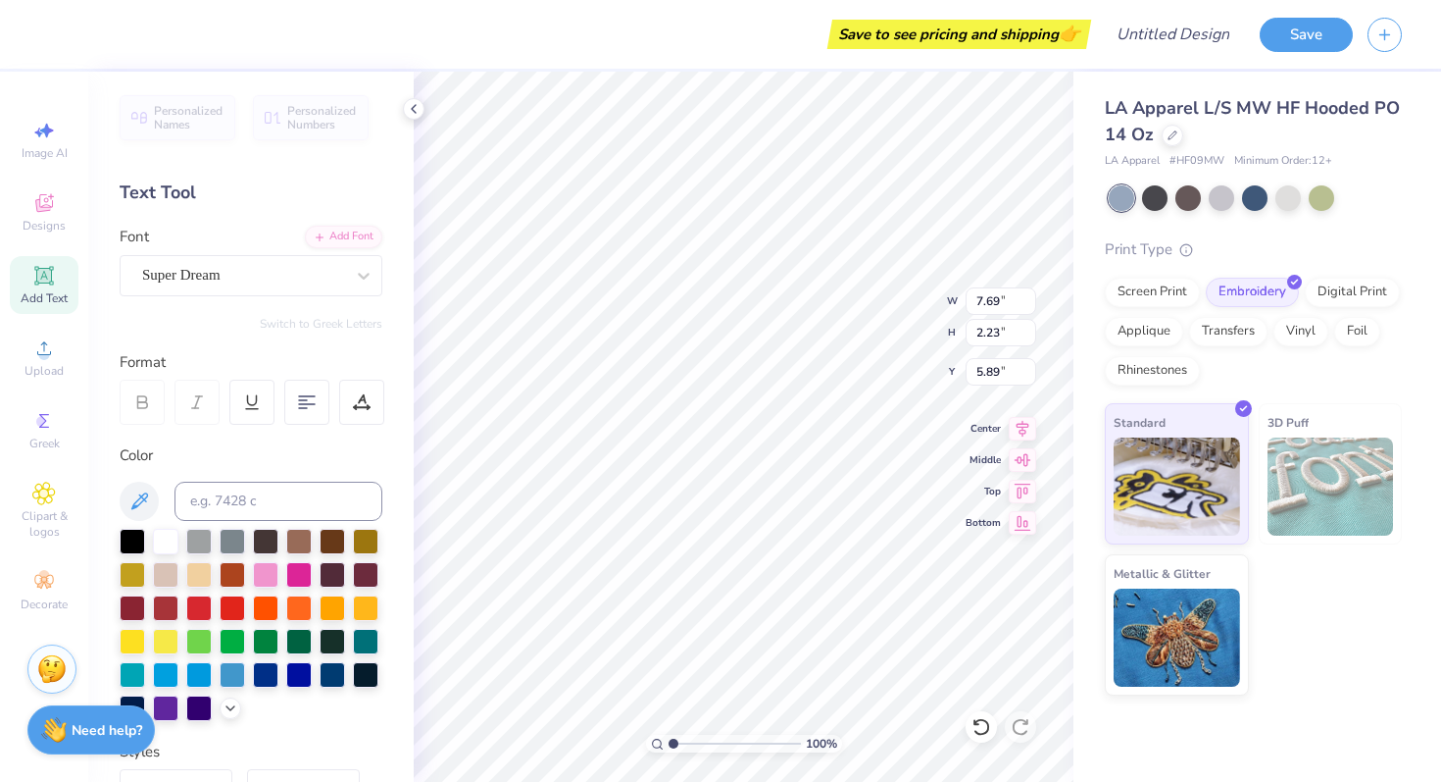
type input "7.69"
type input "2.23"
type input "5.89"
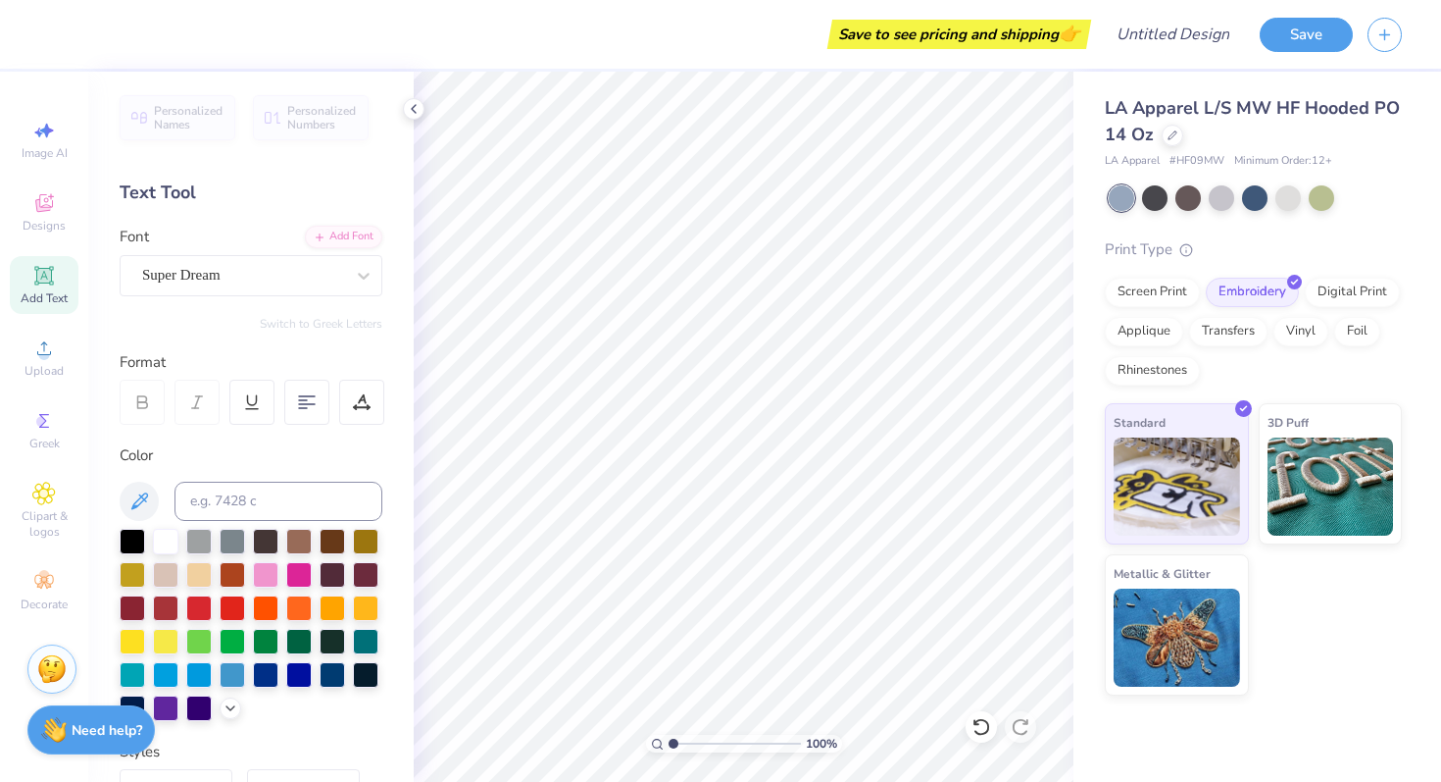
click at [317, 312] on div "Personalized Names Personalized Numbers Text Tool Add Font Font Super Dream Swi…" at bounding box center [251, 427] width 326 height 710
click at [45, 294] on span "Add Text" at bounding box center [44, 298] width 47 height 16
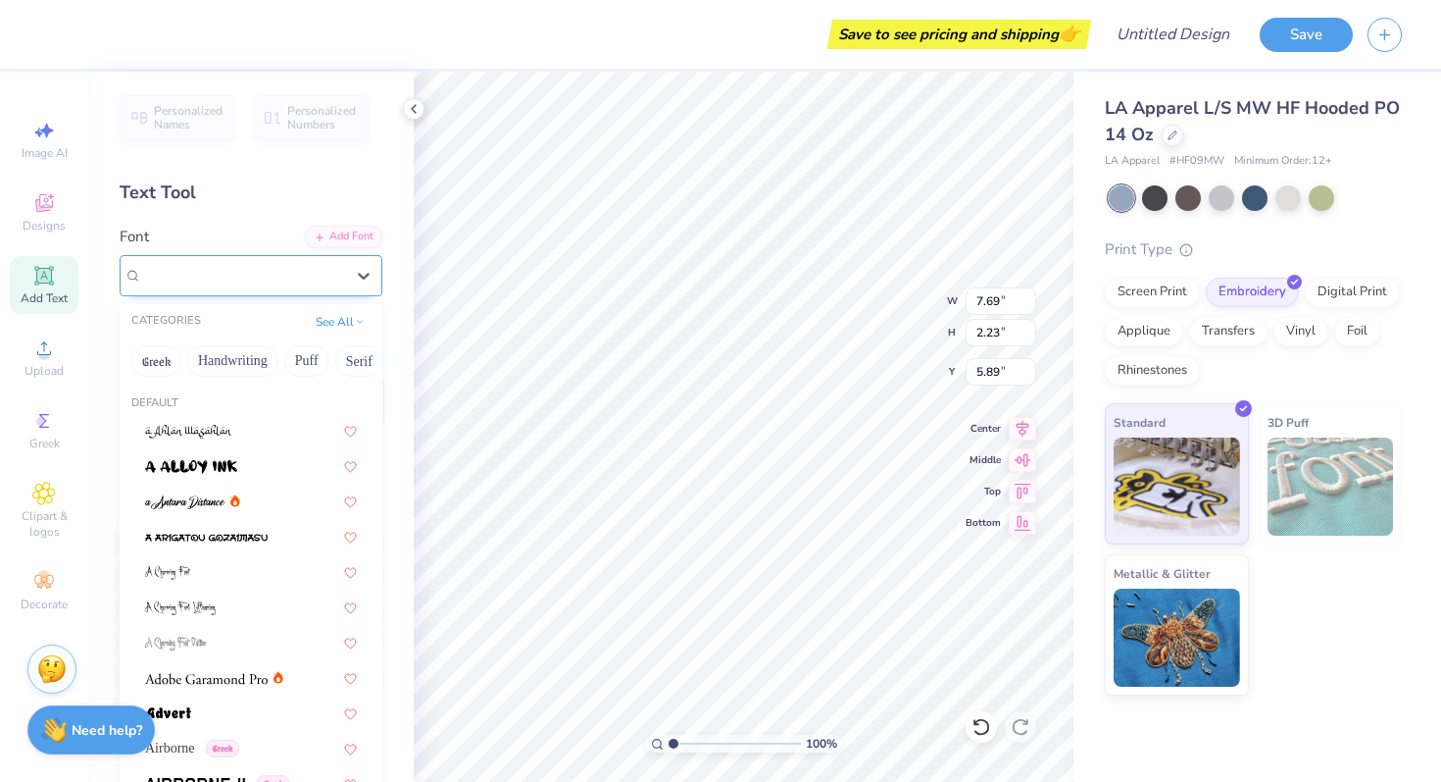
click at [322, 285] on div "Super Dream" at bounding box center [243, 275] width 206 height 30
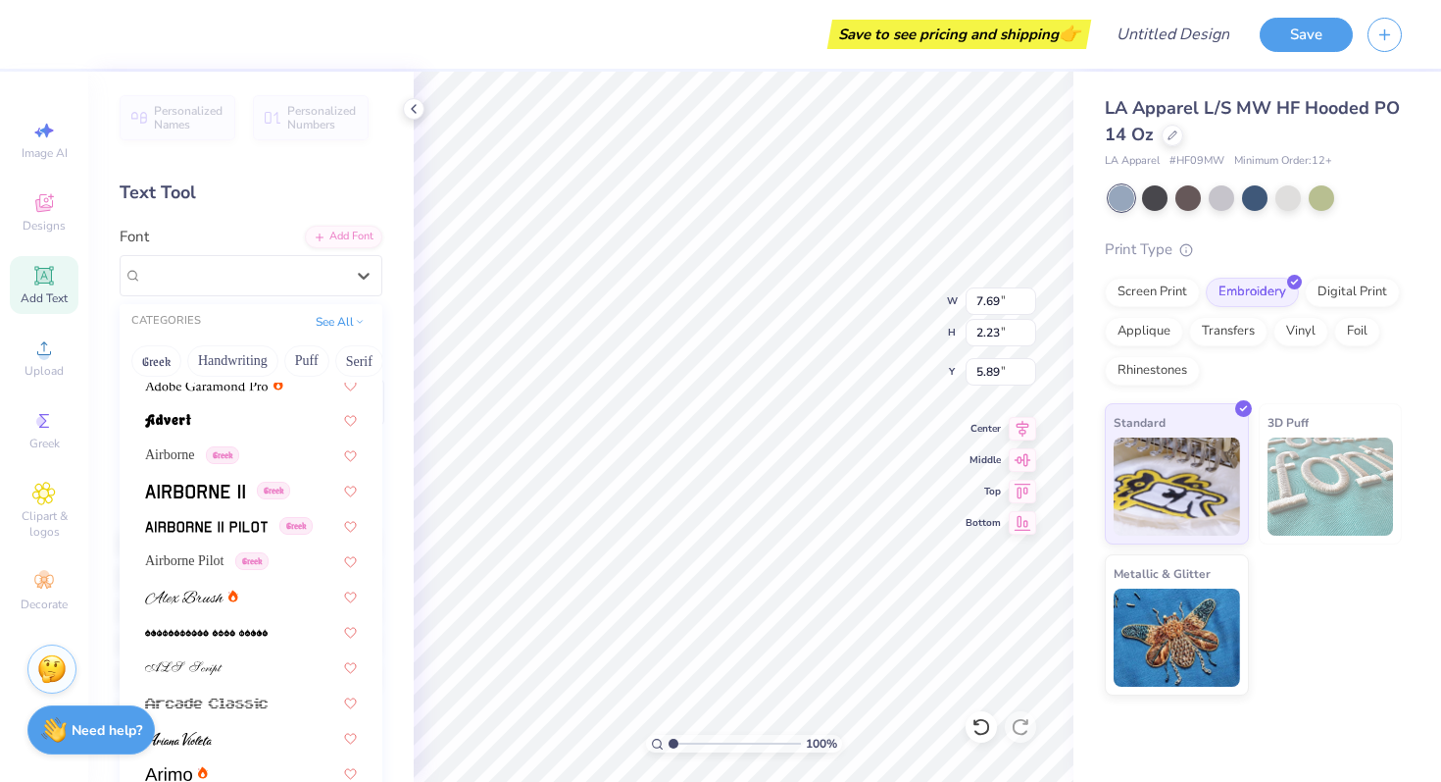
scroll to position [296, 0]
click at [225, 552] on span "Airborne Pilot" at bounding box center [184, 557] width 79 height 21
type input "7.35"
type input "2.33"
type input "5.84"
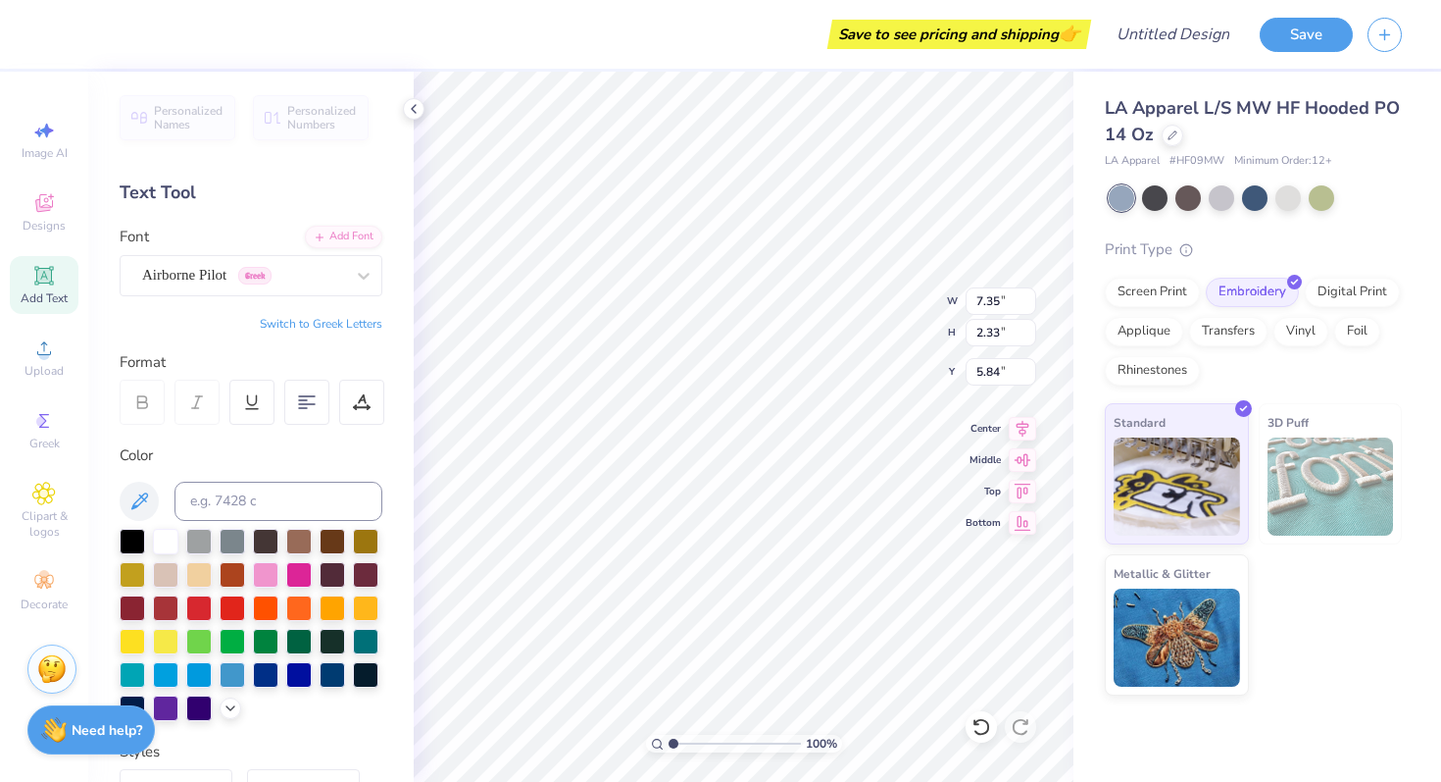
click at [331, 320] on button "Switch to Greek Letters" at bounding box center [321, 324] width 123 height 16
type input "7.33"
type textarea "Τ"
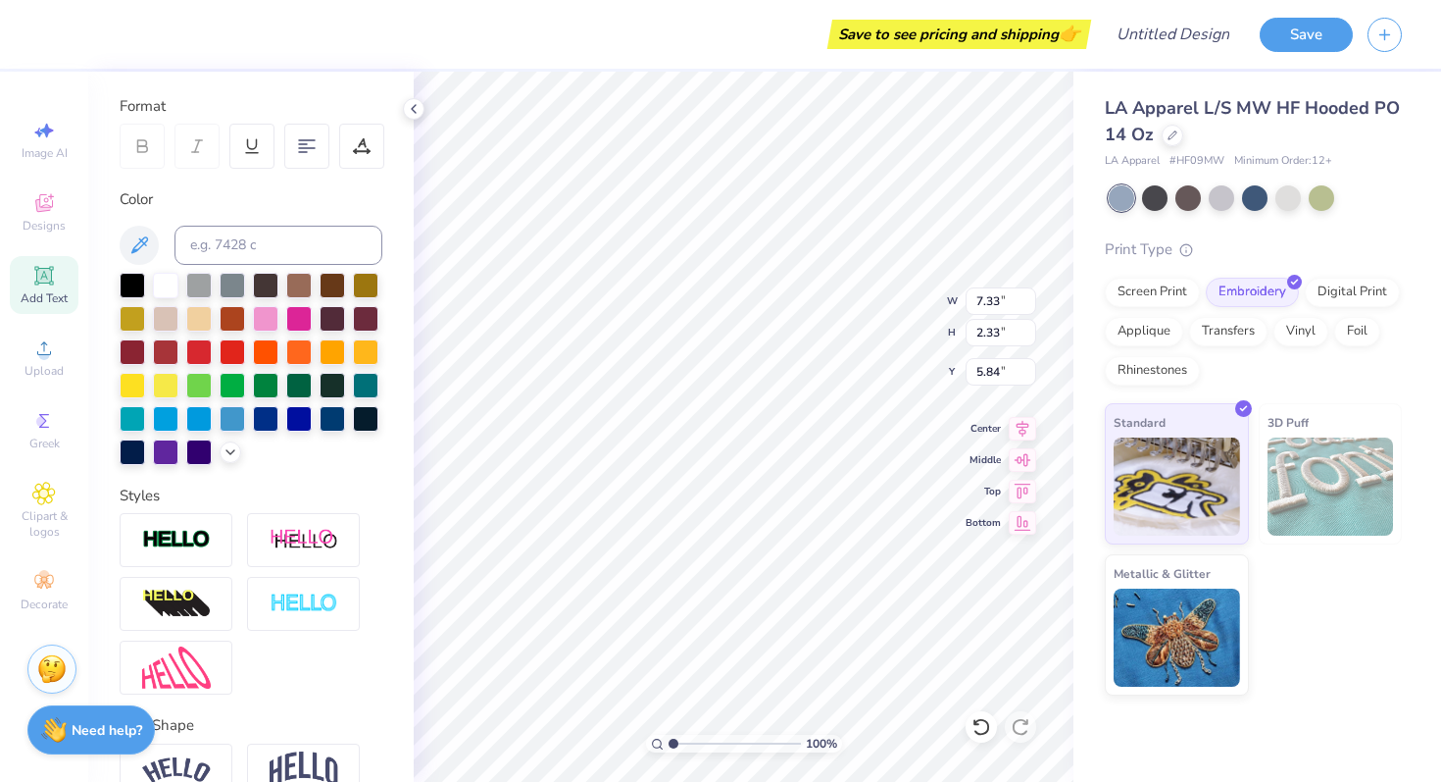
scroll to position [200, 0]
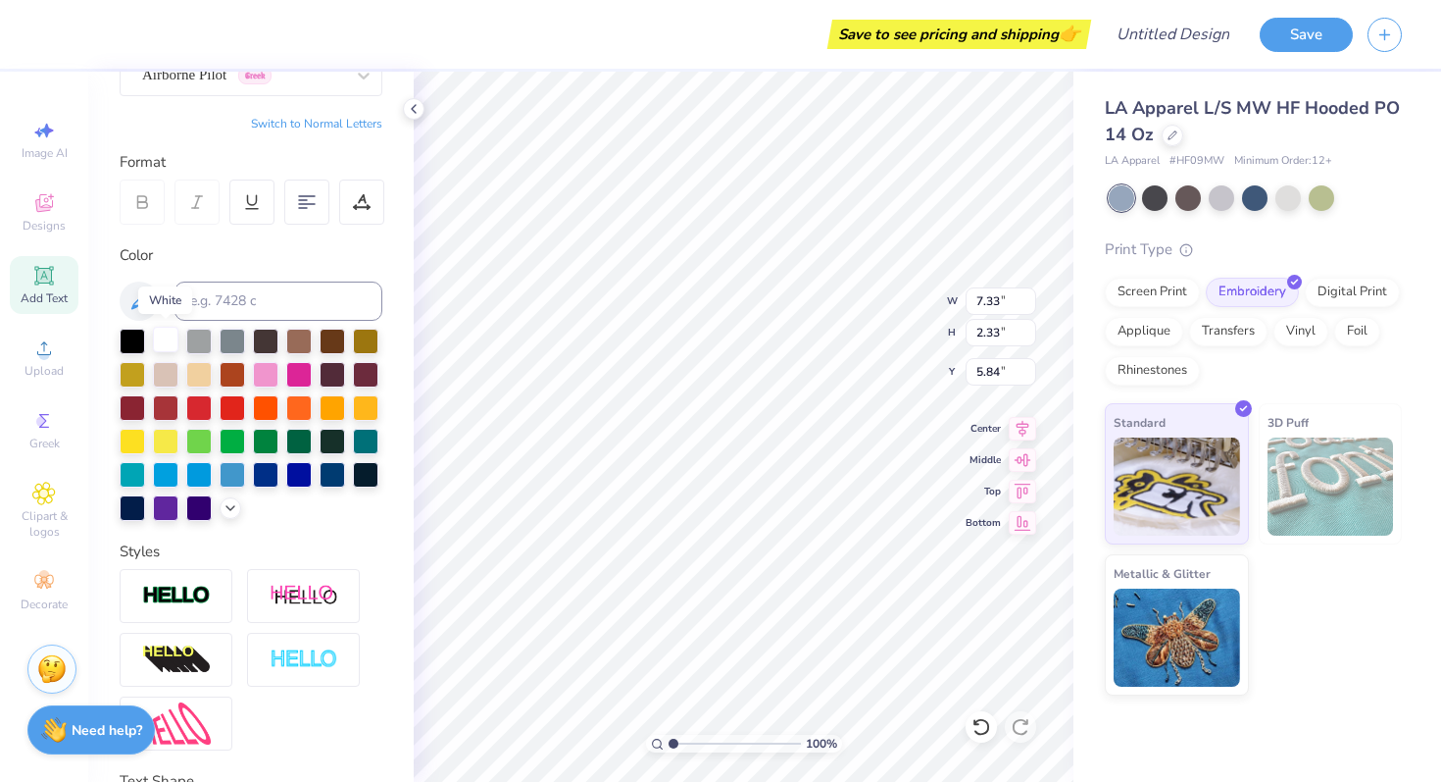
type textarea "Αχω"
click at [171, 337] on div at bounding box center [165, 339] width 25 height 25
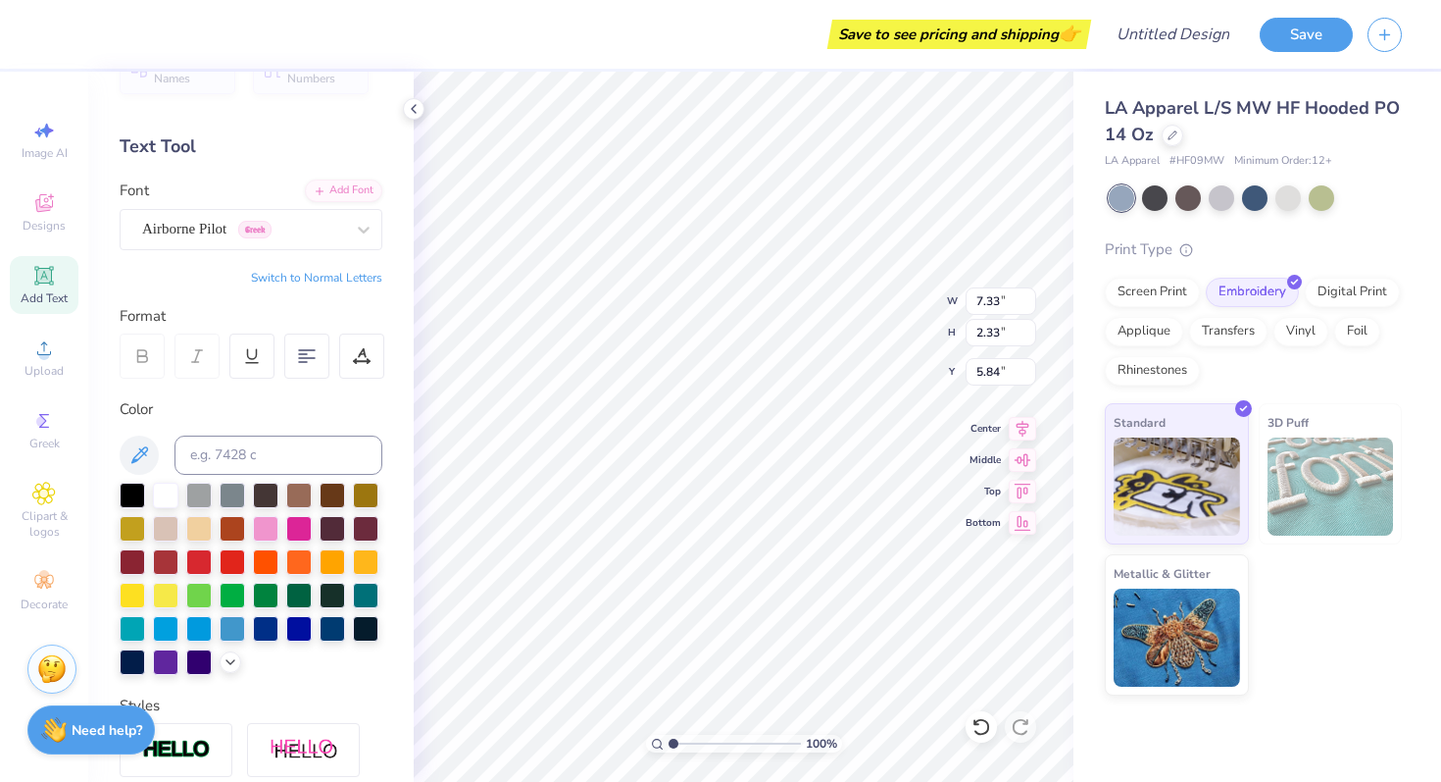
scroll to position [0, 0]
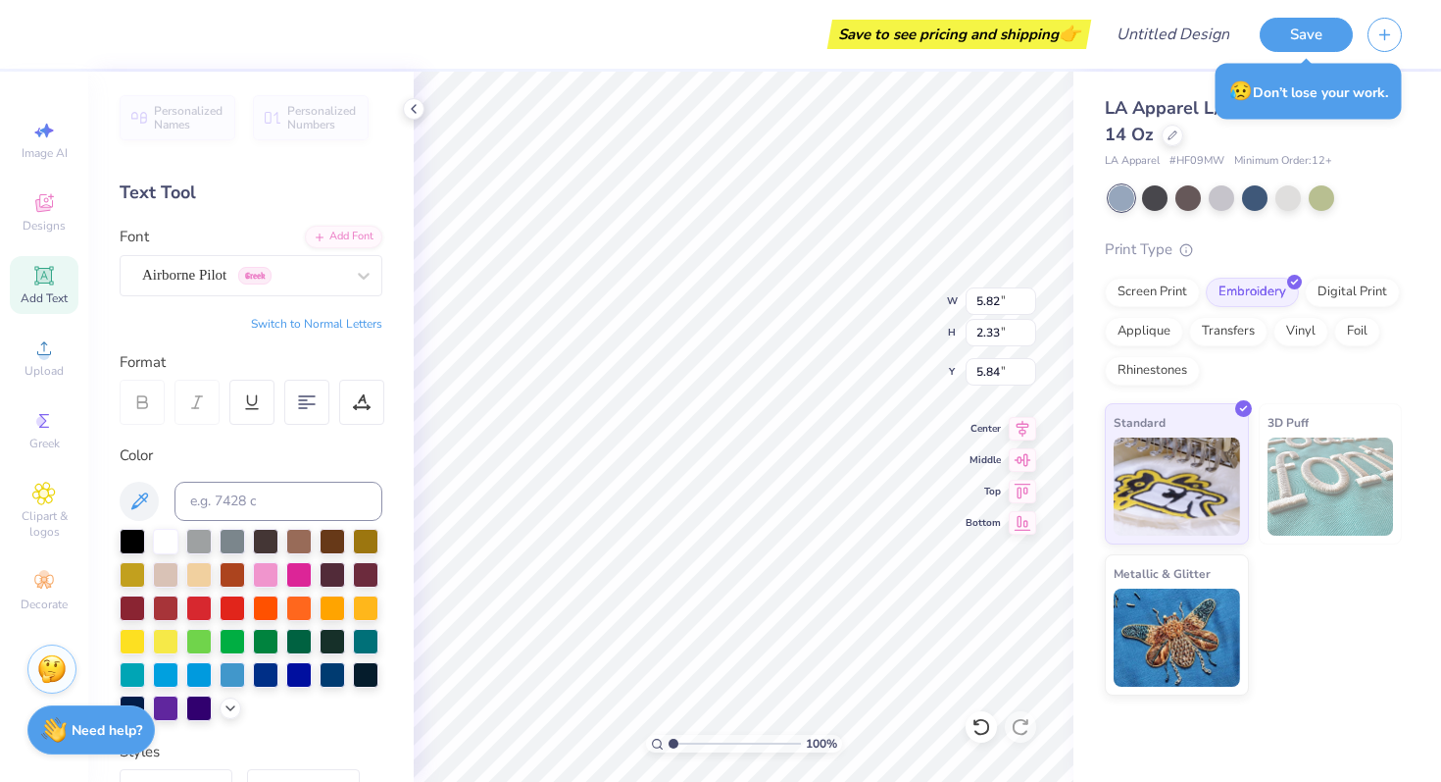
type textarea "Α"
click at [35, 198] on icon at bounding box center [44, 203] width 24 height 24
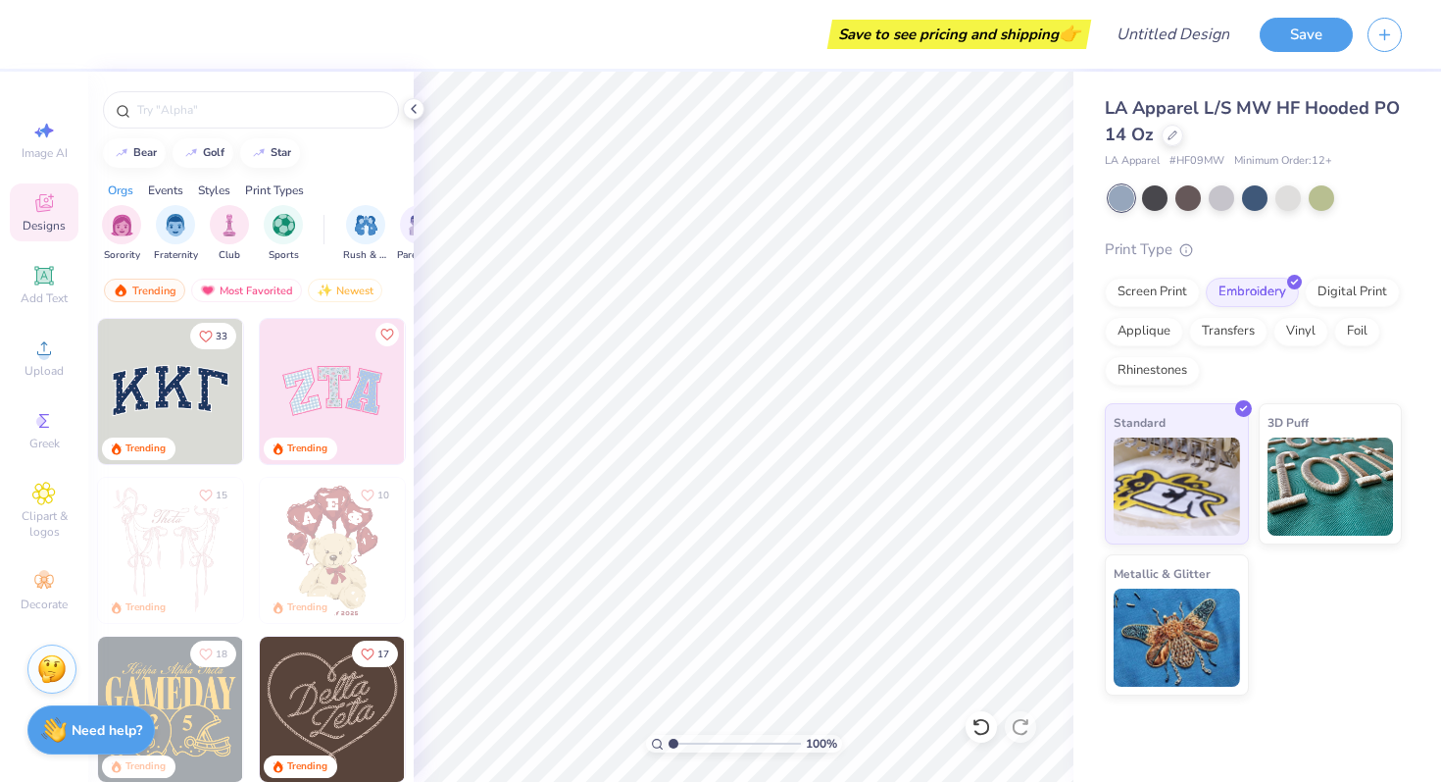
click at [146, 440] on div "Trending" at bounding box center [139, 448] width 74 height 23
click at [39, 428] on icon at bounding box center [44, 421] width 24 height 24
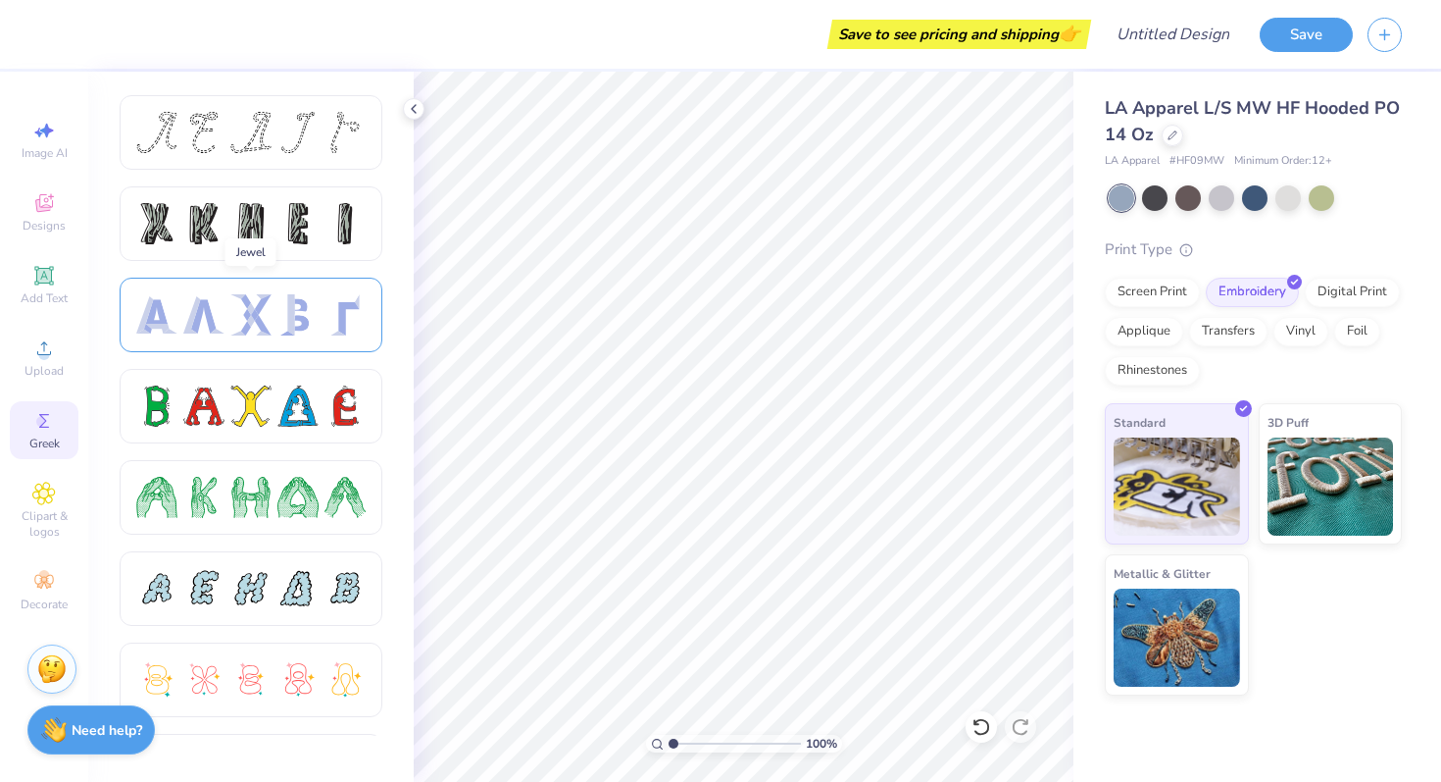
click at [284, 303] on div at bounding box center [298, 314] width 41 height 41
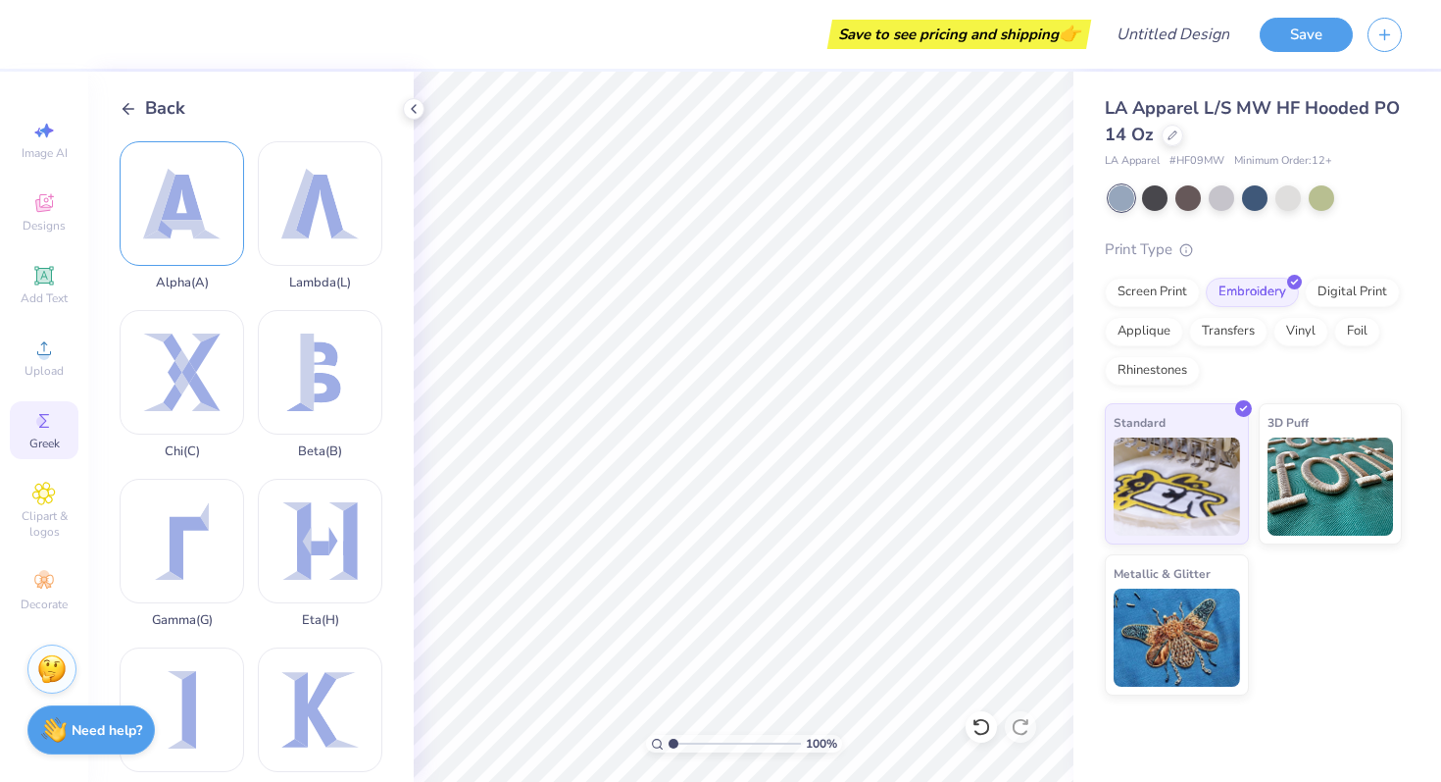
click at [207, 245] on div "Alpha ( A )" at bounding box center [182, 215] width 125 height 149
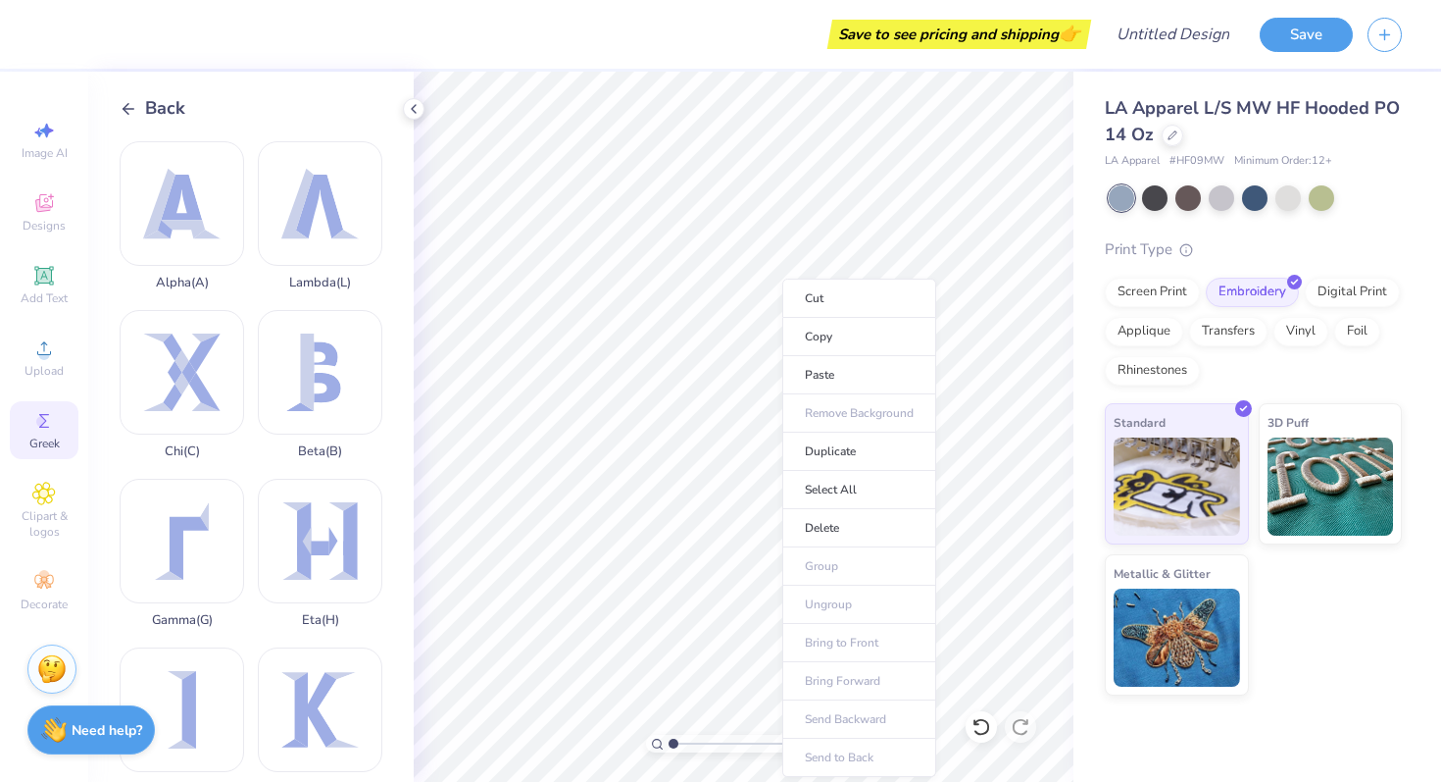
click at [134, 105] on icon at bounding box center [129, 109] width 18 height 18
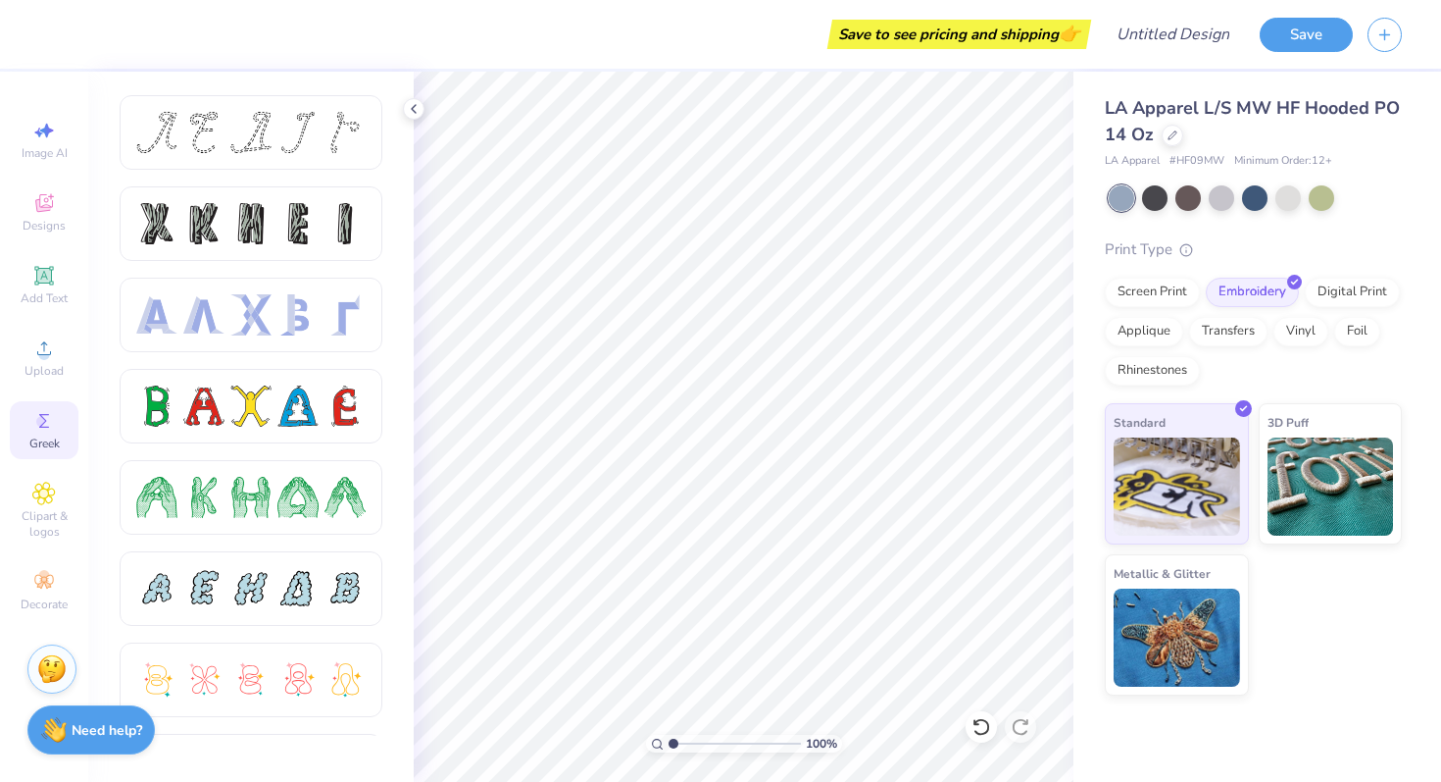
click at [63, 170] on div "Image AI Designs Add Text Upload Greek Clipart & logos Decorate" at bounding box center [44, 365] width 69 height 509
click at [55, 151] on span "Image AI" at bounding box center [45, 153] width 46 height 16
select select "4"
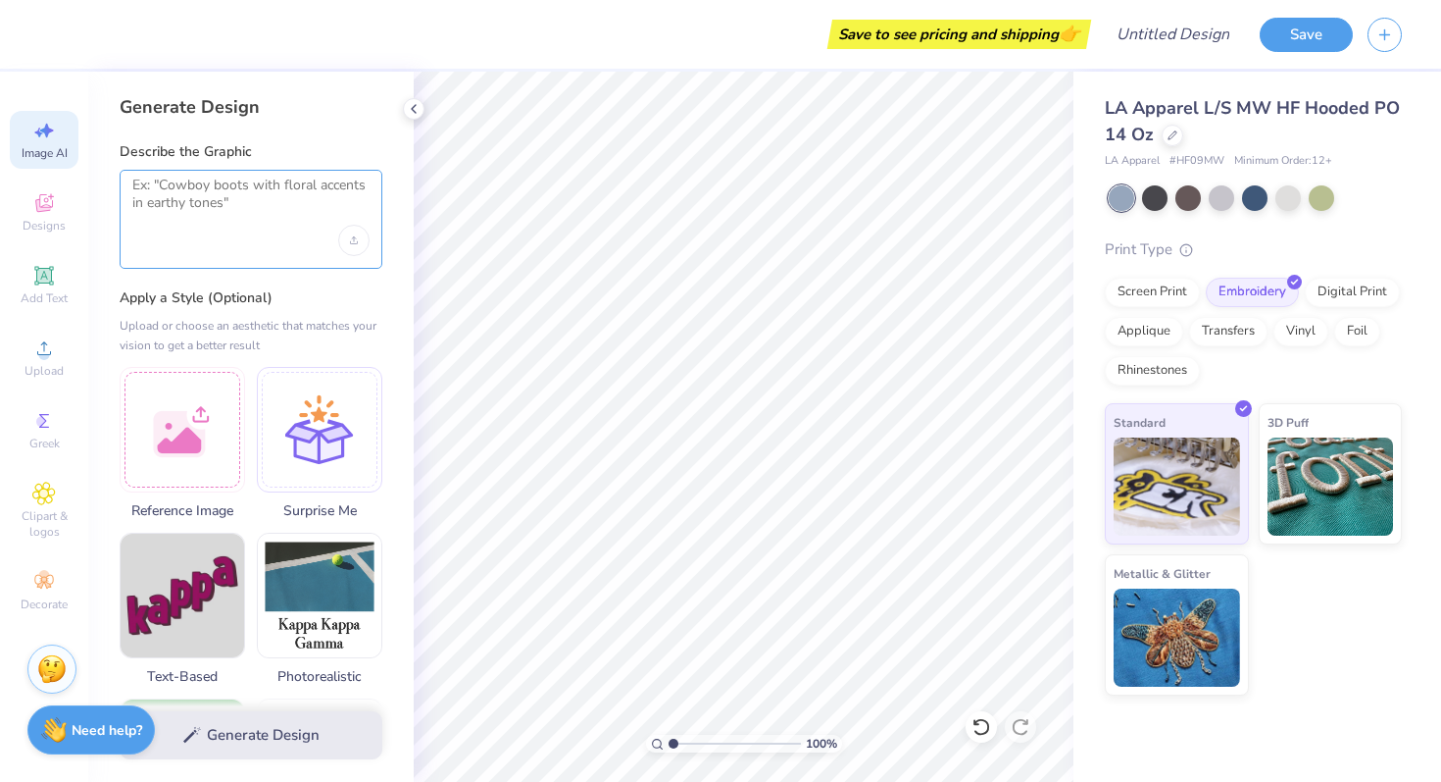
click at [213, 195] on textarea at bounding box center [250, 201] width 237 height 49
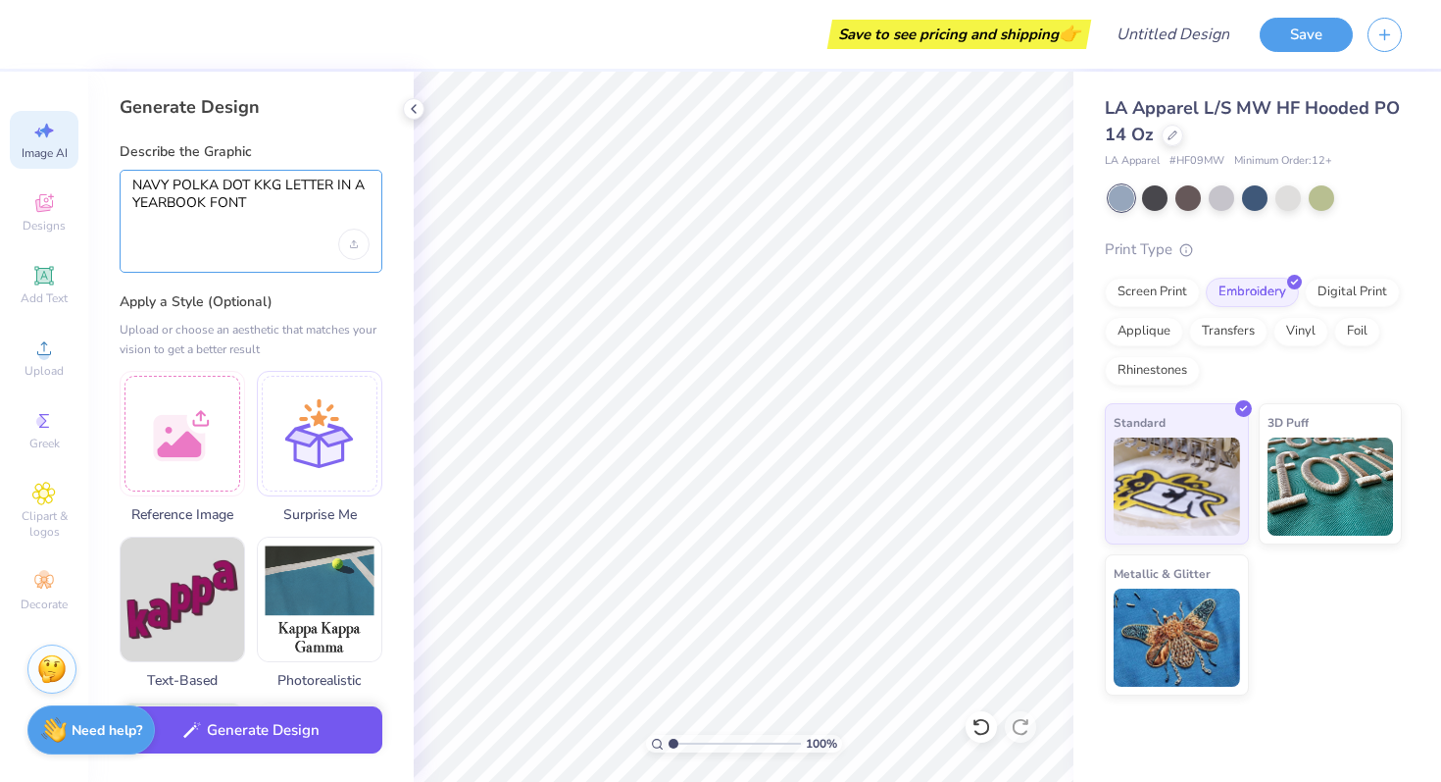
type textarea "NAVY POLKA DOT KKG LETTER IN A YEARBOOK FONT"
click at [287, 727] on button "Generate Design" at bounding box center [251, 730] width 263 height 48
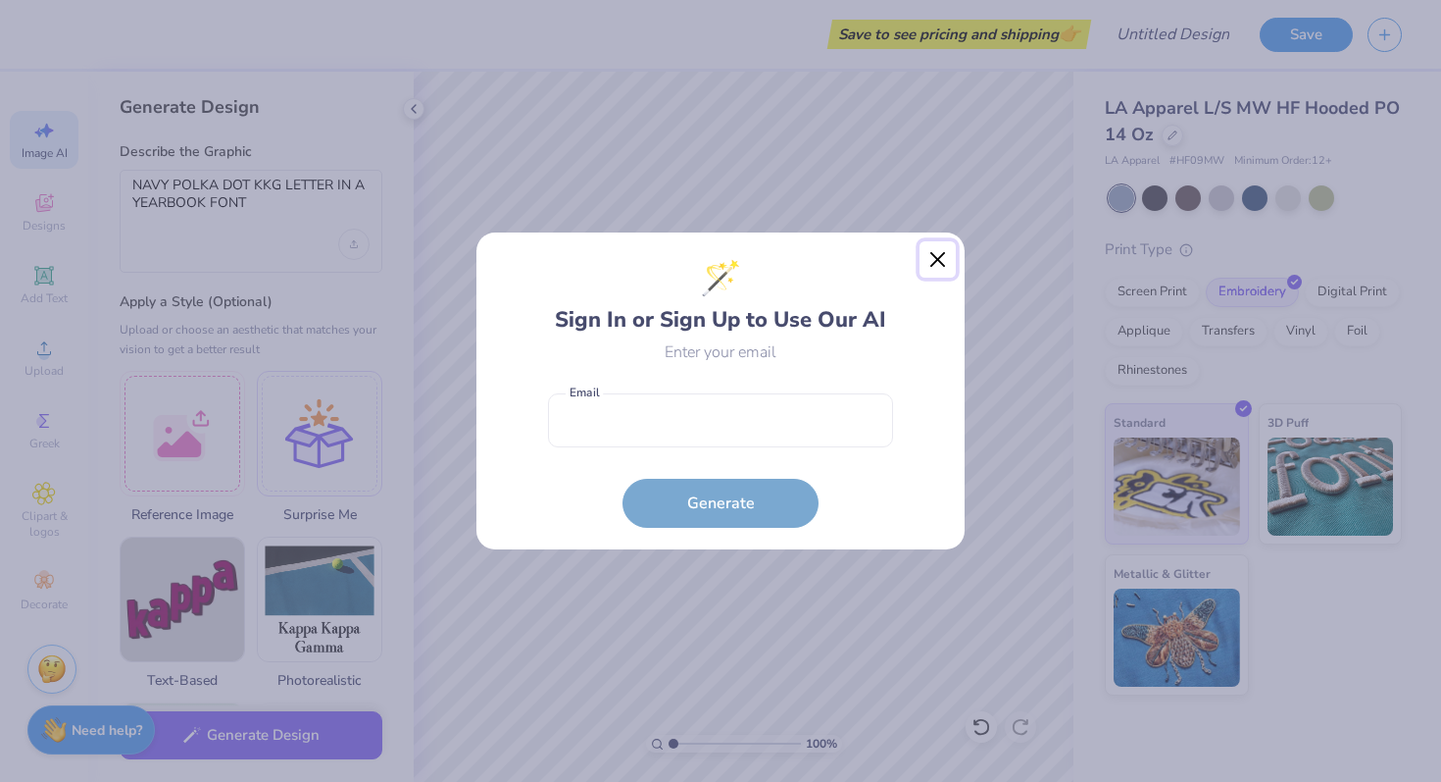
click at [939, 258] on button "Close" at bounding box center [938, 259] width 37 height 37
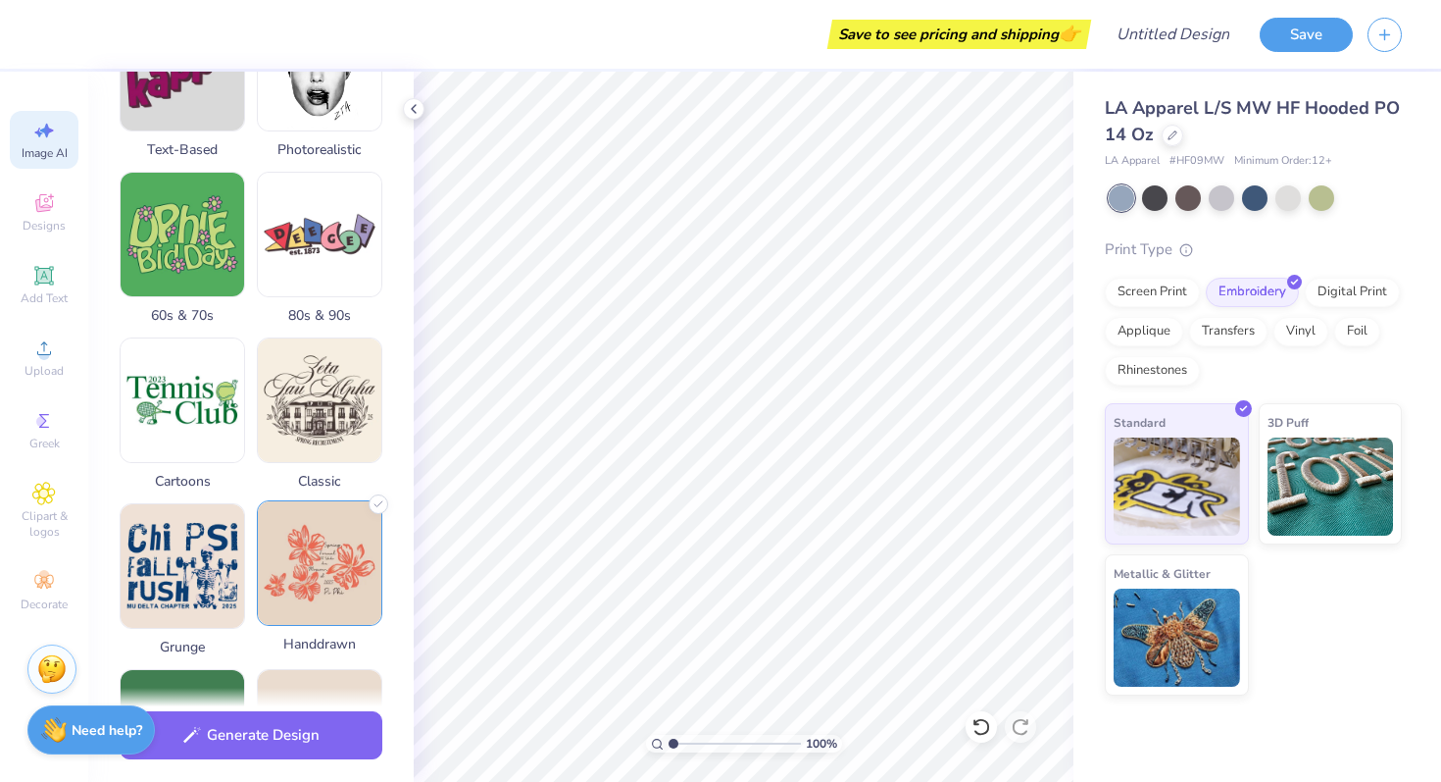
scroll to position [899, 0]
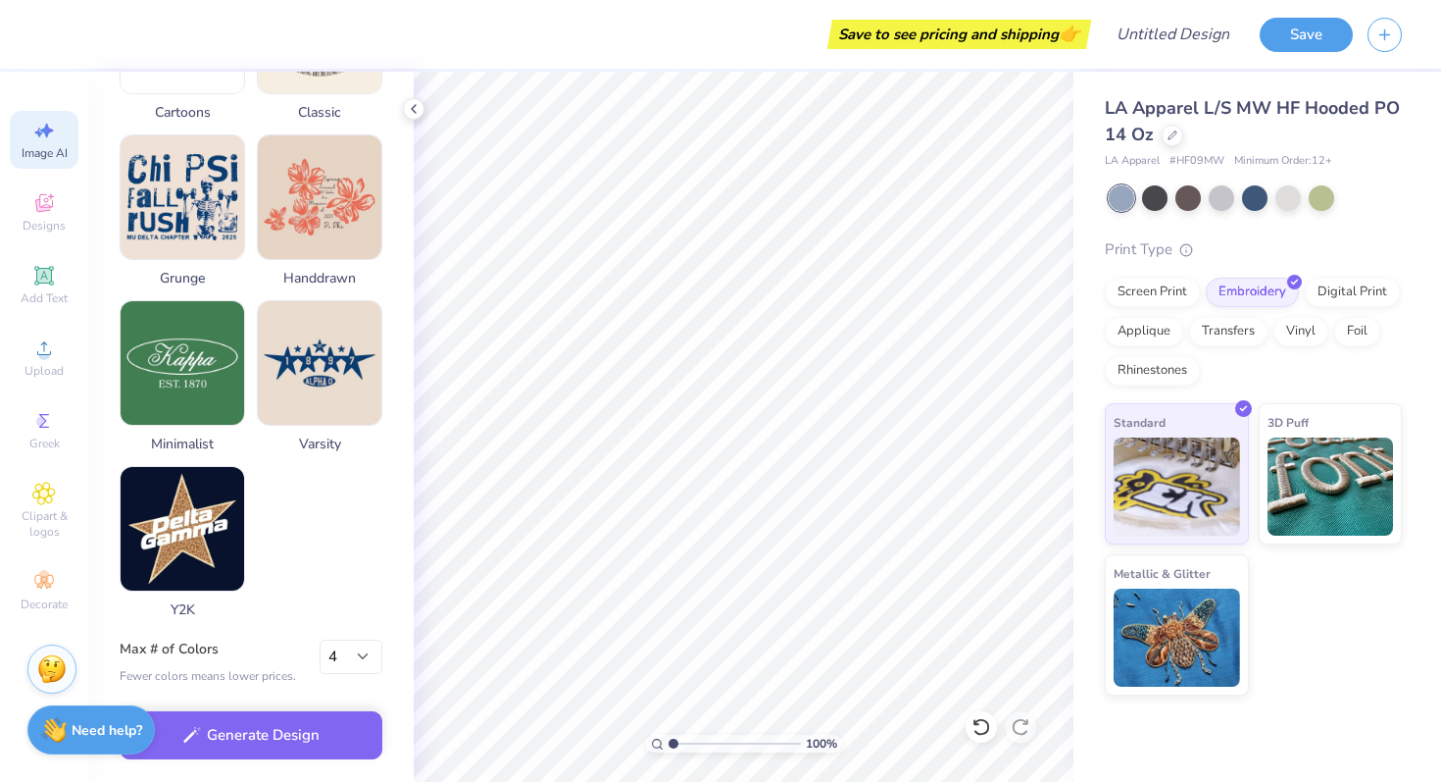
click at [49, 254] on div "Image AI Designs Add Text Upload Greek Clipart & logos Decorate" at bounding box center [44, 365] width 69 height 509
click at [45, 292] on span "Add Text" at bounding box center [44, 298] width 47 height 16
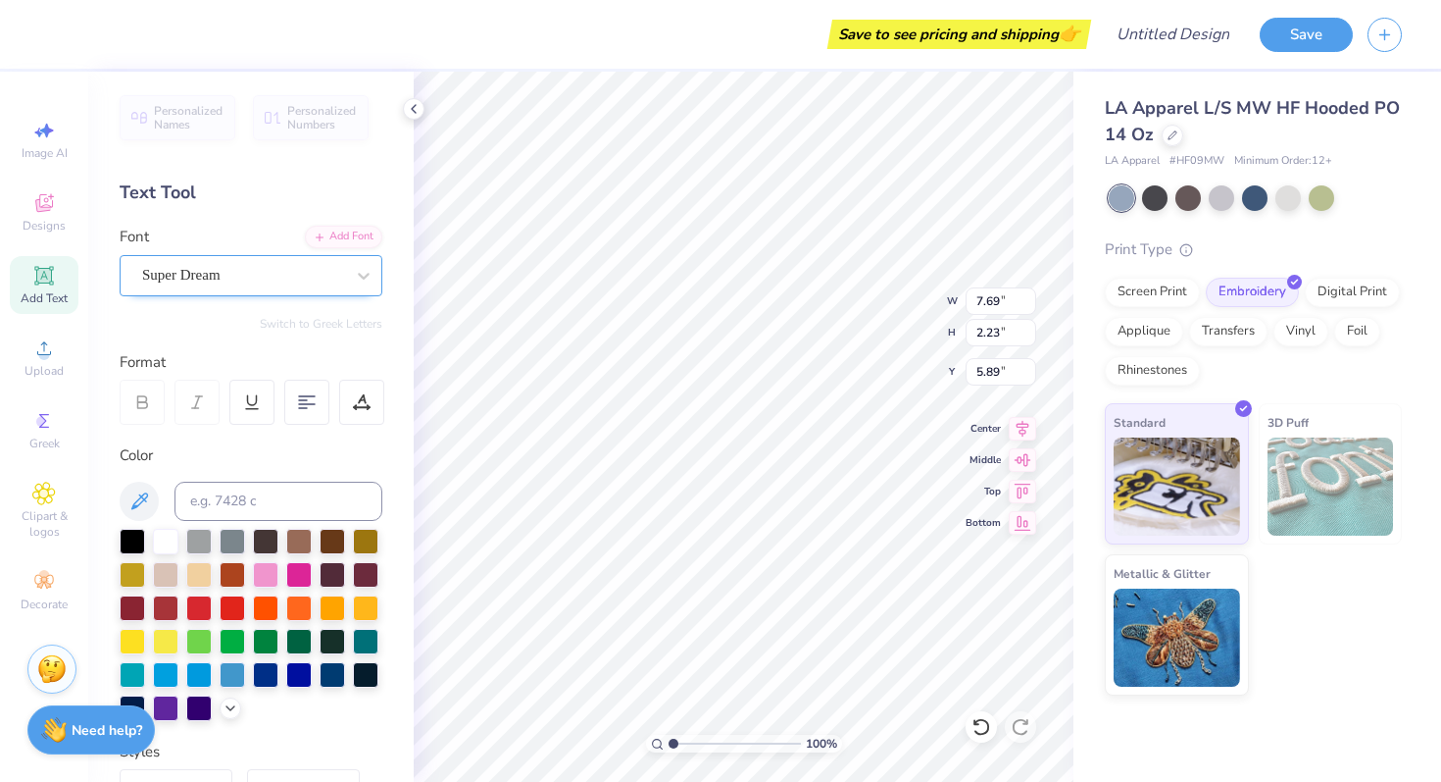
click at [331, 283] on div "Super Dream" at bounding box center [243, 275] width 206 height 30
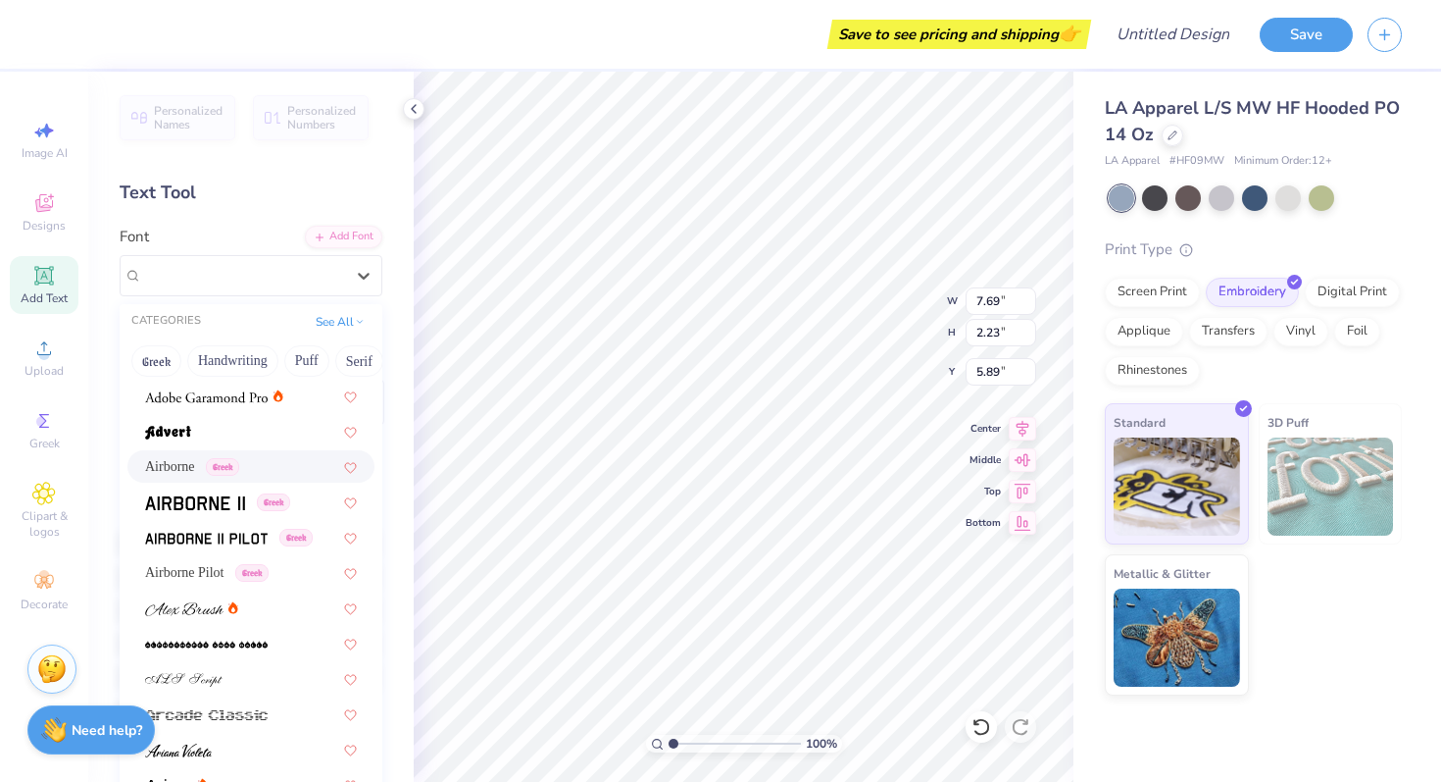
scroll to position [332, 0]
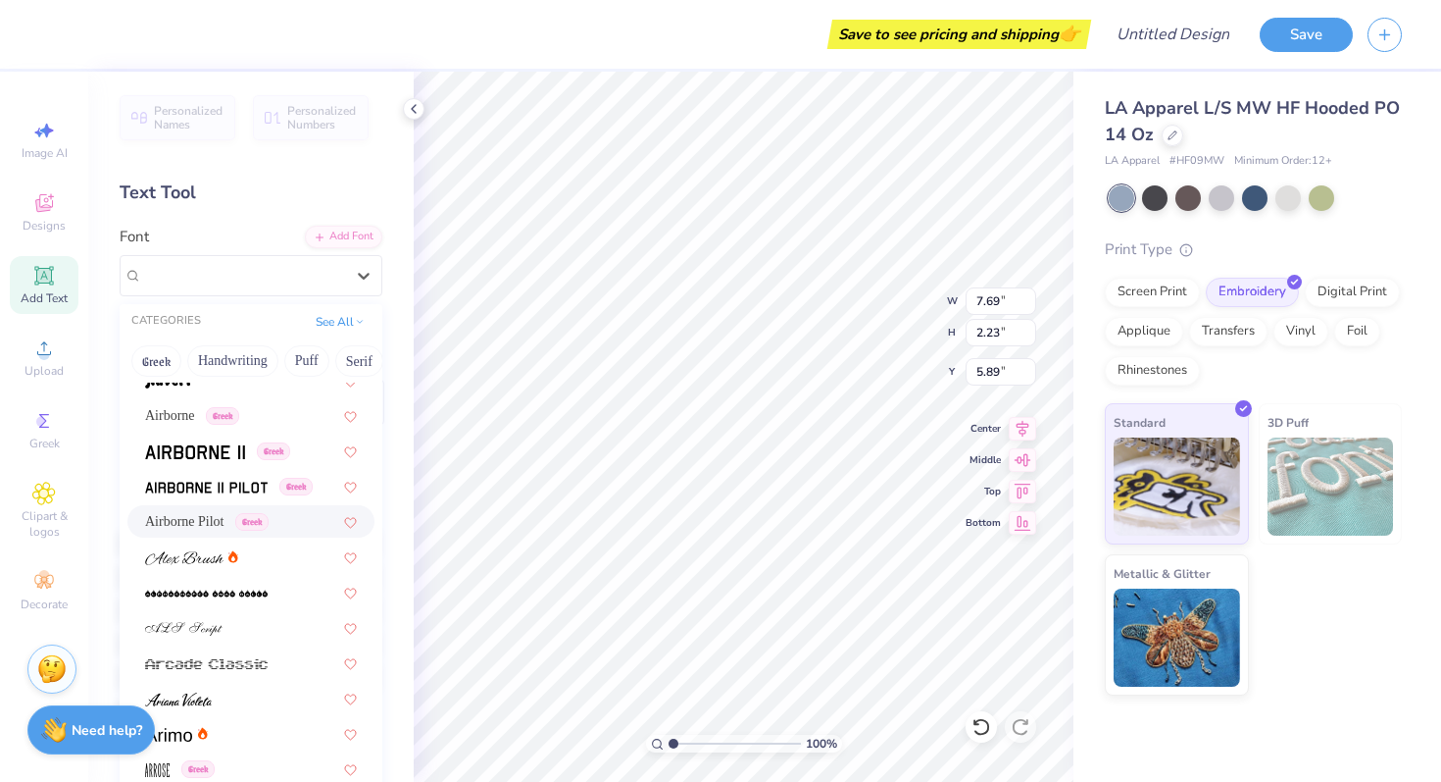
click at [225, 521] on span "Airborne Pilot" at bounding box center [184, 521] width 79 height 21
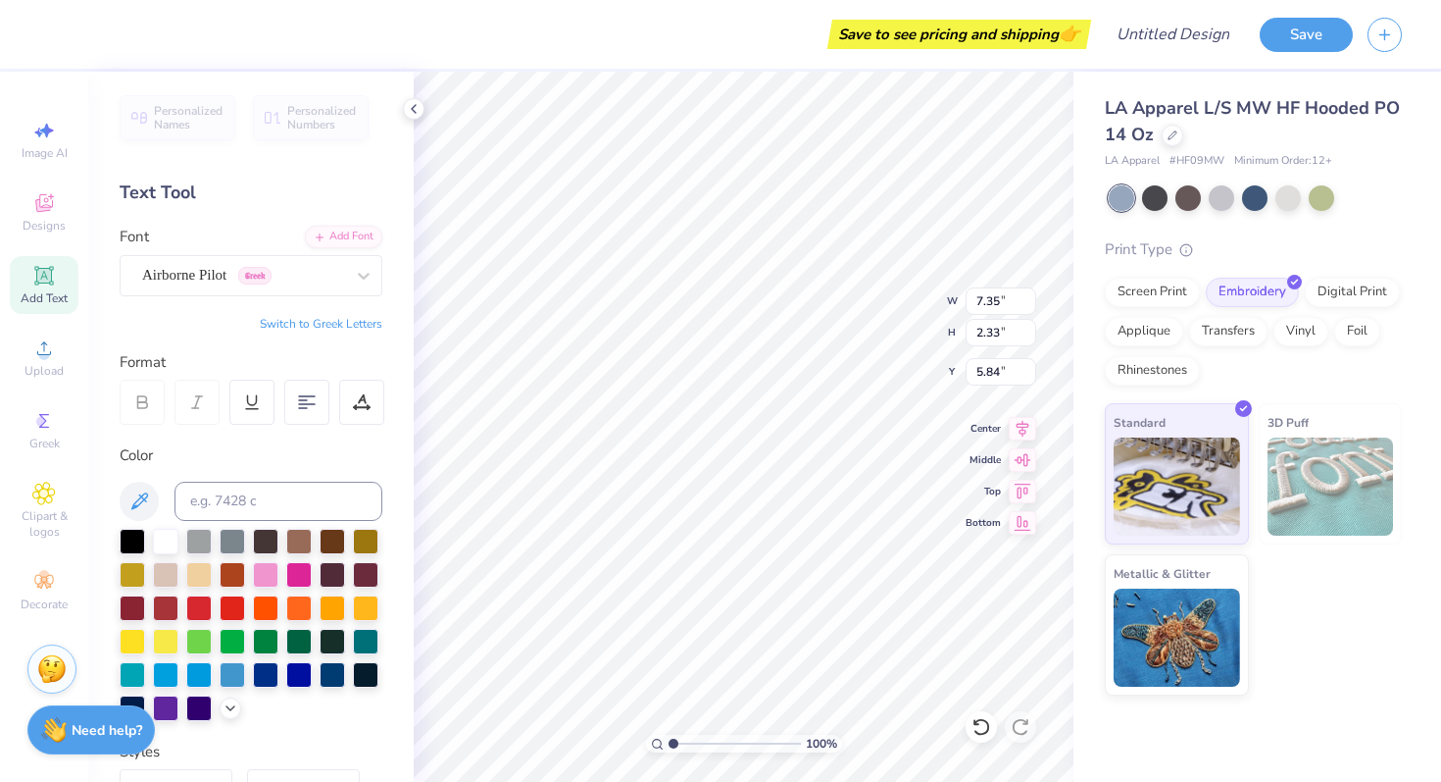
type input "7.35"
type input "2.33"
type input "5.84"
click at [379, 312] on div "Personalized Names Personalized Numbers Text Tool Add Font Font Airborne Pilot …" at bounding box center [251, 427] width 326 height 710
click at [372, 322] on button "Switch to Greek Letters" at bounding box center [321, 324] width 123 height 16
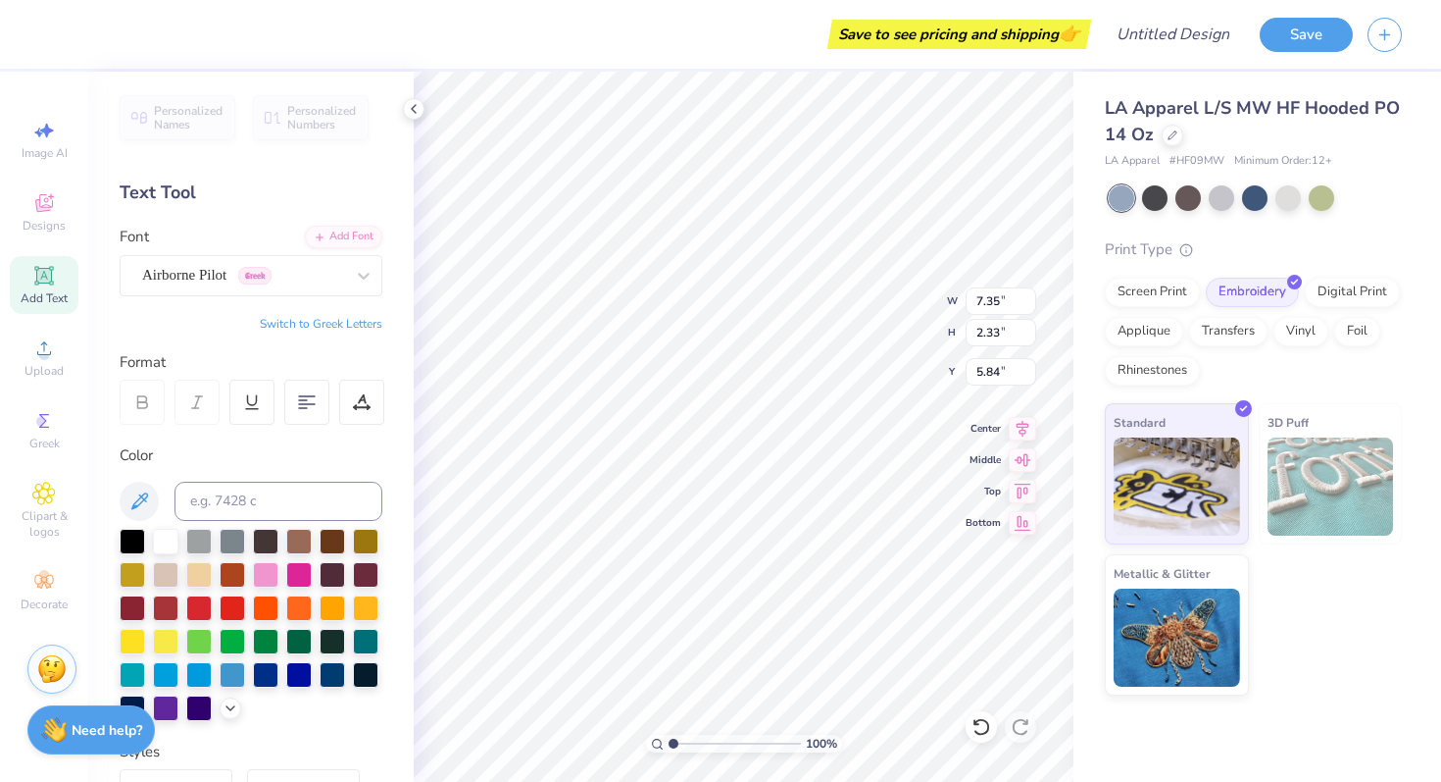
type input "7.33"
type textarea "Τ"
type textarea "ΑΧΩ"
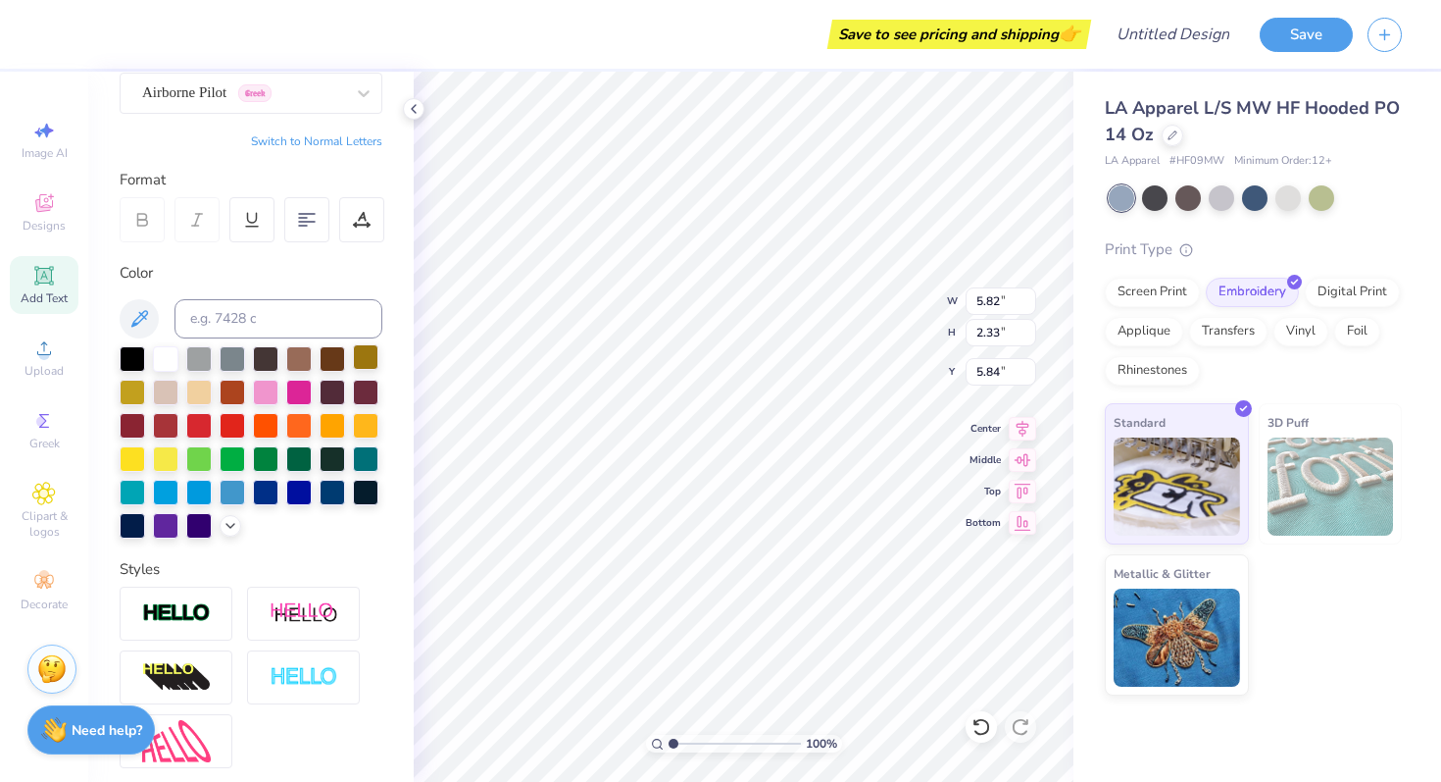
scroll to position [239, 0]
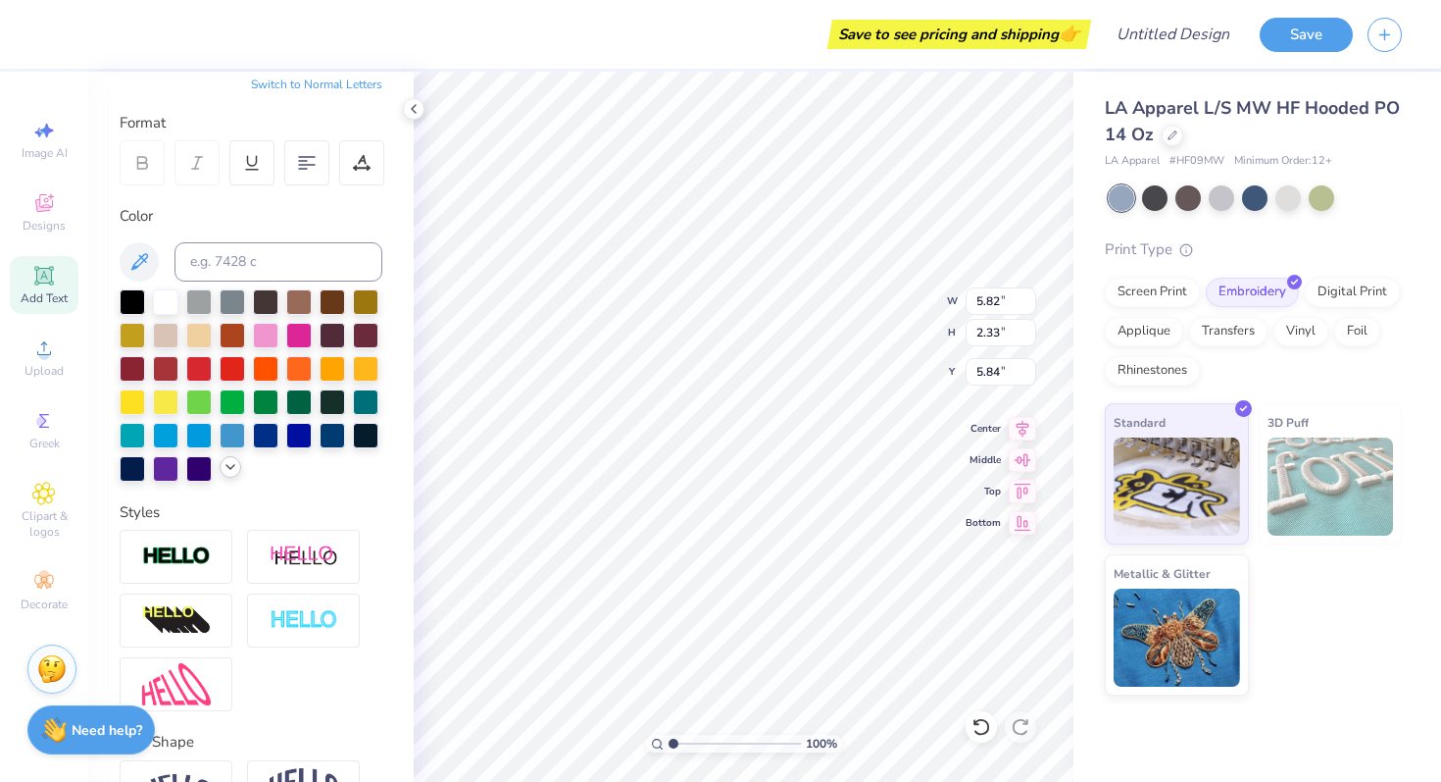
click at [234, 466] on icon at bounding box center [231, 467] width 16 height 16
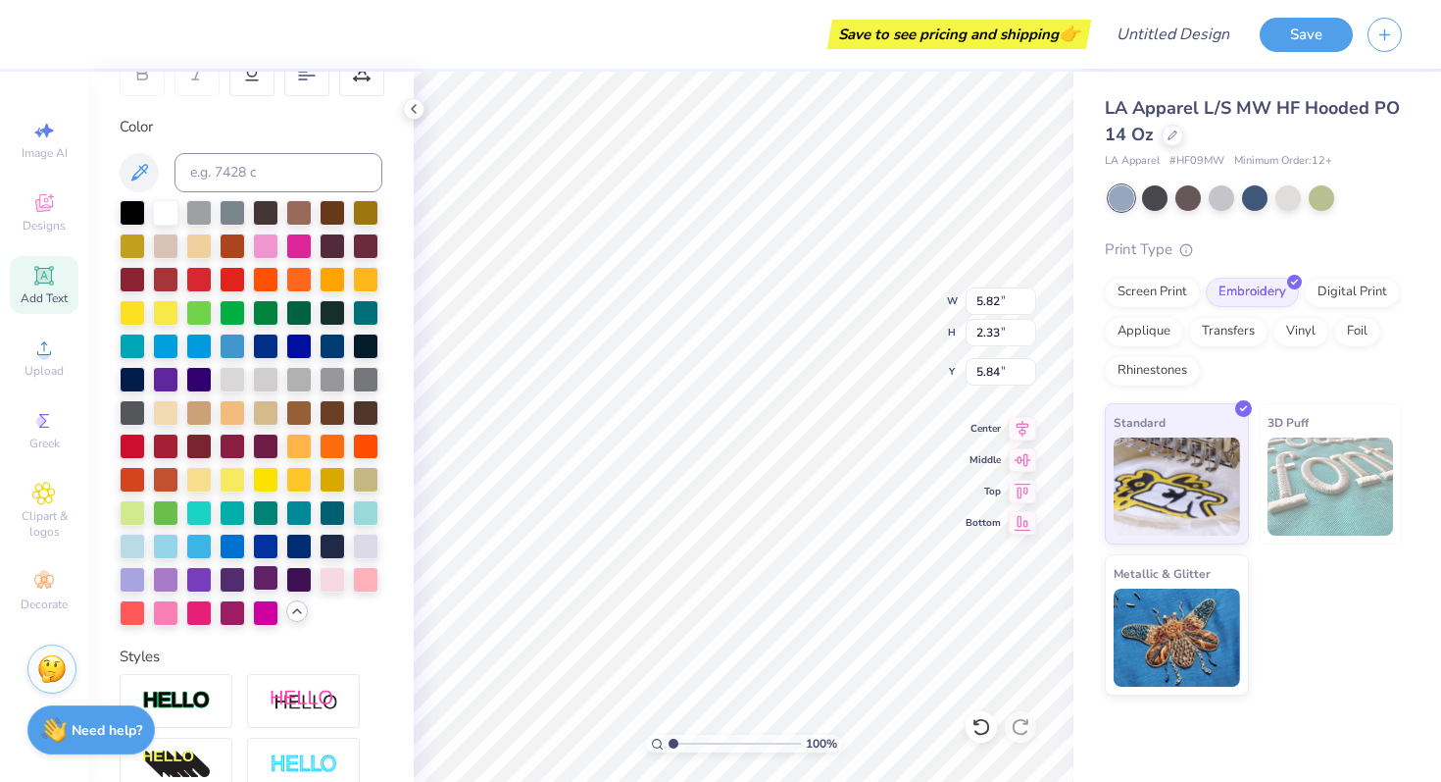
scroll to position [0, 0]
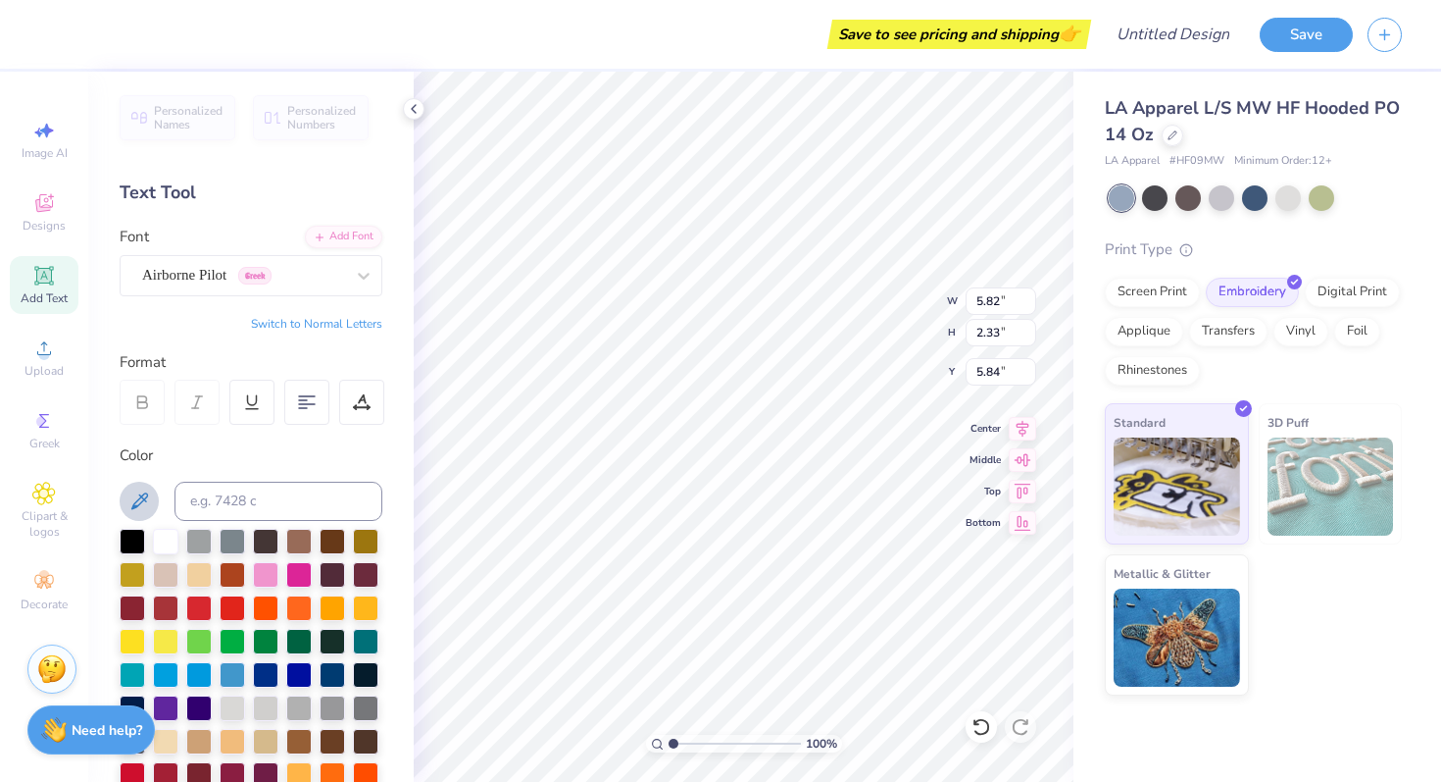
click at [146, 482] on button at bounding box center [139, 500] width 39 height 39
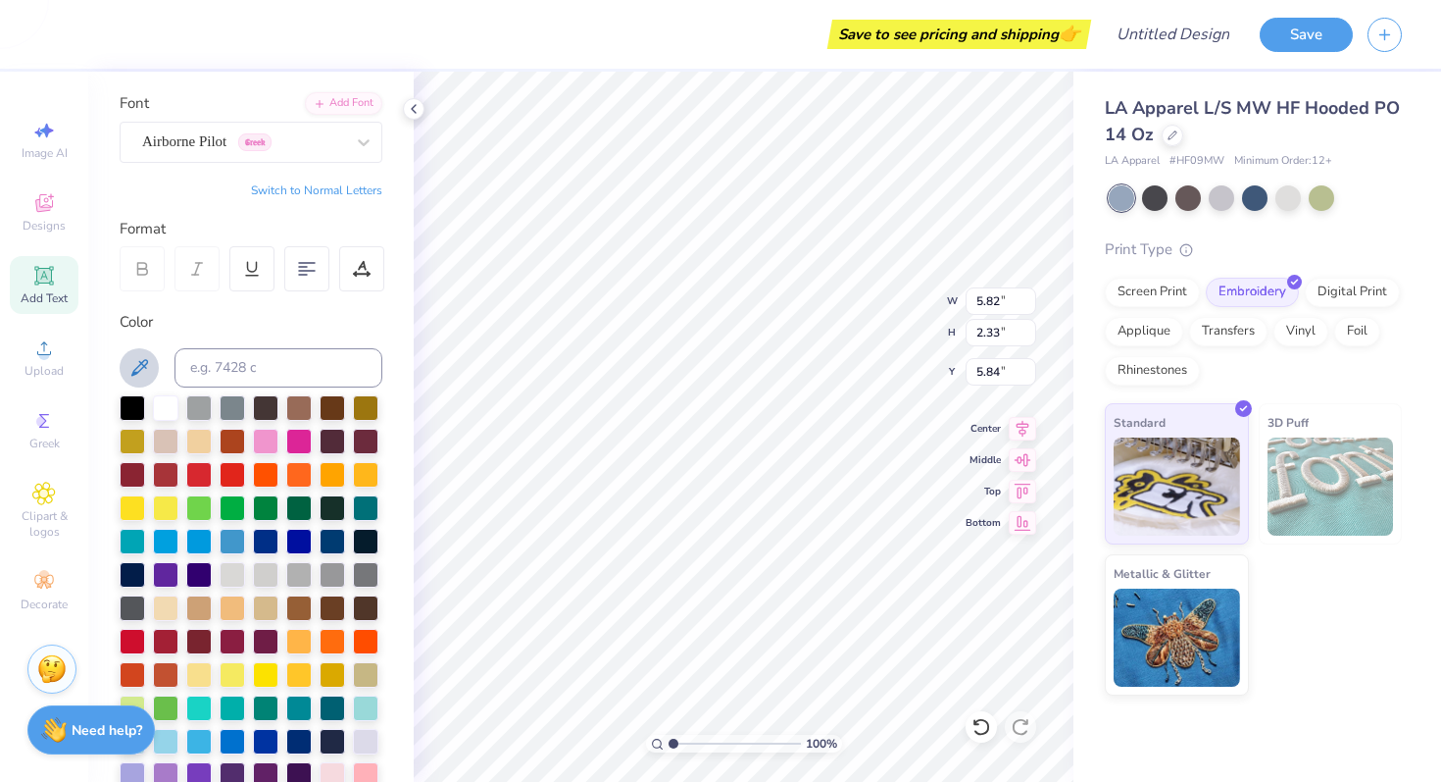
scroll to position [148, 0]
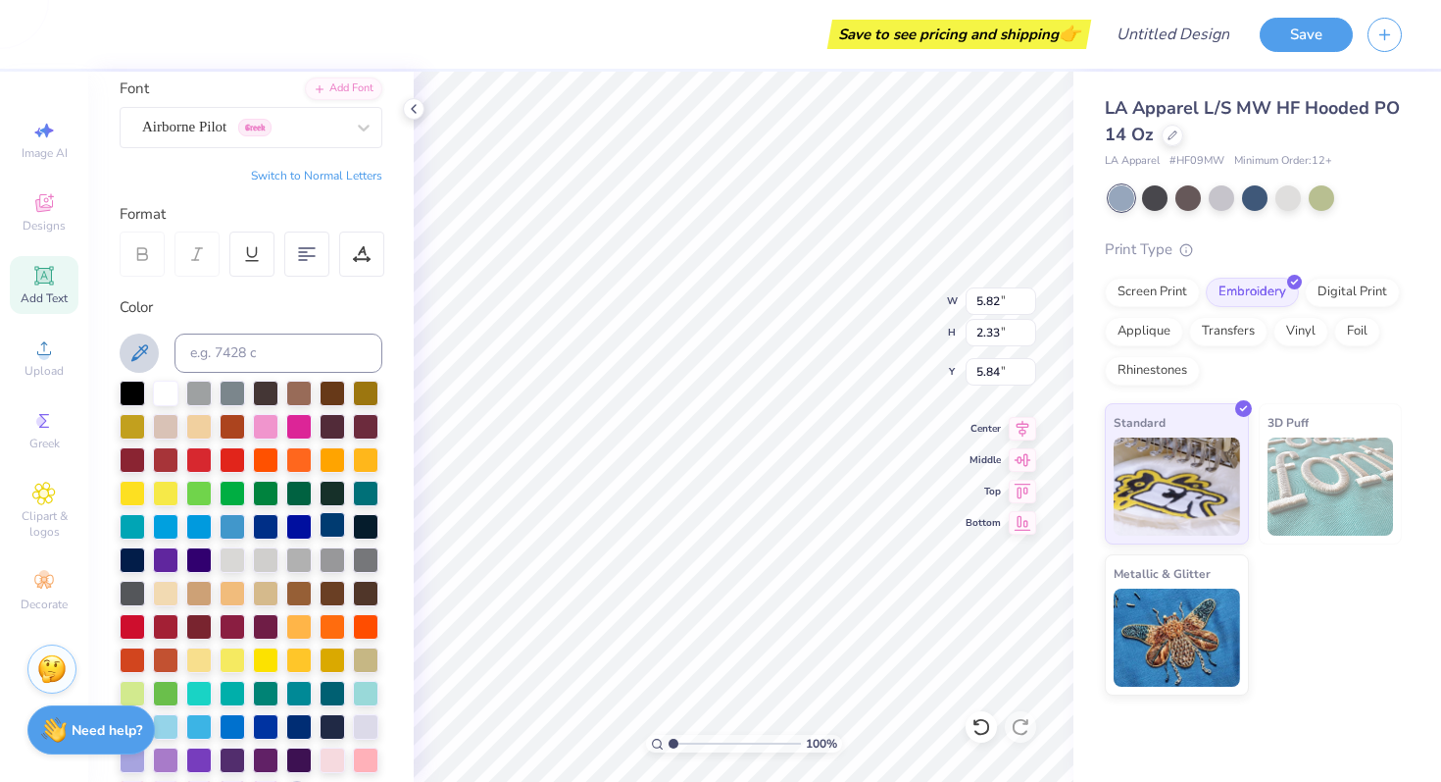
click at [332, 525] on div at bounding box center [332, 524] width 25 height 25
type input "5.89"
type input "2.38"
type input "5.83"
type input "5.82"
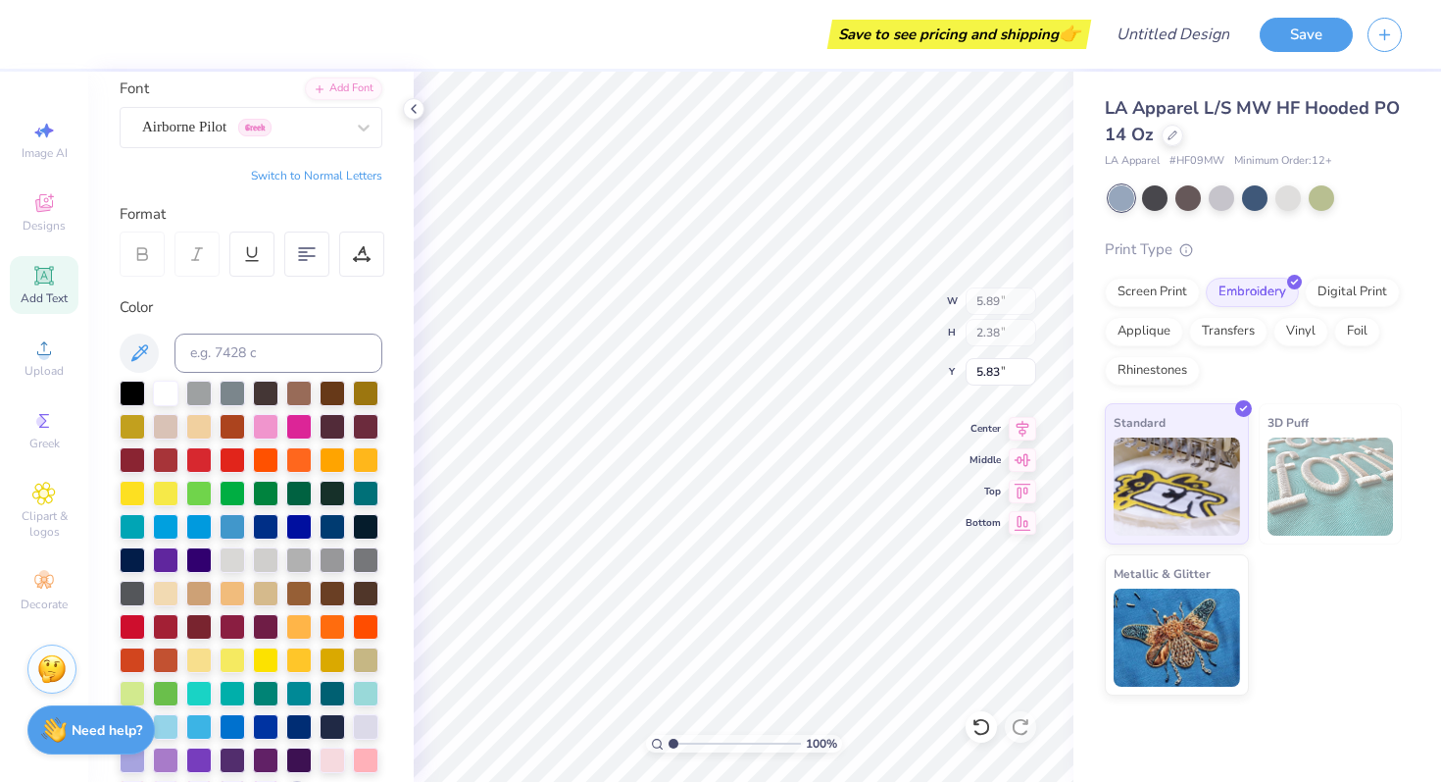
type input "2.33"
type input "5.84"
type input "9.89"
type input "3.95"
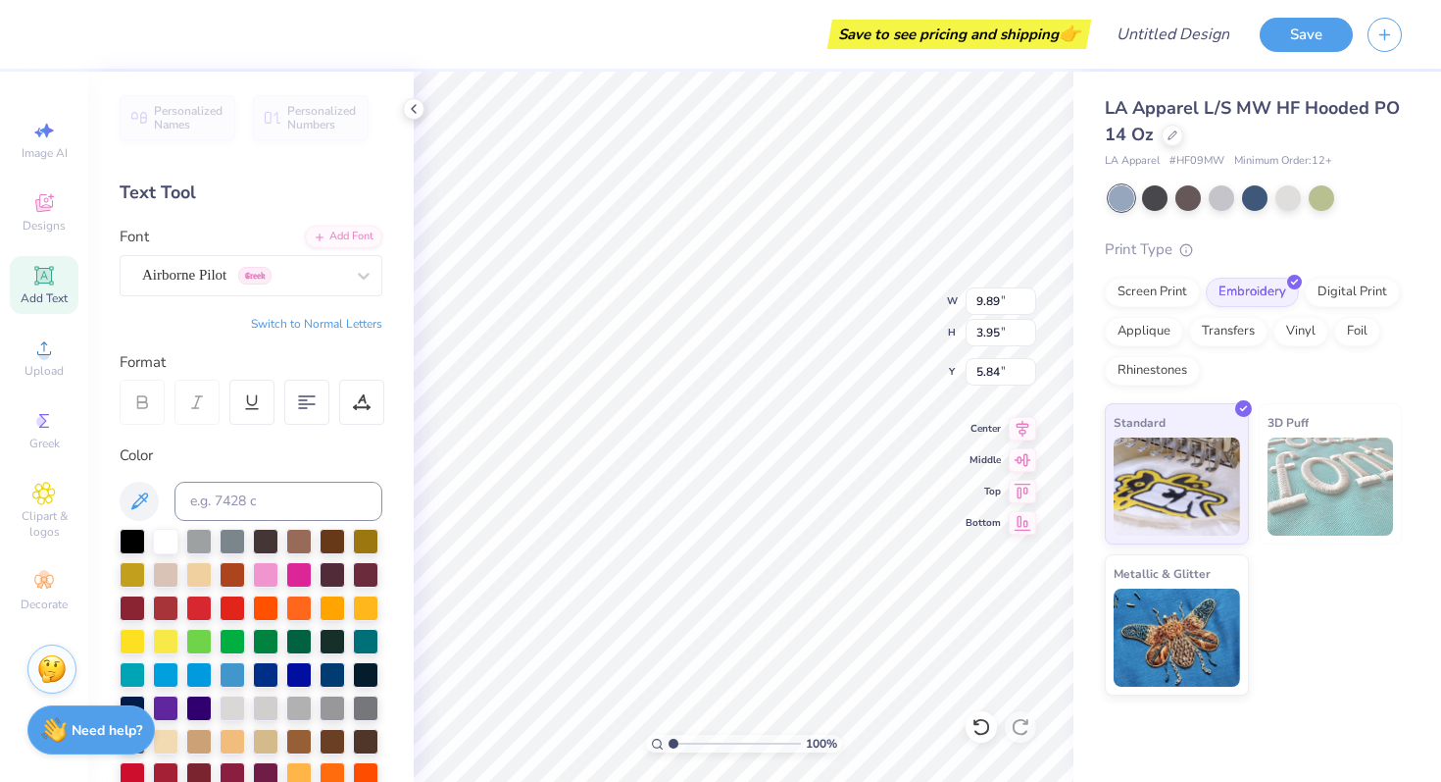
scroll to position [148, 0]
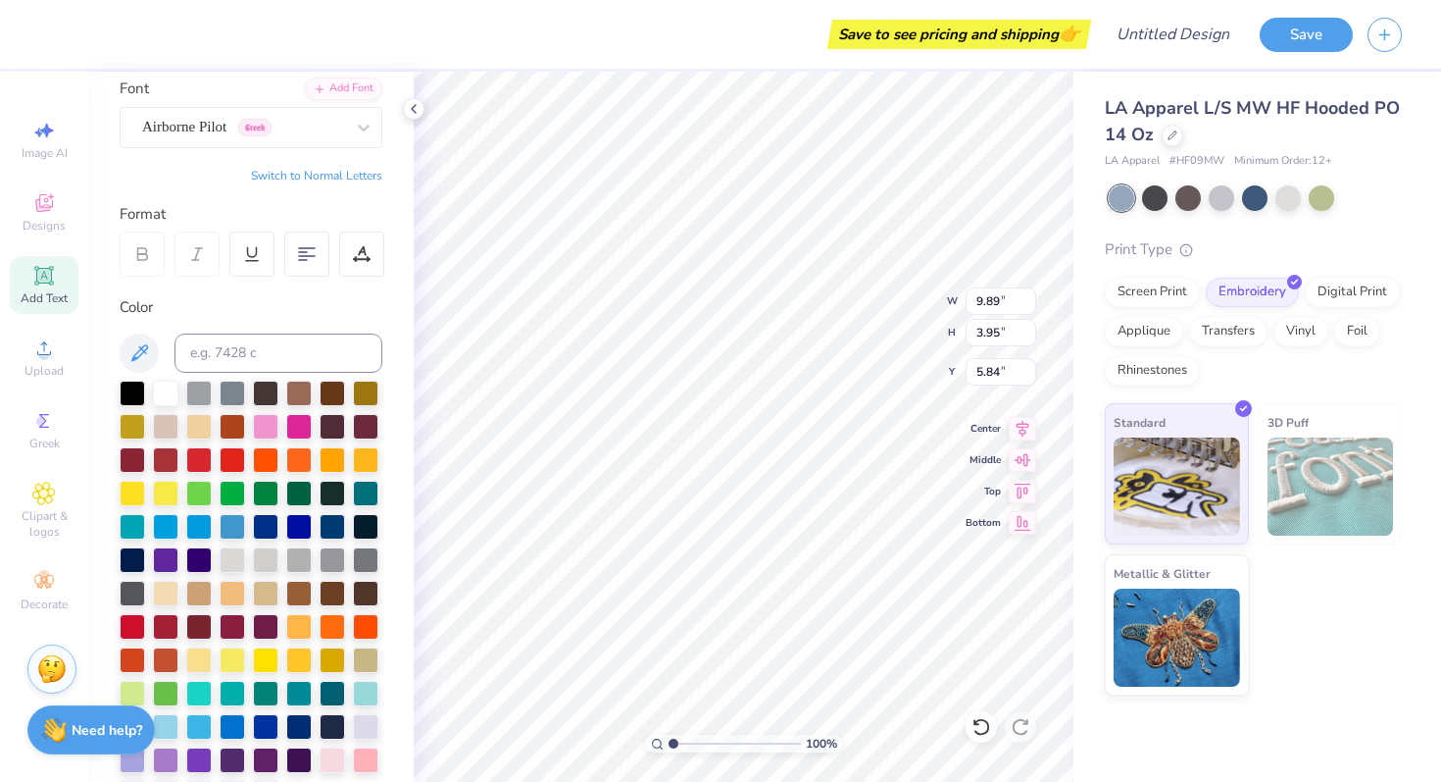
type input "3.94"
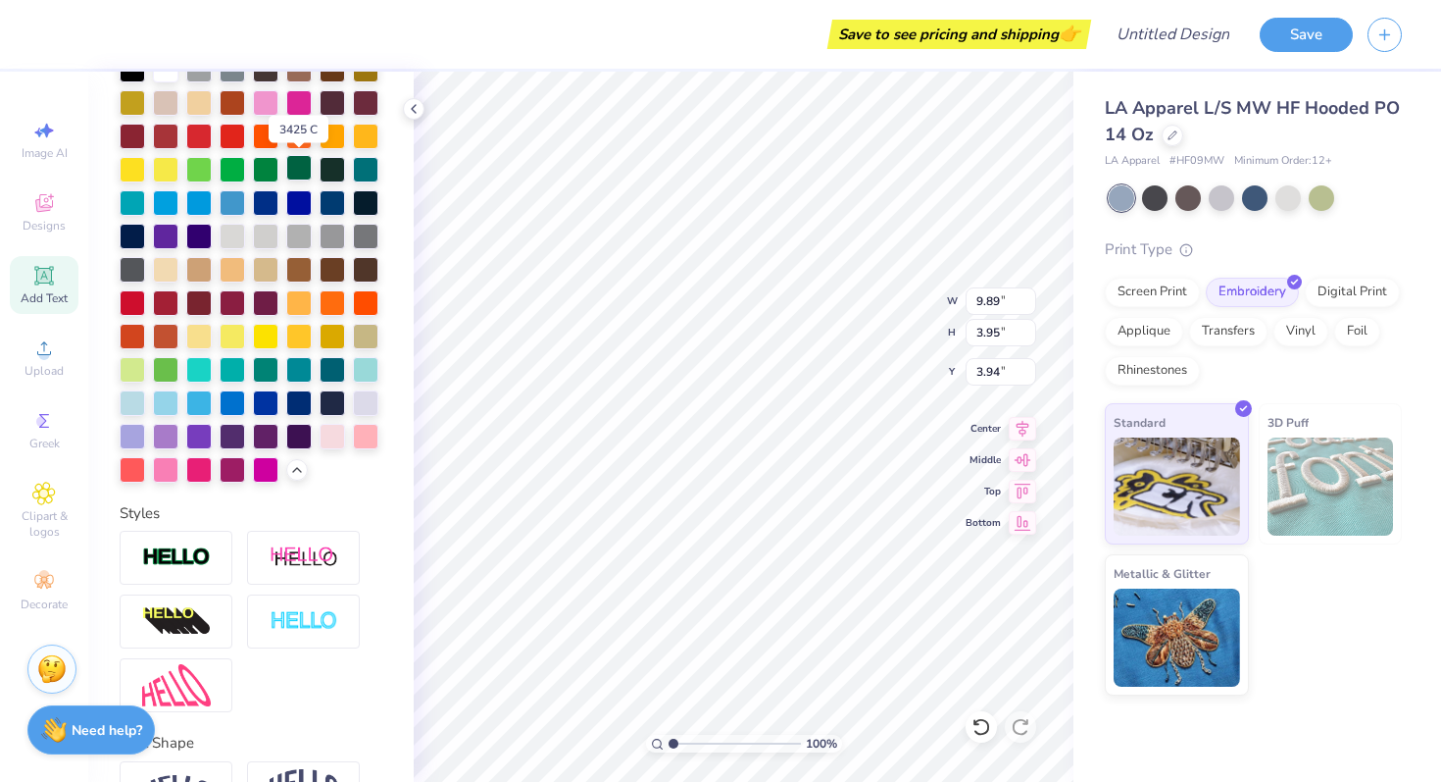
scroll to position [591, 0]
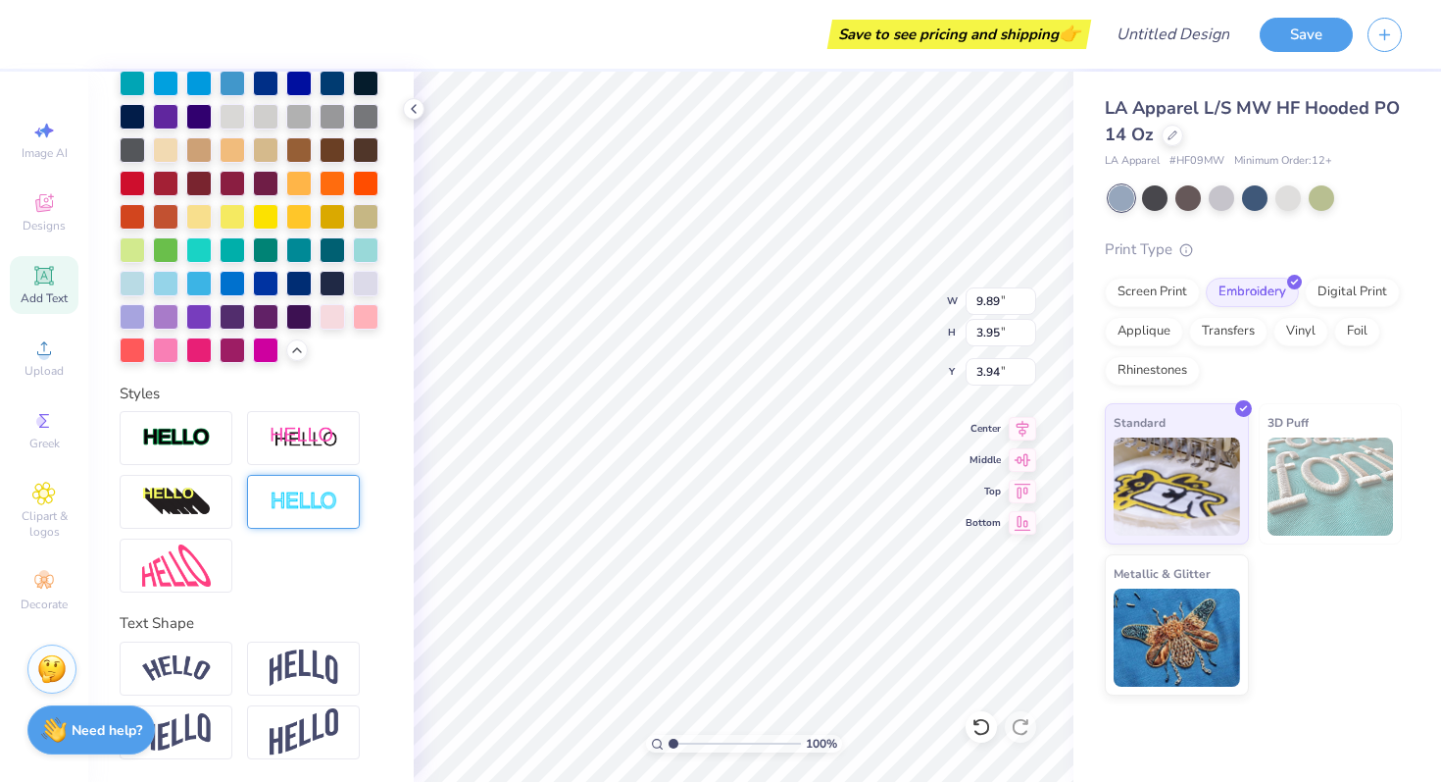
click at [296, 502] on img at bounding box center [304, 501] width 69 height 23
type input "9.96"
type input "4.03"
type input "3.91"
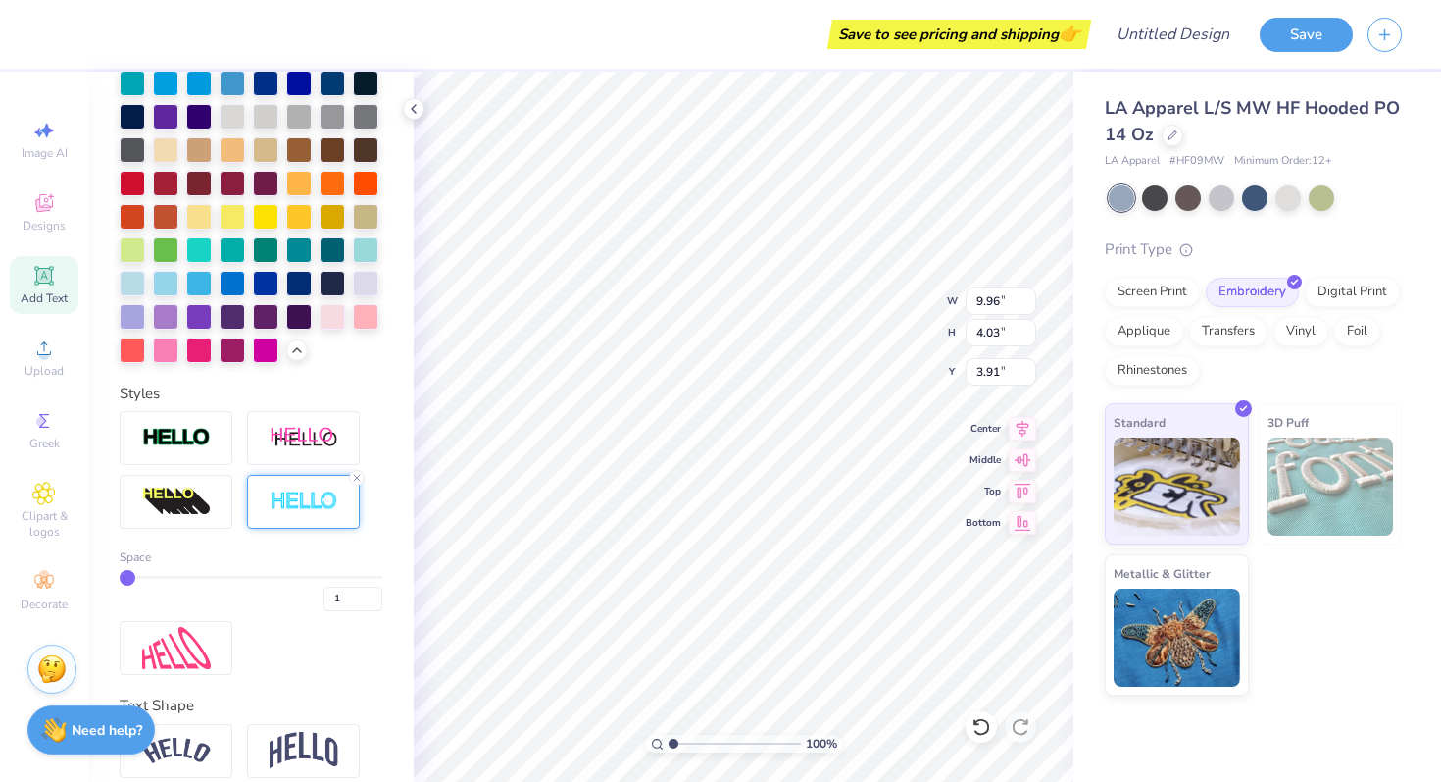
type input "2"
type input "4"
type input "6"
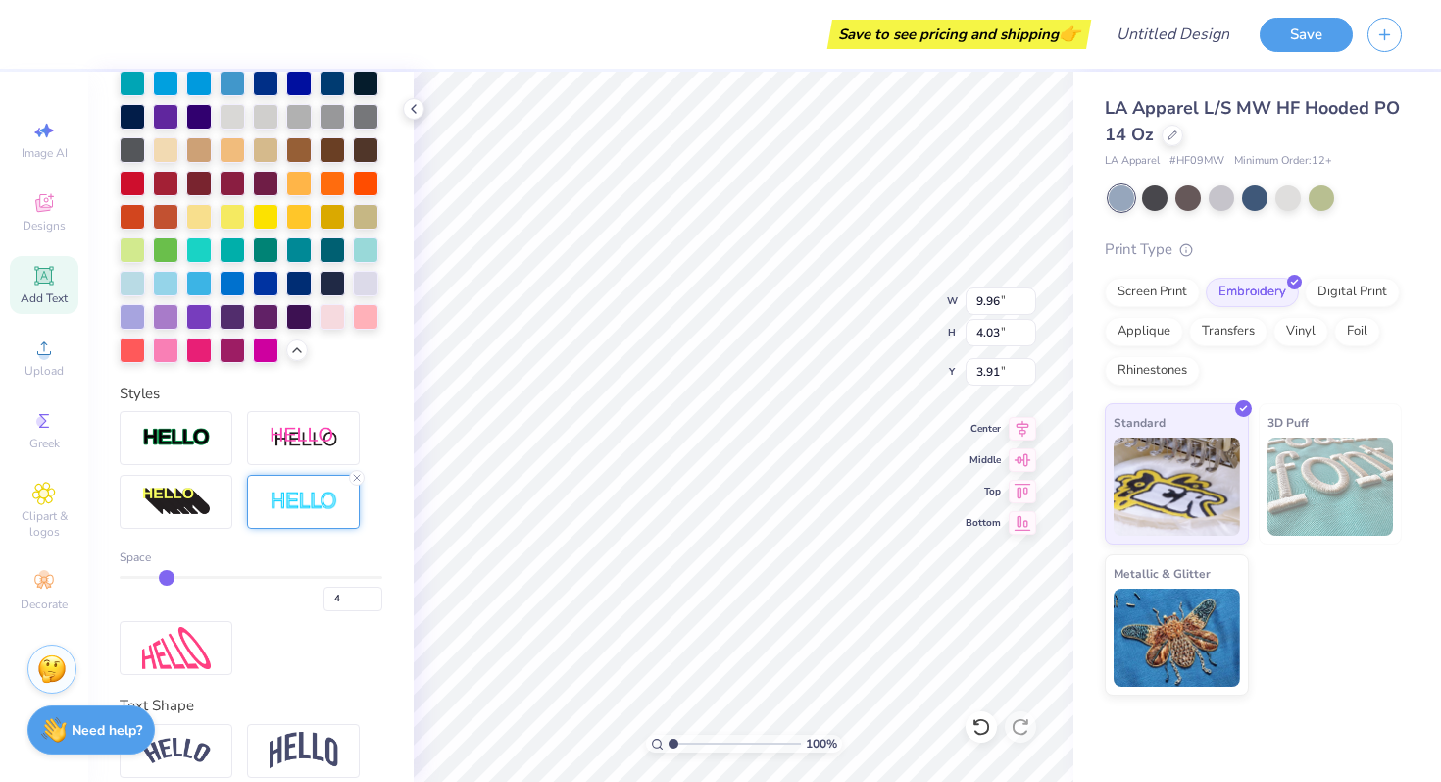
type input "6"
type input "8"
type input "9"
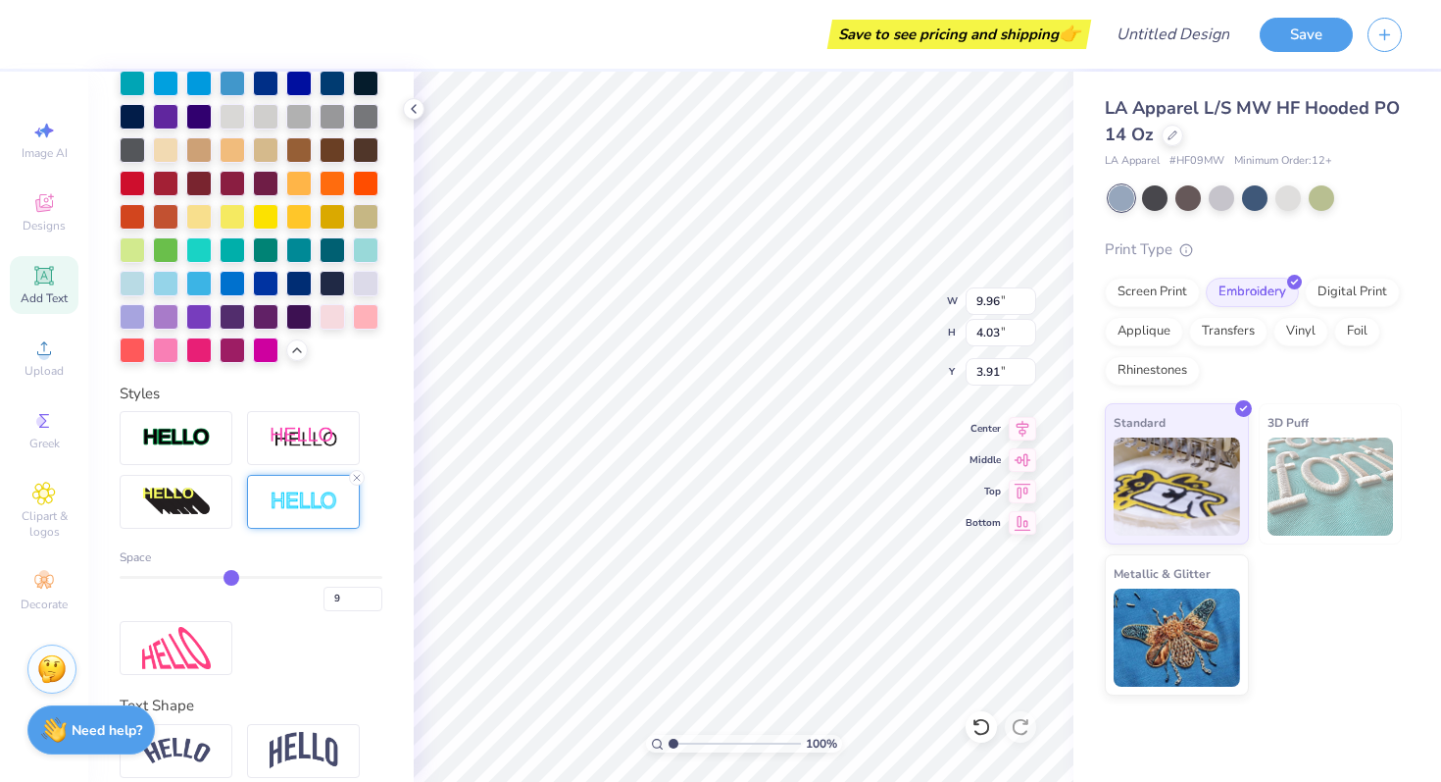
type input "11"
type input "12"
type input "13"
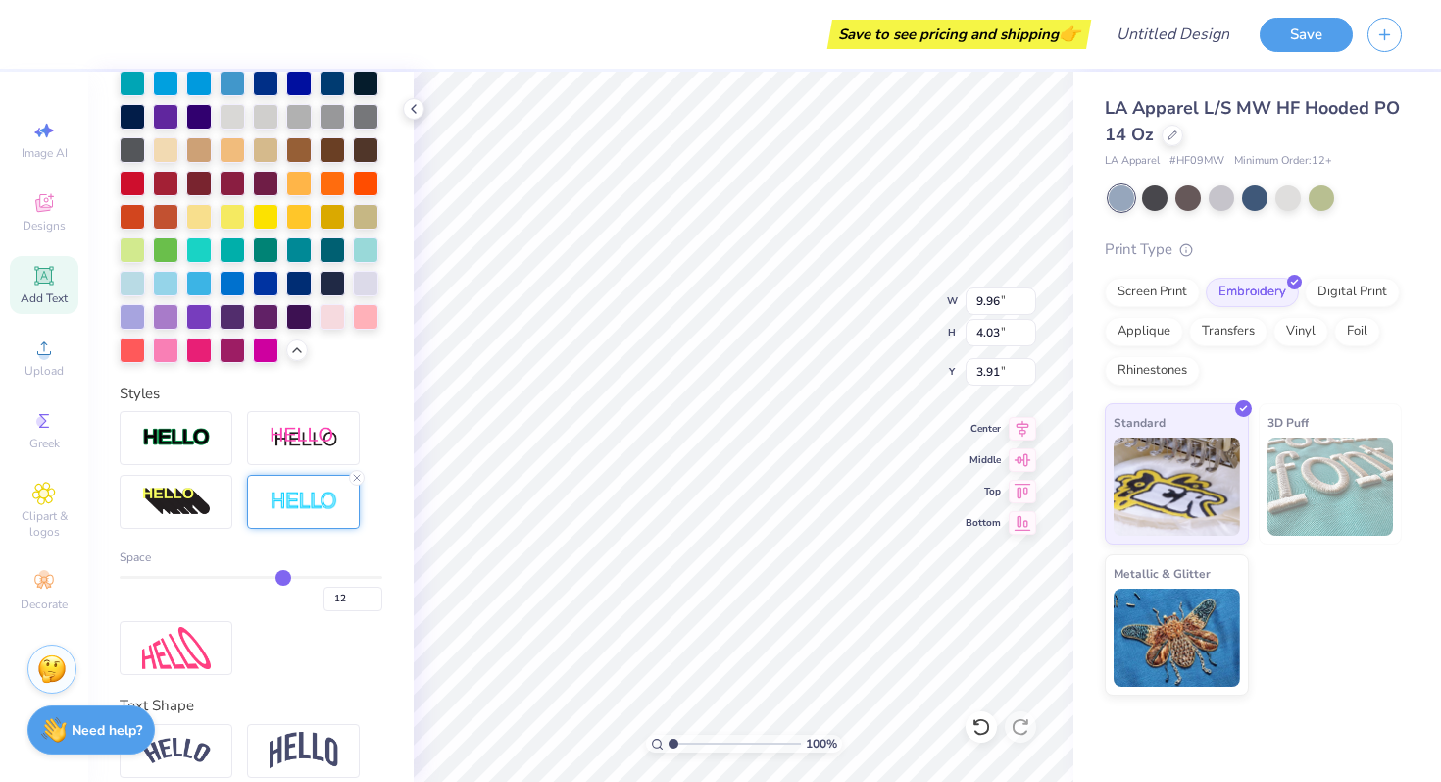
type input "13"
type input "14"
type input "15"
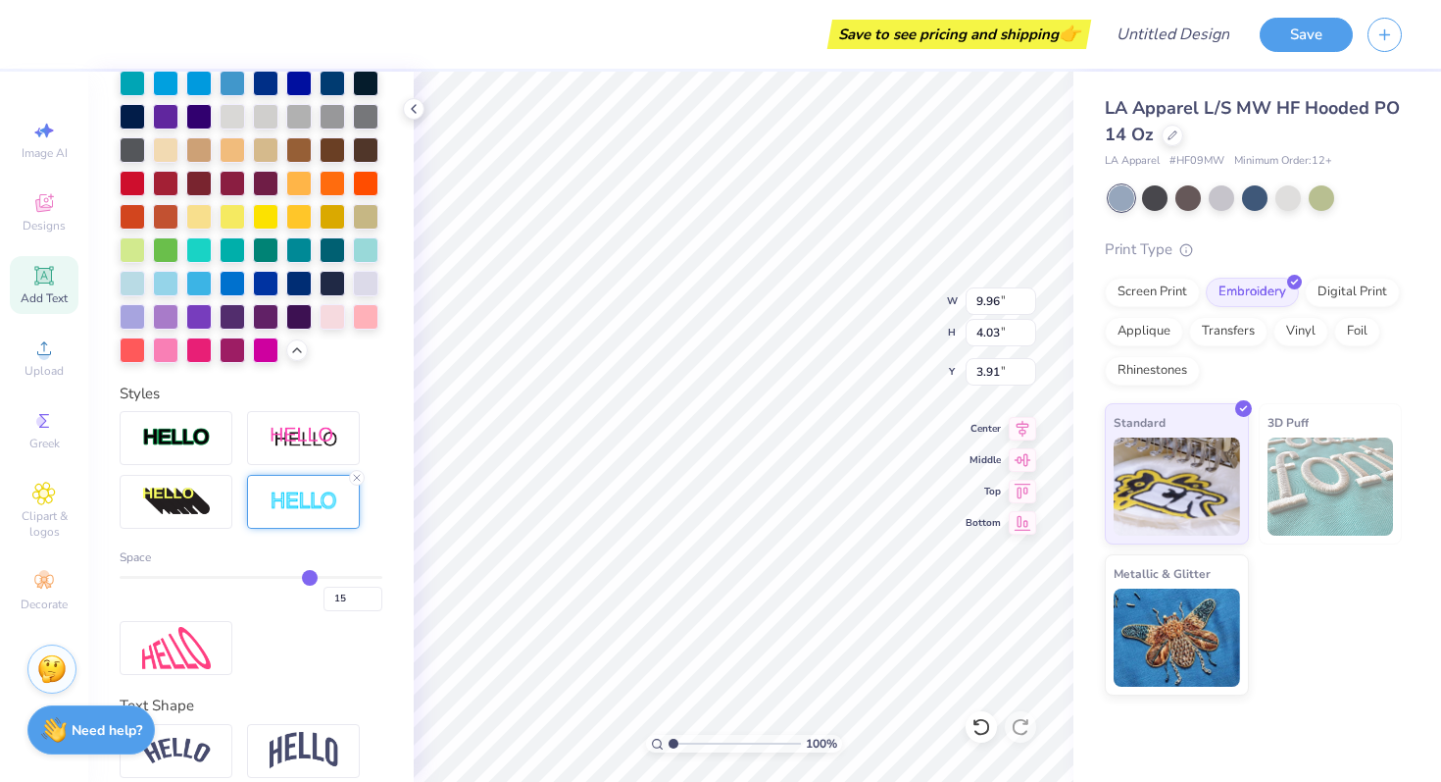
type input "16"
type input "17"
type input "18"
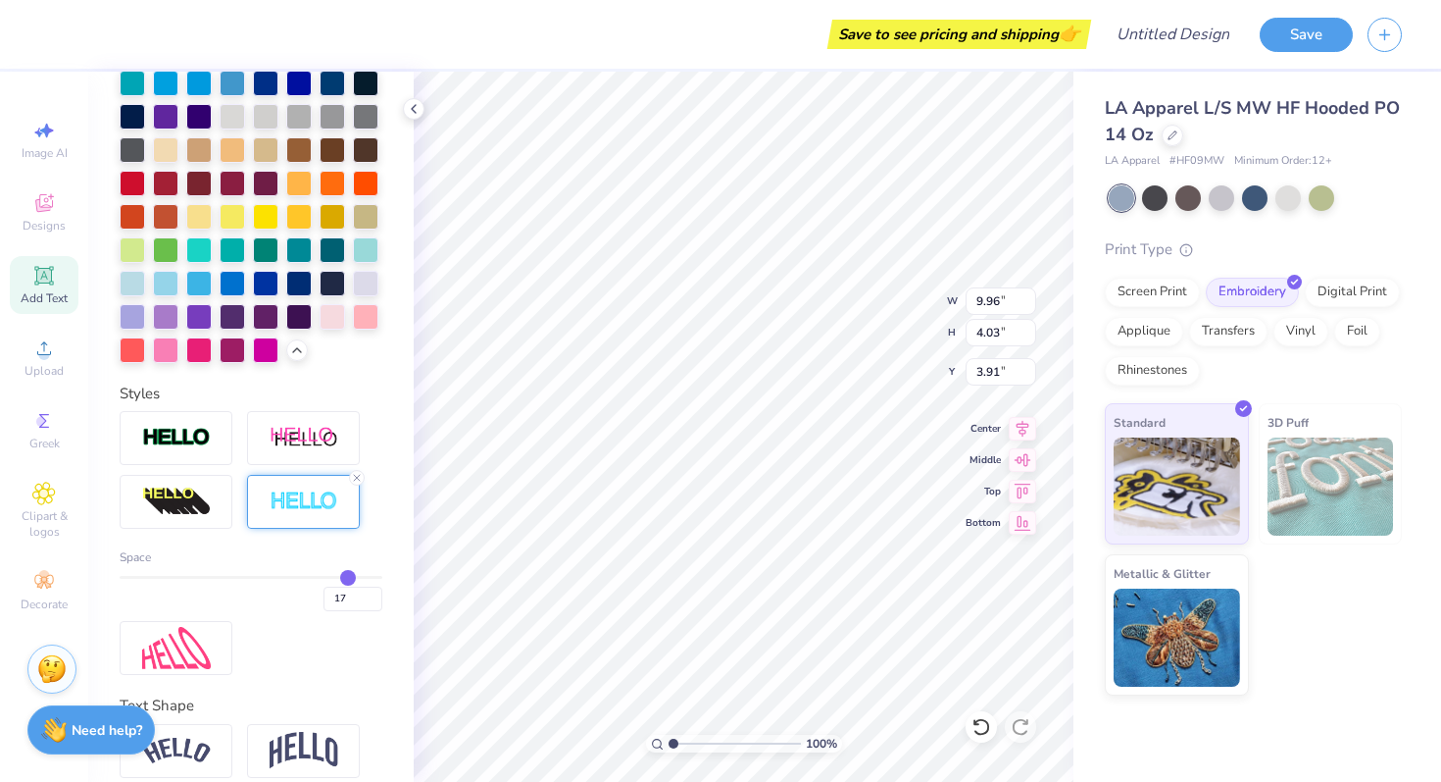
type input "18"
type input "19"
drag, startPoint x: 124, startPoint y: 581, endPoint x: 368, endPoint y: 608, distance: 245.7
type input "19"
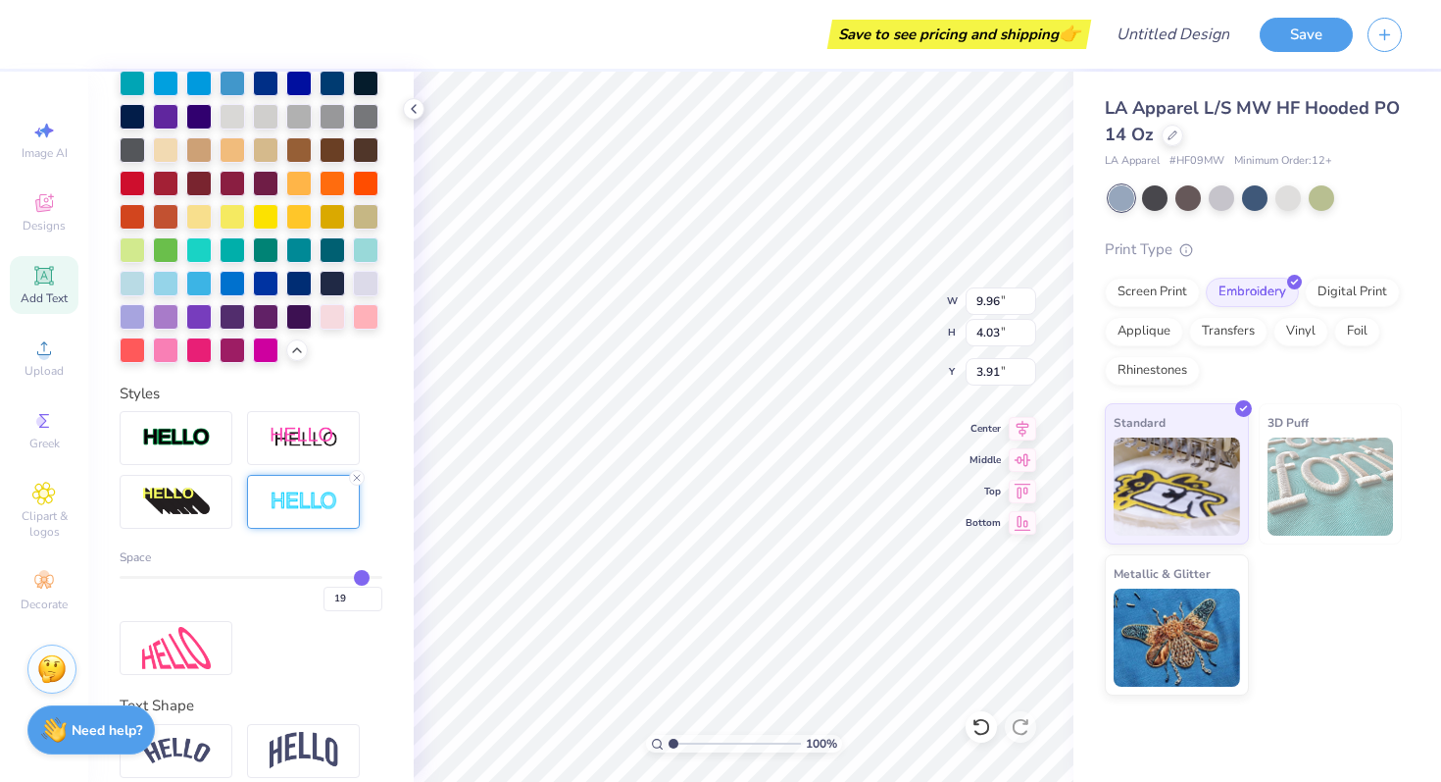
click at [368, 579] on input "range" at bounding box center [251, 577] width 263 height 3
type input "11.24"
type input "5.30"
type input "3.27"
type input "18"
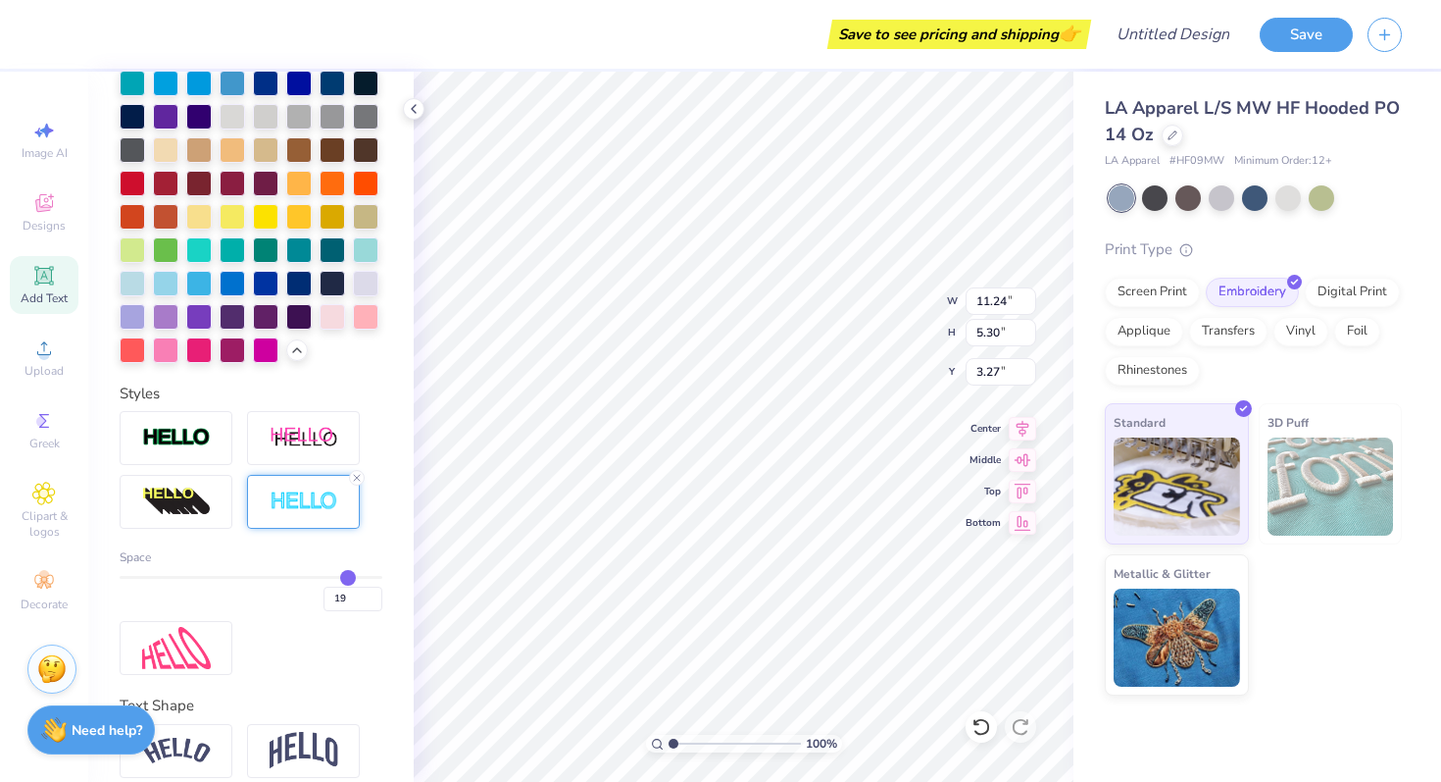
type input "18"
type input "17"
type input "16"
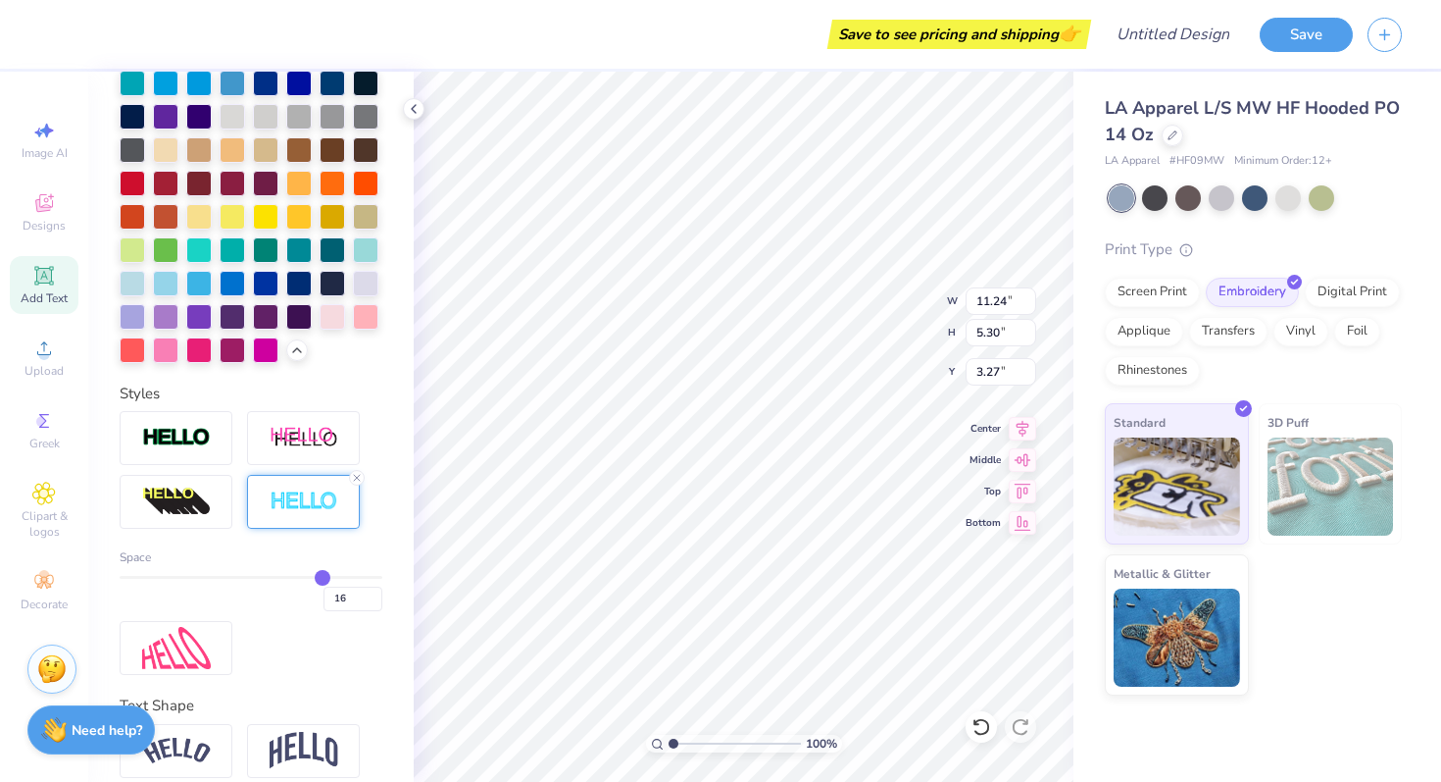
type input "15"
type input "14"
type input "13"
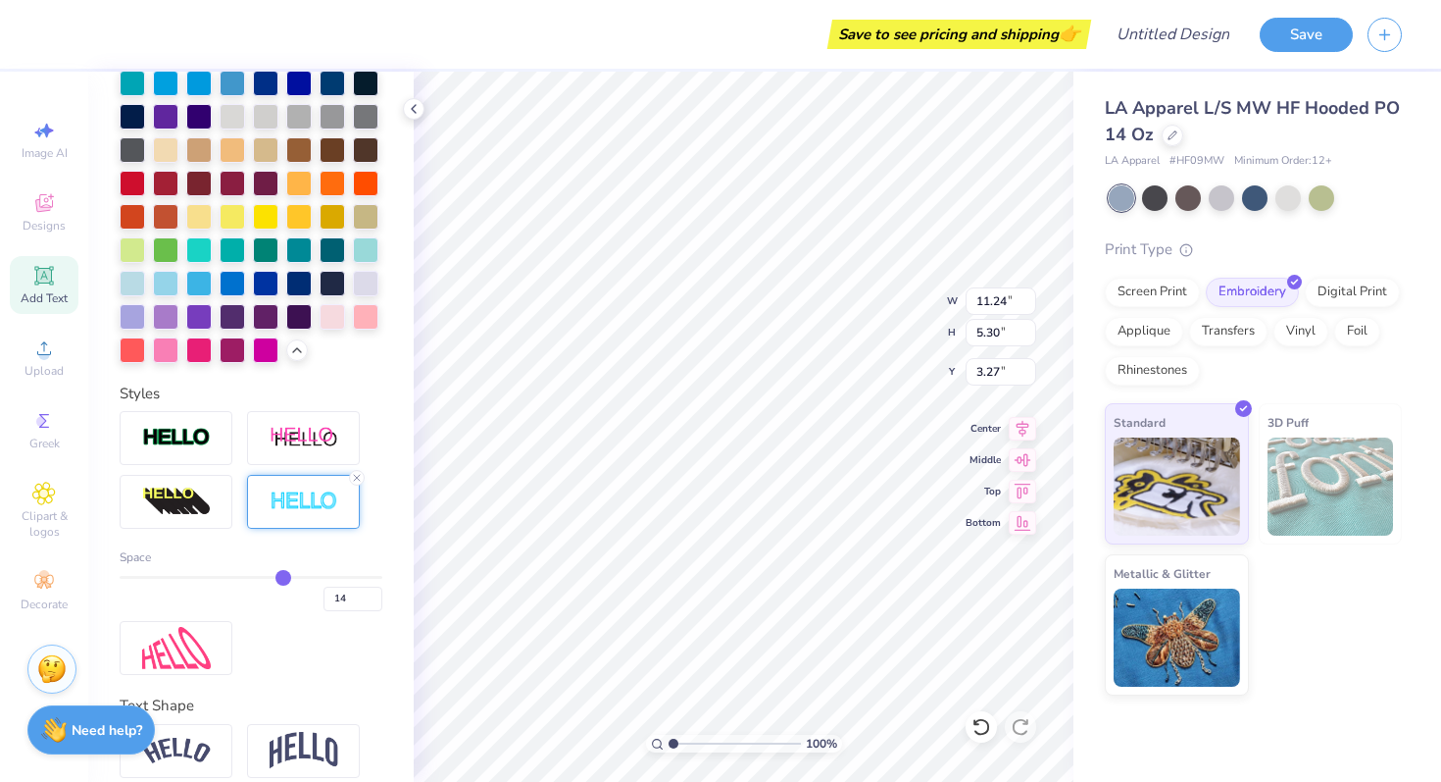
type input "13"
drag, startPoint x: 362, startPoint y: 580, endPoint x: 283, endPoint y: 580, distance: 78.4
type input "13"
click at [283, 579] on input "range" at bounding box center [251, 577] width 263 height 3
type input "10.81"
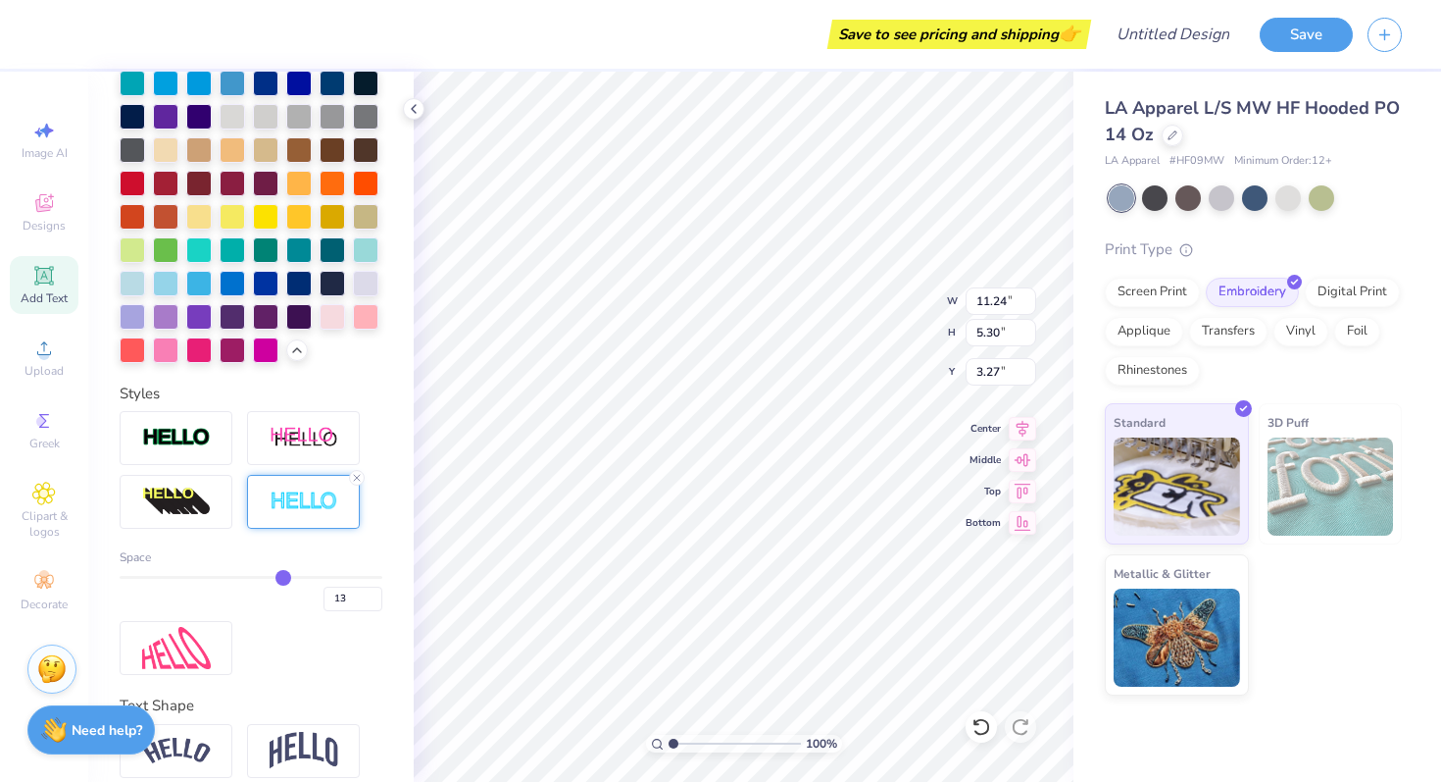
type input "4.88"
type input "3.48"
type input "12"
type input "11"
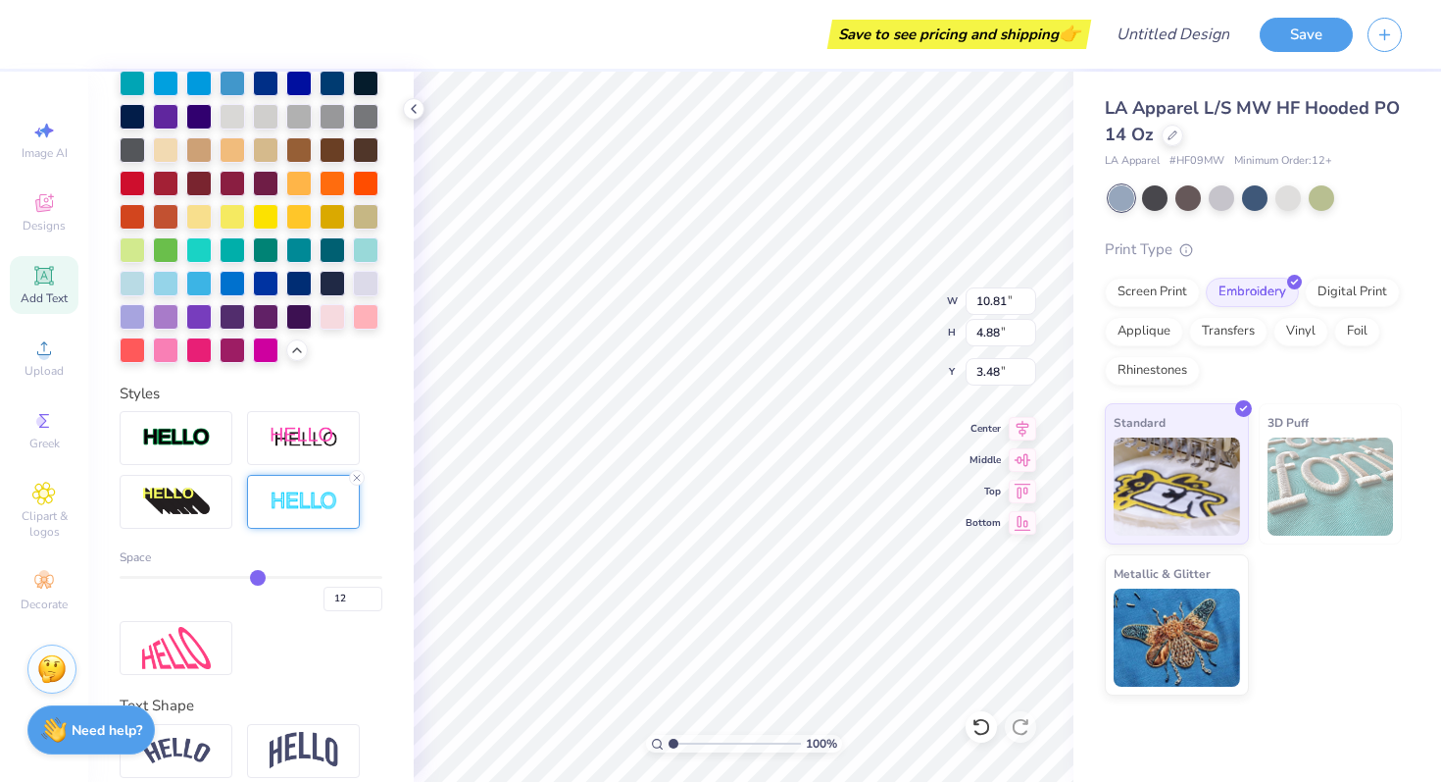
type input "11"
type input "10"
type input "9"
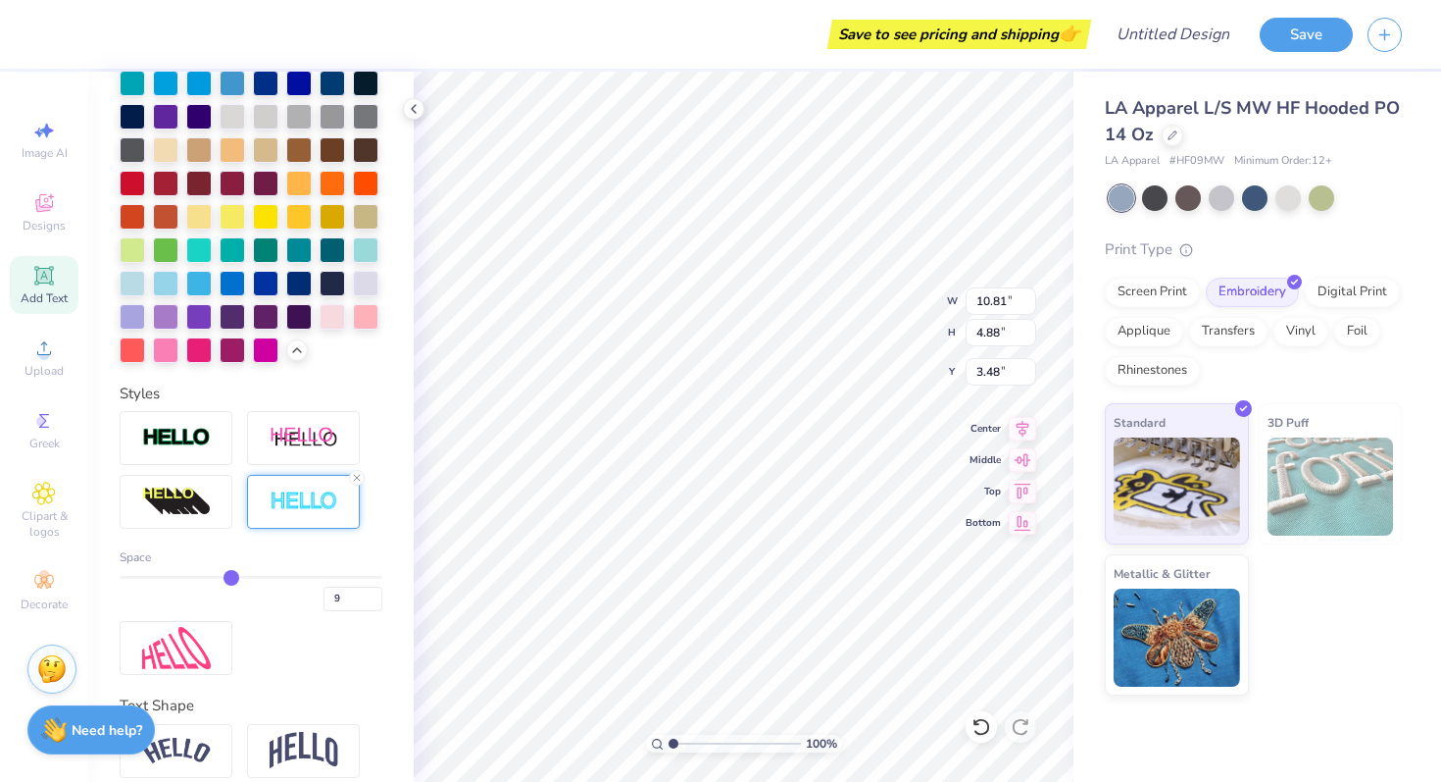
type input "8"
type input "7"
type input "6"
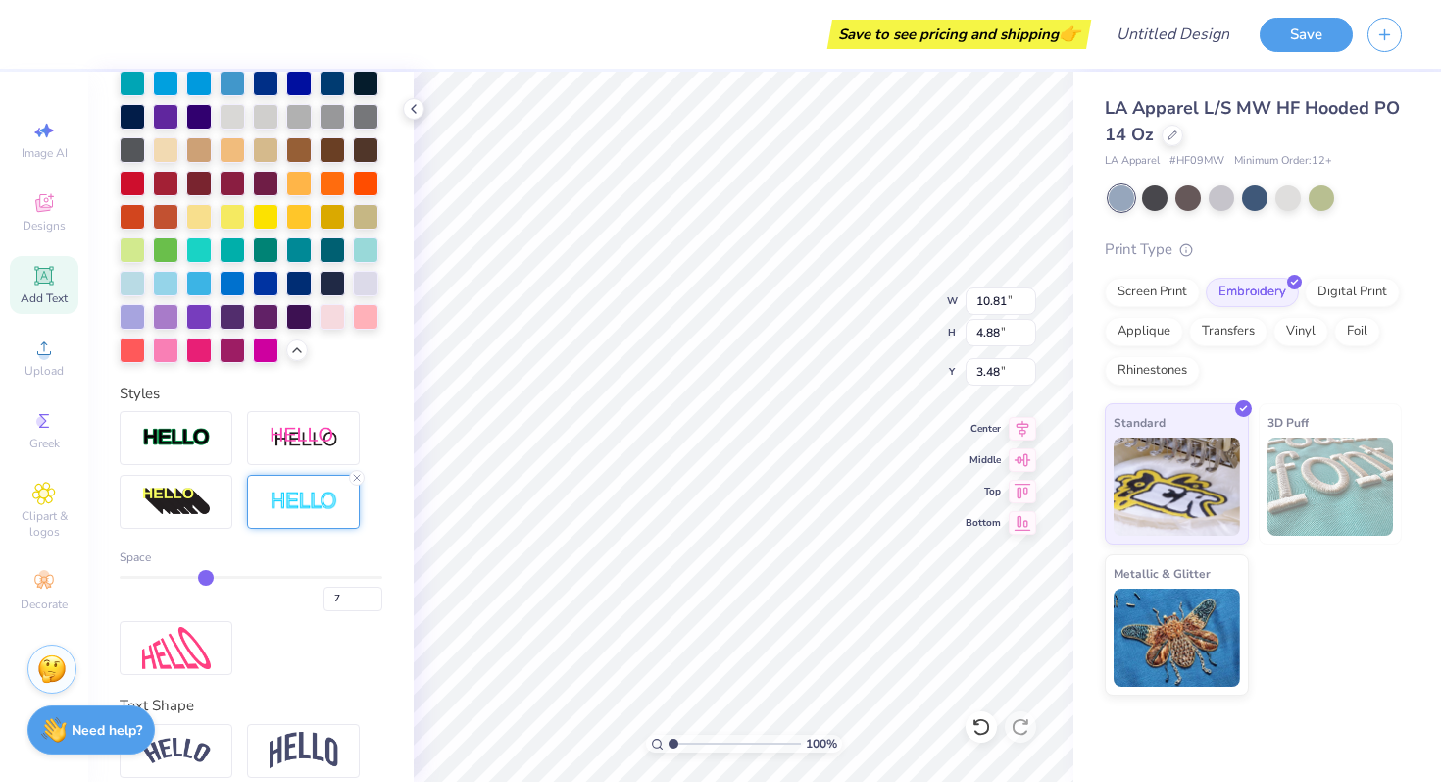
type input "6"
drag, startPoint x: 283, startPoint y: 580, endPoint x: 189, endPoint y: 579, distance: 94.1
type input "6"
click at [190, 579] on input "range" at bounding box center [251, 577] width 263 height 3
type input "10.31"
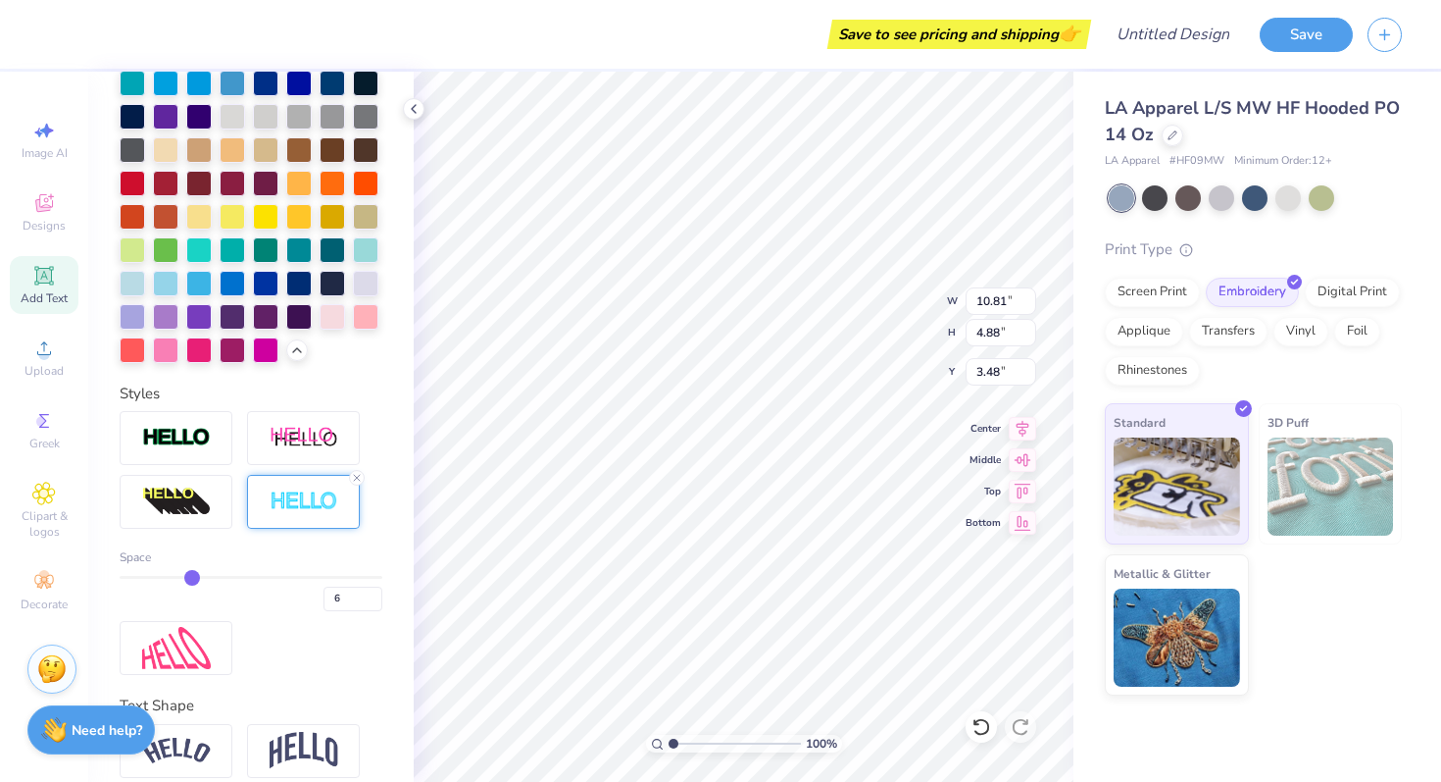
type input "4.38"
type input "3.73"
type input "5"
type input "4"
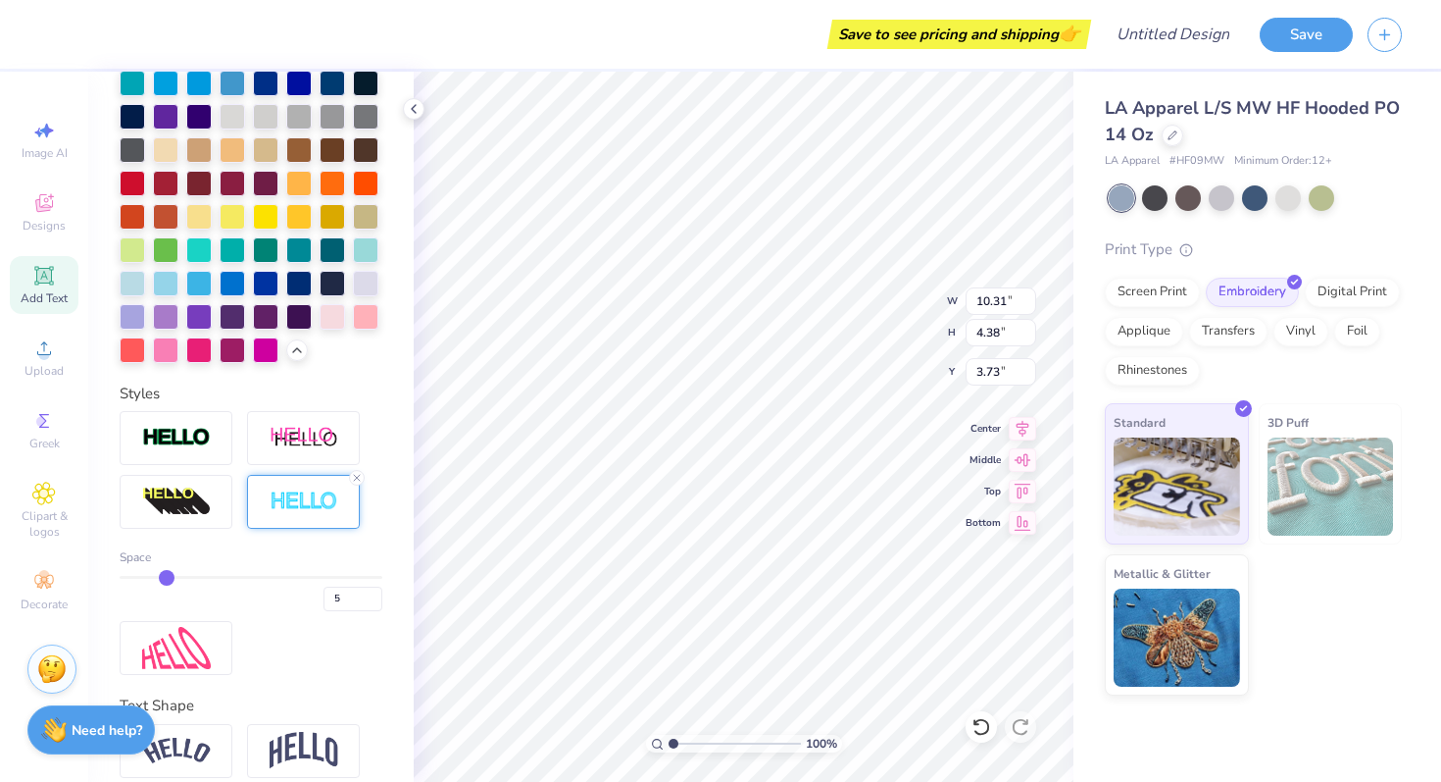
type input "4"
type input "3"
drag, startPoint x: 198, startPoint y: 575, endPoint x: 157, endPoint y: 576, distance: 41.2
type input "3"
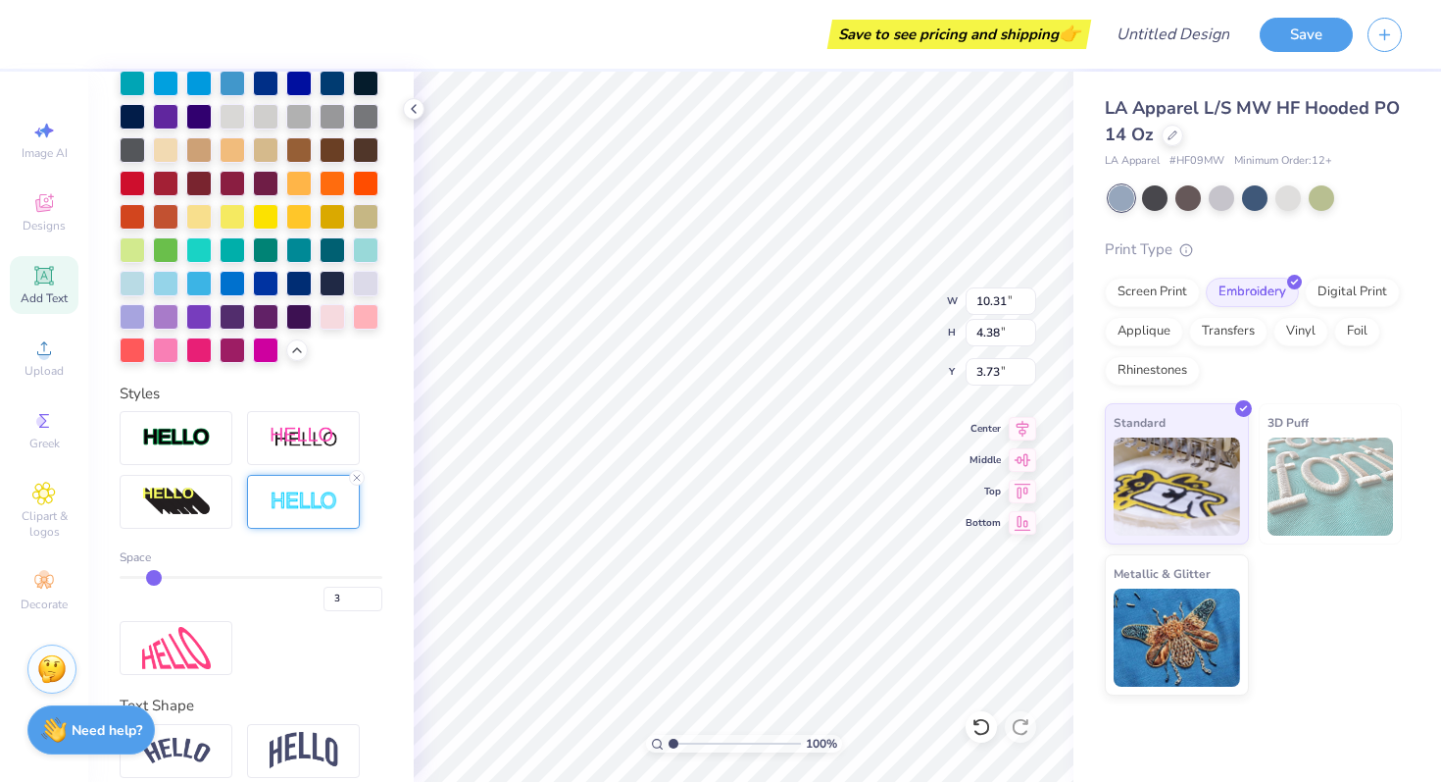
click at [157, 576] on input "range" at bounding box center [251, 577] width 263 height 3
type input "10.10"
type input "4.17"
type input "3.84"
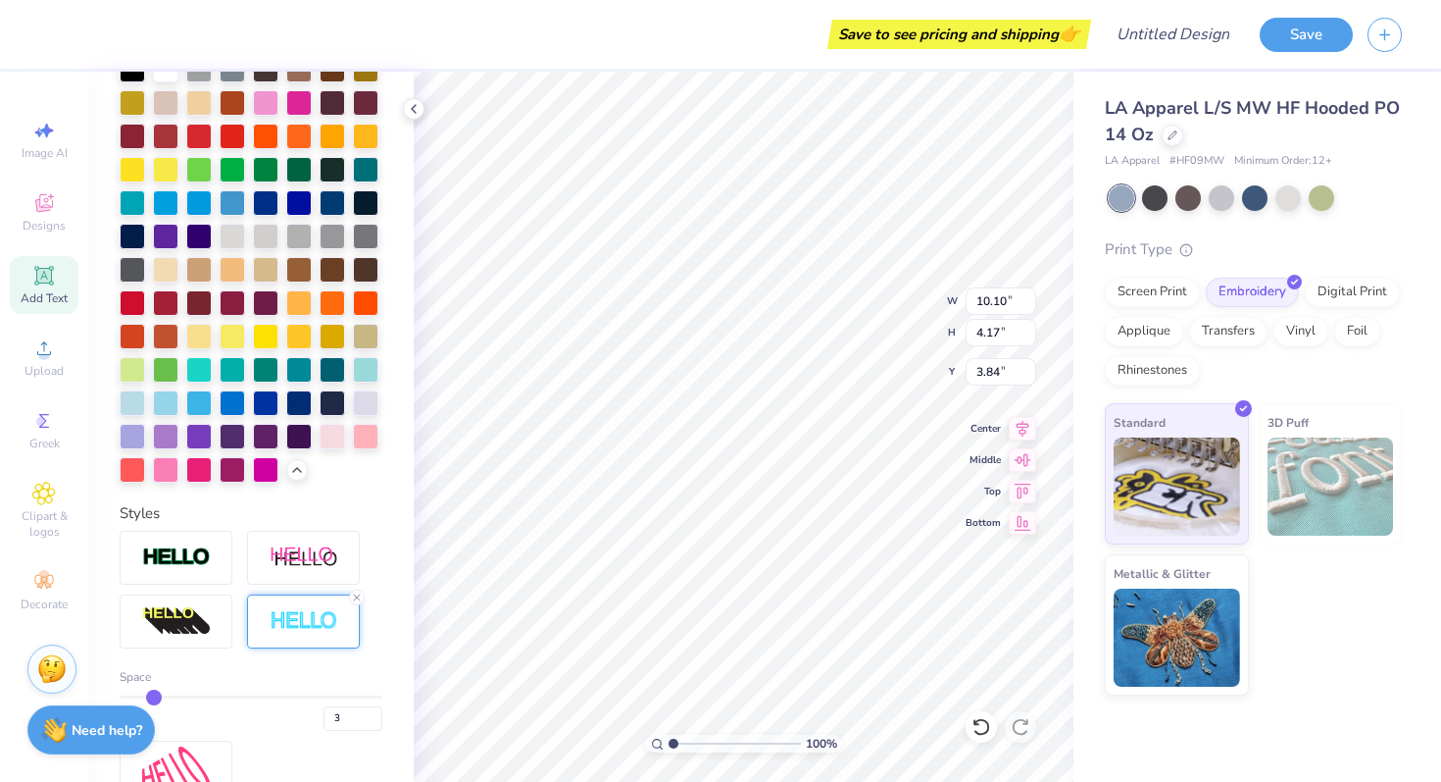
scroll to position [410, 0]
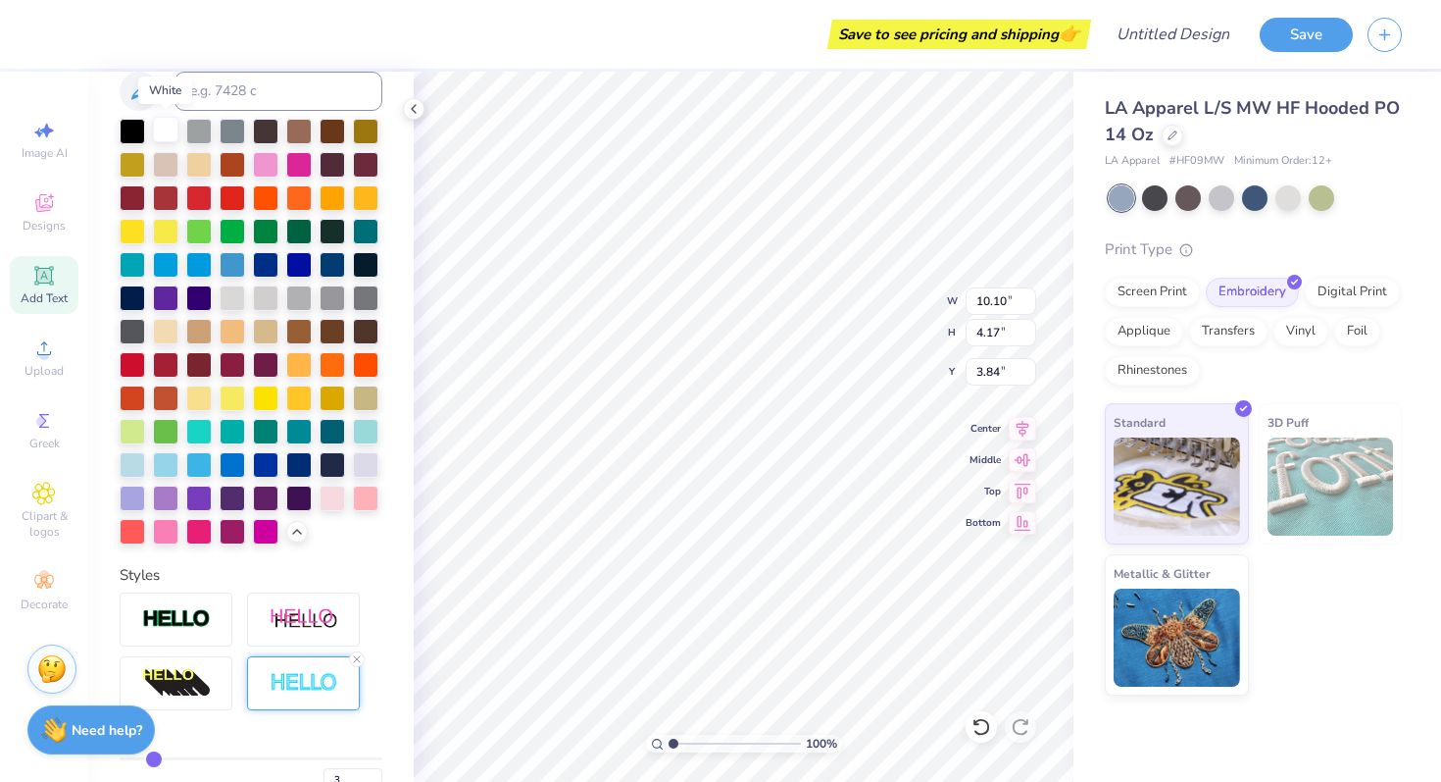
click at [167, 131] on div at bounding box center [165, 129] width 25 height 25
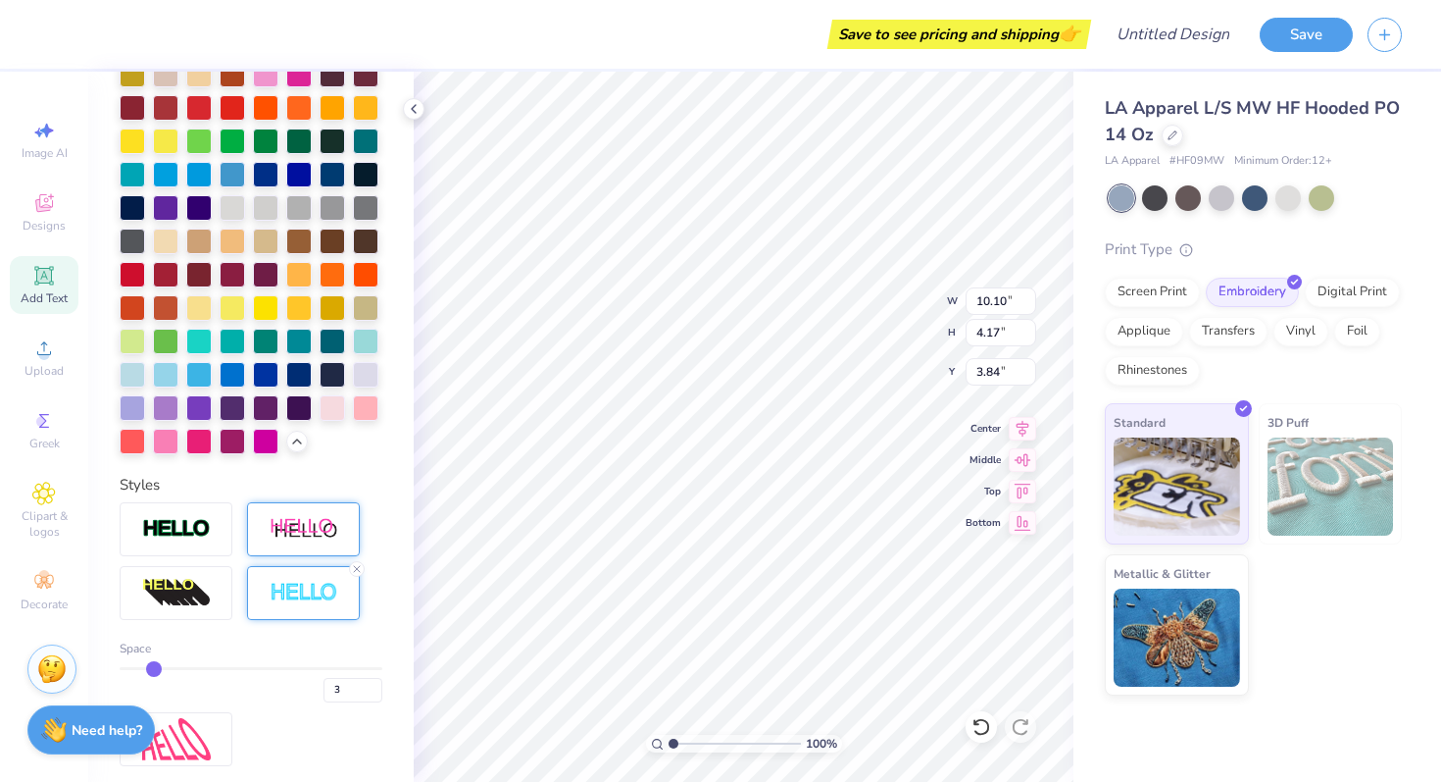
scroll to position [541, 0]
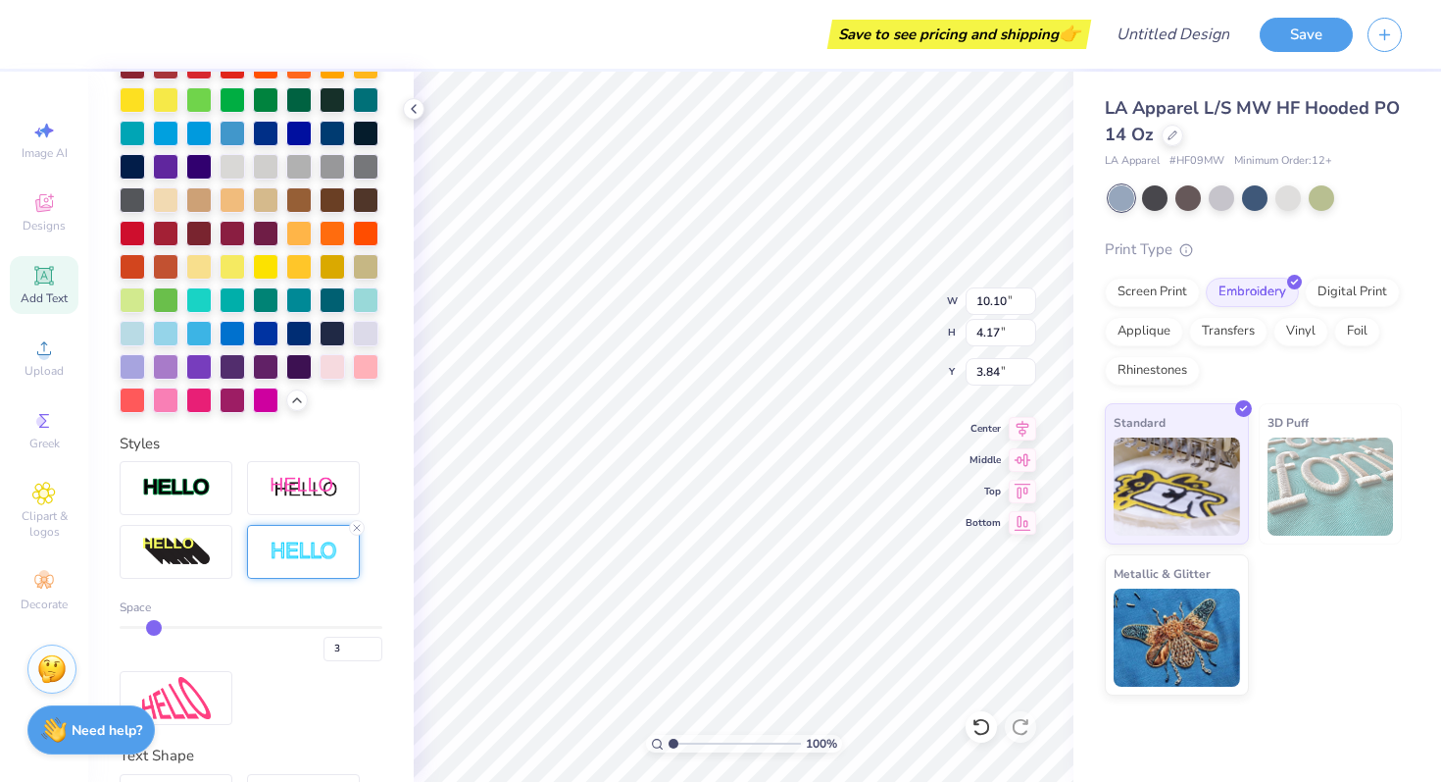
type input "2"
type input "1"
drag, startPoint x: 155, startPoint y: 621, endPoint x: 121, endPoint y: 620, distance: 34.3
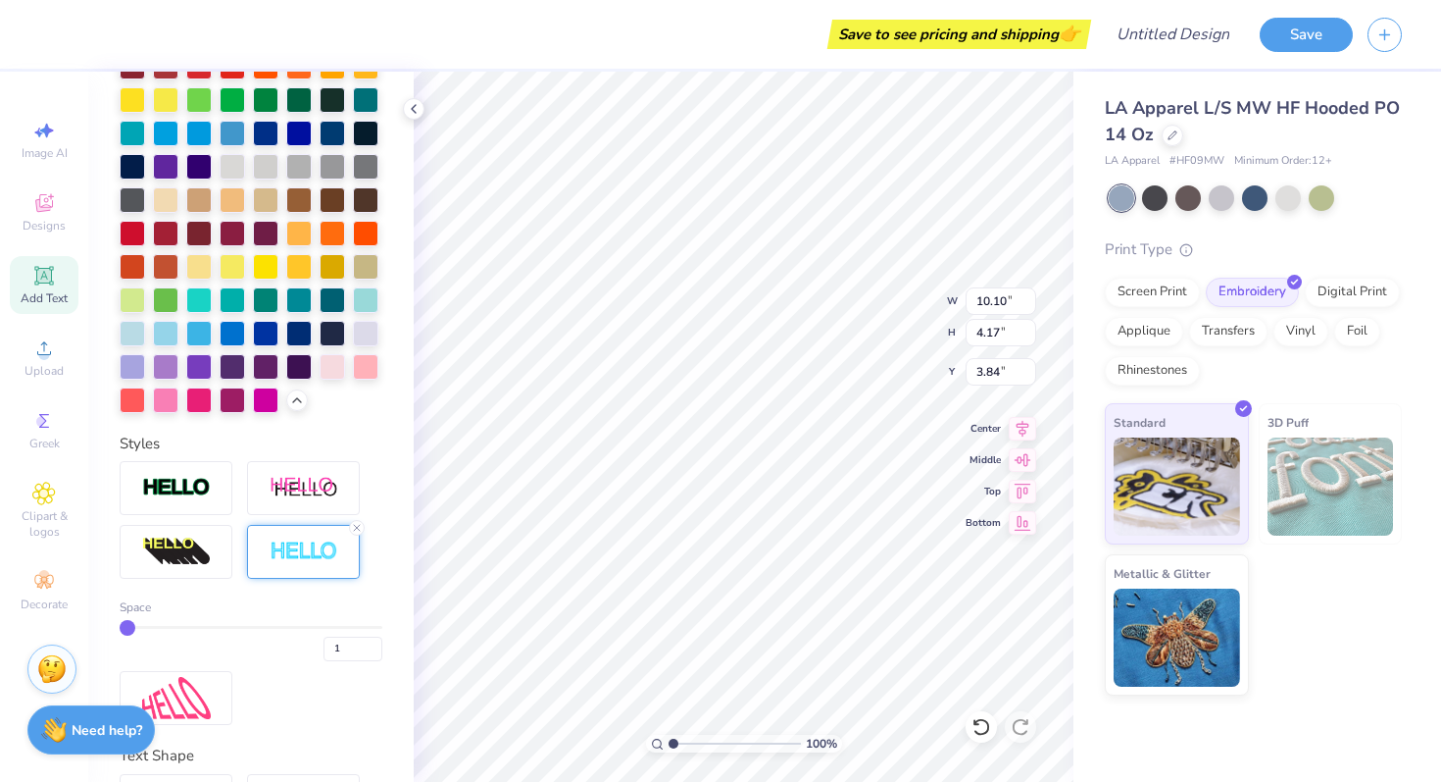
type input "1"
click at [121, 626] on input "range" at bounding box center [251, 627] width 263 height 3
type input "9.96"
type input "4.03"
type input "3.91"
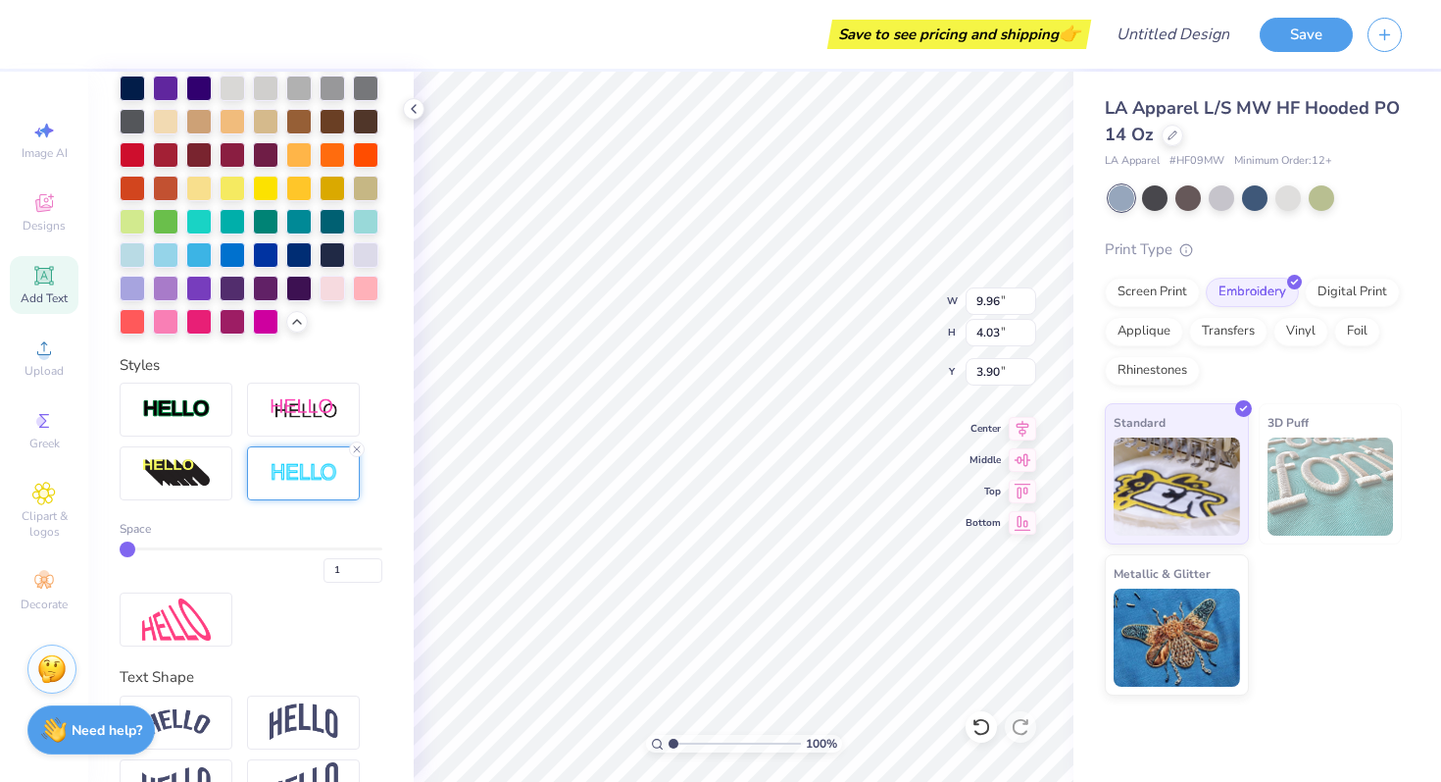
scroll to position [674, 0]
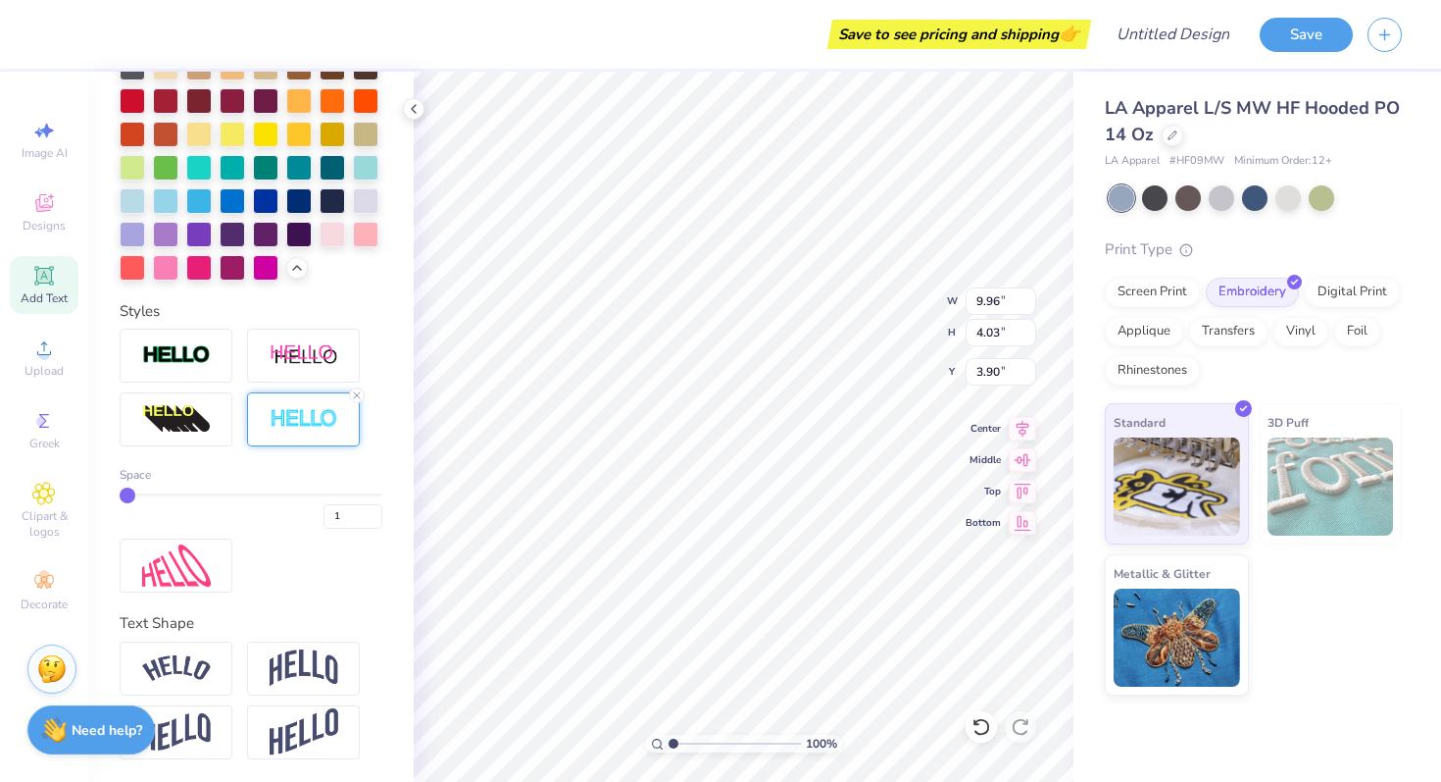
click at [55, 294] on span "Add Text" at bounding box center [44, 298] width 47 height 16
type input "7.69"
type input "2.23"
type input "5.89"
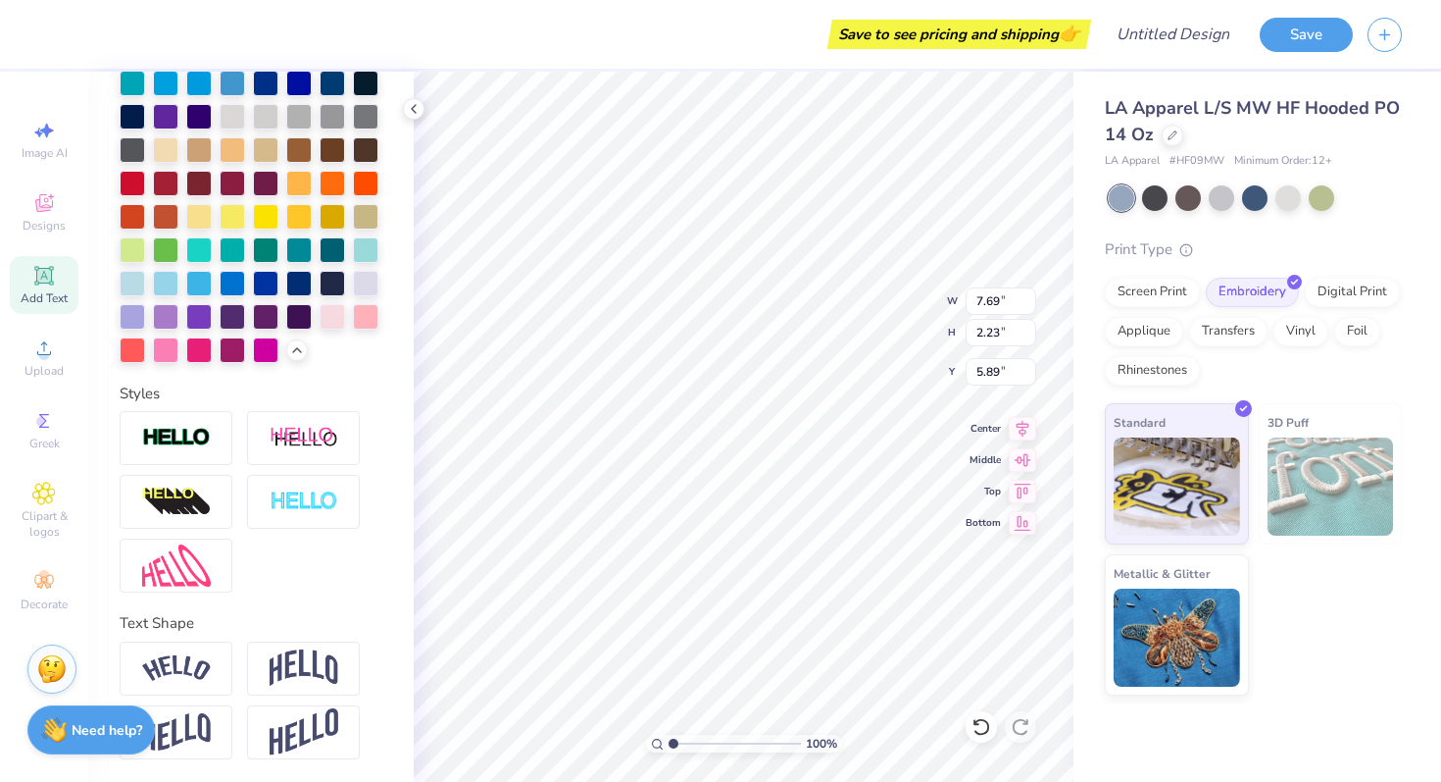
scroll to position [0, 0]
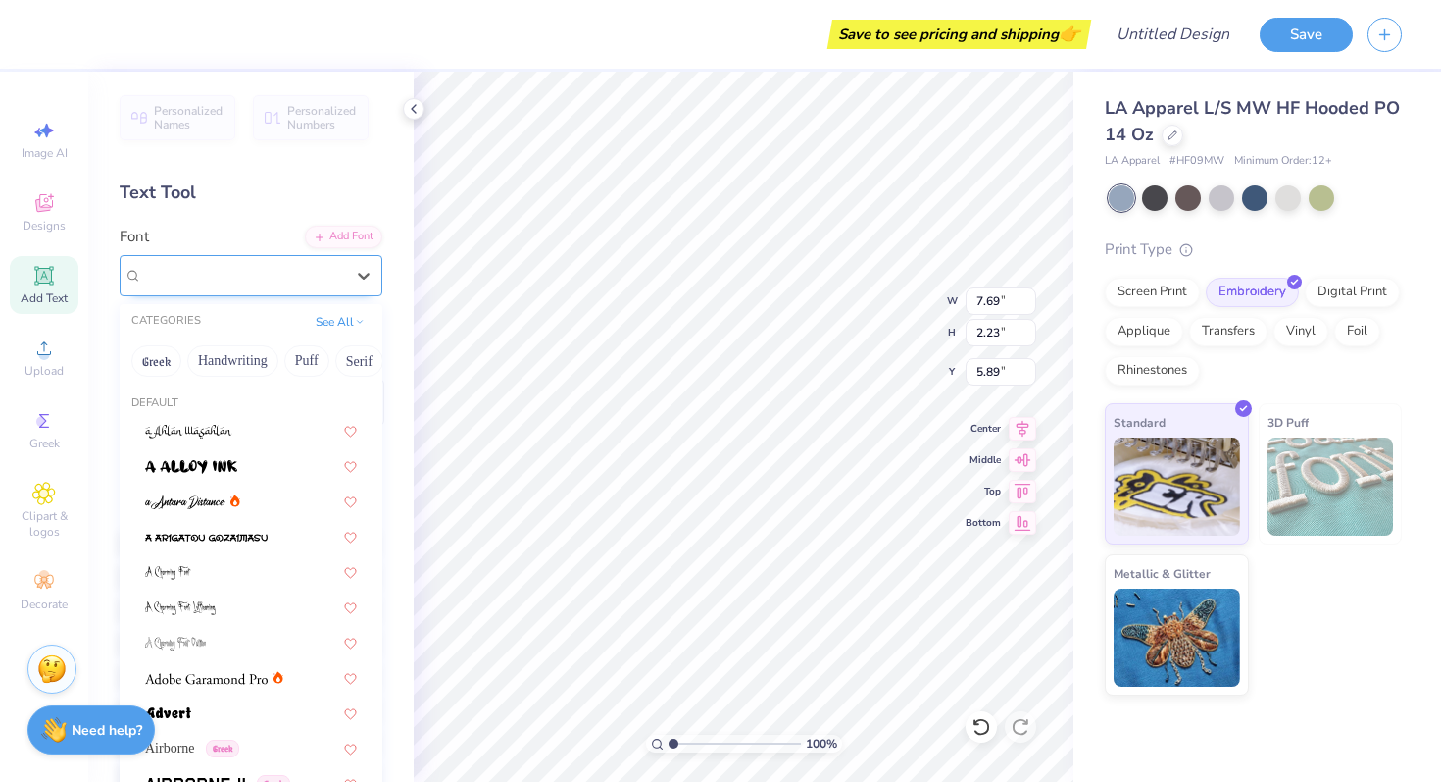
click at [289, 265] on div "Super Dream" at bounding box center [243, 275] width 206 height 30
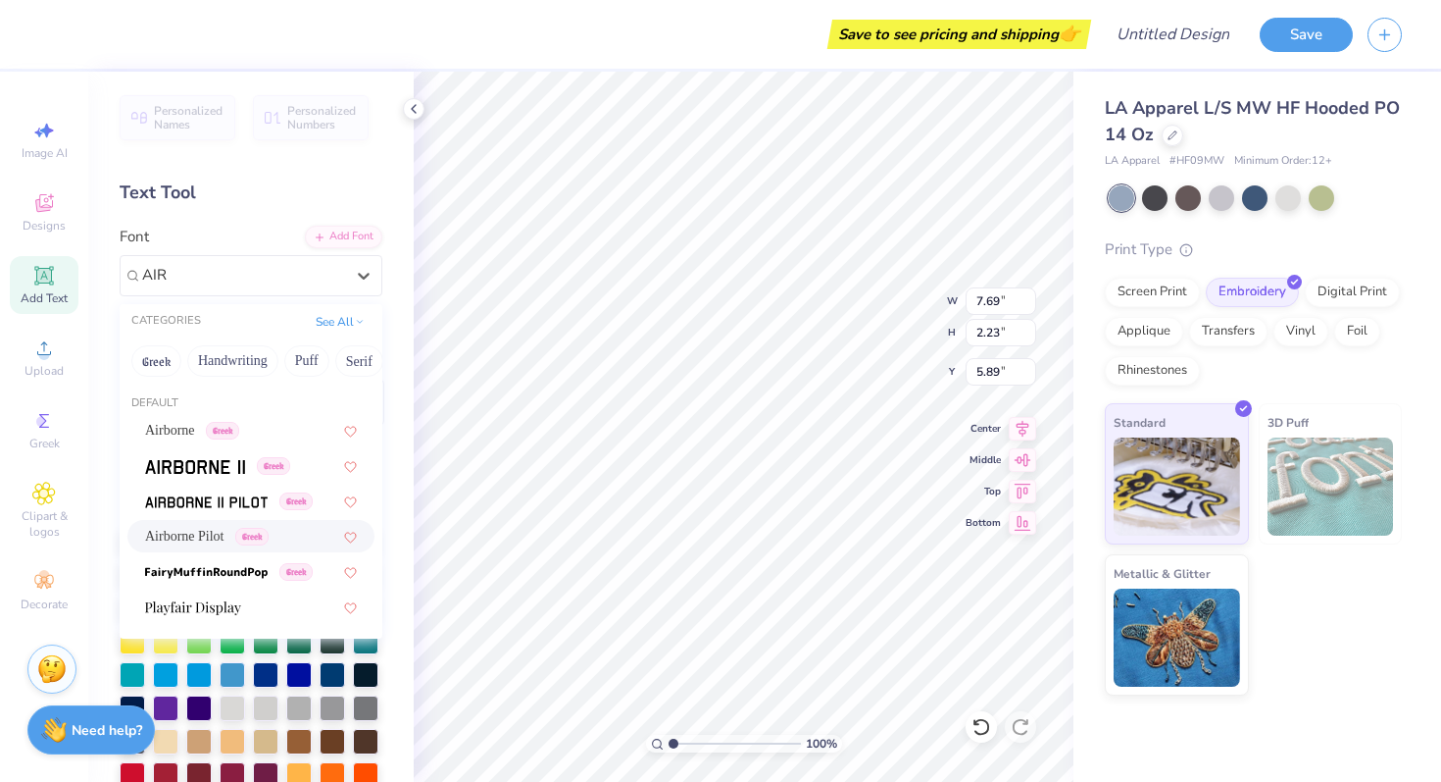
click at [225, 530] on span "Airborne Pilot" at bounding box center [184, 536] width 79 height 21
type input "AIR"
type input "7.35"
type input "2.33"
type input "5.84"
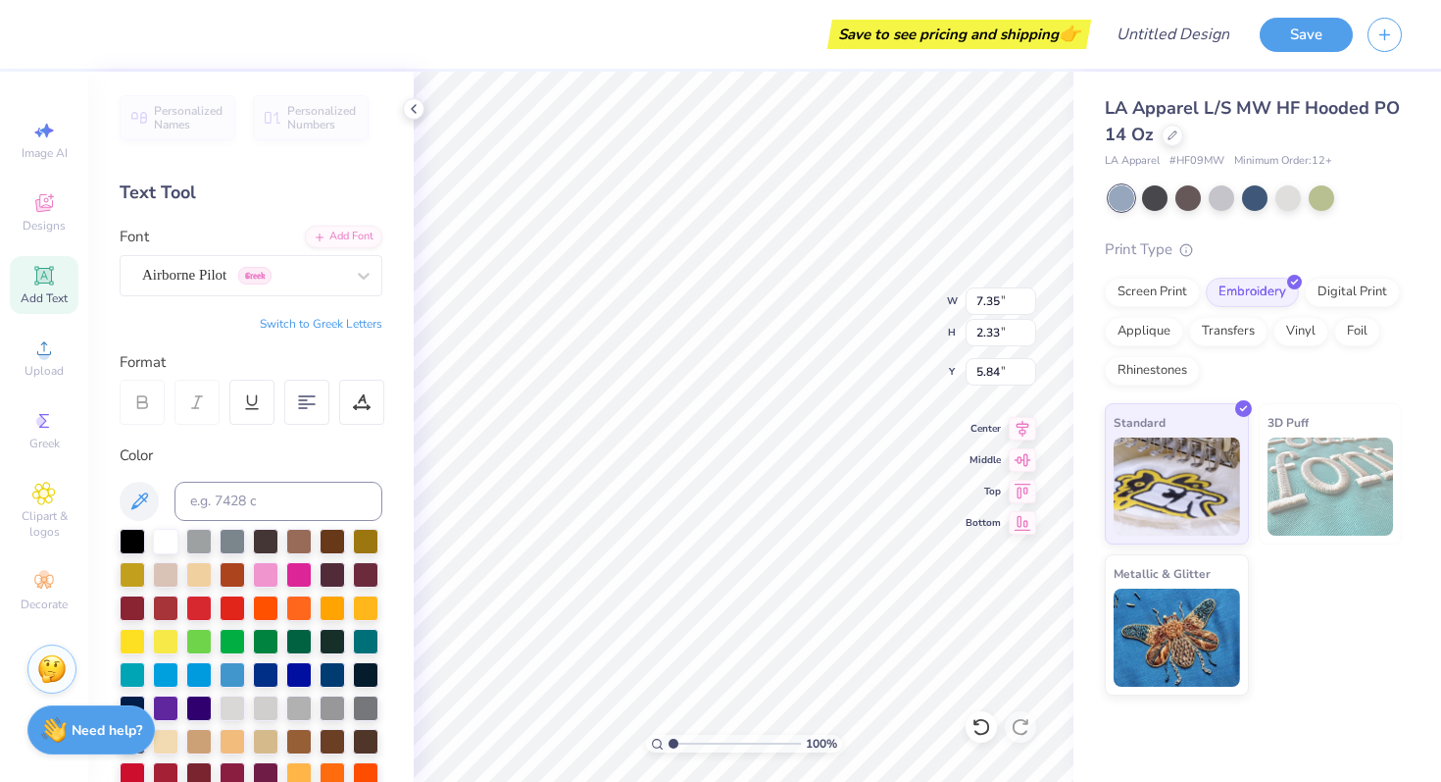
click at [355, 311] on div "Personalized Names Personalized Numbers Text Tool Add Font Font Airborne Pilot …" at bounding box center [251, 427] width 326 height 710
click at [355, 322] on button "Switch to Greek Letters" at bounding box center [321, 324] width 123 height 16
type textarea "Τ"
type textarea "ΑΧΩ"
type input "9.96"
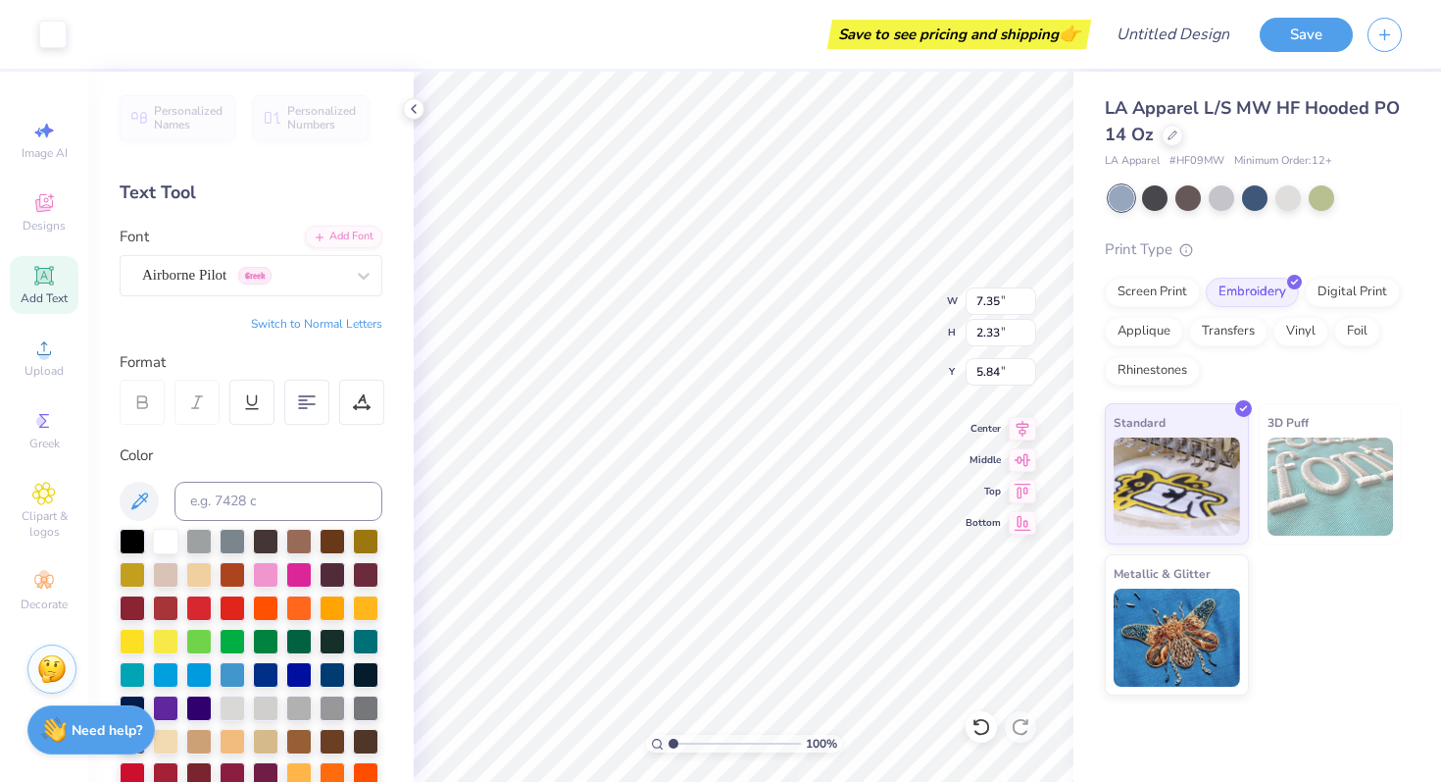
type input "4.26"
type input "9.24"
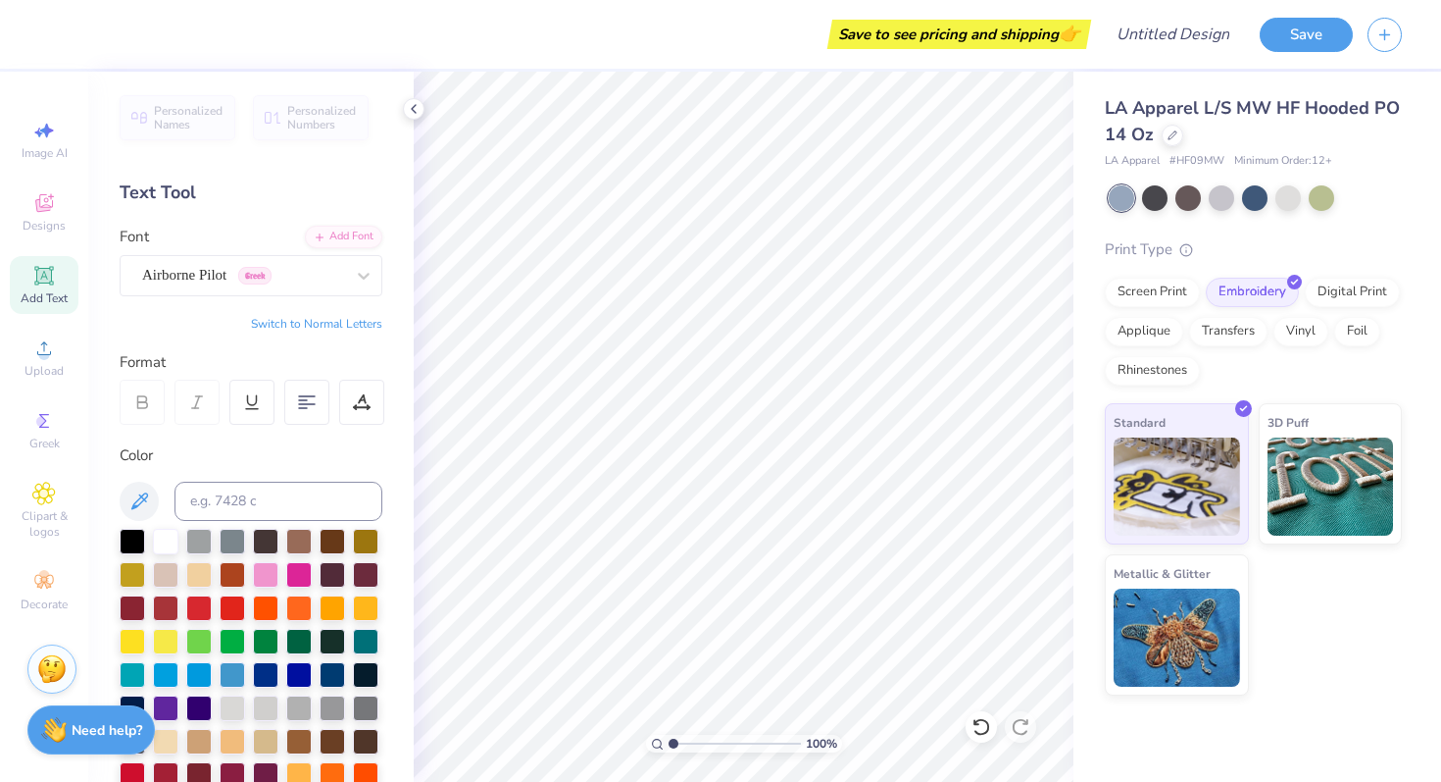
click at [30, 279] on div "Add Text" at bounding box center [44, 285] width 69 height 58
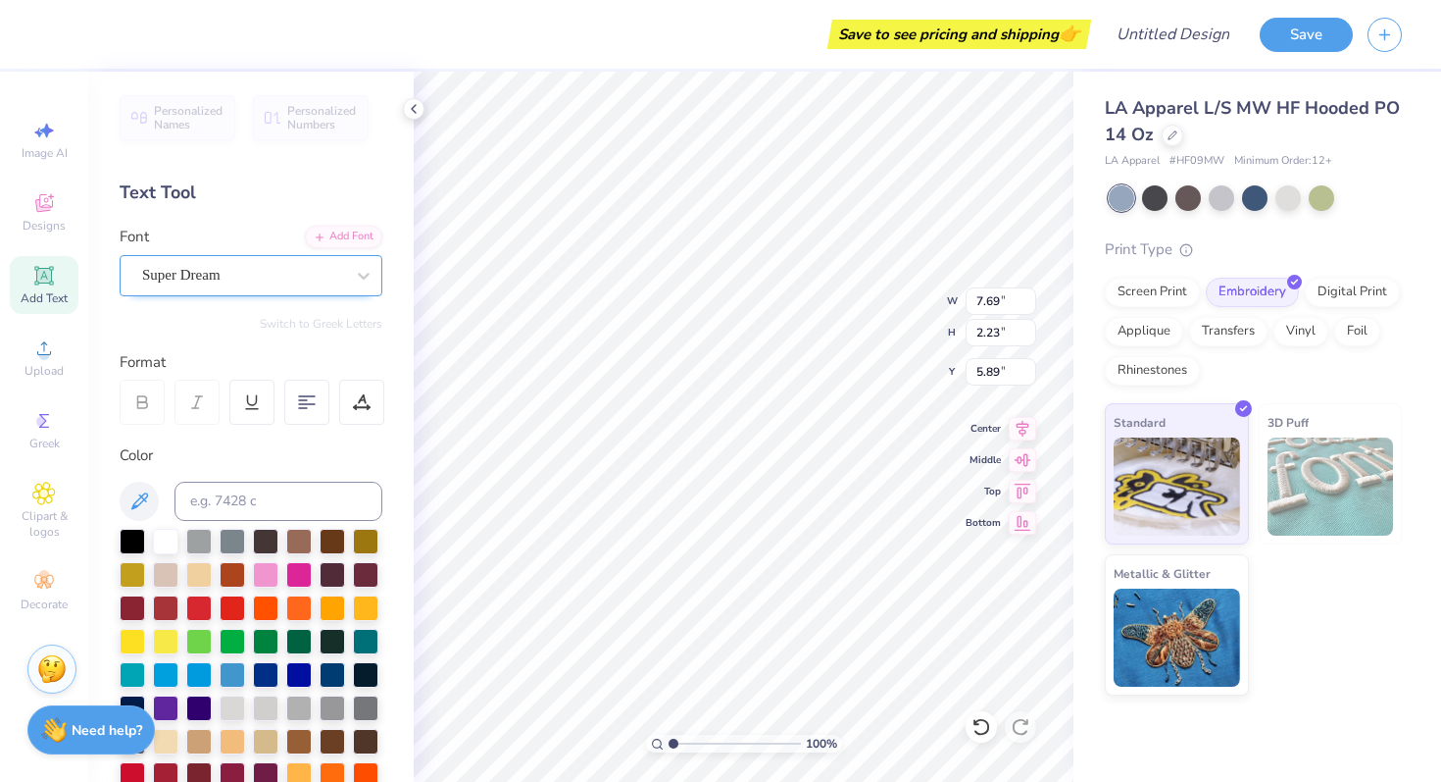
click at [287, 269] on div "Super Dream" at bounding box center [243, 275] width 206 height 30
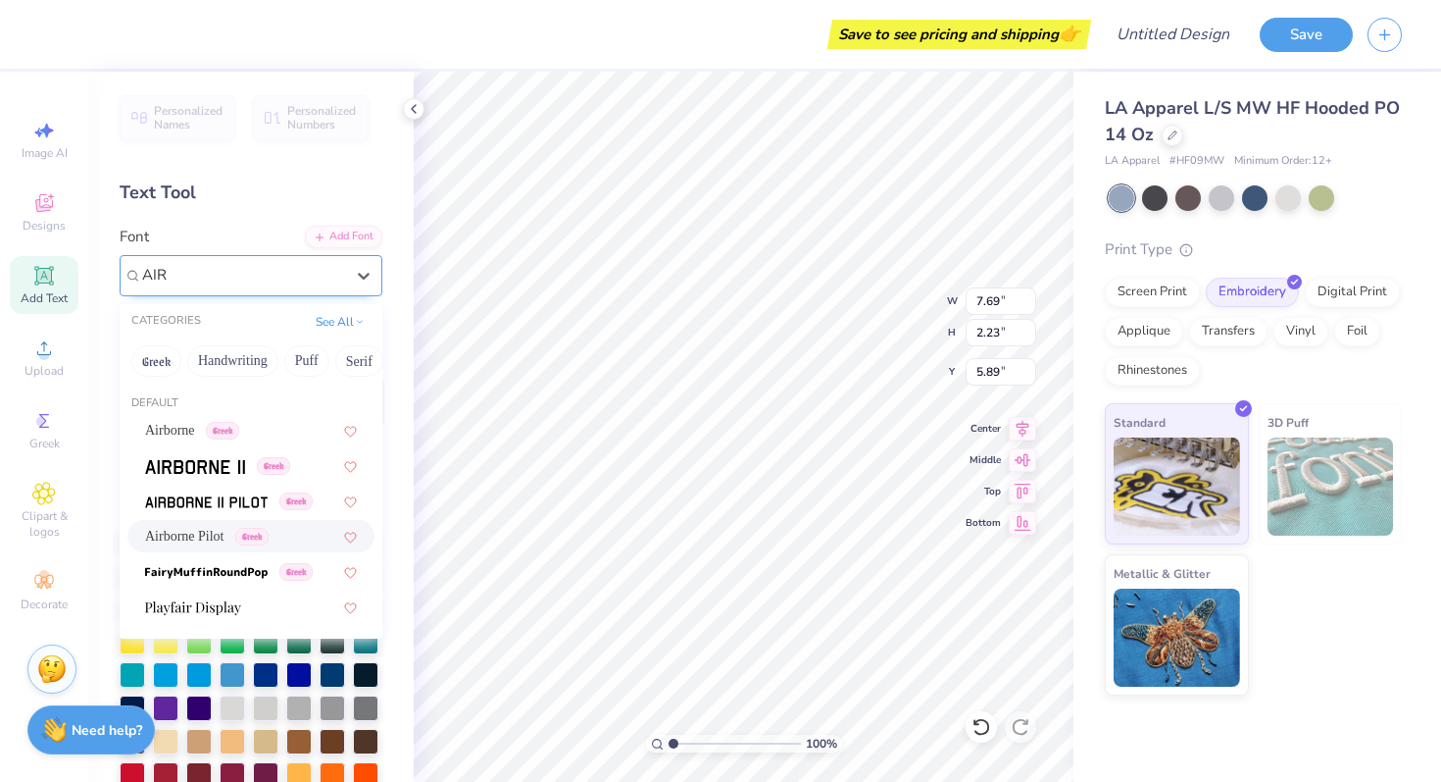
click at [225, 539] on span "Airborne Pilot" at bounding box center [184, 536] width 79 height 21
type input "AIR"
type input "7.35"
type input "2.33"
type input "5.84"
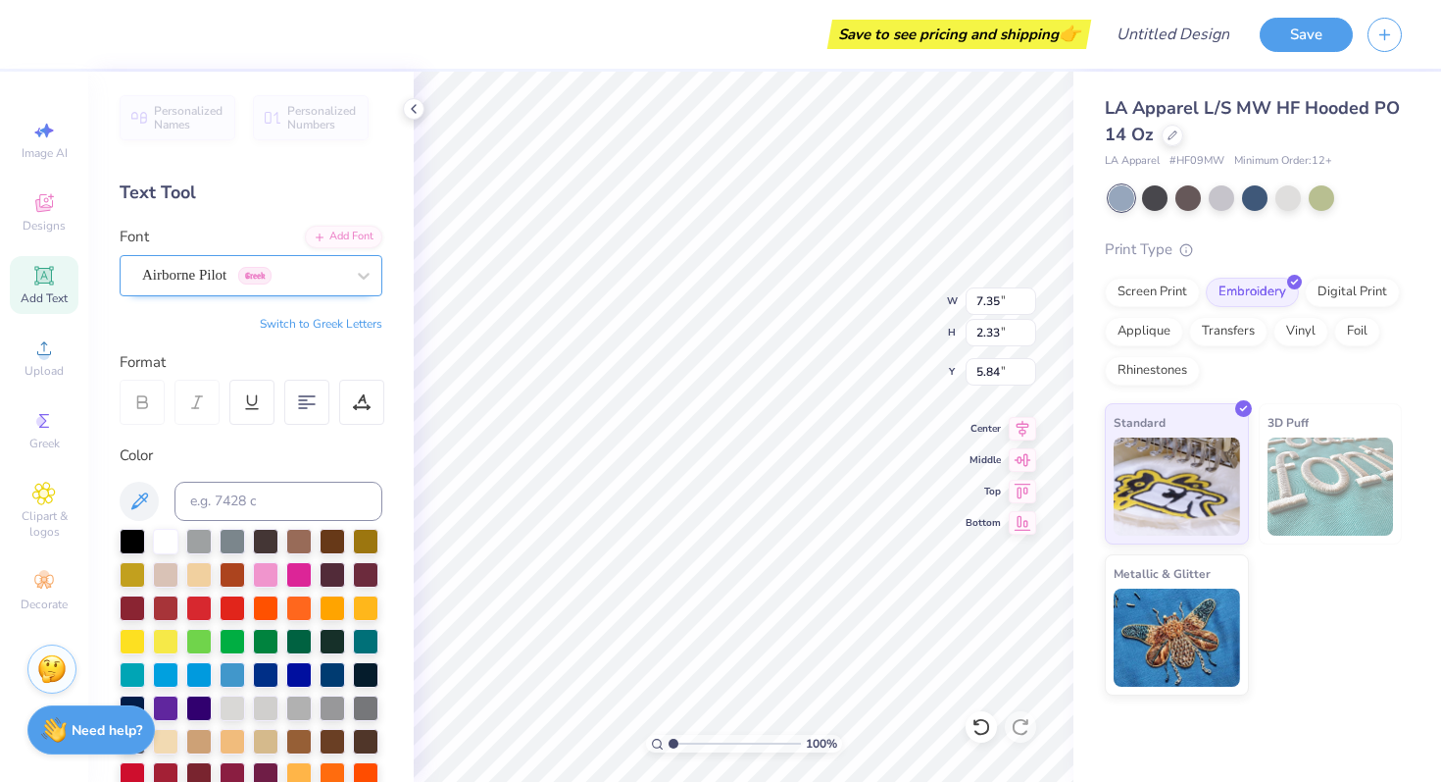
type textarea "T"
type textarea "A"
click at [284, 330] on button "Switch to Greek Letters" at bounding box center [321, 324] width 123 height 16
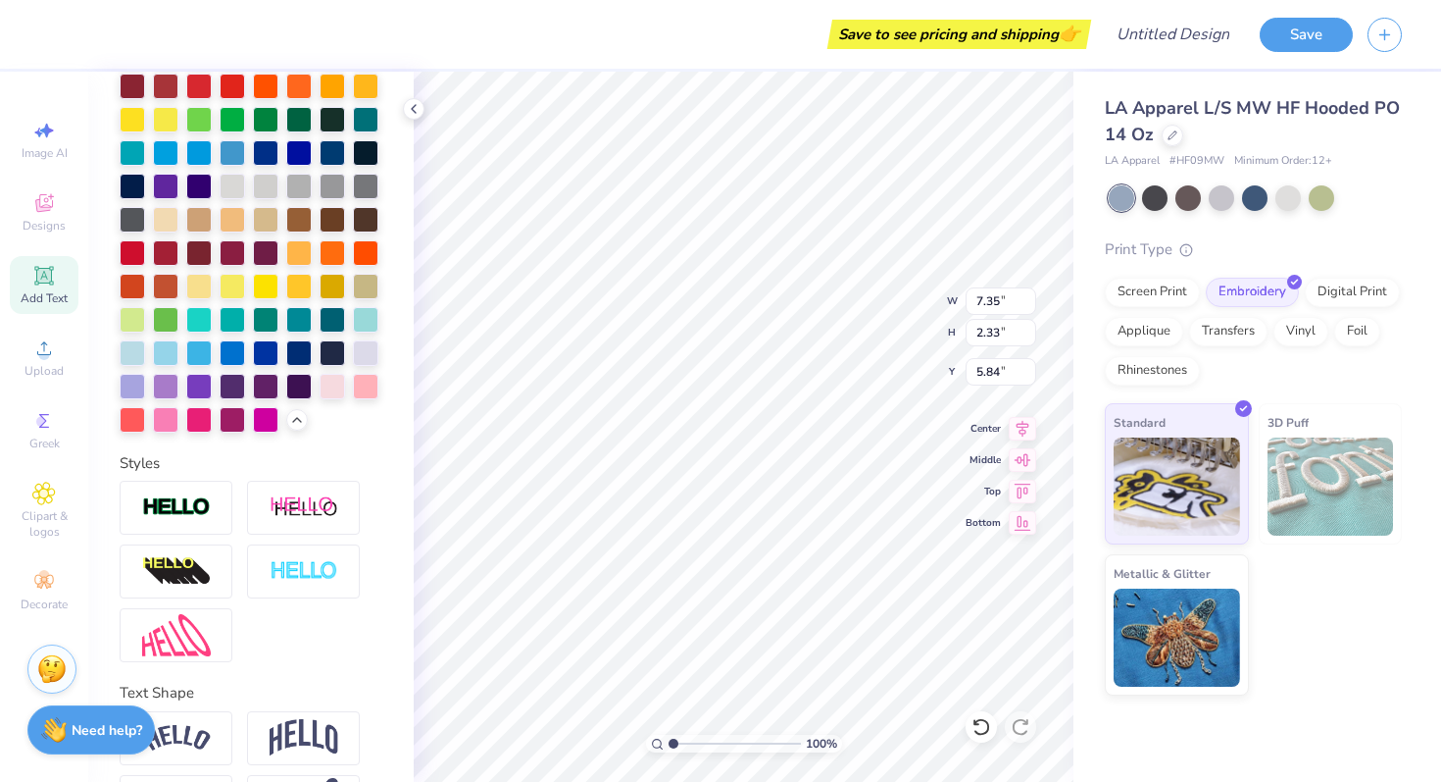
scroll to position [591, 0]
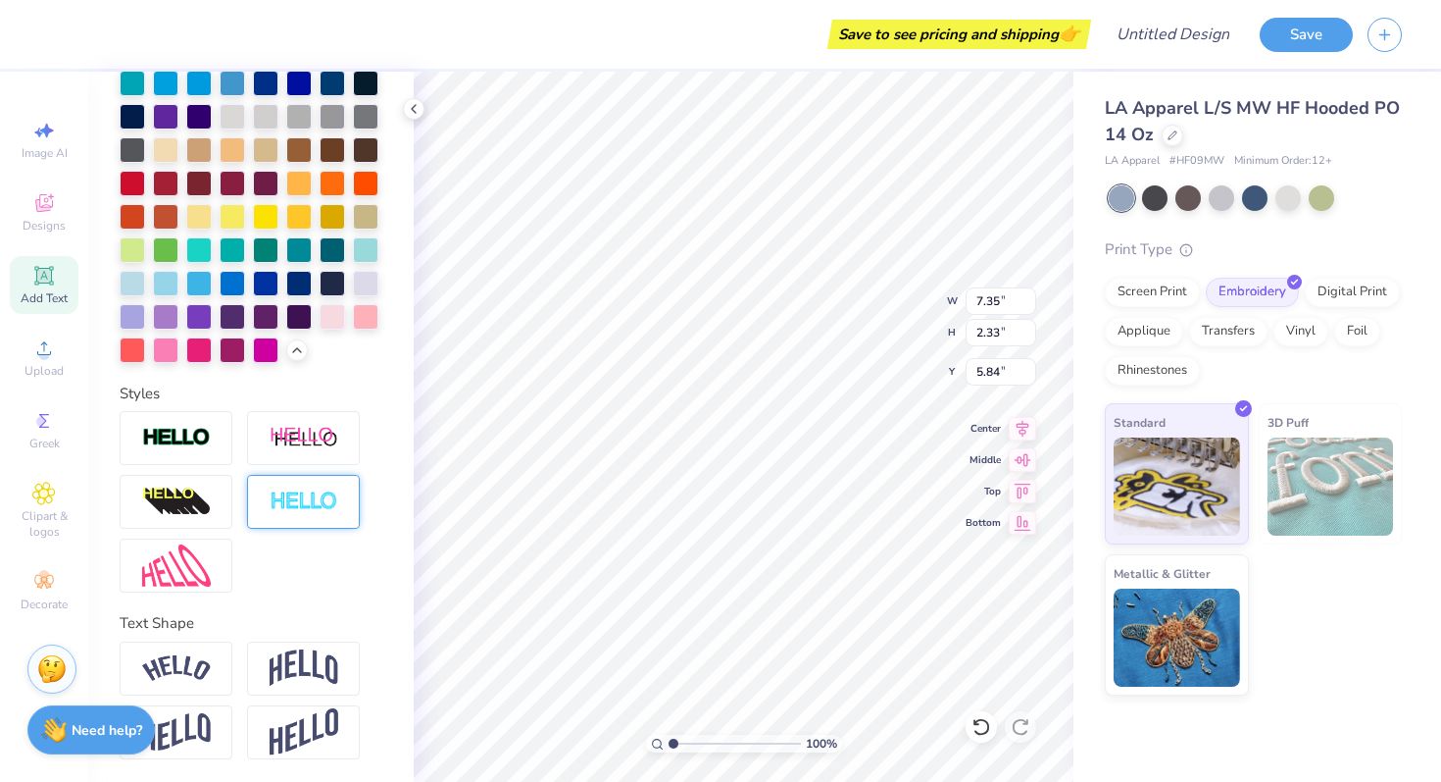
type textarea "ΑΧΩ"
click at [298, 514] on div at bounding box center [303, 502] width 113 height 54
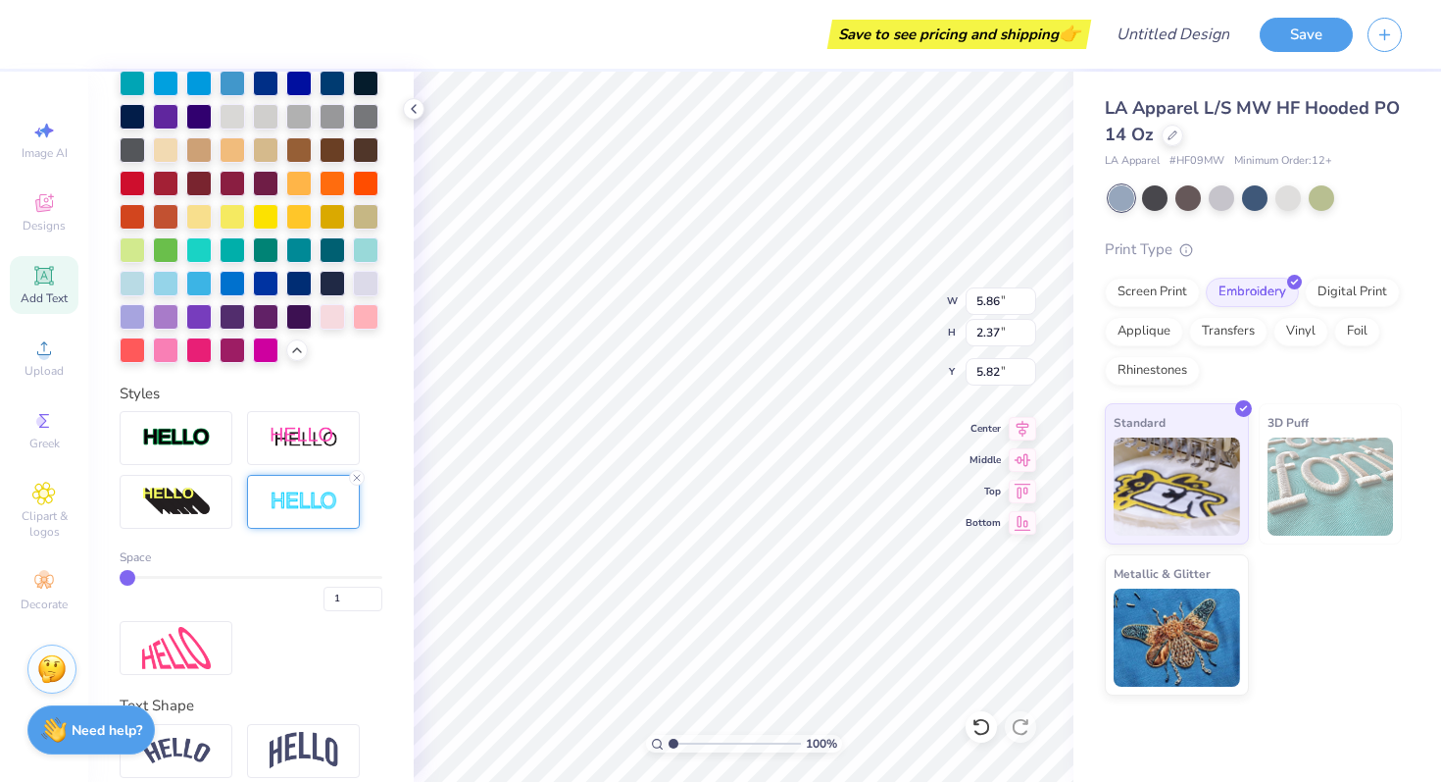
type input "4.63"
type input "8.41"
type input "3.40"
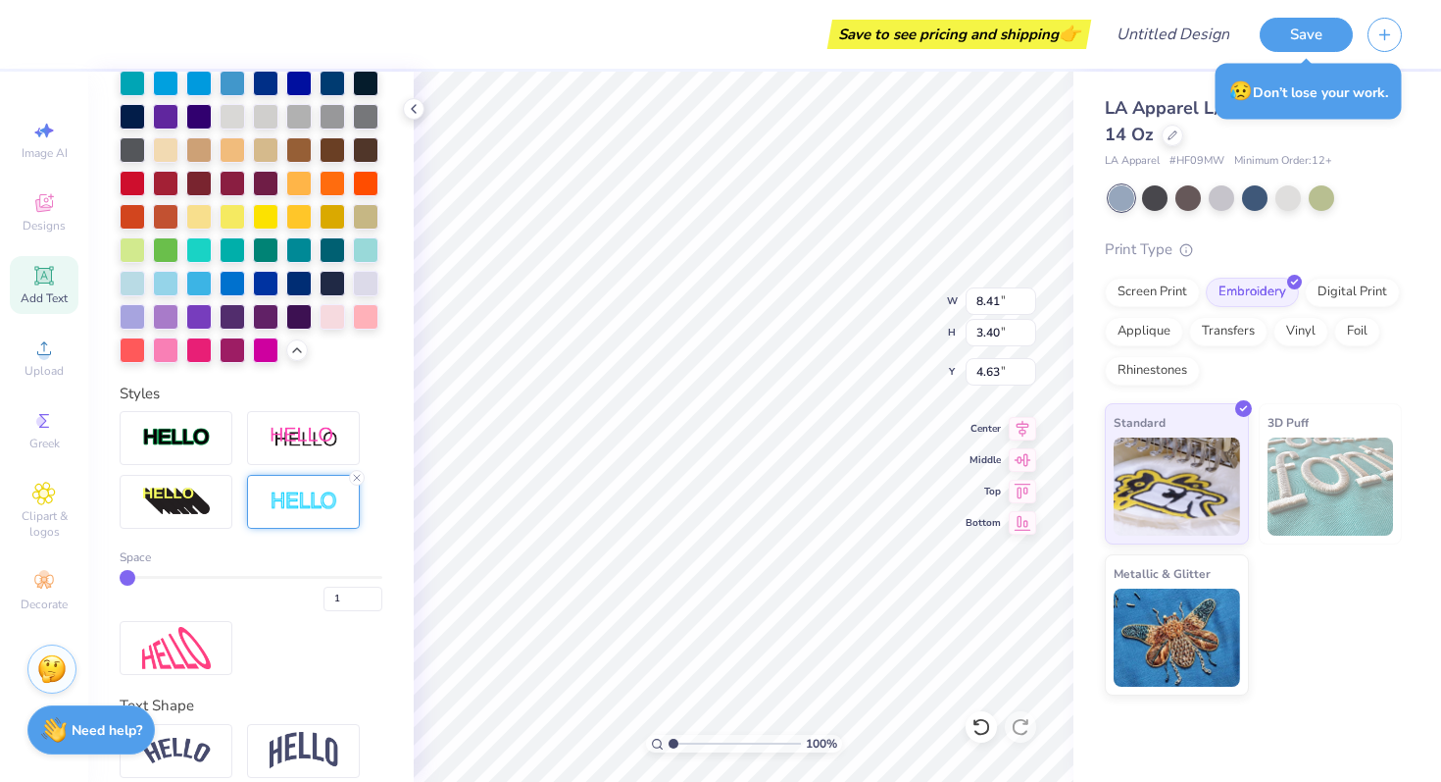
type input "10.98"
type input "4.44"
type input "4.78"
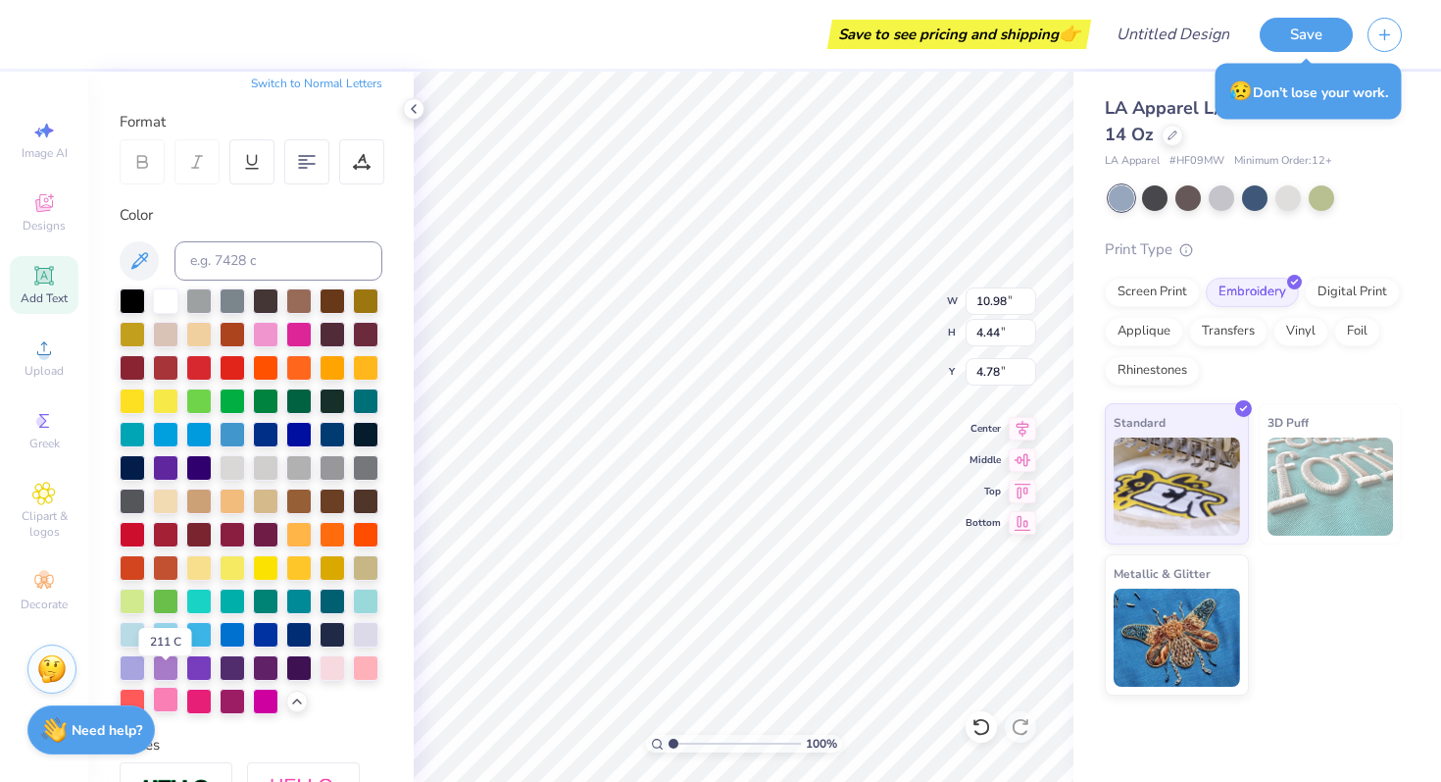
scroll to position [149, 0]
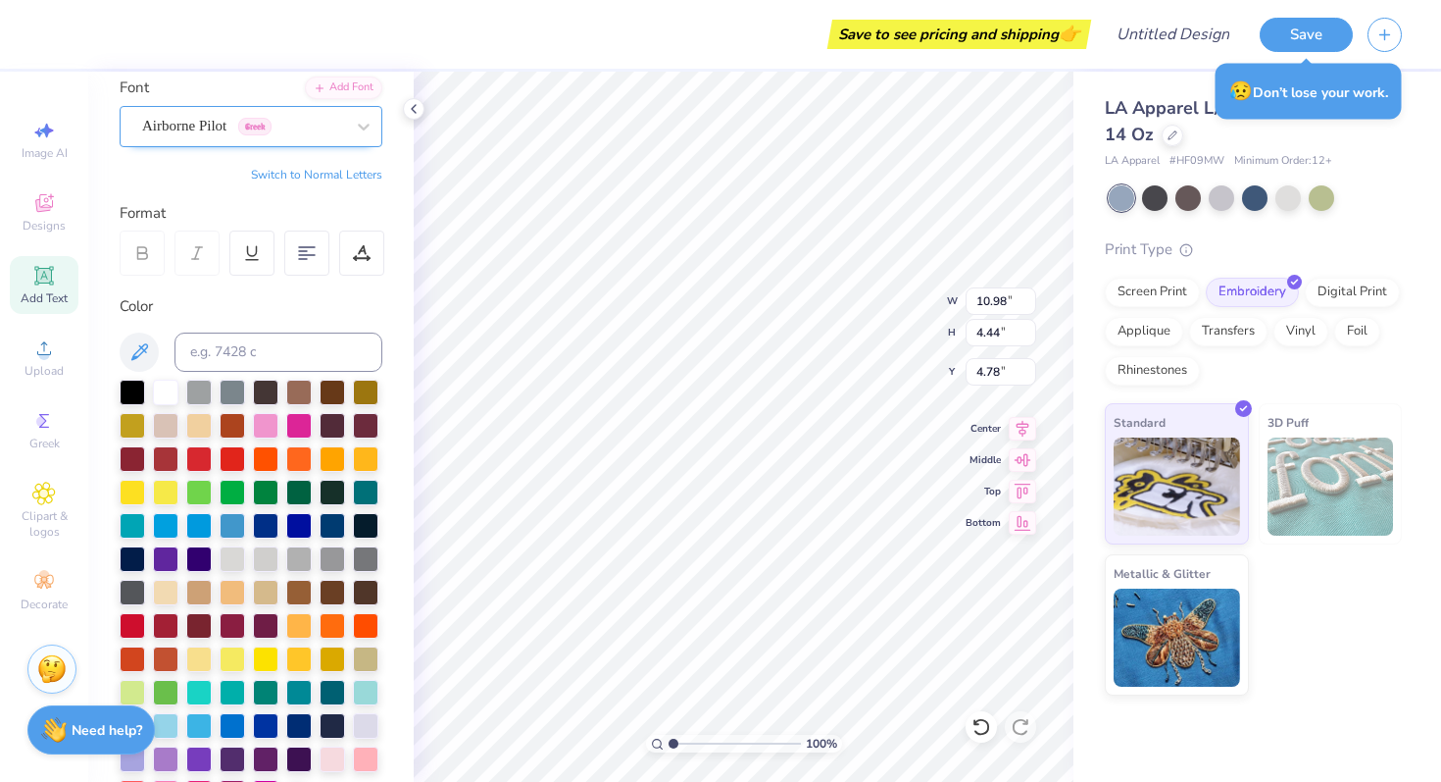
click at [59, 284] on div "Add Text" at bounding box center [44, 285] width 69 height 58
type input "7.69"
type input "2.23"
type input "5.89"
click at [241, 123] on div "Super Dream" at bounding box center [243, 126] width 206 height 30
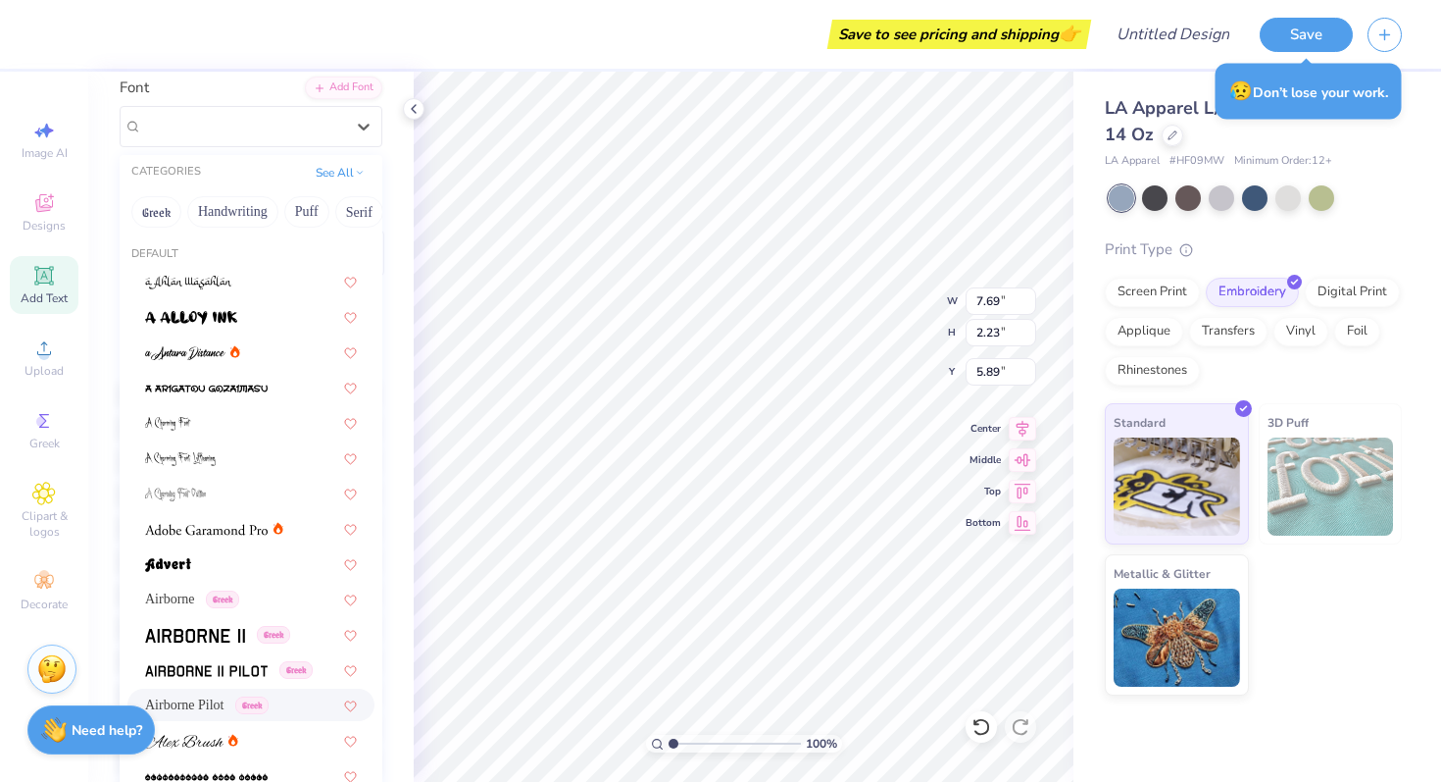
click at [196, 698] on span "Airborne Pilot" at bounding box center [184, 704] width 79 height 21
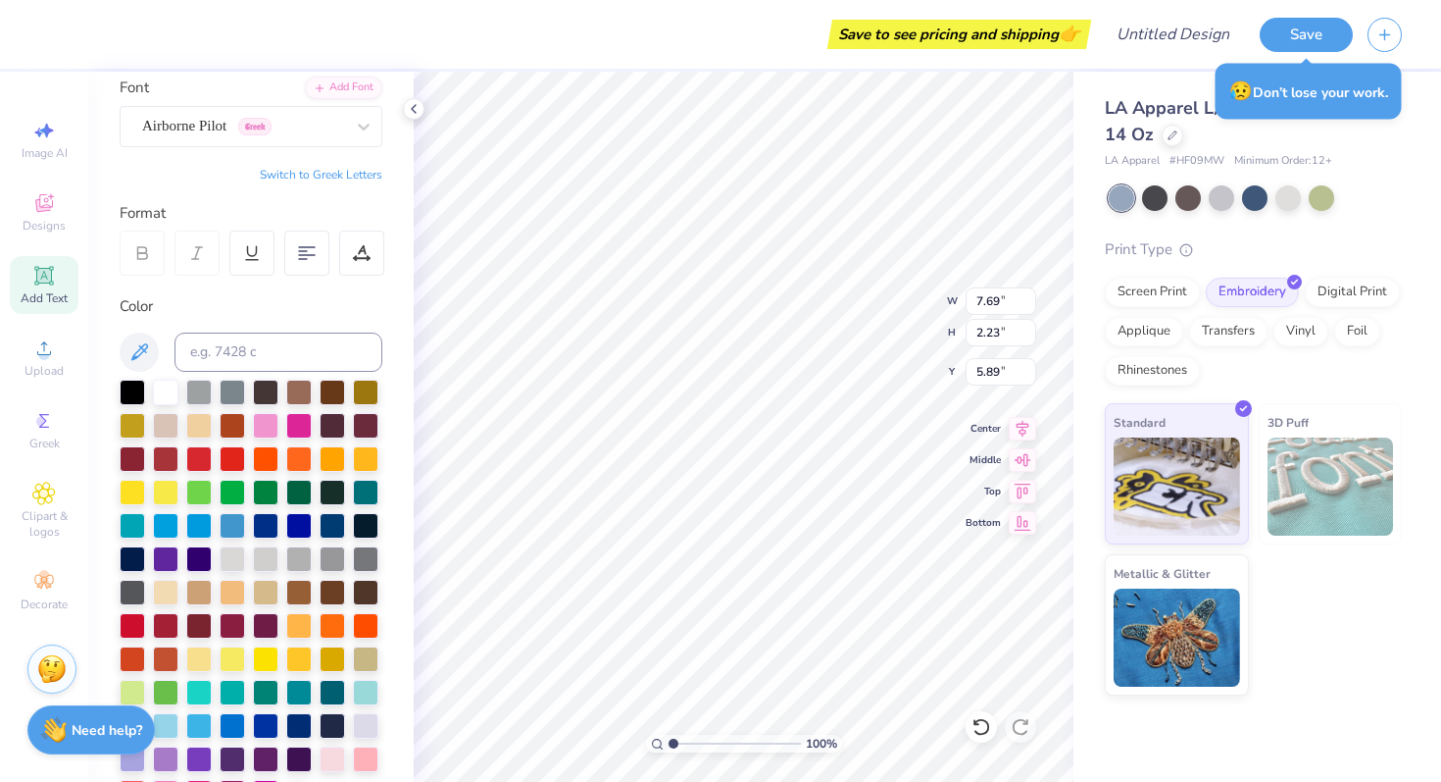
type input "7.35"
type input "2.33"
type input "5.84"
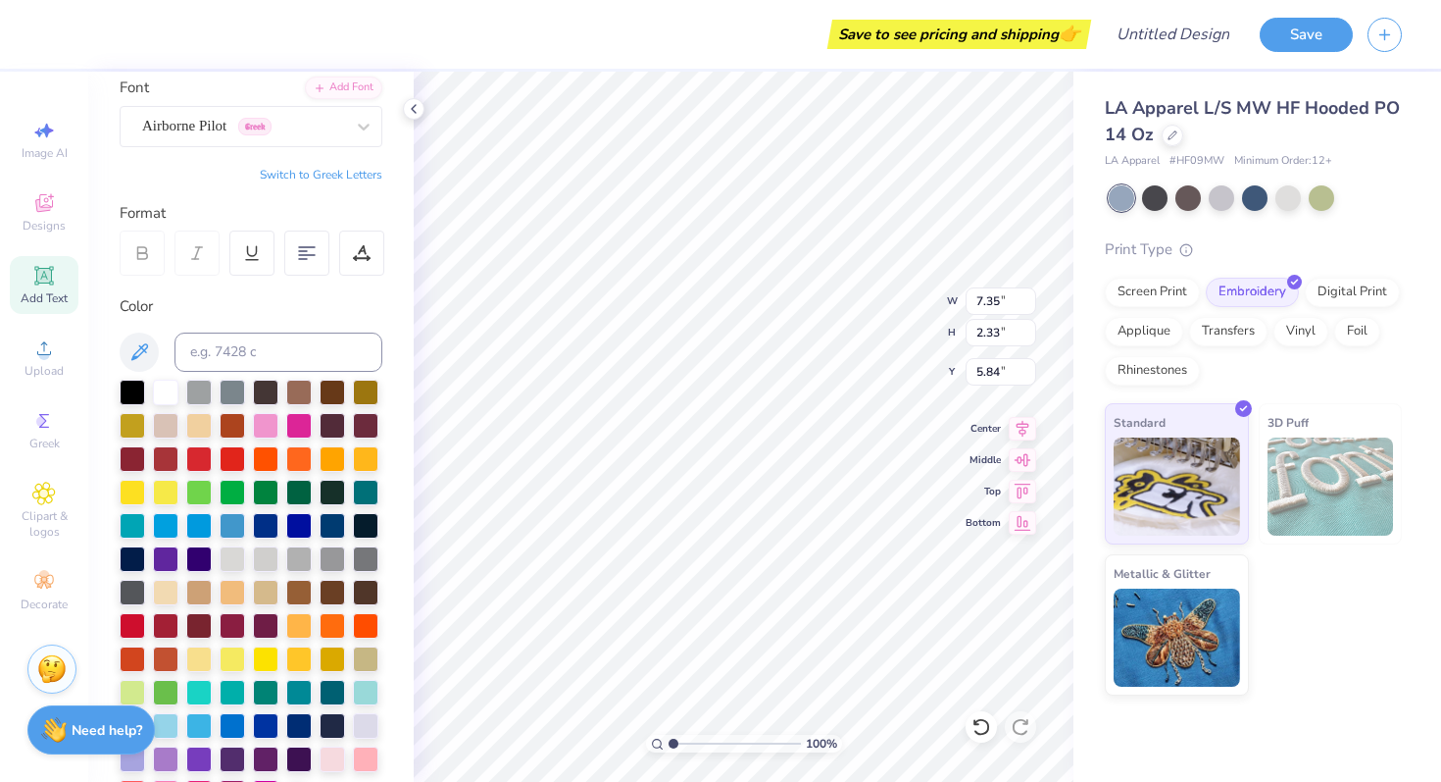
scroll to position [0, 0]
type textarea "T"
type textarea "."
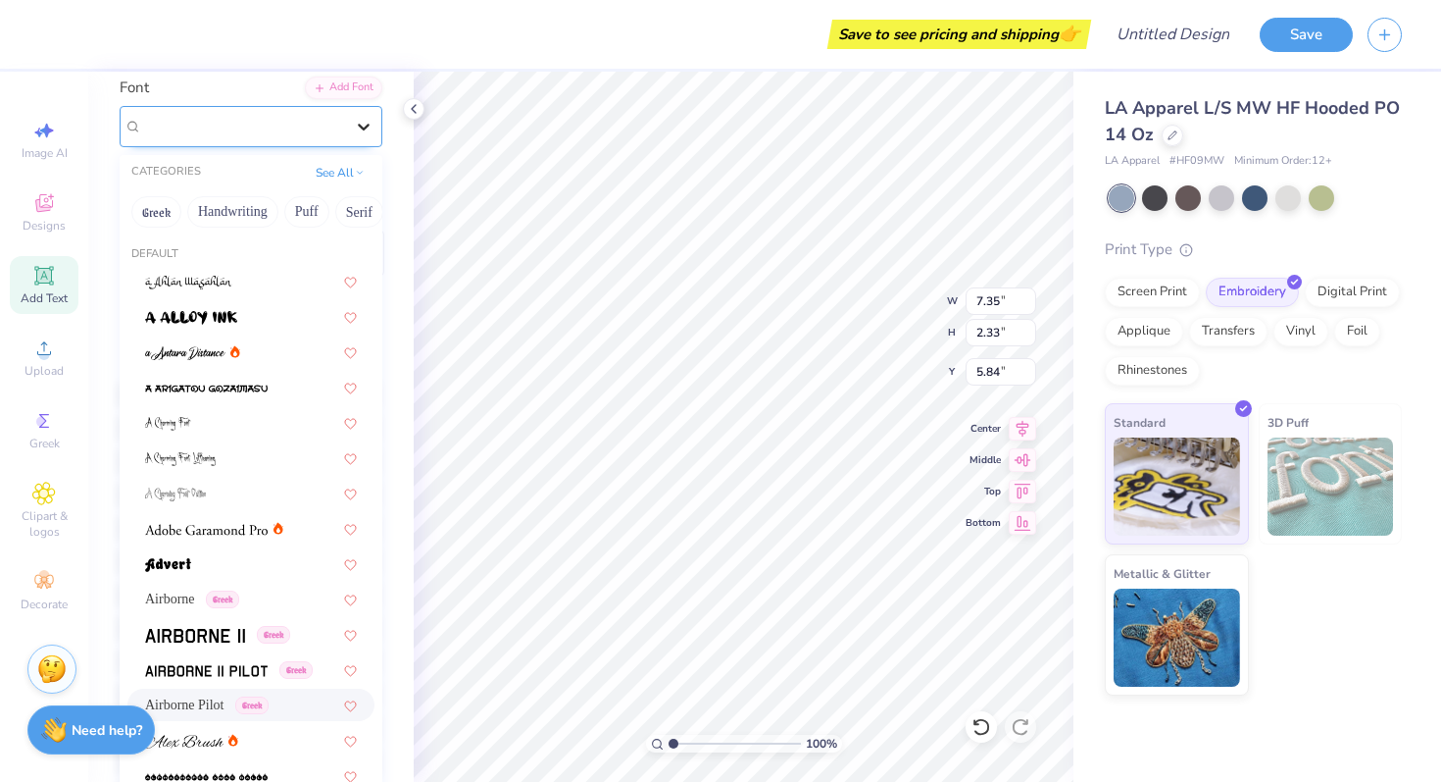
click at [364, 114] on div at bounding box center [363, 126] width 35 height 35
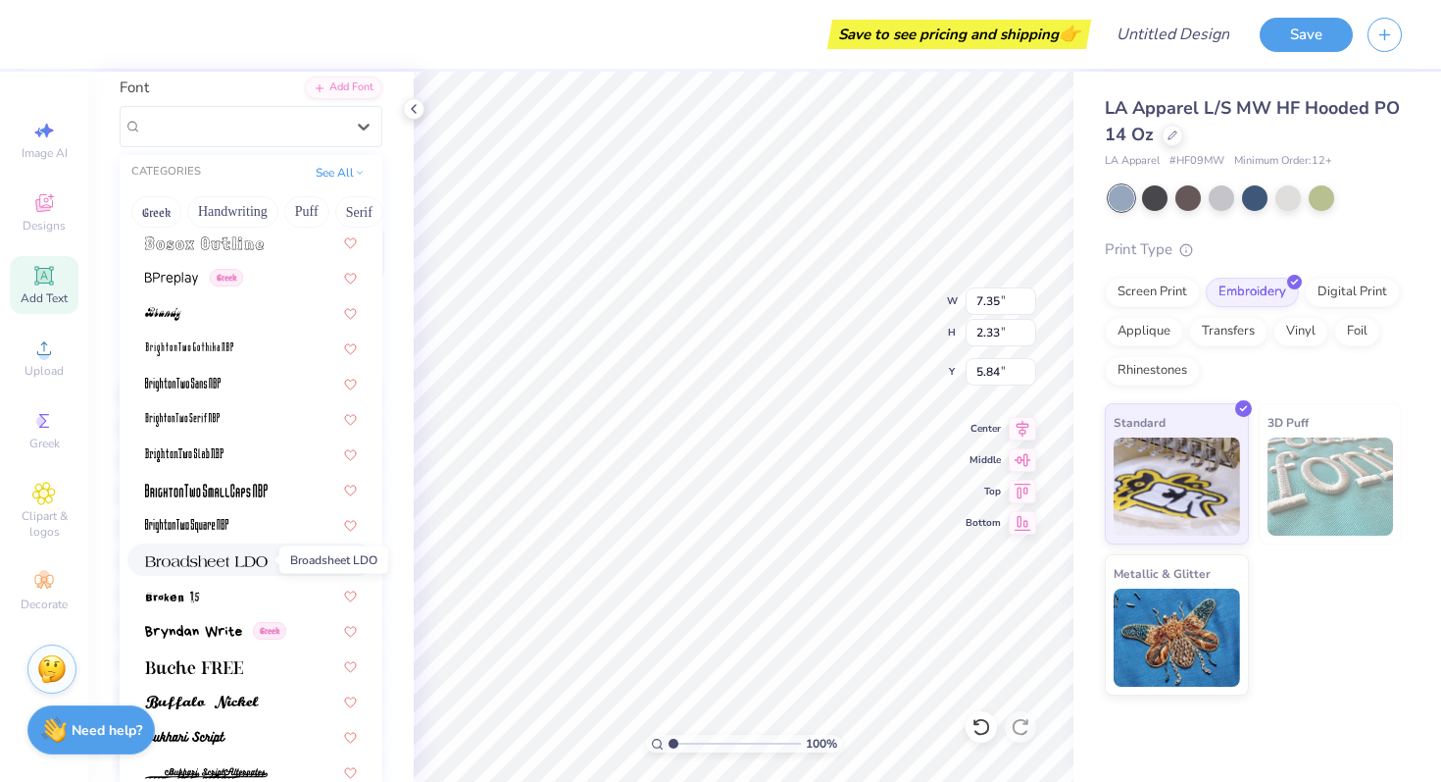
scroll to position [1482, 0]
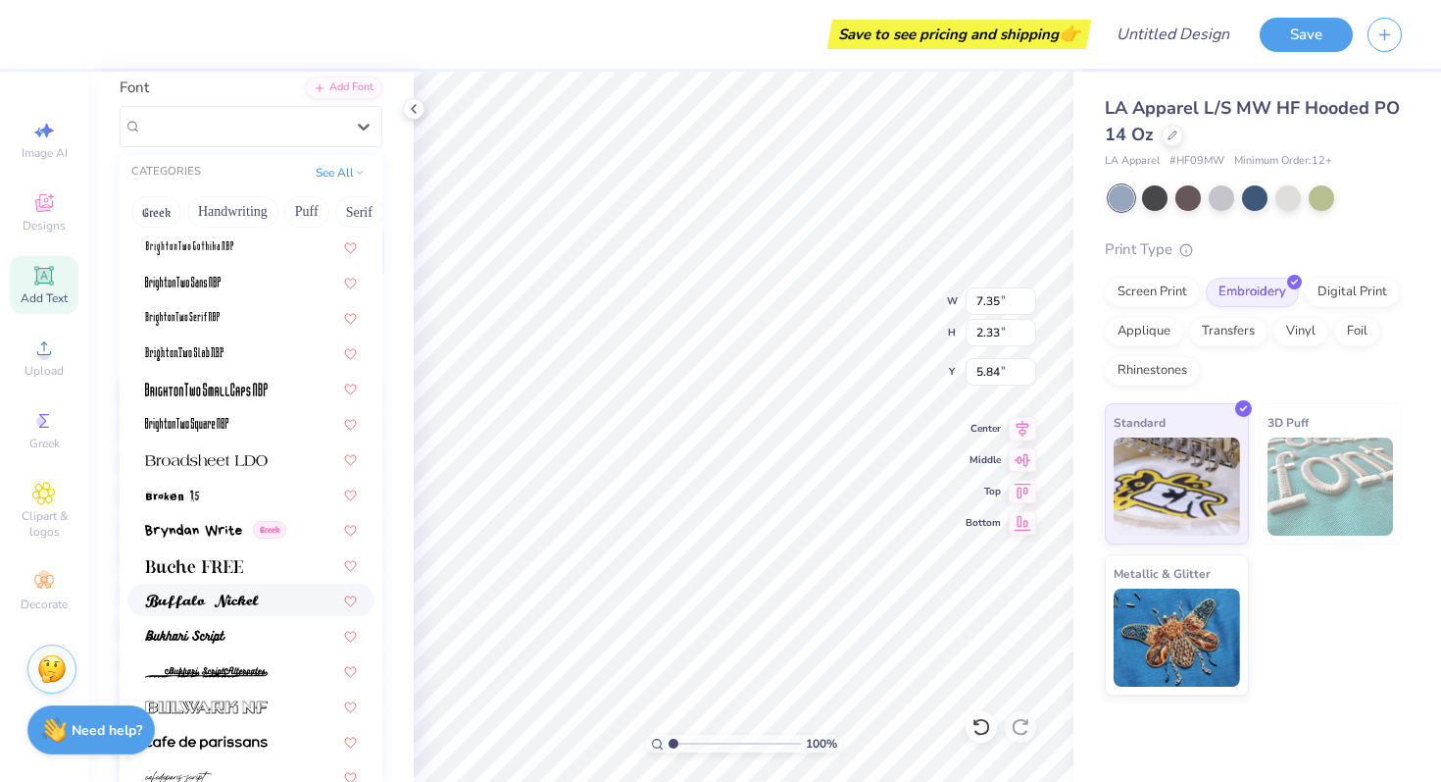
click at [201, 596] on img at bounding box center [202, 601] width 114 height 14
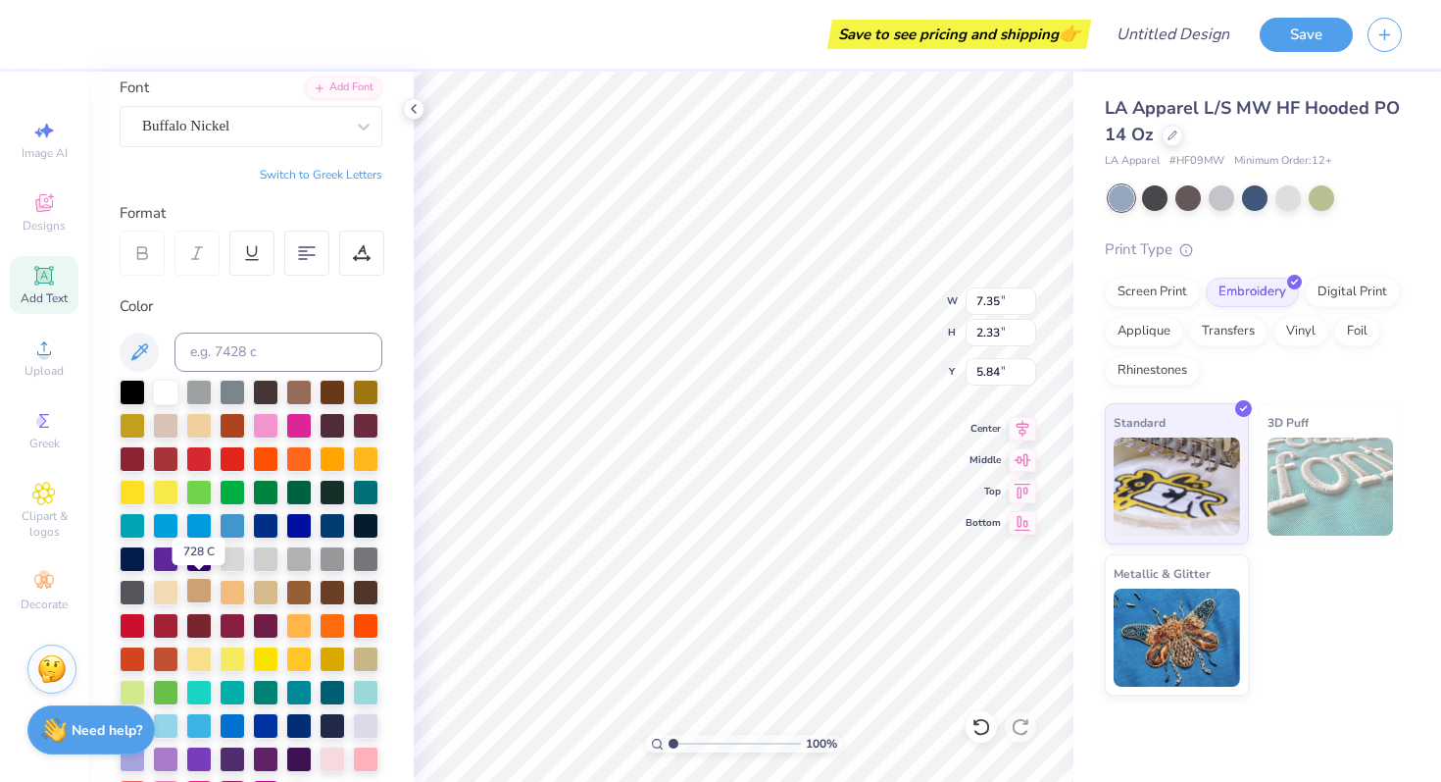
type textarea "."
type input "10.98"
type input "4.44"
type input "4.78"
type input "0.34"
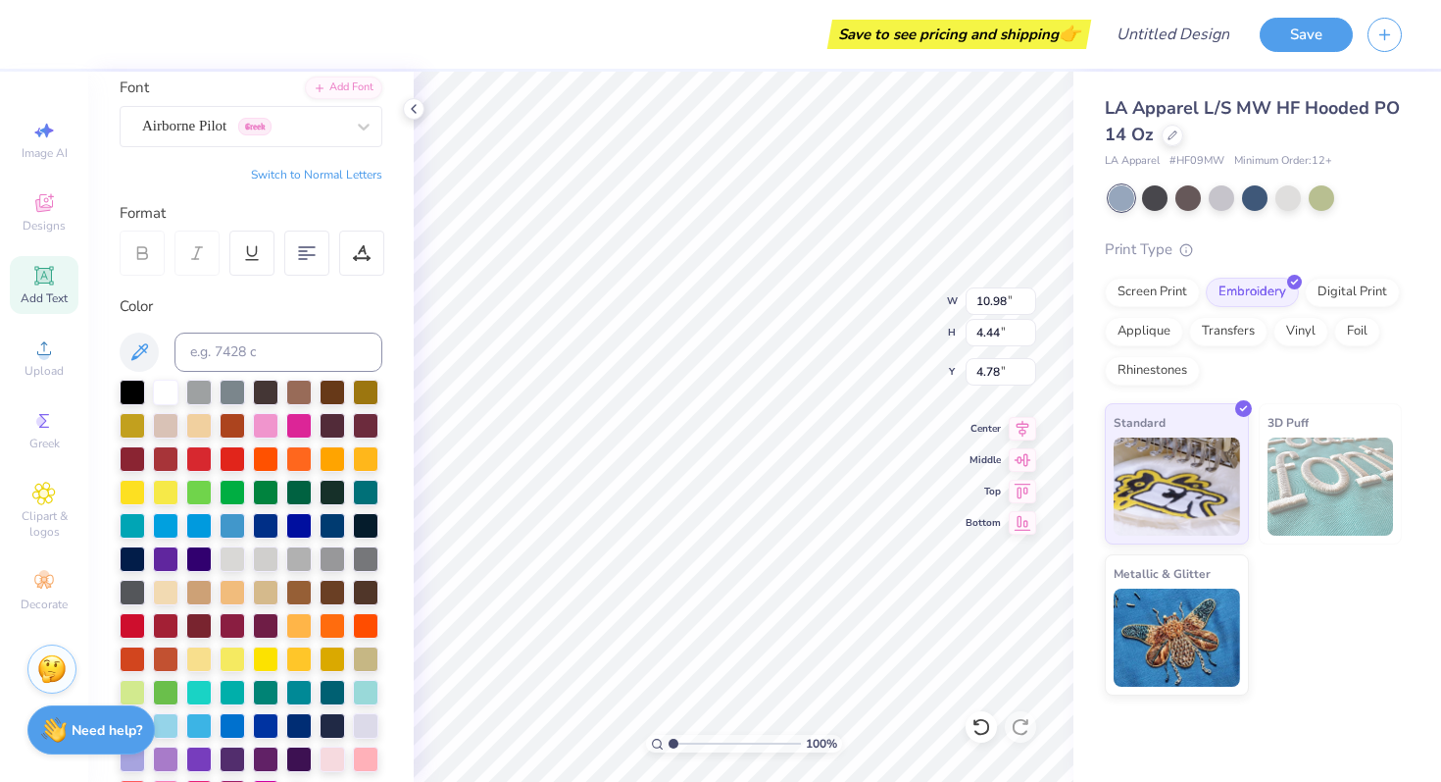
type input "0.38"
type input "6.81"
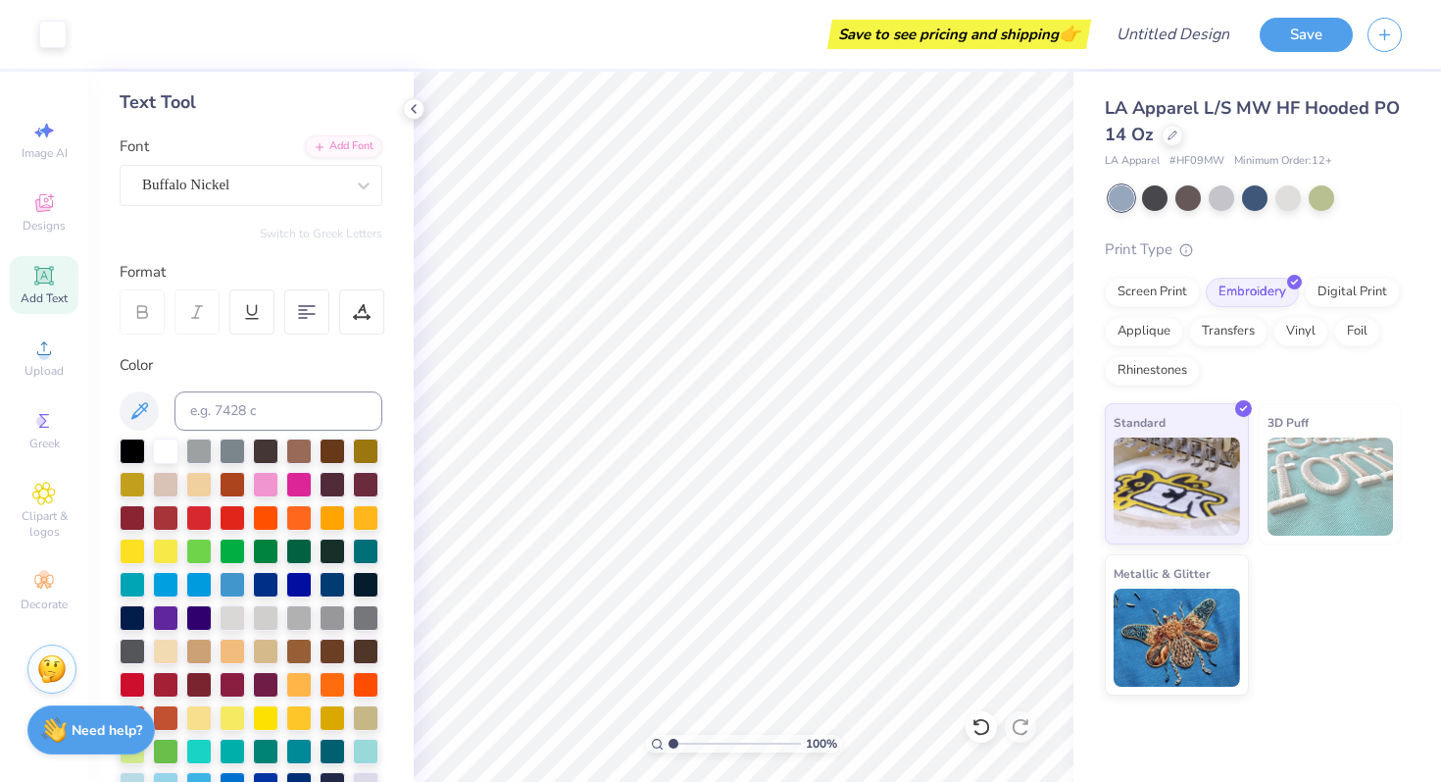
scroll to position [86, 0]
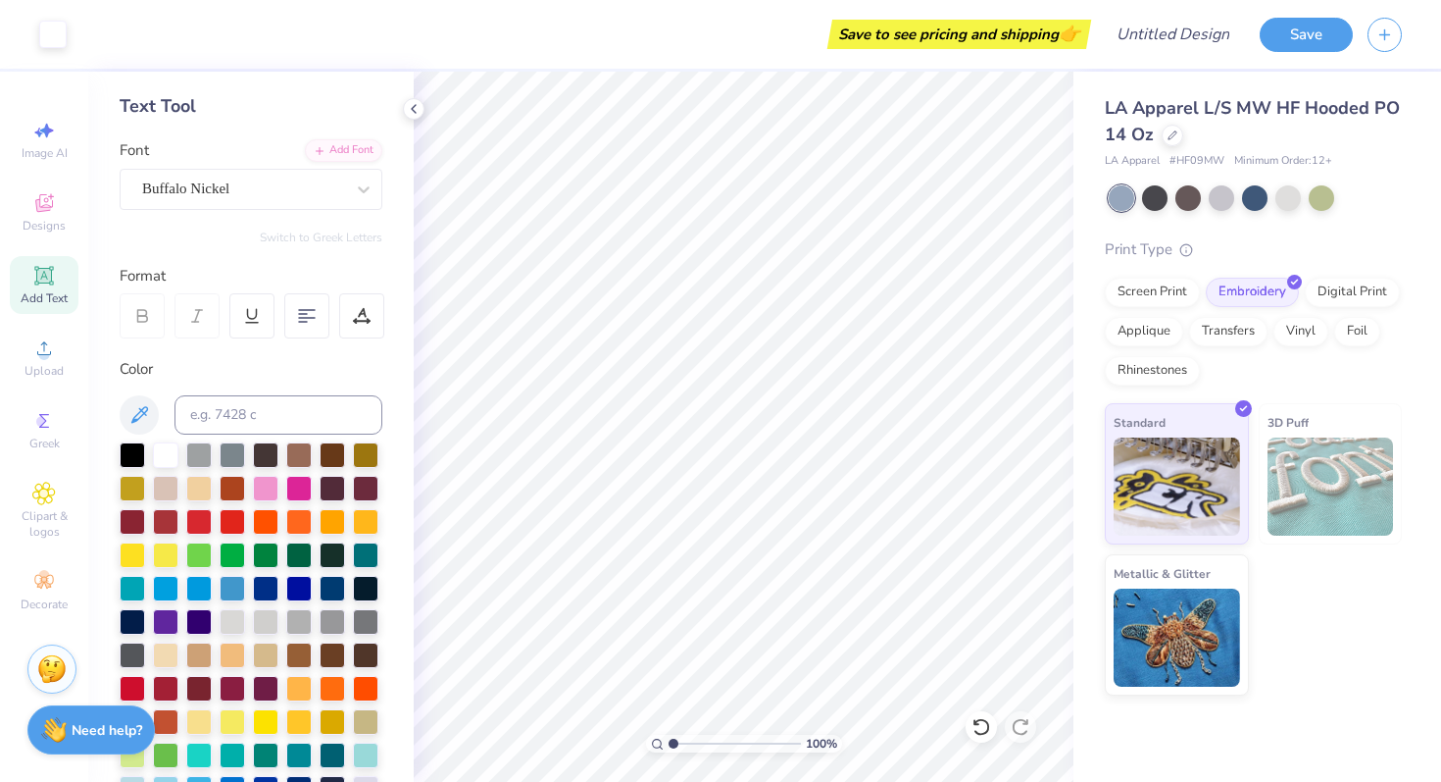
click at [262, 210] on div "Personalized Names Personalized Numbers Text Tool Add Font Font Buffalo Nickel …" at bounding box center [251, 427] width 326 height 710
click at [262, 198] on div "Buffalo Nickel" at bounding box center [243, 189] width 206 height 30
type input "C"
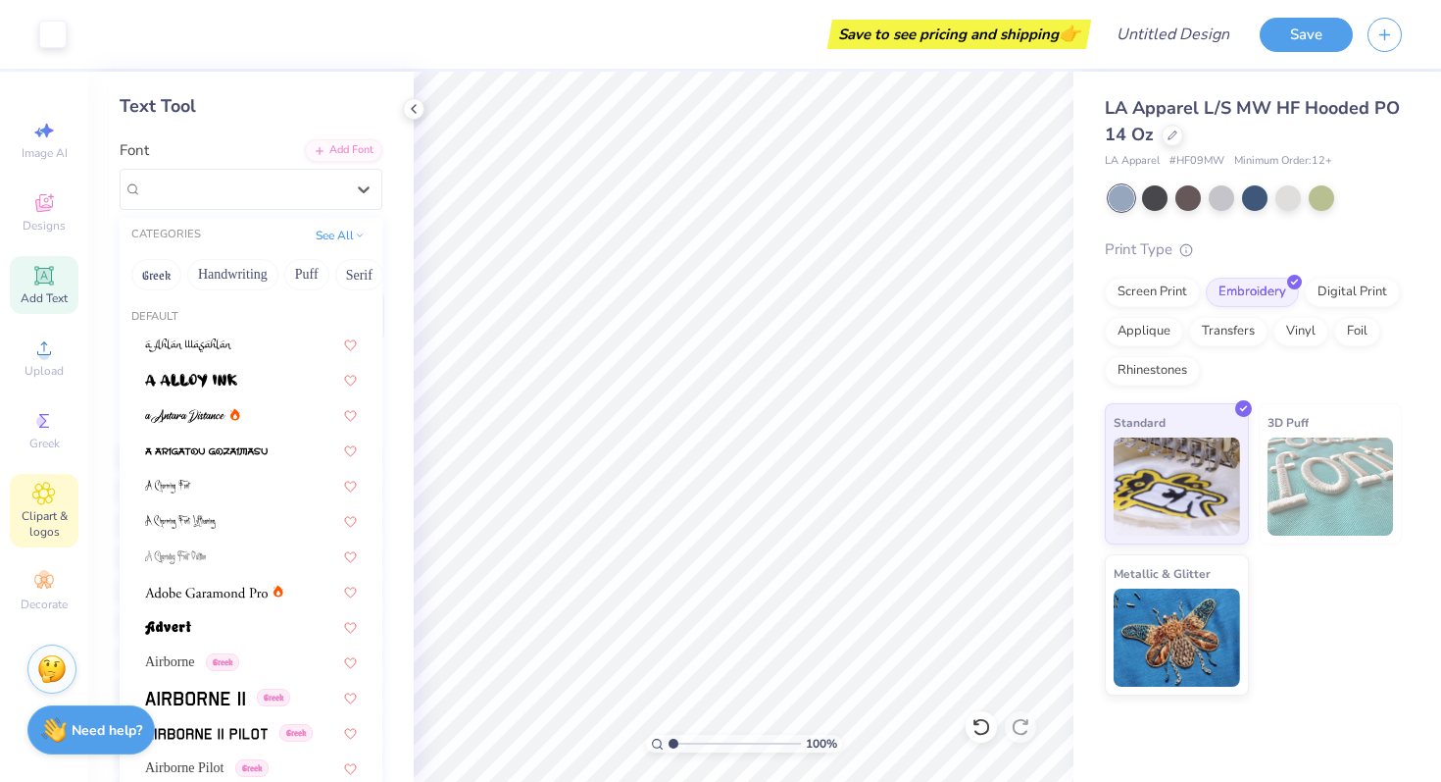
click at [54, 479] on div "Clipart & logos" at bounding box center [44, 511] width 69 height 74
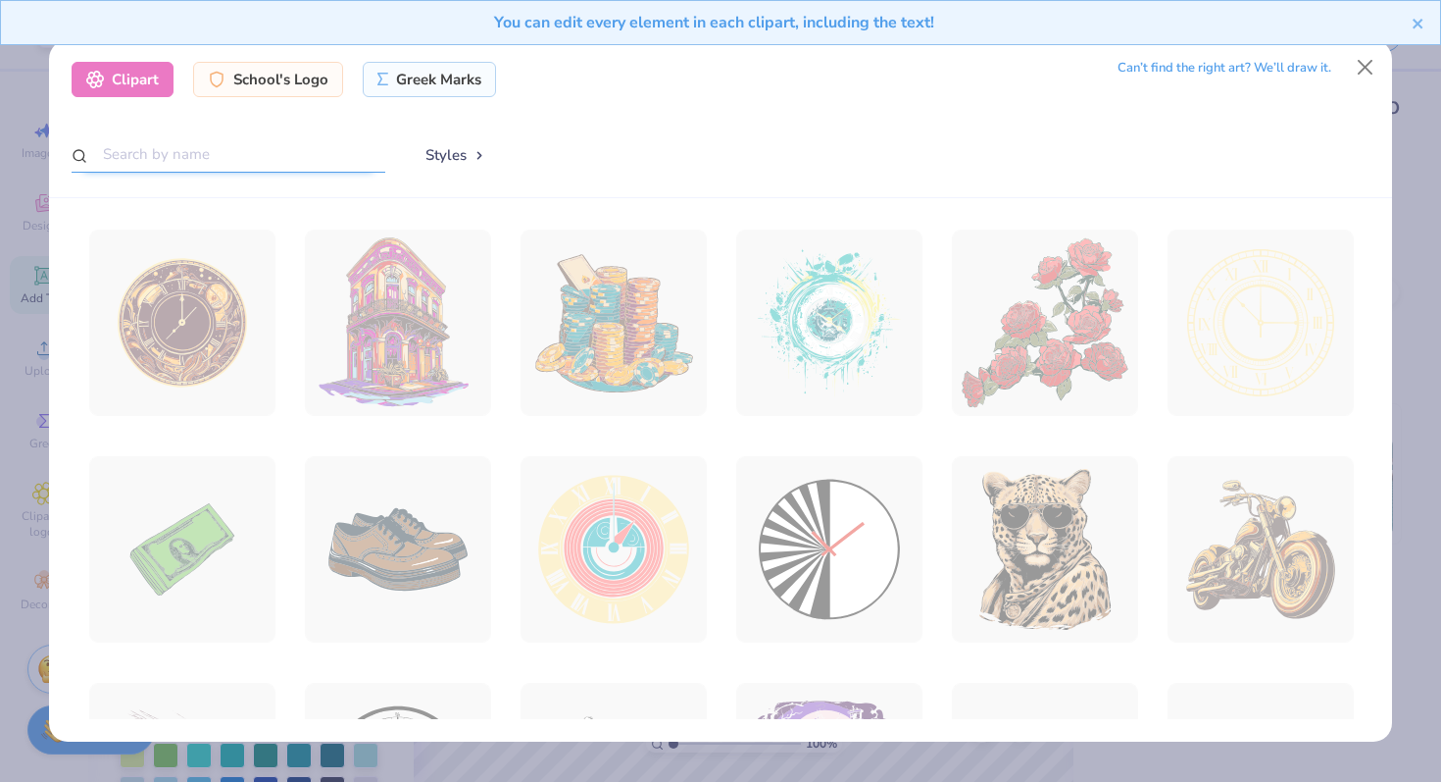
click at [252, 161] on input "text" at bounding box center [229, 154] width 314 height 36
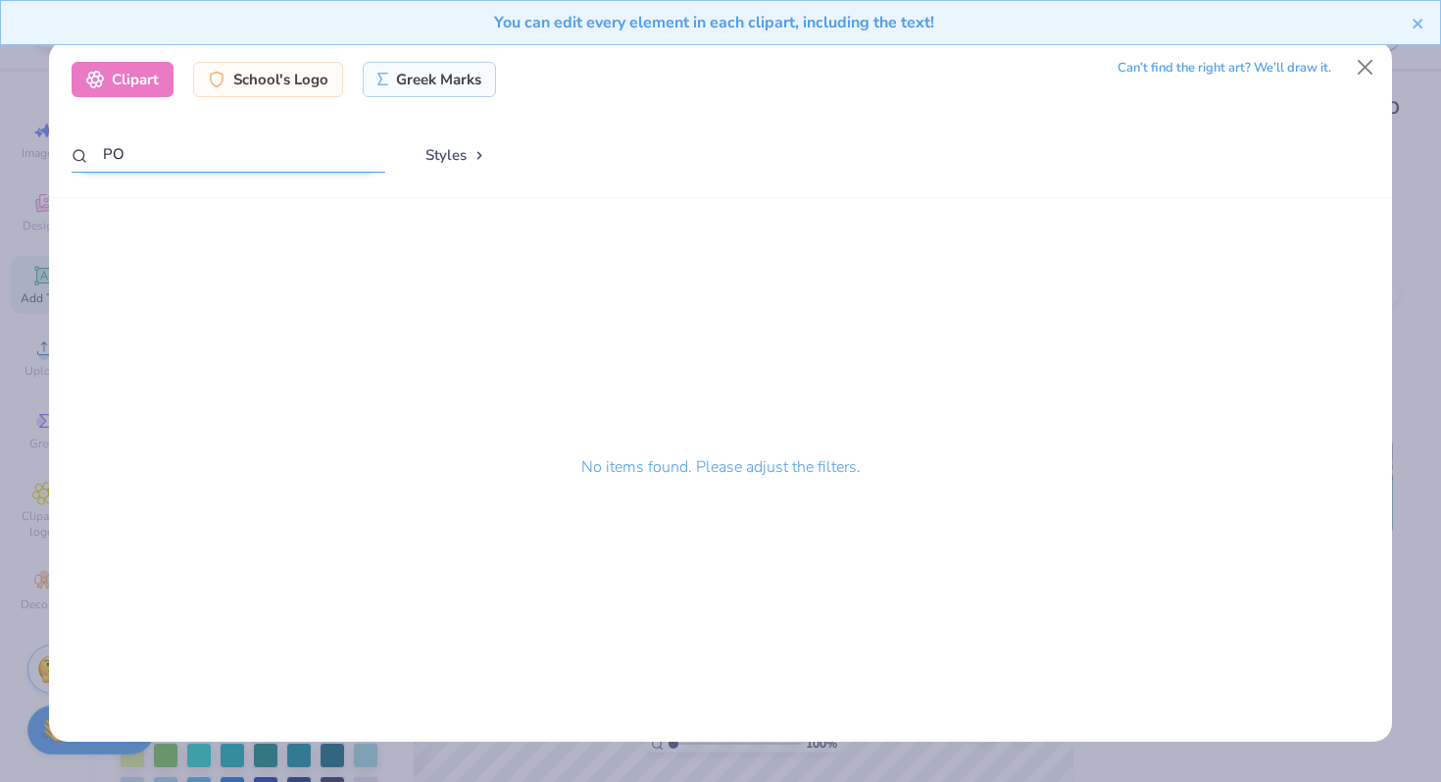
type input "P"
type input "D"
type input "s"
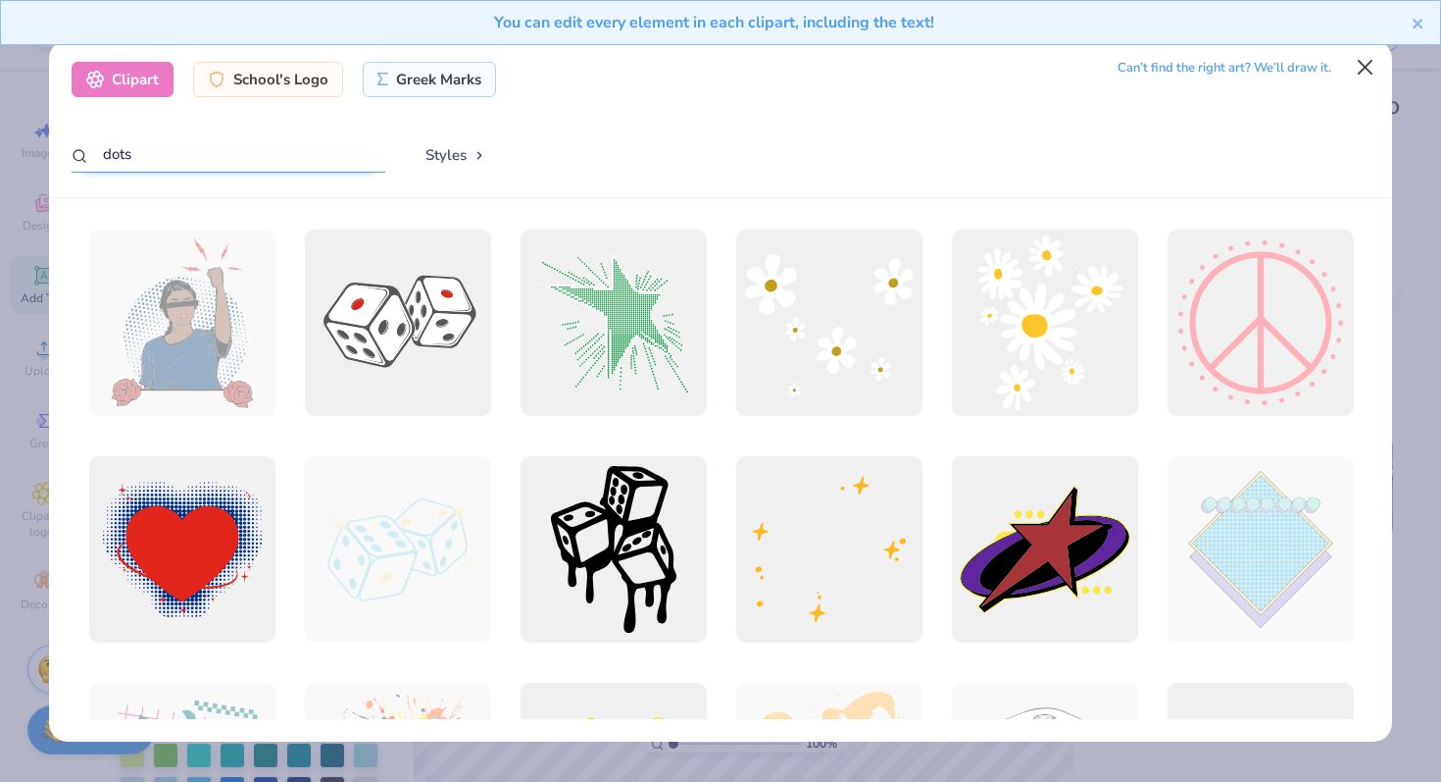
type input "dots"
click at [1371, 65] on button "Close" at bounding box center [1365, 67] width 37 height 37
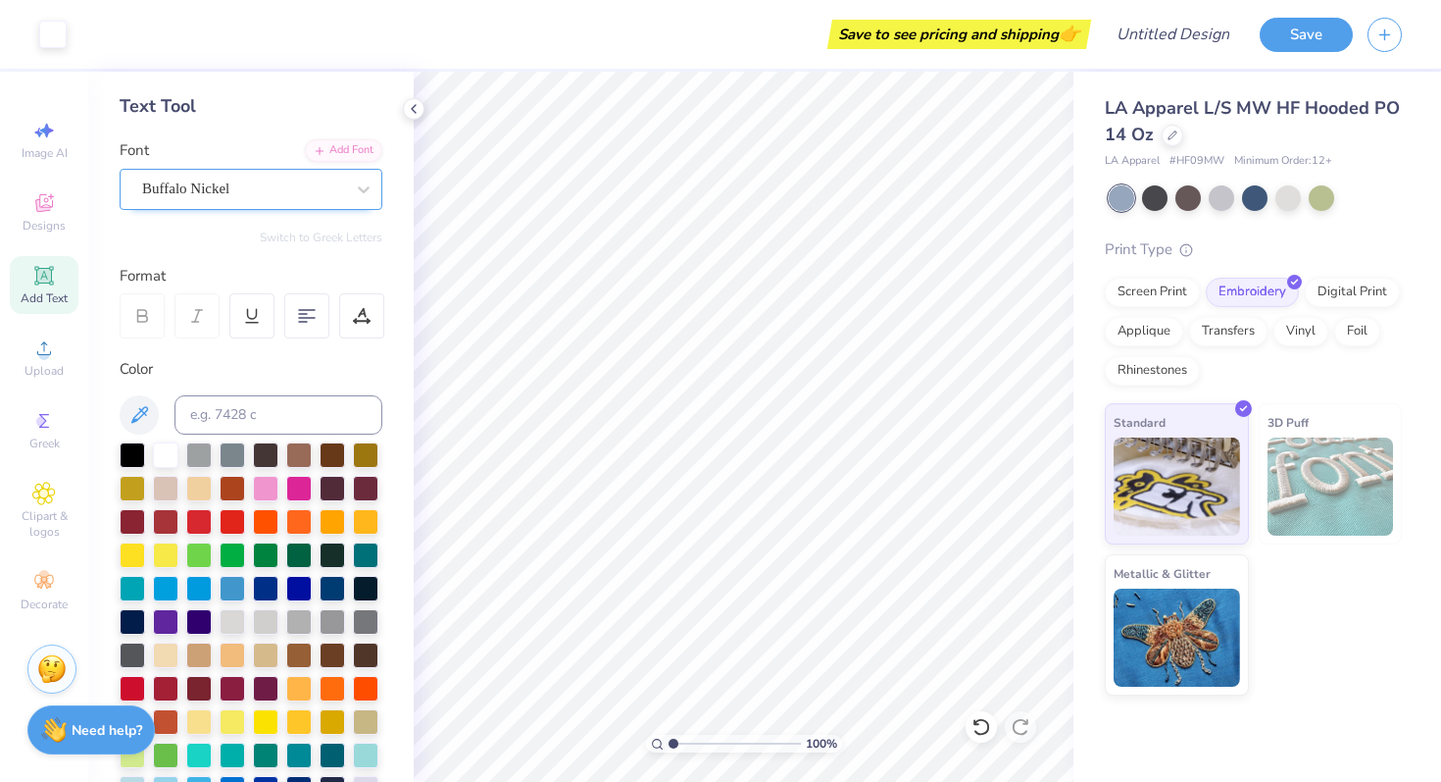
click at [266, 197] on div "Buffalo Nickel" at bounding box center [243, 189] width 206 height 30
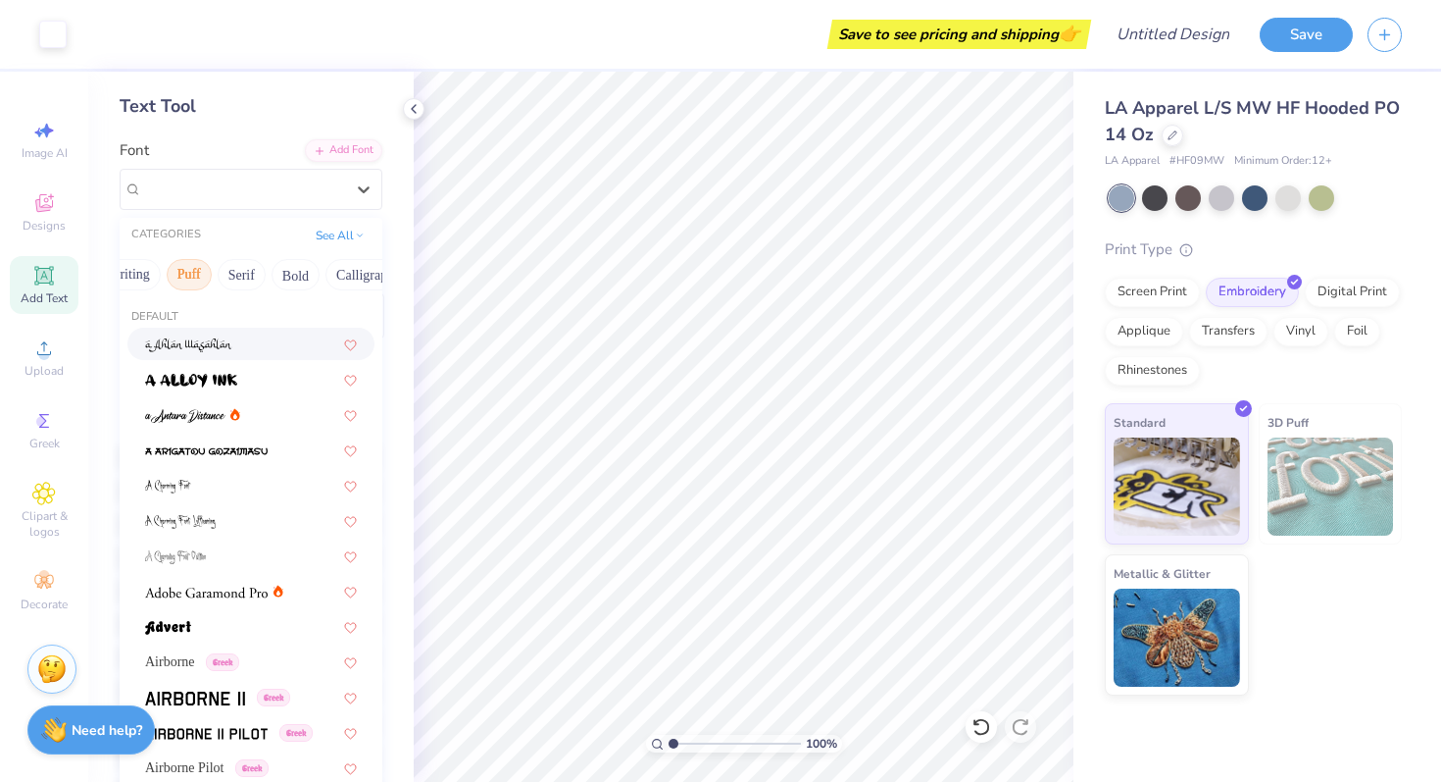
scroll to position [0, 180]
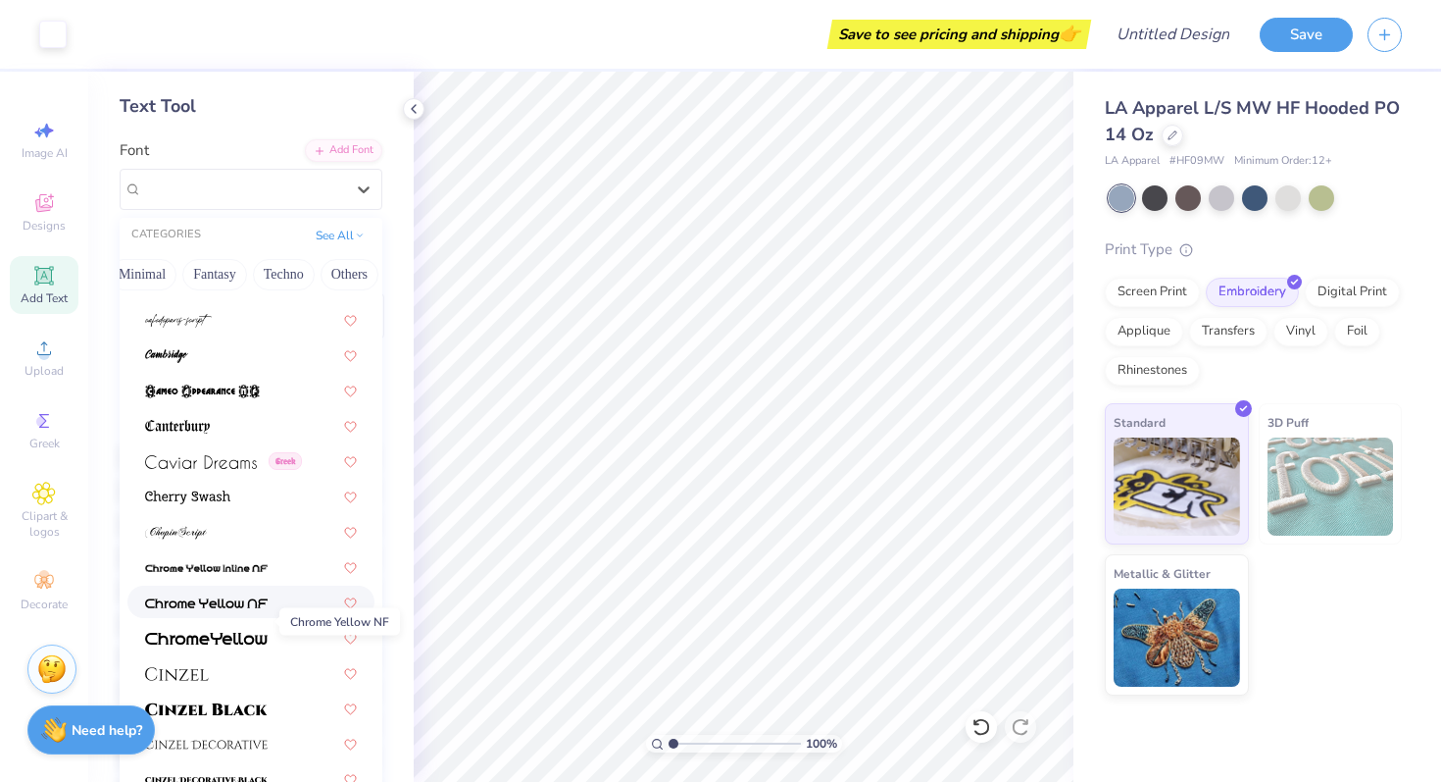
scroll to position [1979, 0]
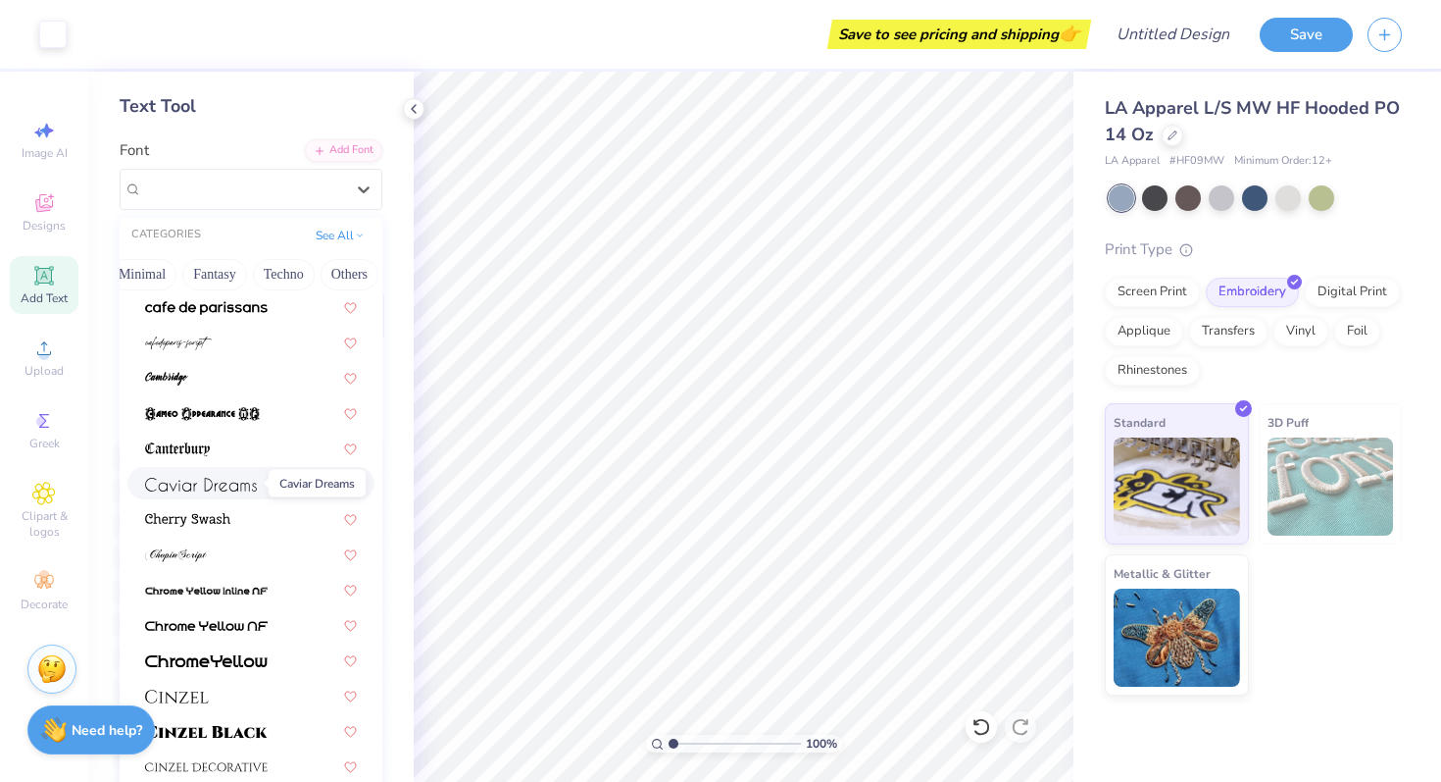
click at [229, 492] on span at bounding box center [201, 483] width 112 height 21
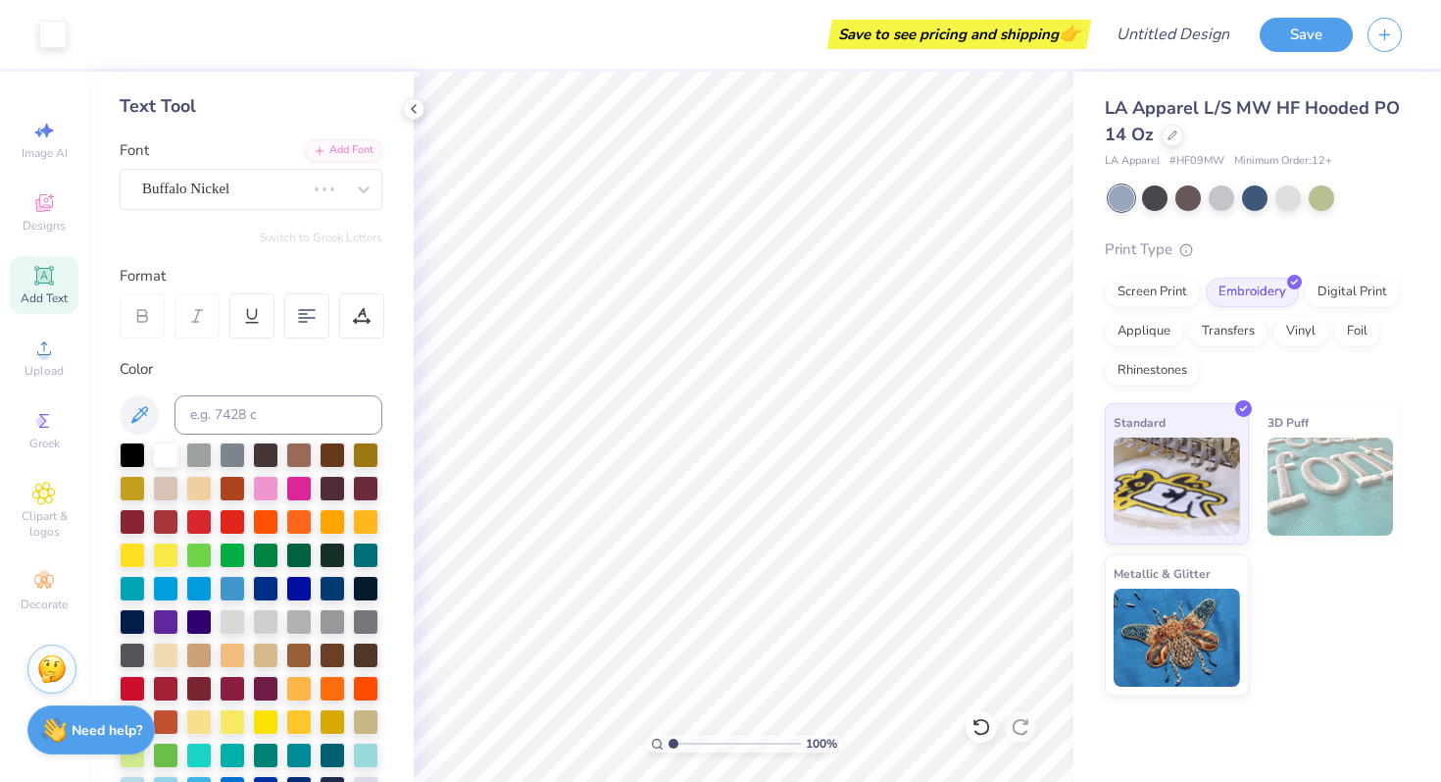
click at [51, 284] on icon at bounding box center [44, 276] width 24 height 24
click at [35, 282] on icon at bounding box center [43, 275] width 19 height 19
type textarea "."
type input "0.29"
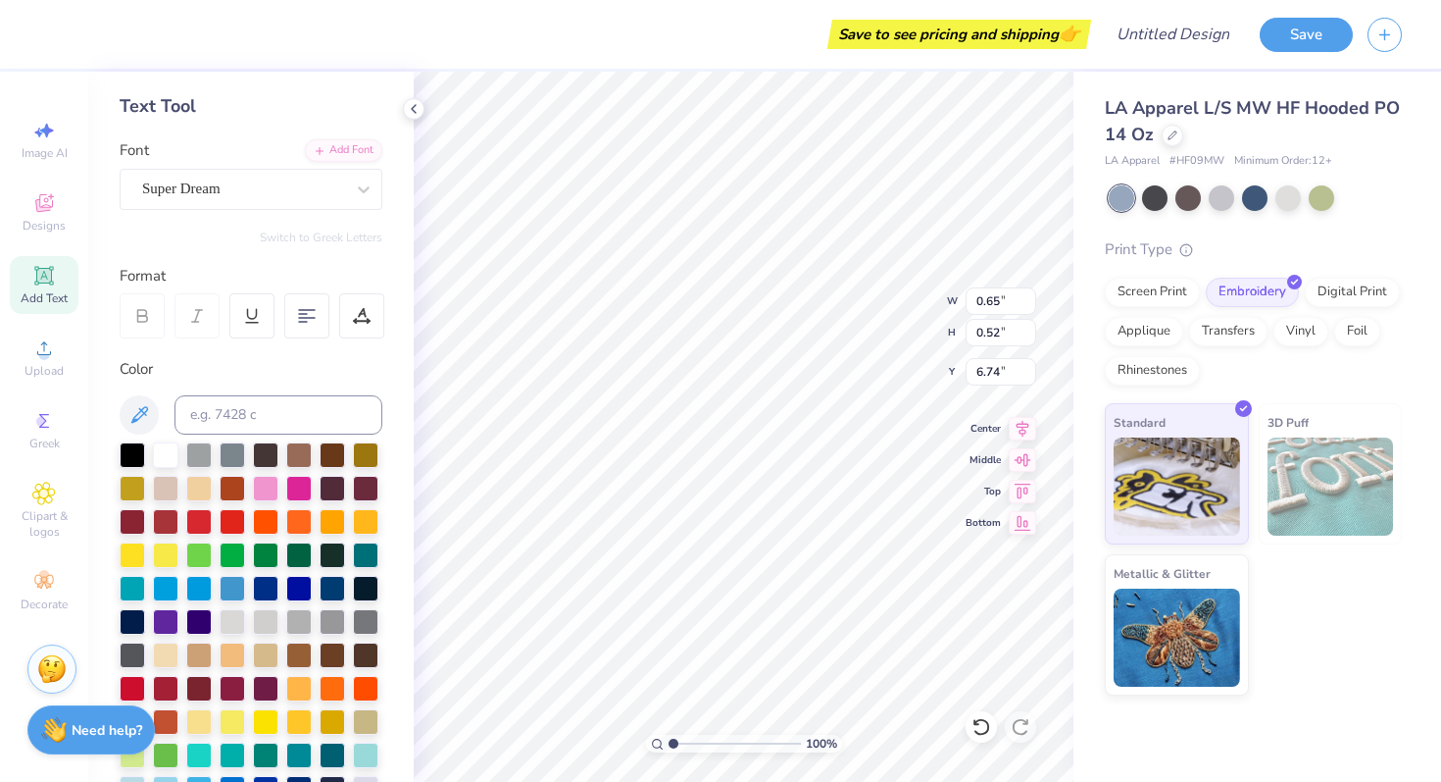
type input "0.23"
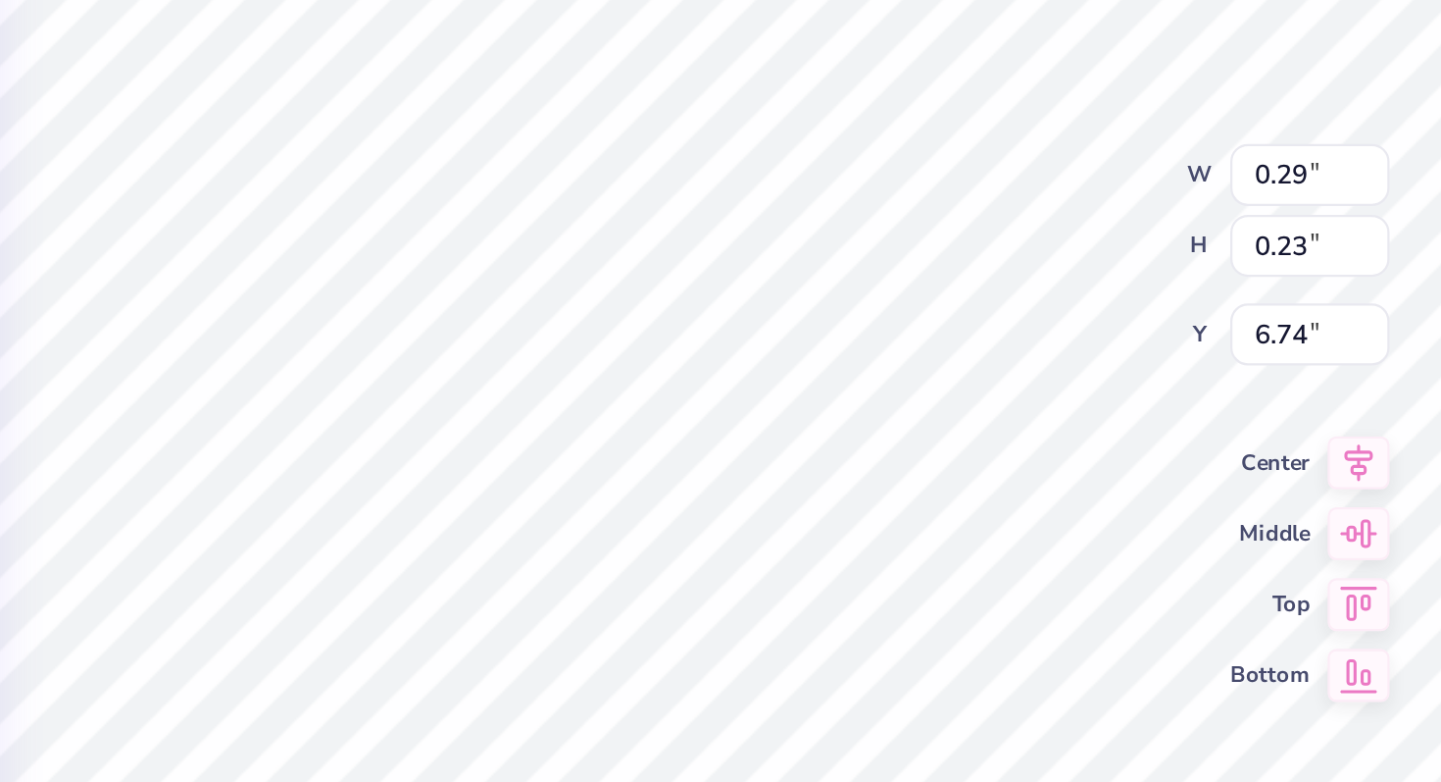
type input "0.83"
type input "0.67"
type input "0.47"
type input "0.38"
type input "0.31"
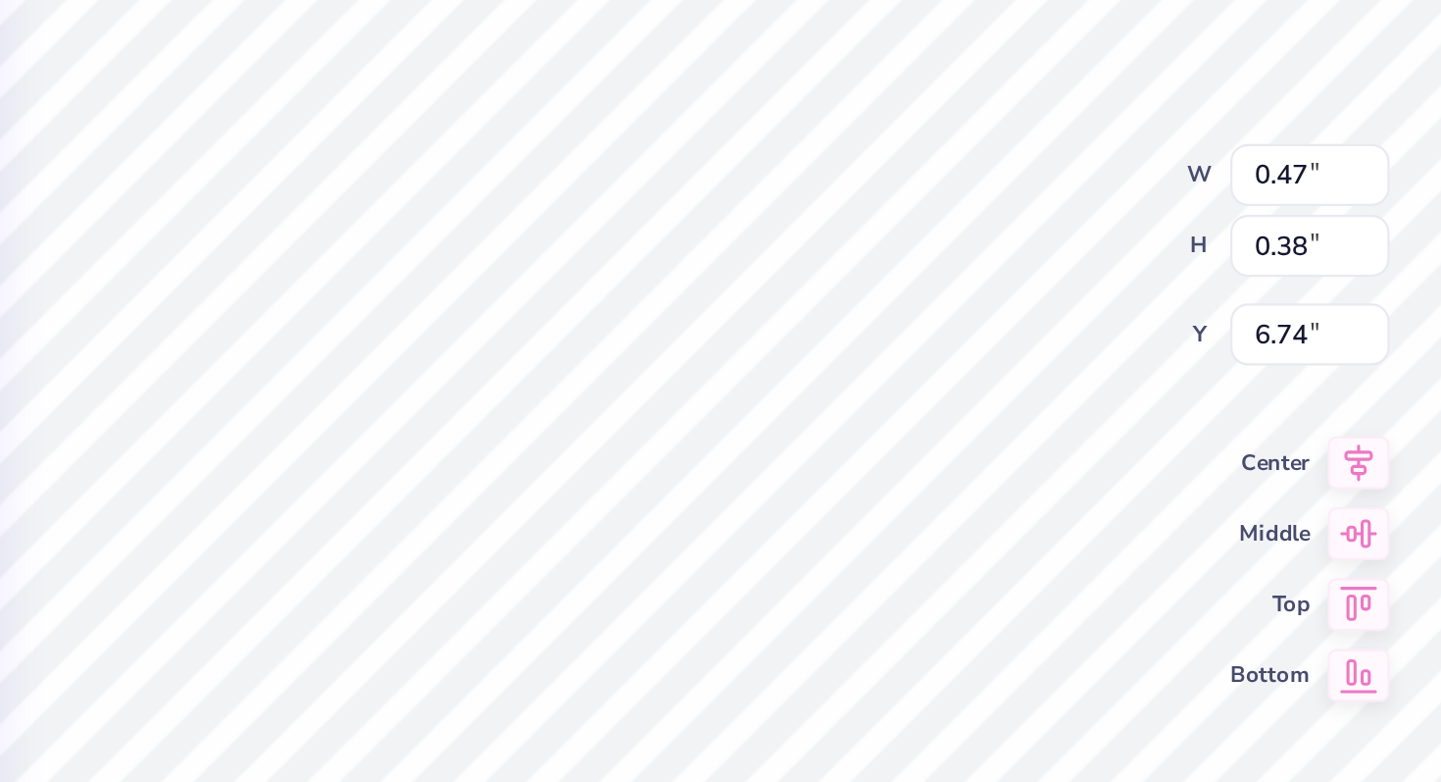
type input "0.24"
type input "0.16"
type input "0.13"
type input "0.11"
type input "0.09"
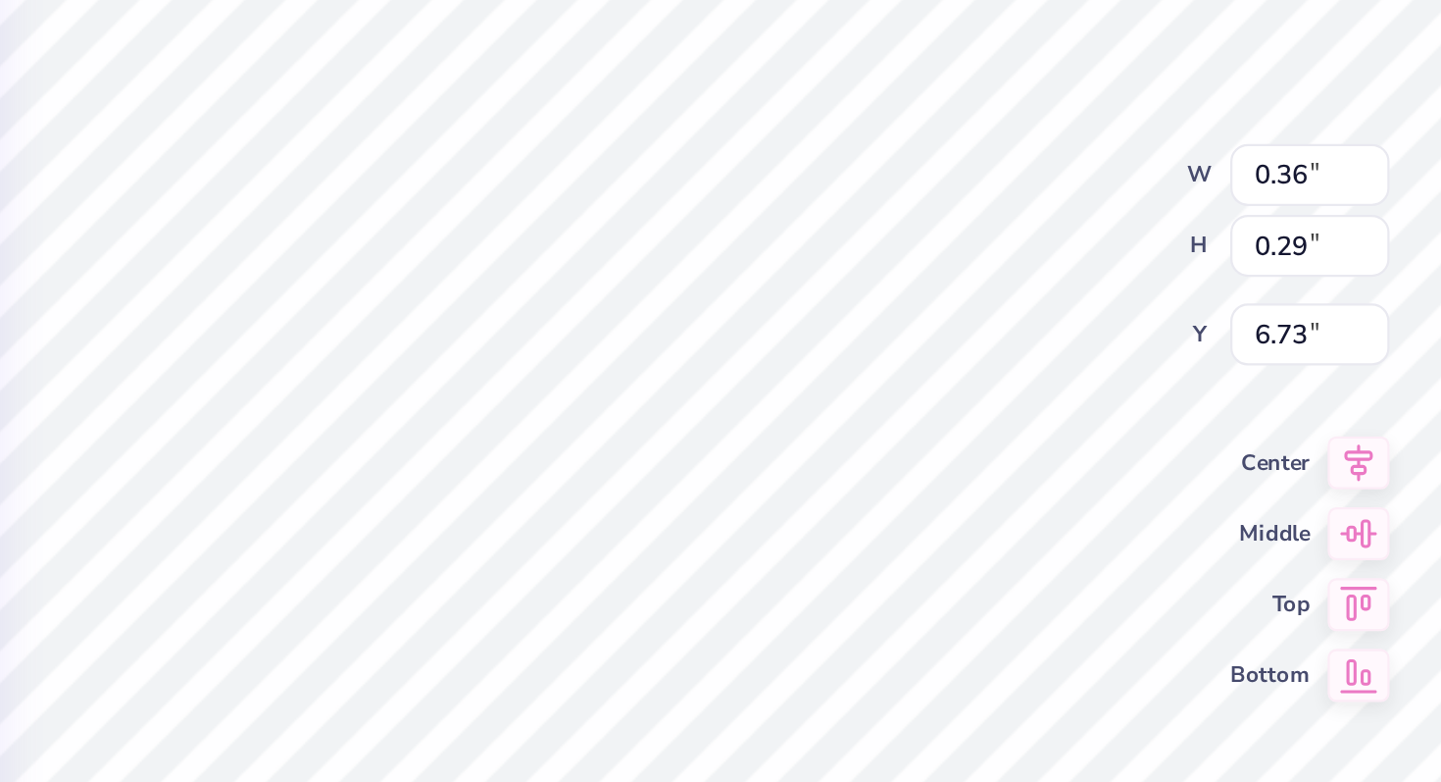
type input "0.36"
type input "0.29"
type input "6.73"
type input "10.98"
type input "4.44"
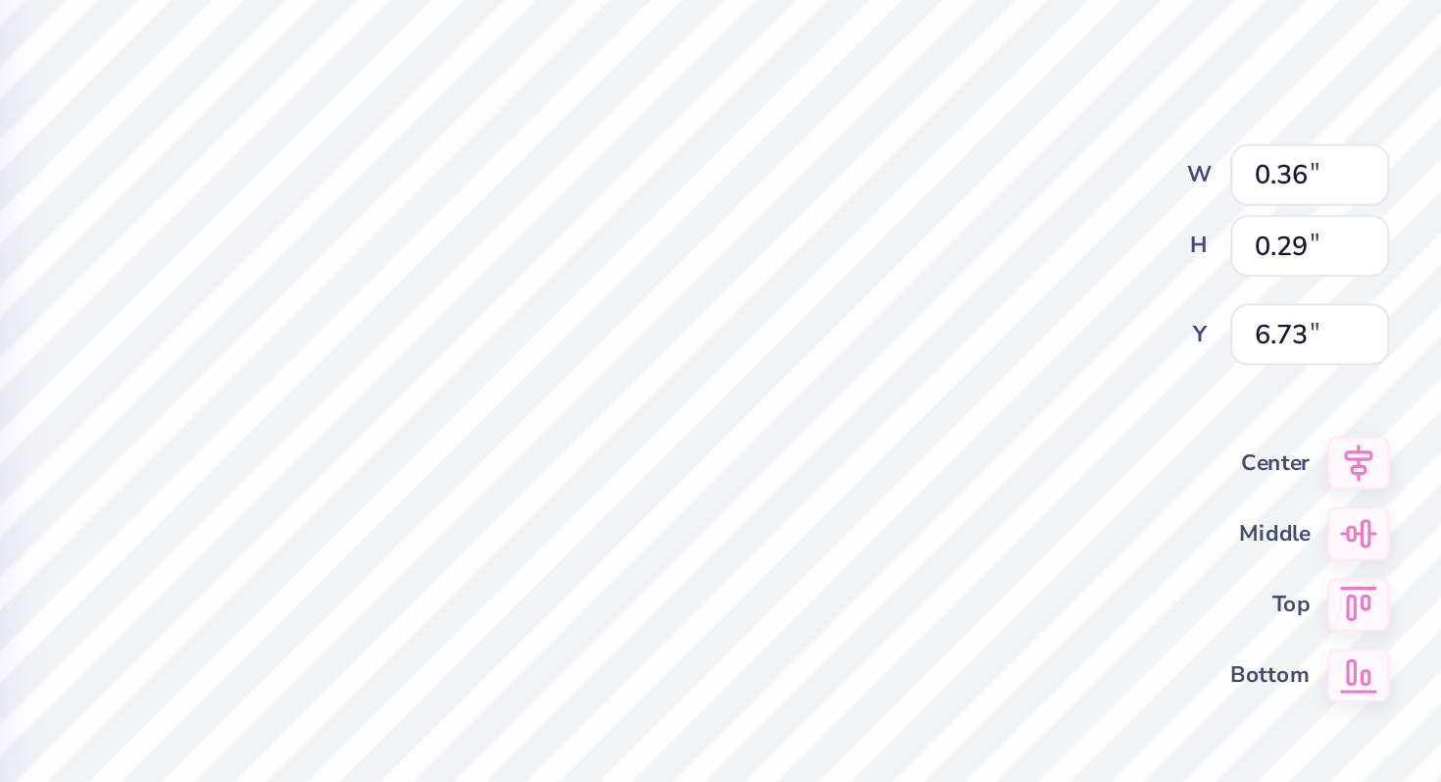
type input "4.78"
type input "0.36"
type input "0.29"
type input "5.14"
type input "0.36"
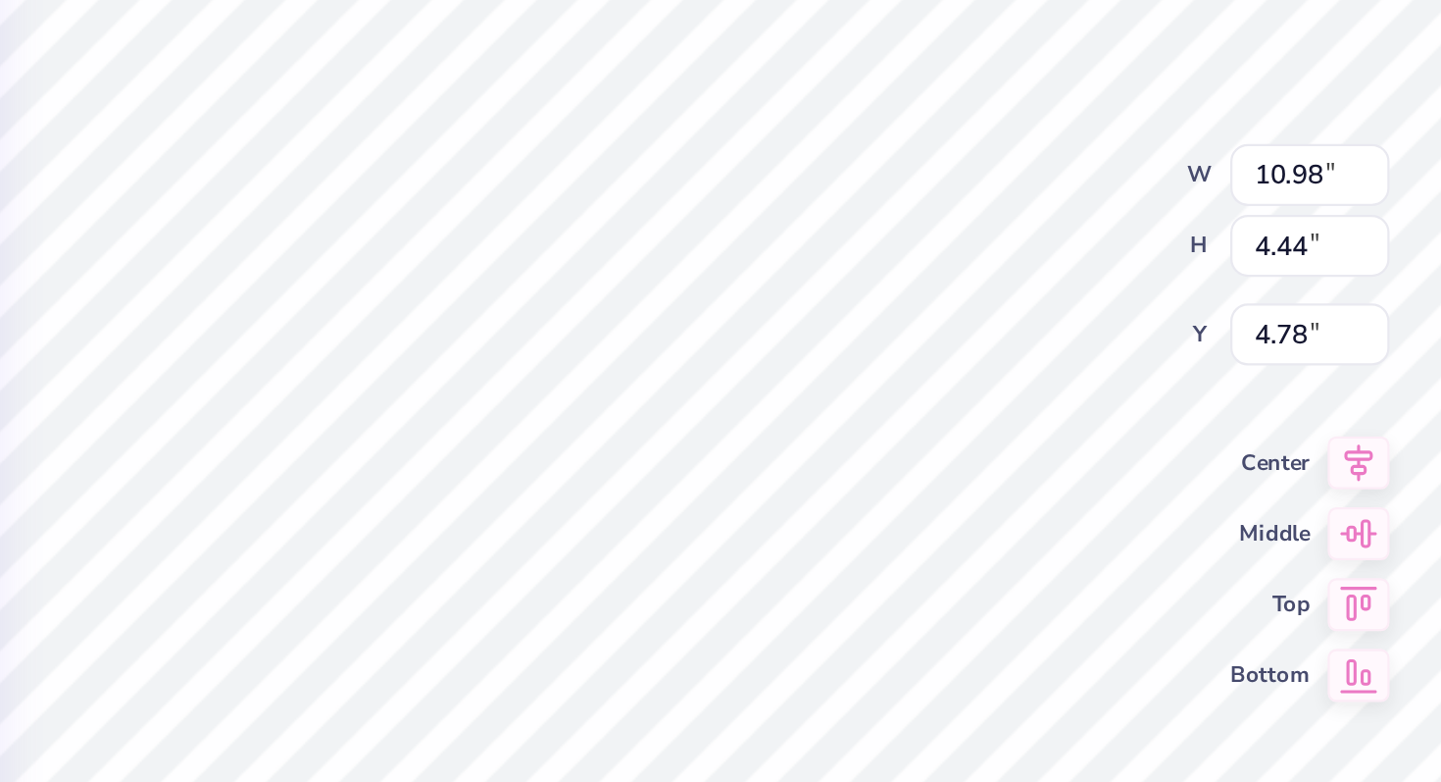
type input "0.29"
type input "5.14"
type input "0.28"
type input "0.22"
type input "0.25"
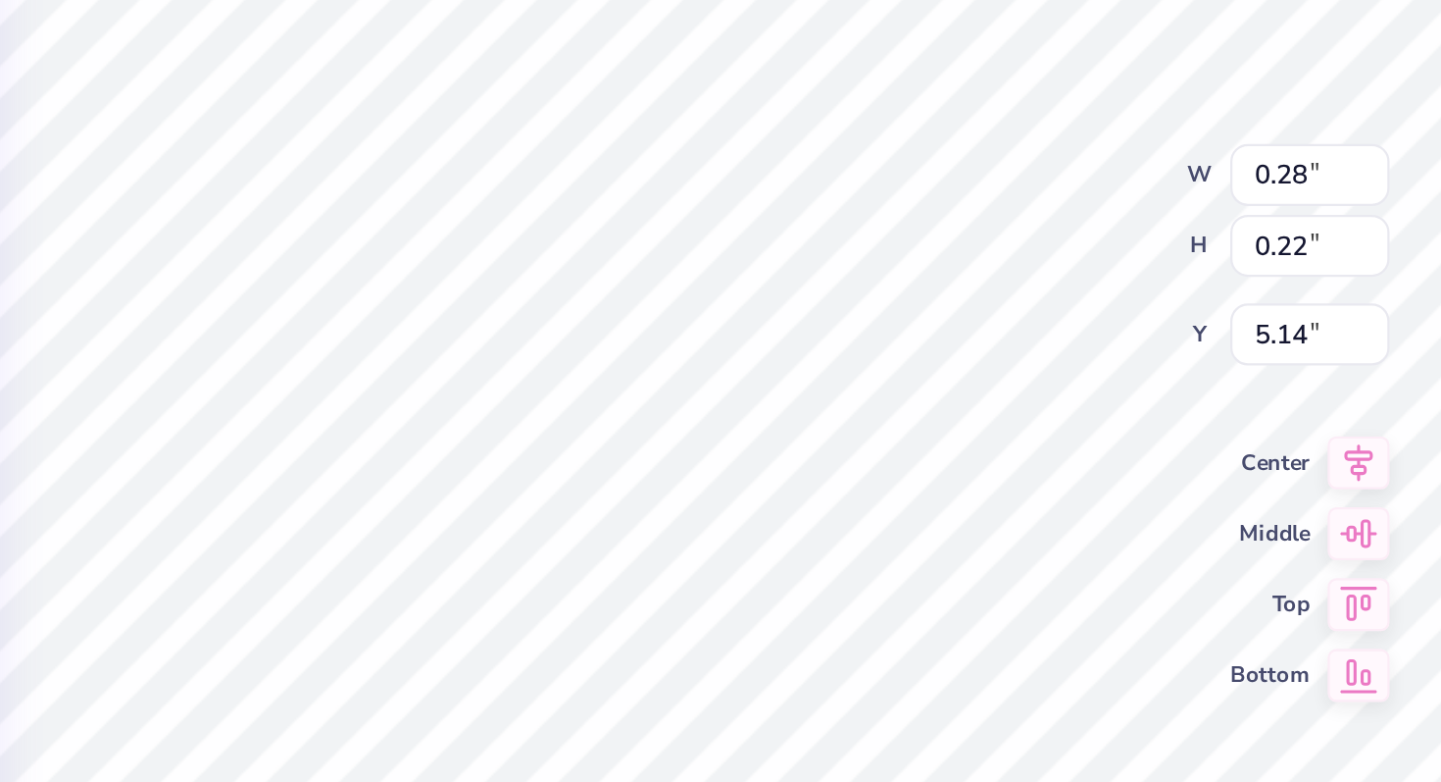
type input "0.20"
type input "0.04"
type input "0.03"
type input "5.15"
type input "0.10"
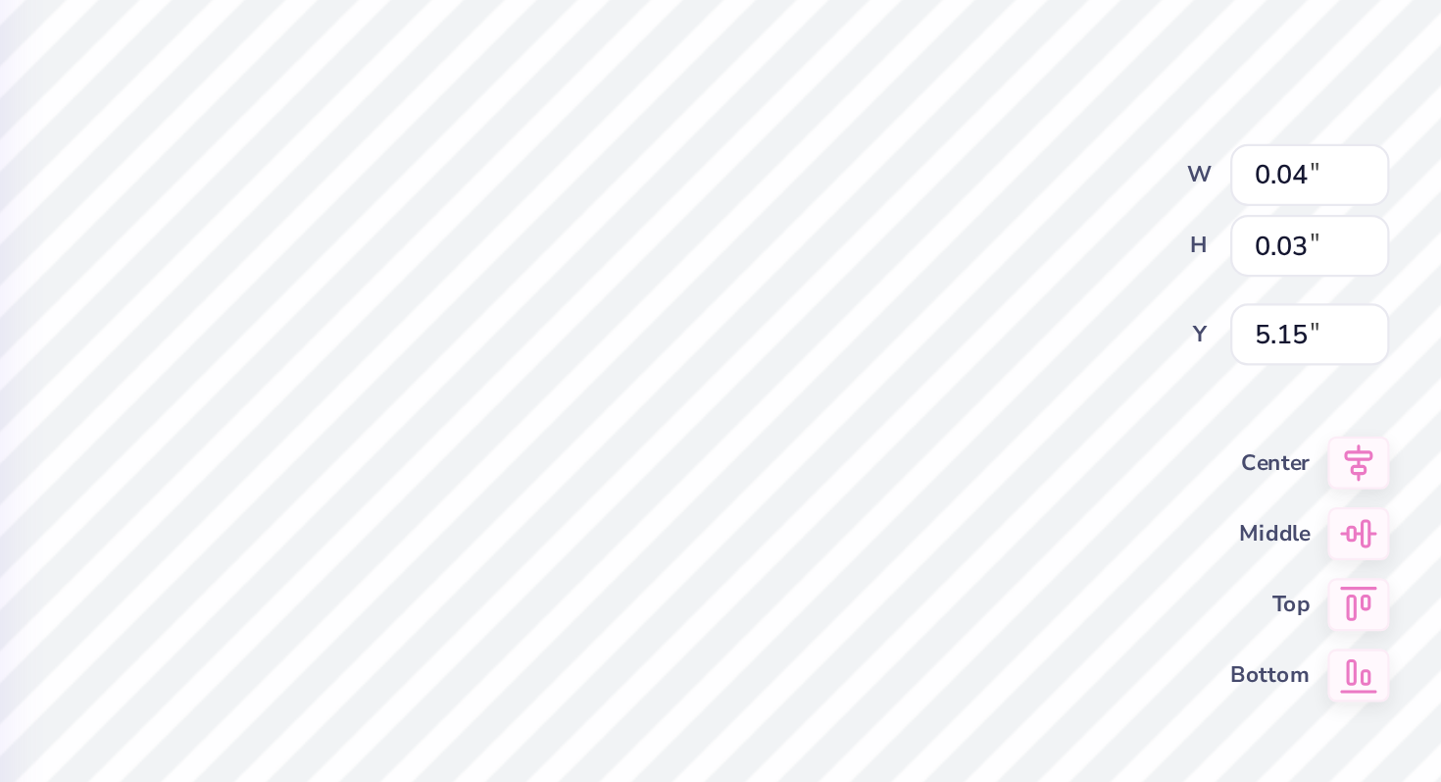
type input "0.08"
type input "0.11"
type input "0.09"
type input "0.28"
type input "0.22"
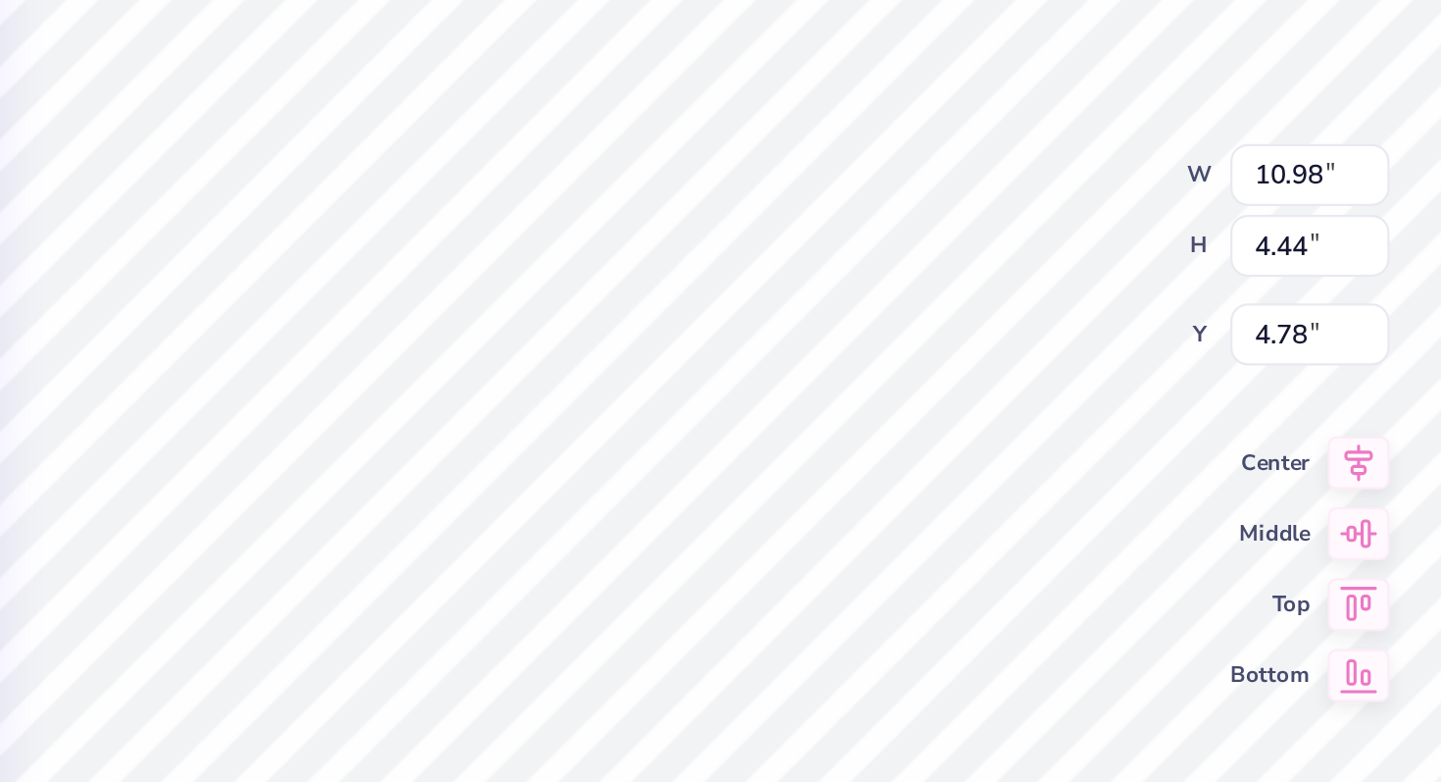
type input "5.14"
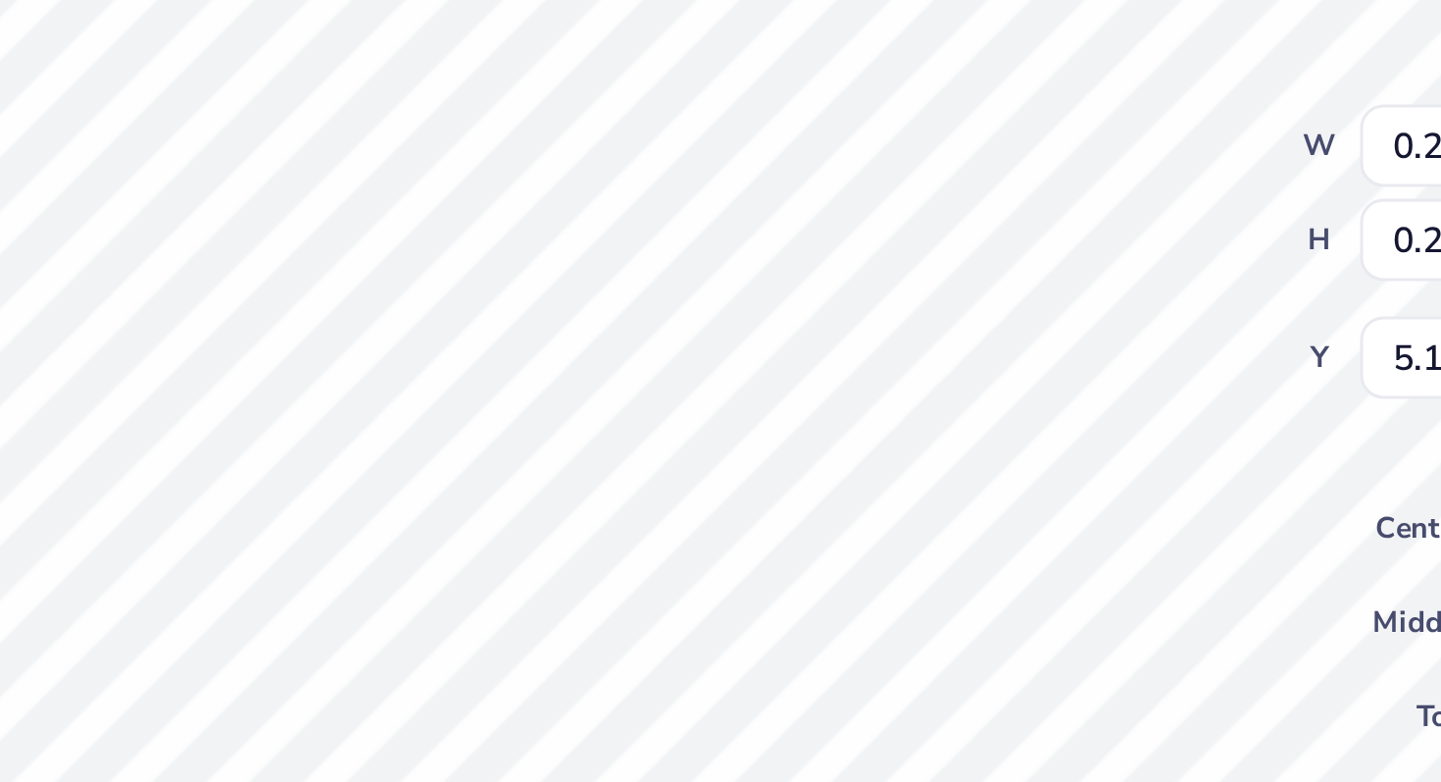
type input "0.13"
type input "0.10"
type input "5.15"
